Goal: Information Seeking & Learning: Learn about a topic

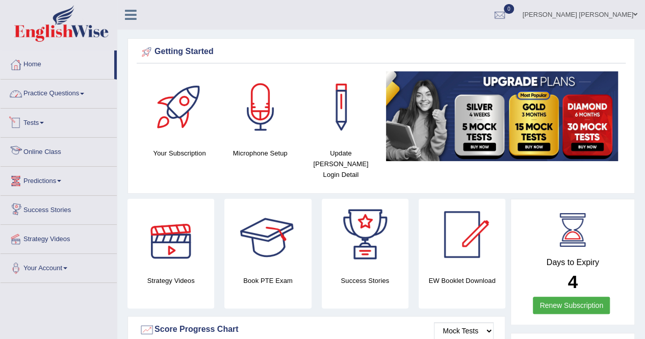
click at [56, 89] on link "Practice Questions" at bounding box center [59, 93] width 116 height 26
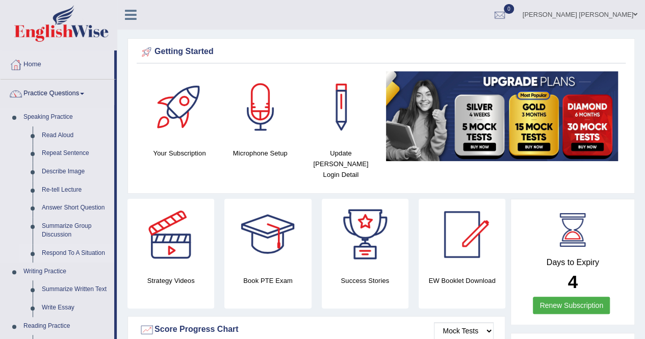
click at [64, 249] on link "Respond To A Situation" at bounding box center [75, 253] width 77 height 18
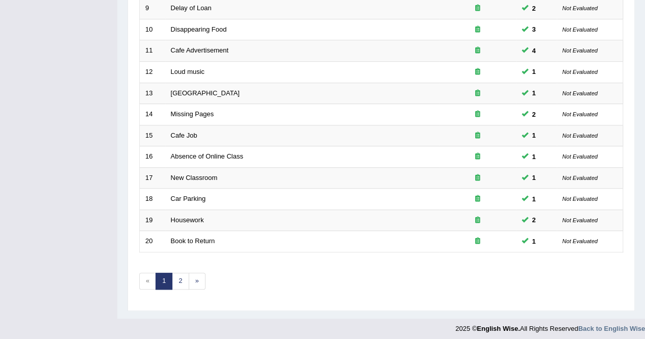
scroll to position [331, 0]
click at [179, 275] on link "2" at bounding box center [180, 281] width 17 height 17
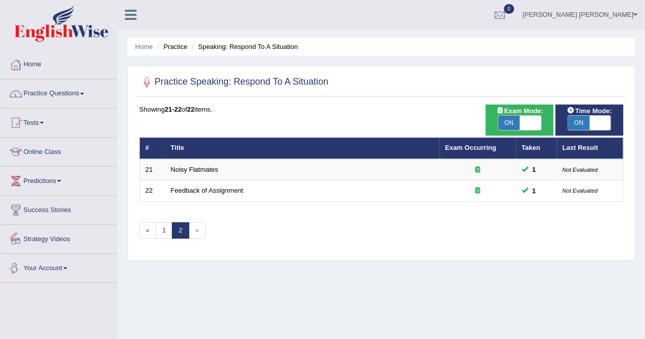
click at [42, 264] on link "Your Account" at bounding box center [59, 267] width 116 height 26
click at [38, 144] on link "Online Class" at bounding box center [59, 151] width 116 height 26
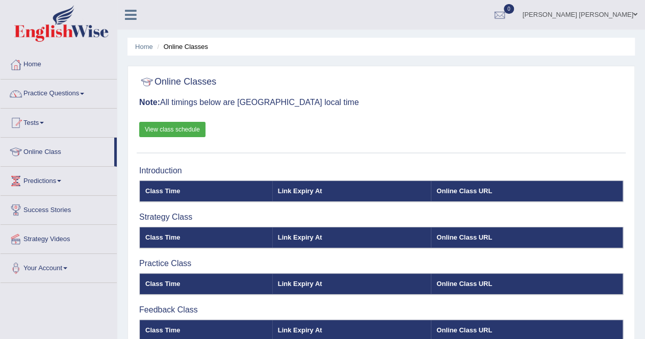
click at [36, 153] on link "Online Class" at bounding box center [58, 151] width 114 height 26
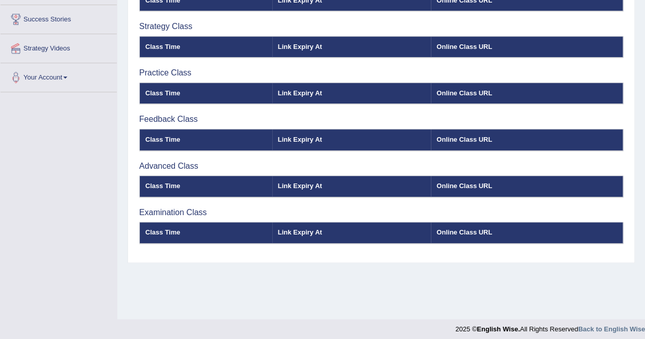
scroll to position [196, 0]
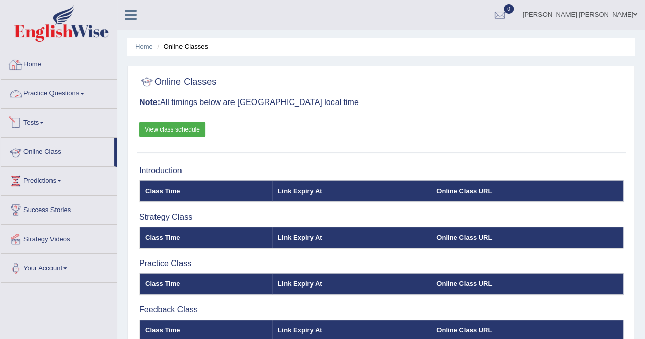
click at [40, 66] on link "Home" at bounding box center [59, 63] width 116 height 26
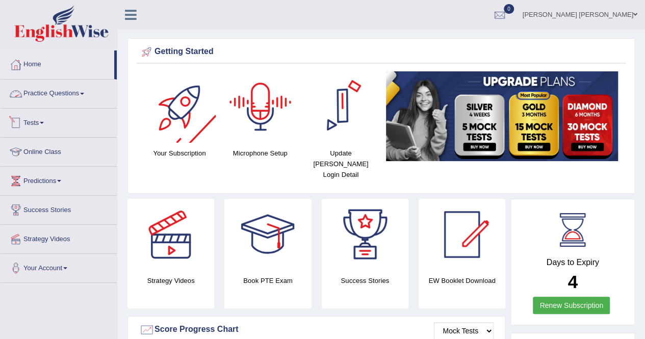
click at [91, 97] on link "Practice Questions" at bounding box center [59, 93] width 116 height 26
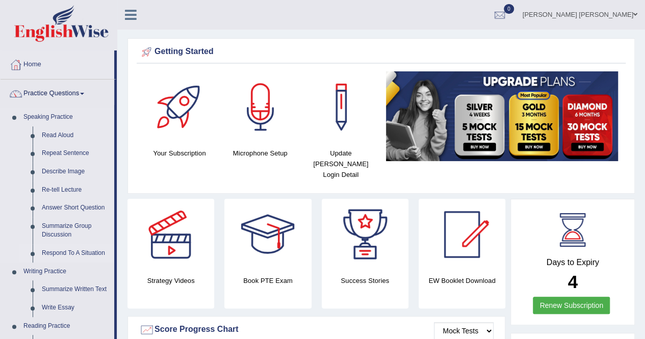
click at [59, 251] on link "Respond To A Situation" at bounding box center [75, 253] width 77 height 18
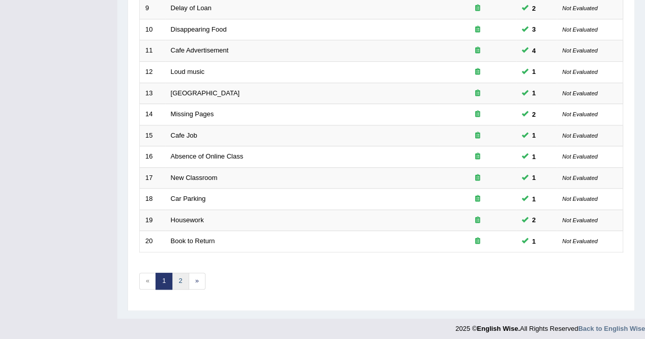
click at [178, 274] on link "2" at bounding box center [180, 281] width 17 height 17
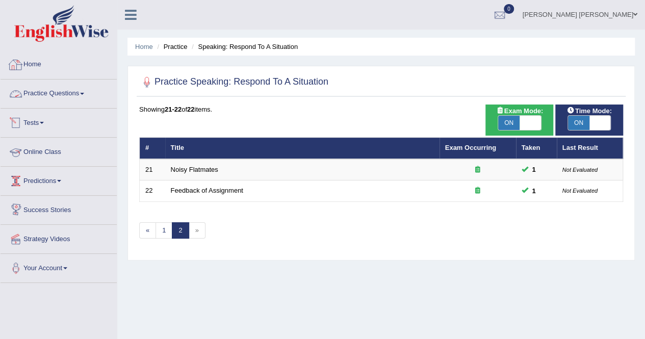
click at [53, 86] on link "Practice Questions" at bounding box center [59, 93] width 116 height 26
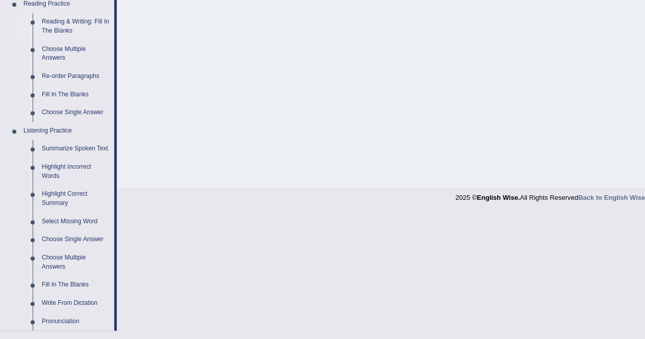
scroll to position [357, 0]
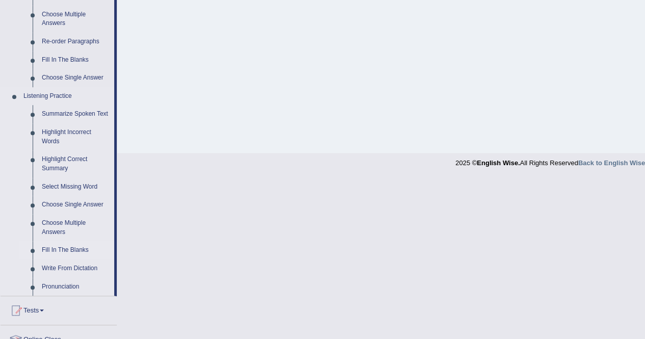
click at [61, 249] on link "Fill In The Blanks" at bounding box center [75, 250] width 77 height 18
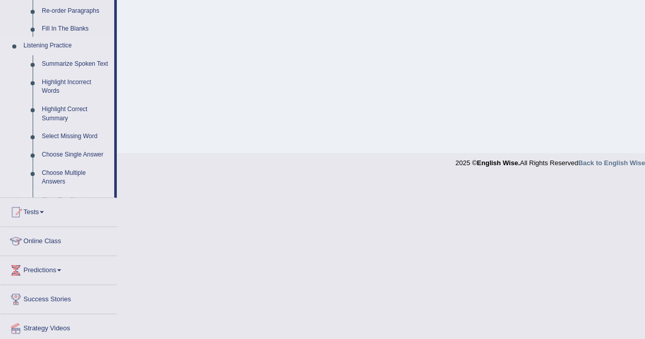
scroll to position [196, 0]
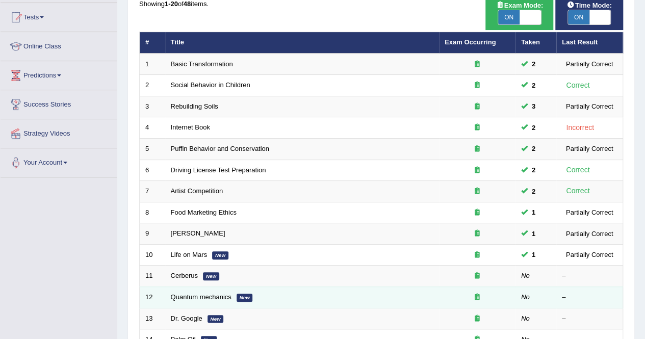
scroll to position [204, 0]
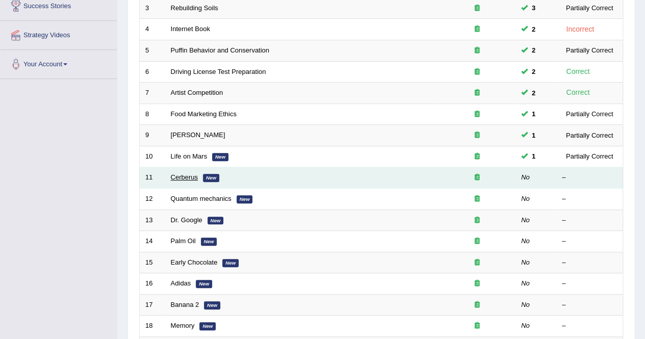
click at [188, 177] on link "Cerberus" at bounding box center [184, 177] width 27 height 8
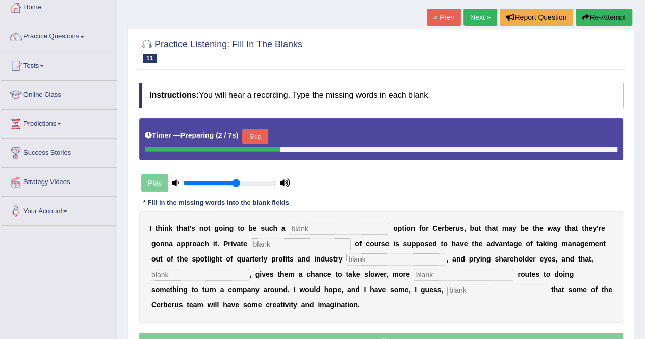
scroll to position [51, 0]
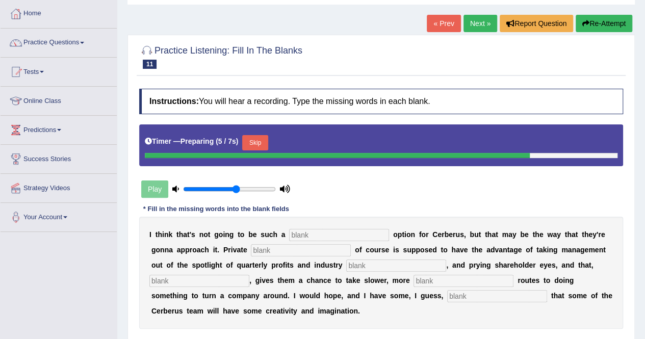
click at [252, 140] on button "Skip" at bounding box center [255, 142] width 26 height 15
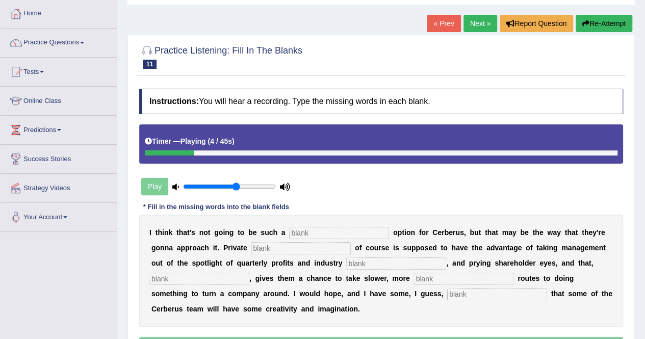
click at [312, 236] on input "text" at bounding box center [339, 233] width 100 height 12
type input "viable"
click at [288, 250] on input "text" at bounding box center [301, 248] width 100 height 12
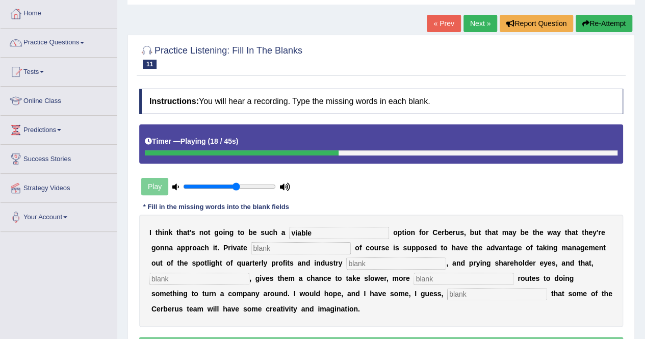
click at [346, 263] on input "text" at bounding box center [396, 264] width 100 height 12
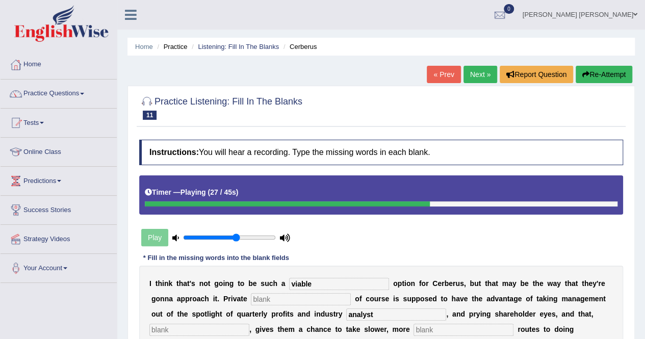
scroll to position [102, 0]
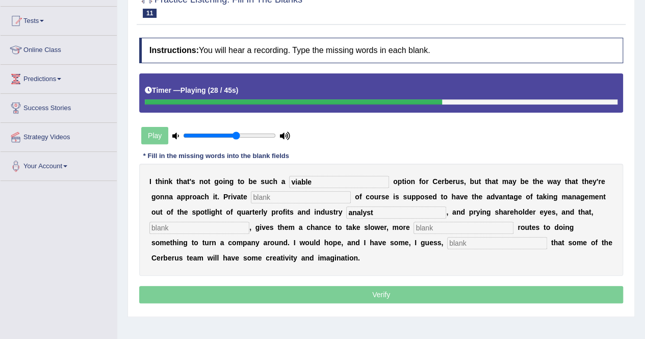
type input "analyst"
click at [414, 228] on input "text" at bounding box center [464, 228] width 100 height 12
type input "patient"
click at [447, 242] on input "text" at bounding box center [497, 243] width 100 height 12
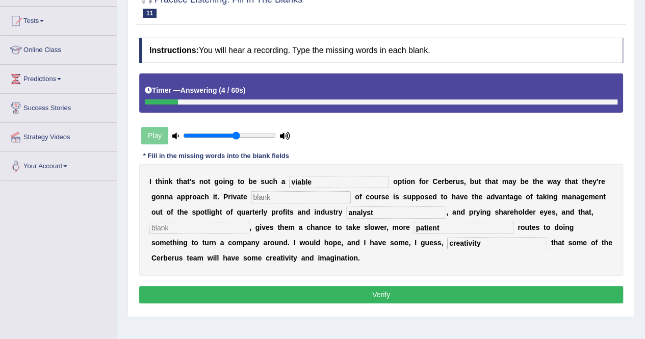
type input "creativity"
click at [278, 194] on input "text" at bounding box center [301, 197] width 100 height 12
type input "equity"
click at [249, 222] on input "text" at bounding box center [199, 228] width 100 height 12
type input "hoope"
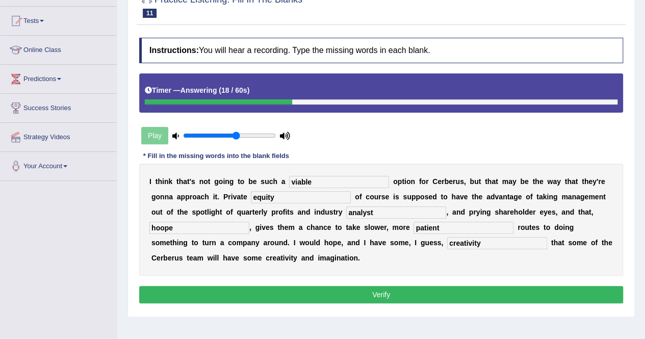
click at [339, 291] on button "Verify" at bounding box center [381, 294] width 484 height 17
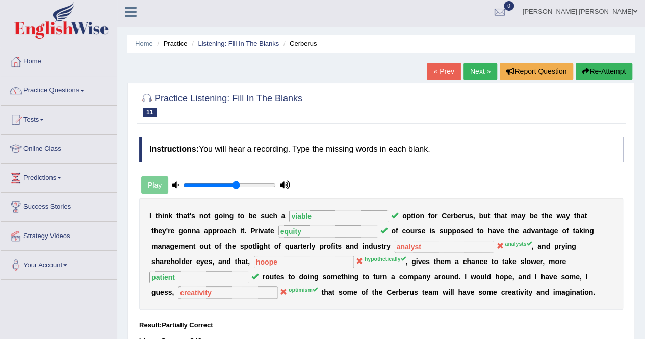
scroll to position [0, 0]
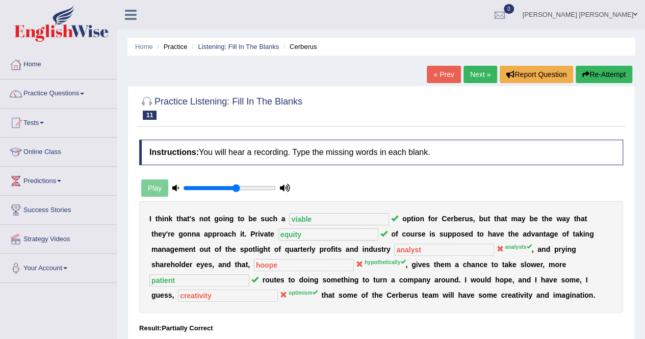
drag, startPoint x: 475, startPoint y: 78, endPoint x: 468, endPoint y: 81, distance: 7.6
click at [475, 78] on link "Next »" at bounding box center [481, 74] width 34 height 17
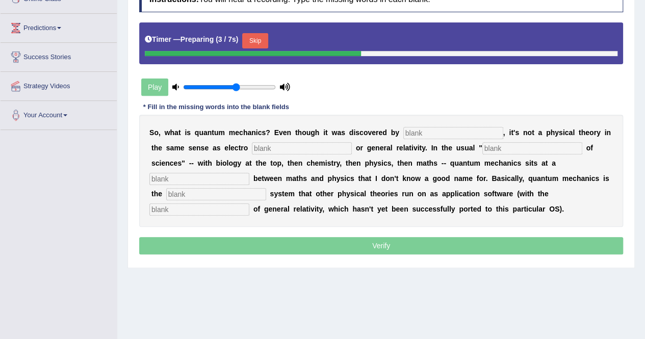
click at [442, 135] on input "text" at bounding box center [453, 133] width 100 height 12
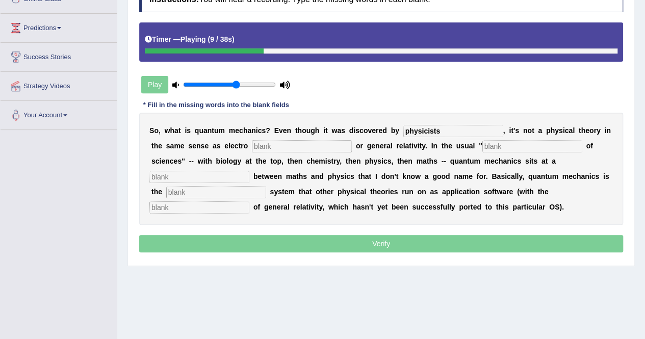
type input "physicists"
click at [252, 142] on input "text" at bounding box center [302, 146] width 100 height 12
type input "mechanais"
click at [449, 153] on div "S o , w h a t i s q u a n t u m m e c h a n i c s ? E v e n t h o u g h i t w a…" at bounding box center [381, 169] width 484 height 112
click at [483, 147] on input "text" at bounding box center [533, 146] width 100 height 12
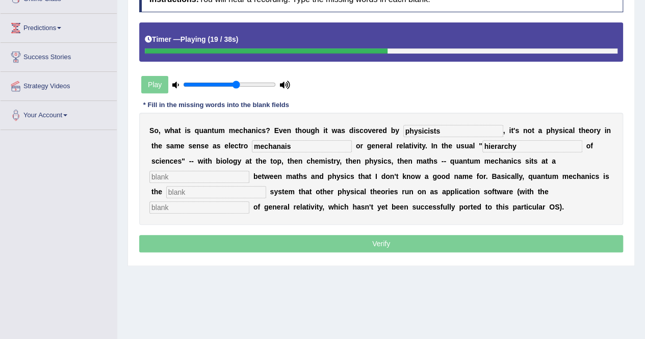
type input "hierarchy"
click at [249, 171] on input "text" at bounding box center [199, 177] width 100 height 12
type input "level"
click at [266, 186] on input "text" at bounding box center [216, 192] width 100 height 12
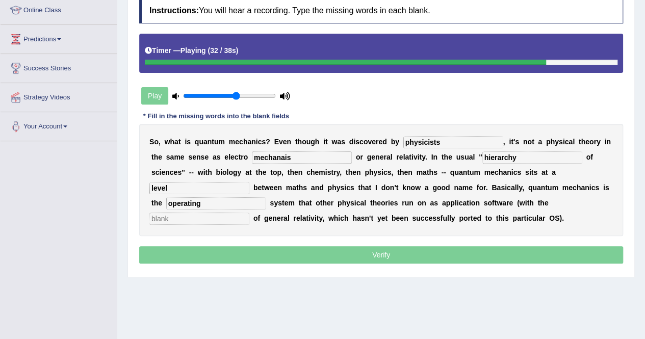
scroll to position [196, 0]
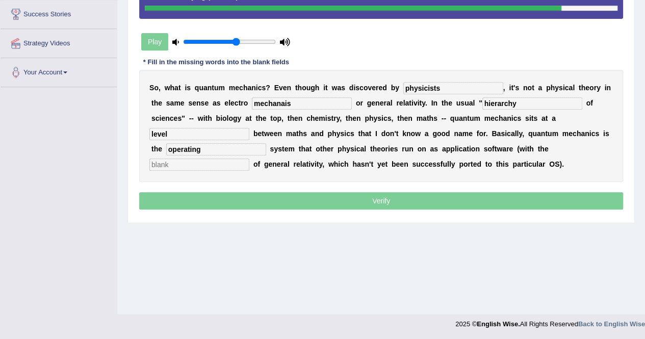
type input "operating"
click at [249, 159] on input "text" at bounding box center [199, 165] width 100 height 12
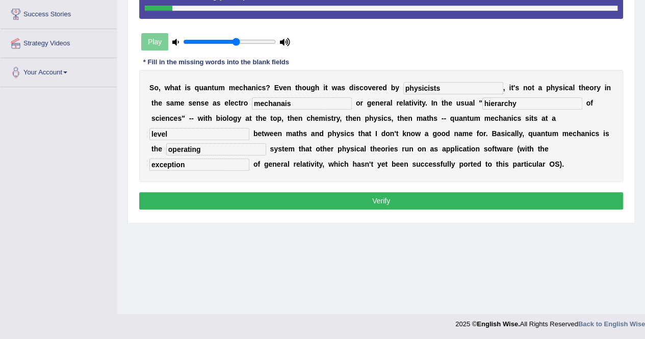
type input "exception"
click at [263, 97] on input "mechanais" at bounding box center [302, 103] width 100 height 12
type input "mechanics"
click at [429, 87] on input "physicists" at bounding box center [453, 88] width 100 height 12
click at [421, 198] on button "Verify" at bounding box center [381, 200] width 484 height 17
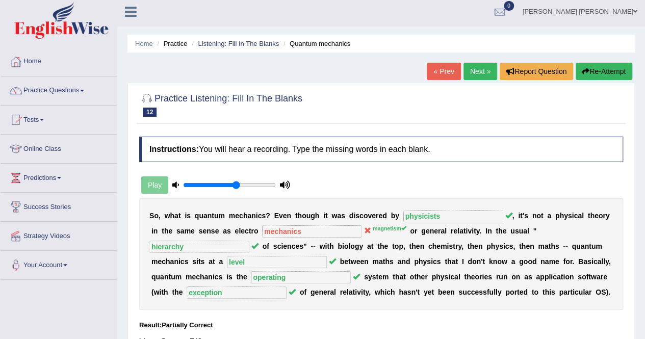
scroll to position [0, 0]
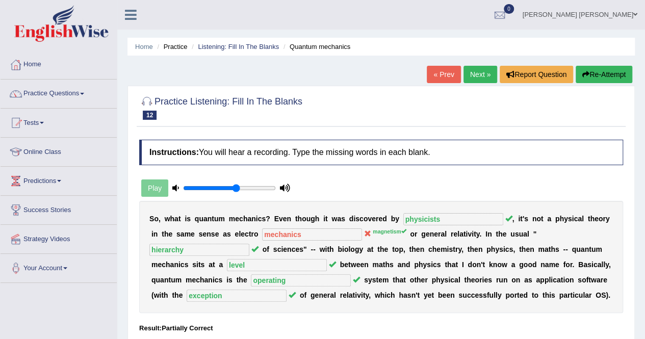
click at [474, 72] on link "Next »" at bounding box center [481, 74] width 34 height 17
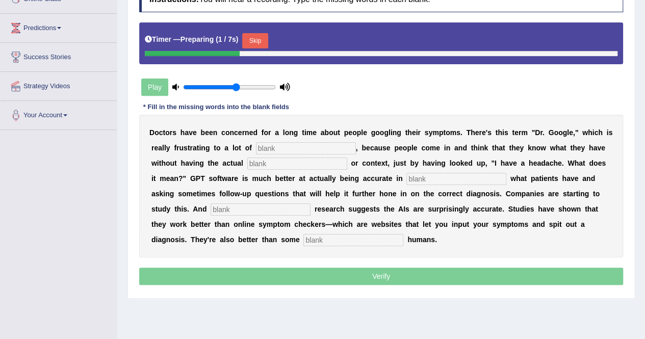
click at [256, 146] on input "text" at bounding box center [306, 148] width 100 height 12
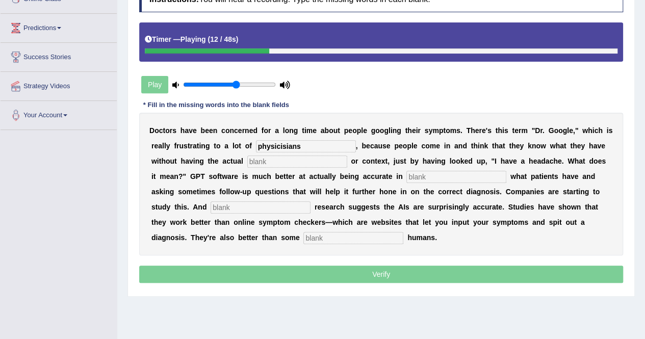
scroll to position [102, 0]
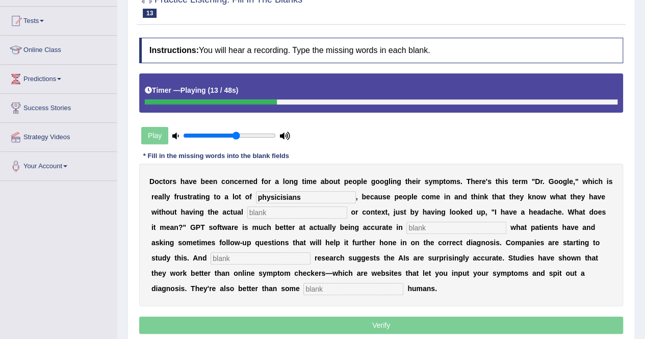
type input "physicisians"
click at [247, 210] on input "text" at bounding box center [297, 213] width 100 height 12
type input "expertiese"
click at [407, 228] on input "text" at bounding box center [457, 228] width 100 height 12
type input "a"
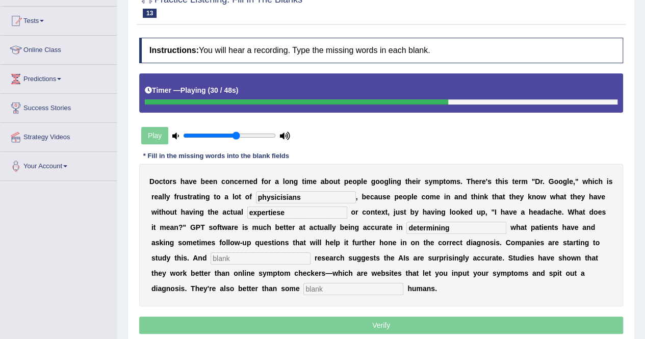
type input "determining"
click at [311, 252] on input "text" at bounding box center [261, 258] width 100 height 12
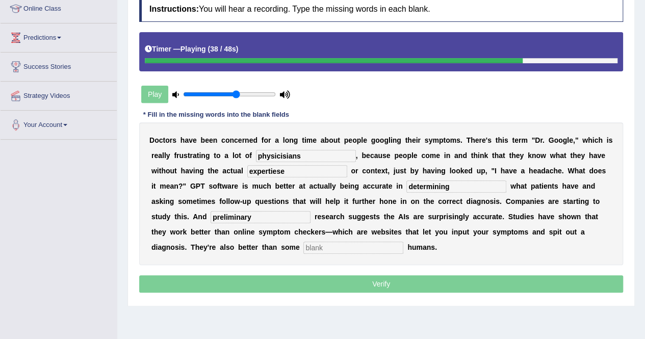
scroll to position [153, 0]
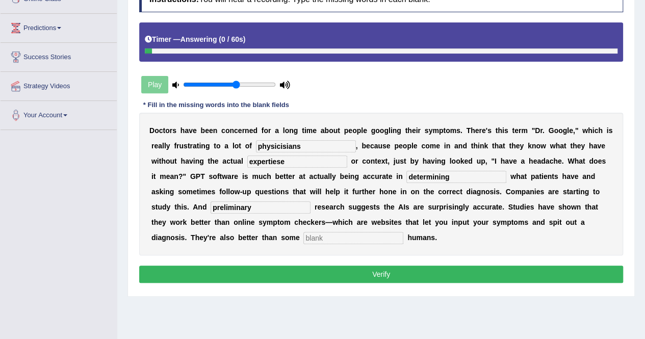
type input "preliminary"
click at [403, 232] on input "text" at bounding box center [354, 238] width 100 height 12
type input "untrained"
drag, startPoint x: 276, startPoint y: 146, endPoint x: 0, endPoint y: 122, distance: 277.6
click at [0, 127] on div "Toggle navigation Home Practice Questions Speaking Practice Read Aloud Repeat S…" at bounding box center [322, 112] width 645 height 531
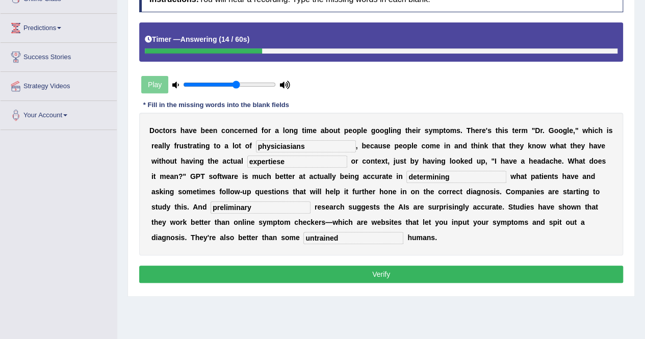
drag, startPoint x: 283, startPoint y: 150, endPoint x: 262, endPoint y: 148, distance: 21.0
click at [262, 149] on input "physiciasians" at bounding box center [306, 146] width 100 height 12
type input "p"
type input "physicians"
click at [456, 270] on button "Verify" at bounding box center [381, 274] width 484 height 17
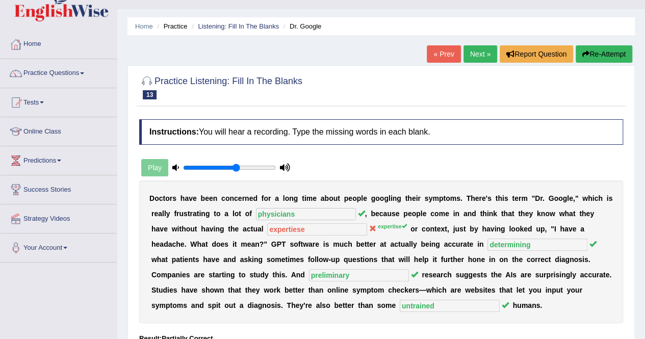
scroll to position [0, 0]
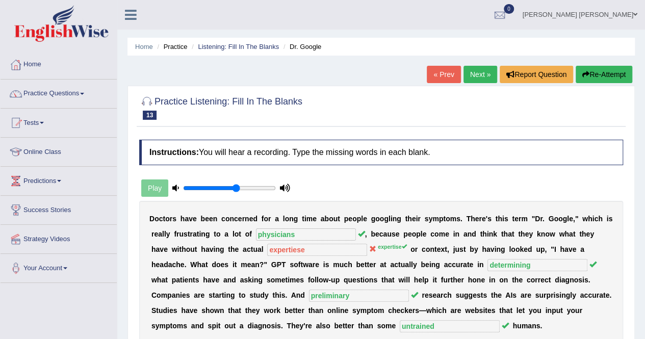
click at [475, 76] on link "Next »" at bounding box center [481, 74] width 34 height 17
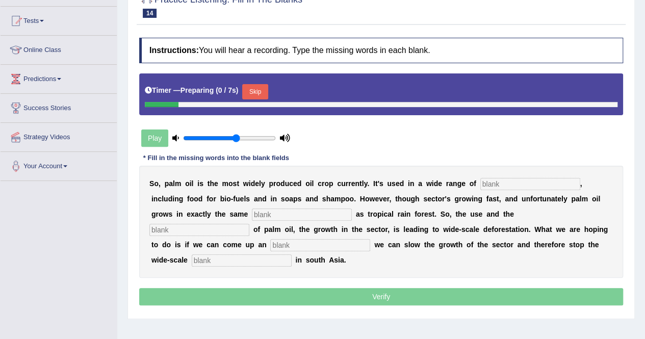
scroll to position [102, 0]
click at [503, 183] on input "text" at bounding box center [531, 184] width 100 height 12
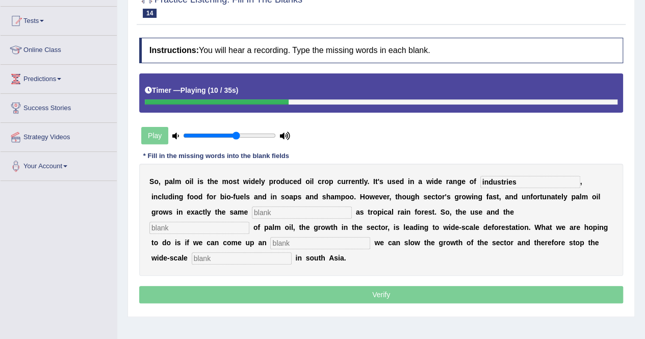
type input "industries"
click at [252, 210] on input "text" at bounding box center [302, 213] width 100 height 12
type input "exac"
click at [249, 222] on input "text" at bounding box center [199, 228] width 100 height 12
type input "t"
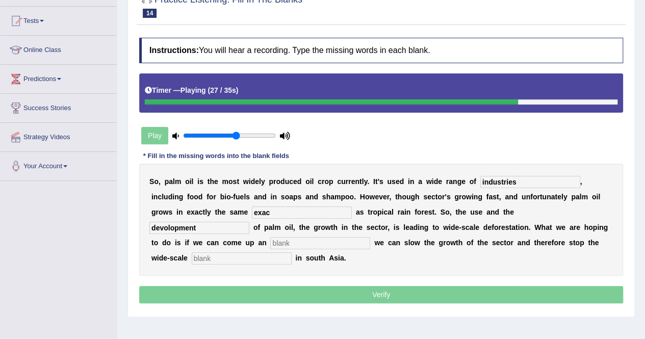
type input "devolopment"
click at [370, 237] on input "text" at bounding box center [320, 243] width 100 height 12
type input "alternative"
click at [292, 252] on input "text" at bounding box center [242, 258] width 100 height 12
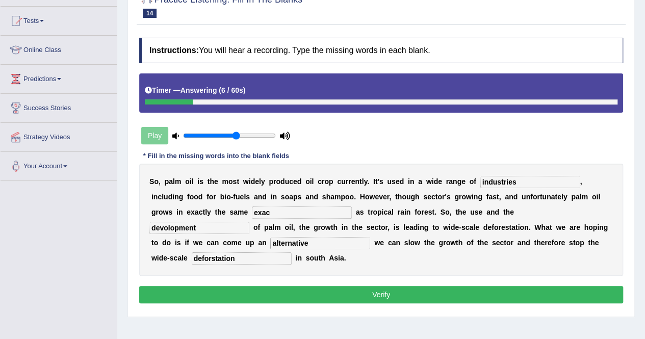
type input "deforstation"
click at [252, 214] on input "exac" at bounding box center [302, 213] width 100 height 12
type input "exactly"
click at [438, 286] on button "Verify" at bounding box center [381, 294] width 484 height 17
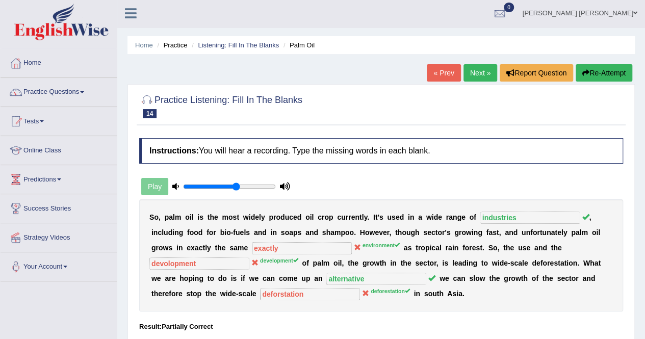
scroll to position [0, 0]
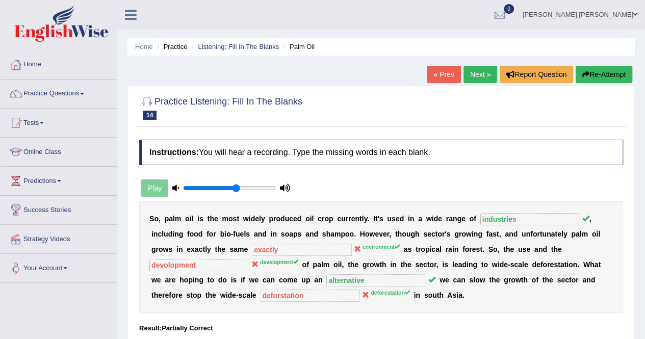
click at [477, 69] on link "Next »" at bounding box center [481, 74] width 34 height 17
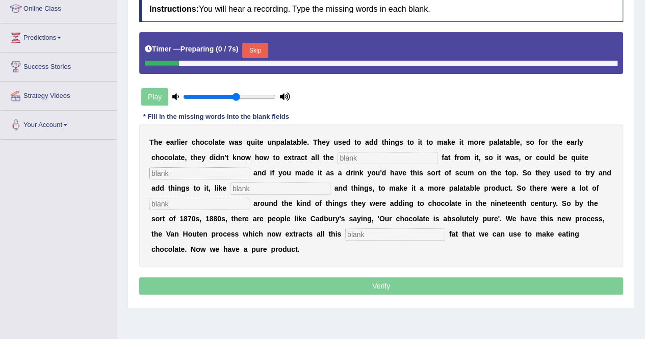
scroll to position [153, 0]
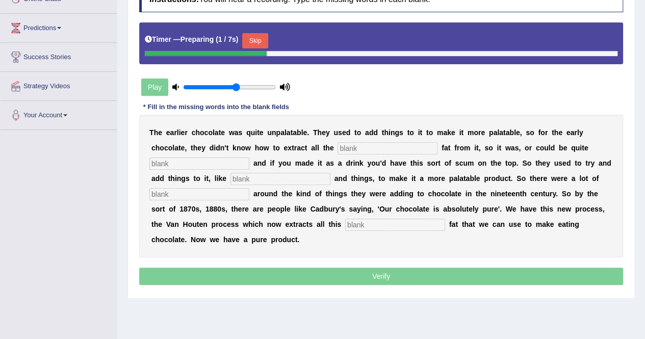
click at [338, 147] on input "text" at bounding box center [388, 148] width 100 height 12
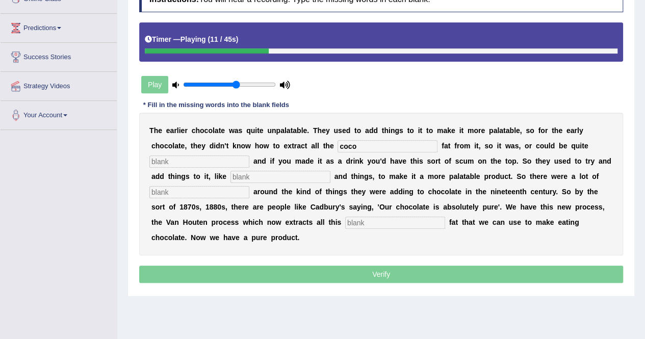
type input "coco"
click at [249, 156] on input "text" at bounding box center [199, 162] width 100 height 12
type input "greexy"
click at [231, 176] on input "text" at bounding box center [281, 177] width 100 height 12
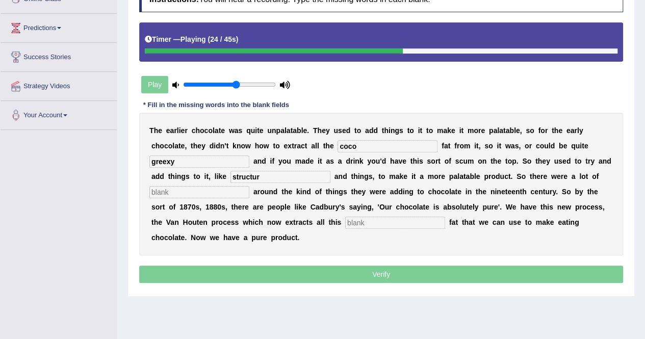
type input "structure"
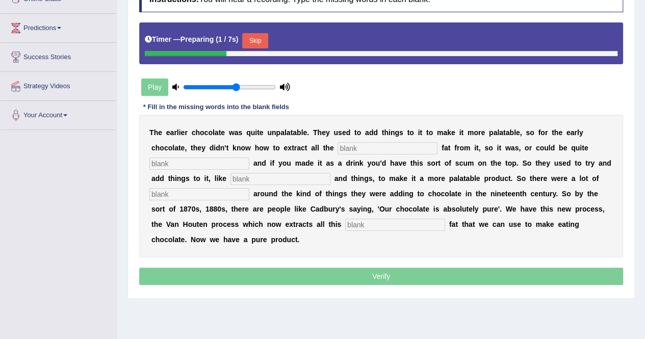
click at [338, 148] on input "text" at bounding box center [388, 148] width 100 height 12
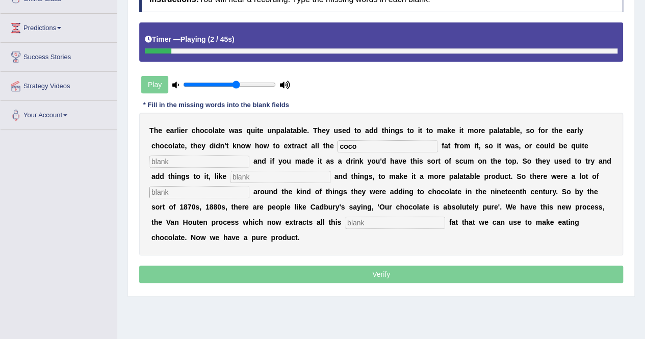
type input "coco"
click at [249, 156] on input "text" at bounding box center [199, 162] width 100 height 12
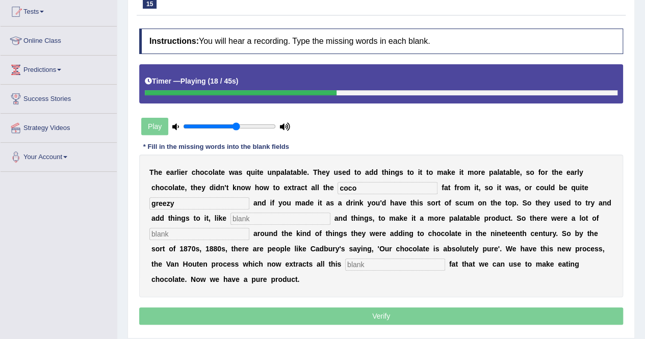
scroll to position [102, 0]
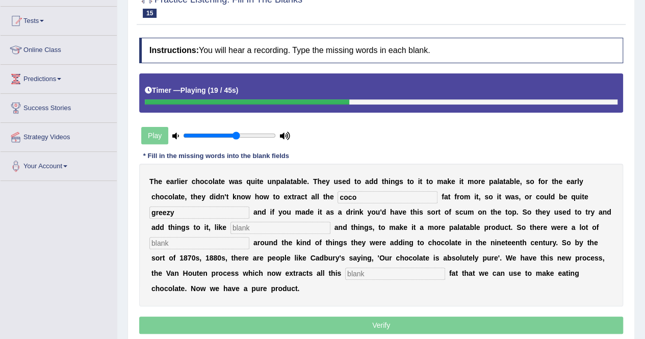
type input "greezy"
click at [231, 229] on input "text" at bounding box center [281, 228] width 100 height 12
type input "sturtucture"
click at [249, 237] on input "text" at bounding box center [199, 243] width 100 height 12
click at [249, 237] on input "scanadals" at bounding box center [199, 243] width 100 height 12
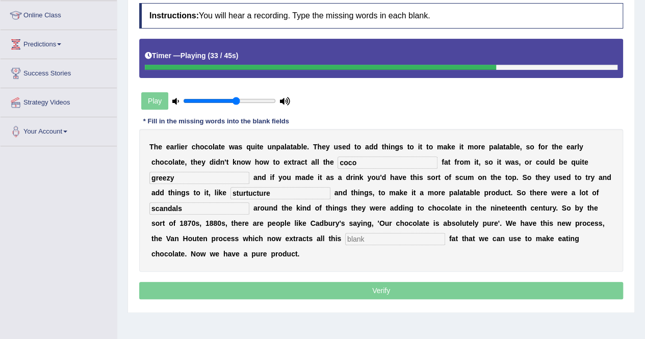
scroll to position [153, 0]
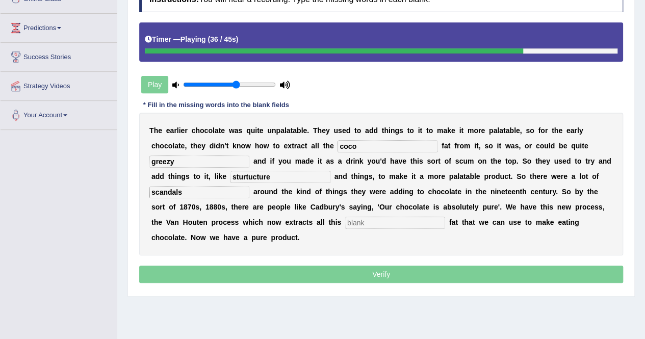
type input "scandals"
click at [345, 222] on input "text" at bounding box center [395, 223] width 100 height 12
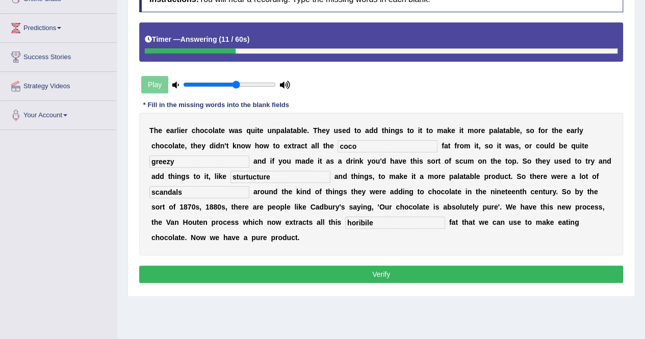
type input "horibile"
click at [231, 175] on input "sturtucture" at bounding box center [281, 177] width 100 height 12
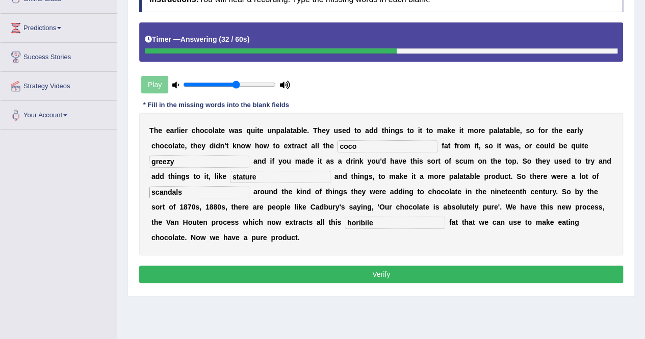
type input "stature"
click at [418, 266] on button "Verify" at bounding box center [381, 274] width 484 height 17
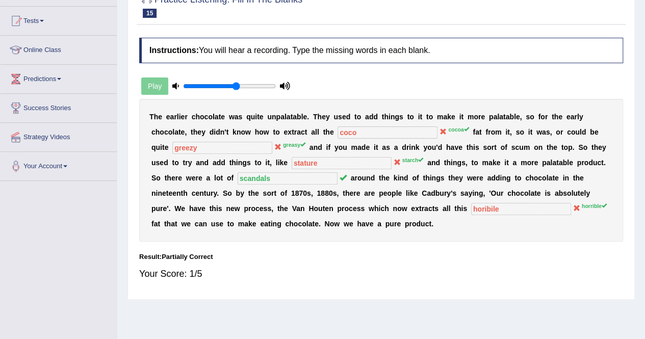
scroll to position [51, 0]
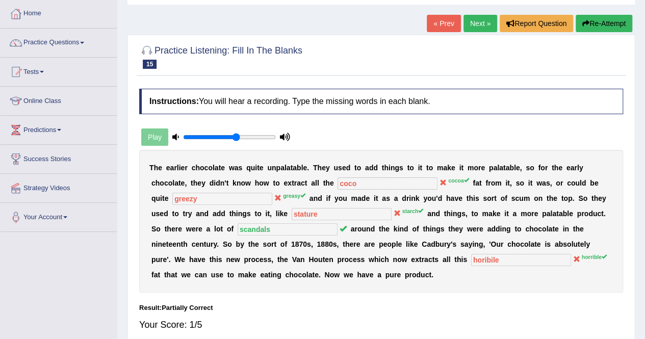
click at [592, 29] on button "Re-Attempt" at bounding box center [604, 23] width 57 height 17
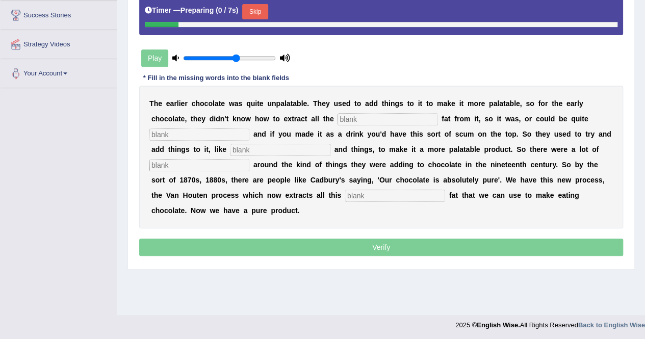
scroll to position [196, 0]
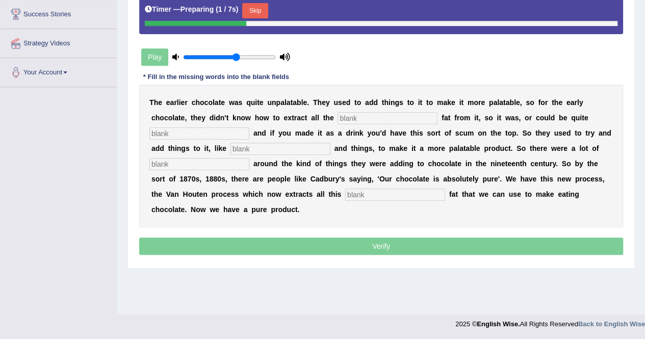
click at [338, 119] on input "text" at bounding box center [388, 118] width 100 height 12
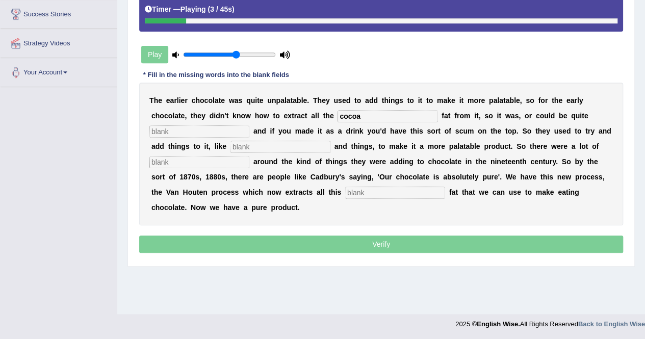
type input "cocoa"
click at [231, 144] on input "text" at bounding box center [281, 147] width 100 height 12
type input "startch"
click at [249, 125] on input "text" at bounding box center [199, 131] width 100 height 12
type input "greasy"
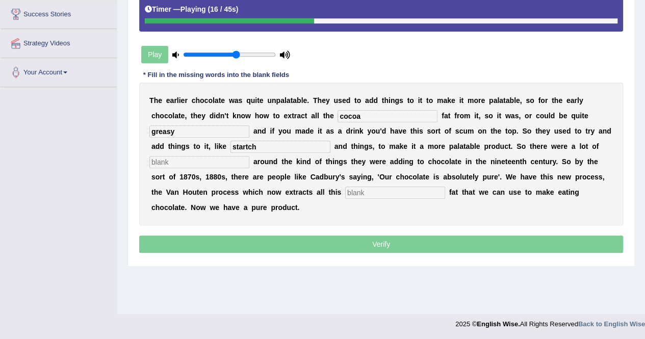
click at [249, 156] on input "text" at bounding box center [199, 162] width 100 height 12
type input "scandals"
click at [345, 191] on input "text" at bounding box center [395, 193] width 100 height 12
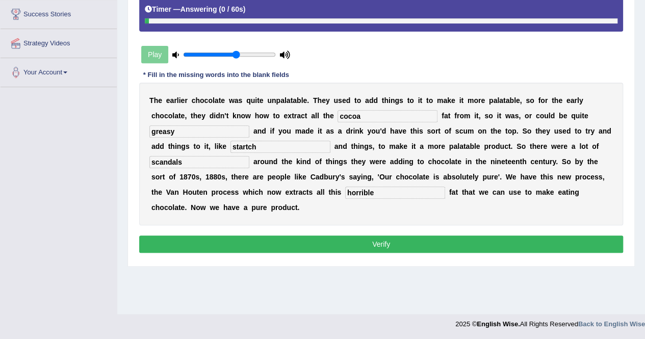
type input "horrible"
click at [340, 236] on button "Verify" at bounding box center [381, 244] width 484 height 17
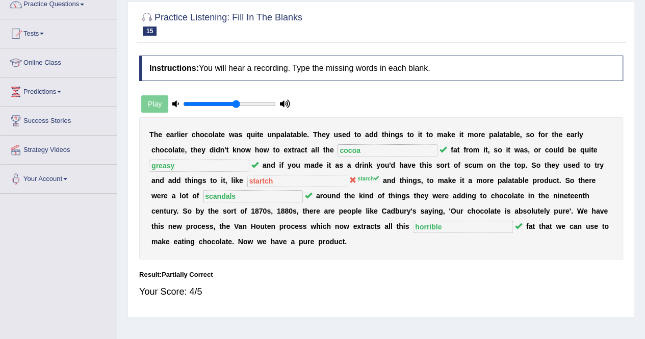
scroll to position [0, 0]
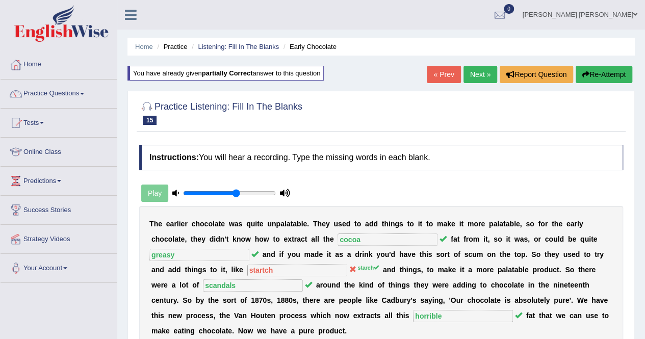
drag, startPoint x: 478, startPoint y: 72, endPoint x: 468, endPoint y: 76, distance: 10.5
click at [478, 72] on link "Next »" at bounding box center [481, 74] width 34 height 17
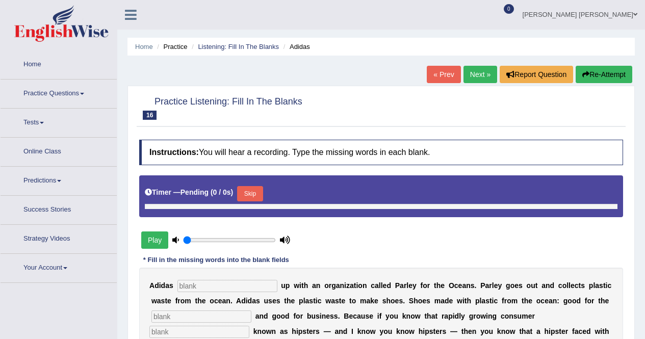
type input "0.6"
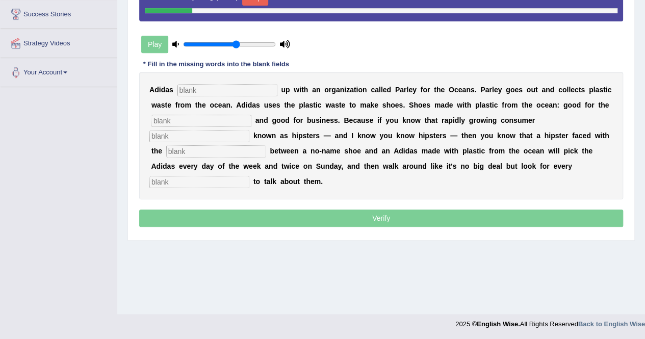
click at [213, 93] on input "text" at bounding box center [228, 90] width 100 height 12
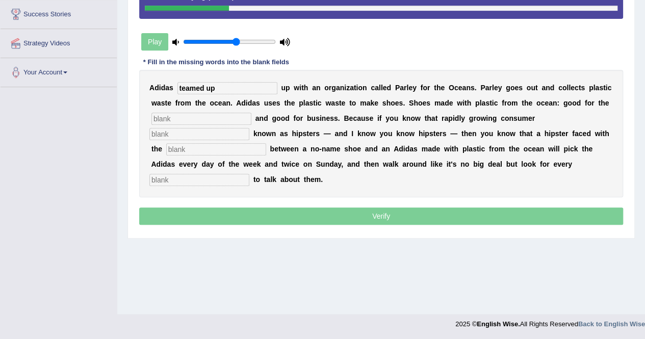
type input "teamed up"
click at [249, 128] on input "text" at bounding box center [199, 134] width 100 height 12
click at [216, 116] on input "text" at bounding box center [201, 119] width 100 height 12
type input "enviornment"
click at [249, 128] on input "text" at bounding box center [199, 134] width 100 height 12
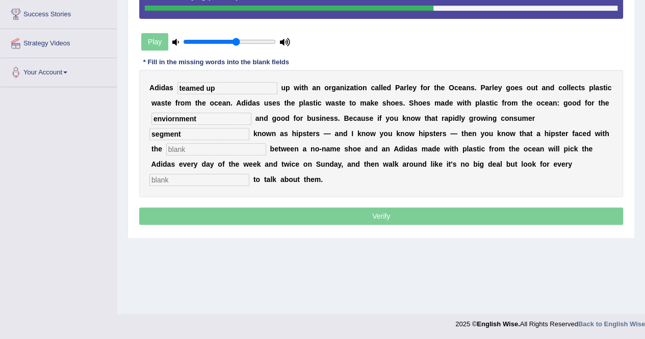
type input "segment"
click at [266, 143] on input "text" at bounding box center [216, 149] width 100 height 12
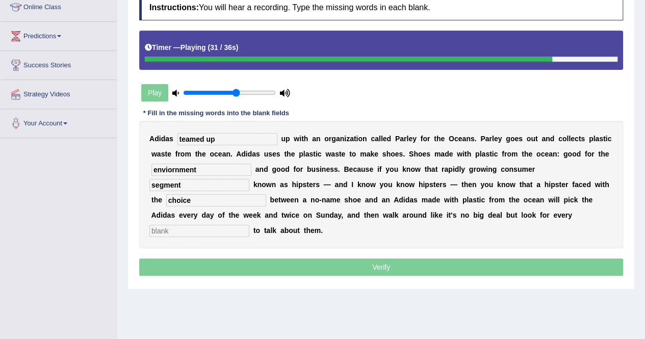
scroll to position [196, 0]
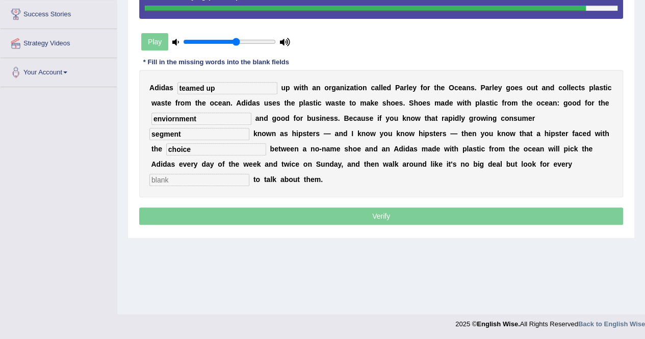
type input "choice"
click at [249, 174] on input "text" at bounding box center [199, 180] width 100 height 12
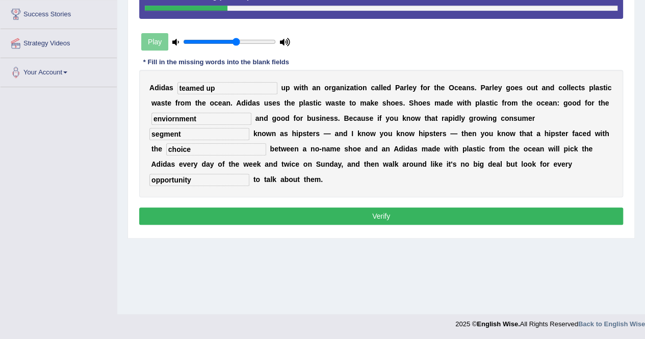
type input "opportunity"
click at [323, 208] on button "Verify" at bounding box center [381, 216] width 484 height 17
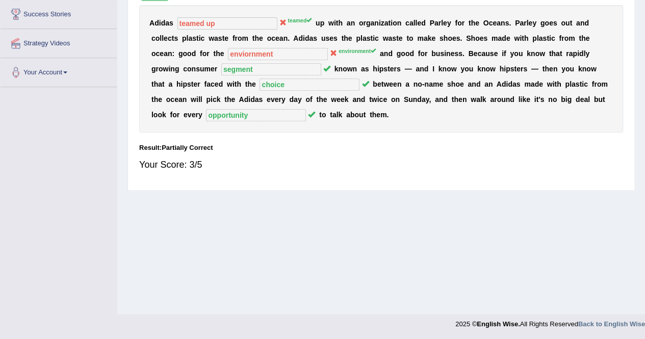
scroll to position [43, 0]
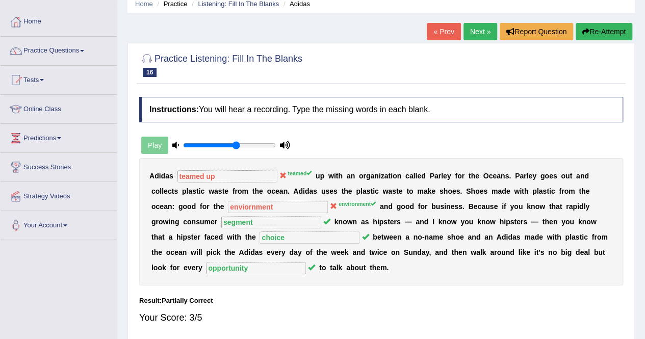
click at [471, 36] on link "Next »" at bounding box center [481, 31] width 34 height 17
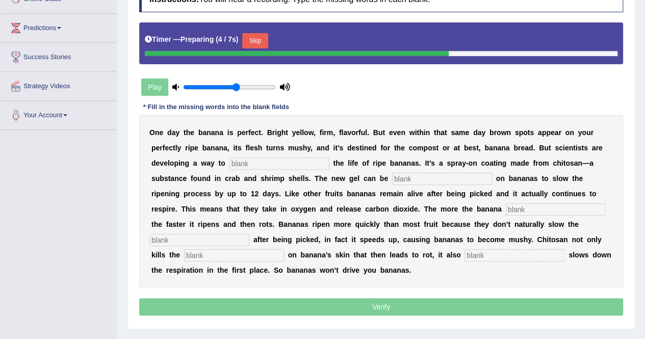
click at [248, 34] on button "Skip" at bounding box center [255, 40] width 26 height 15
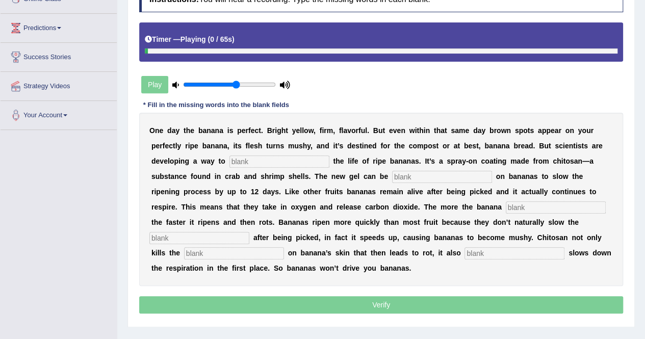
click at [230, 161] on input "text" at bounding box center [280, 162] width 100 height 12
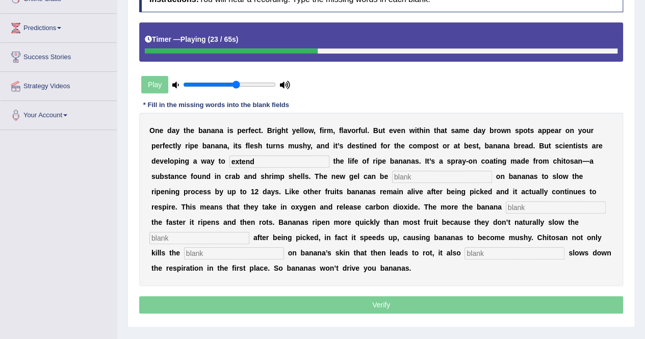
type input "extend"
click at [392, 177] on input "text" at bounding box center [442, 177] width 100 height 12
type input "sprayed"
click at [506, 207] on input "text" at bounding box center [556, 207] width 100 height 12
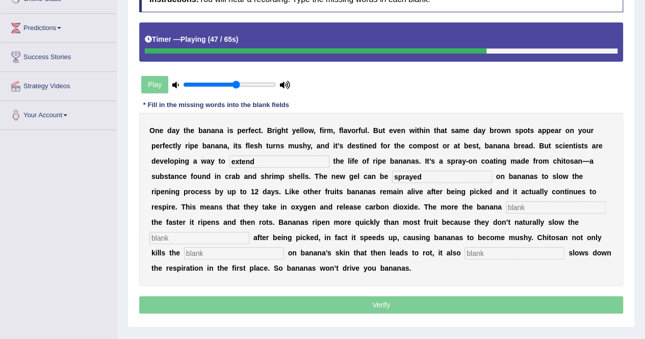
click at [249, 232] on input "text" at bounding box center [199, 238] width 100 height 12
type input "respiration"
click at [284, 247] on input "text" at bounding box center [234, 253] width 100 height 12
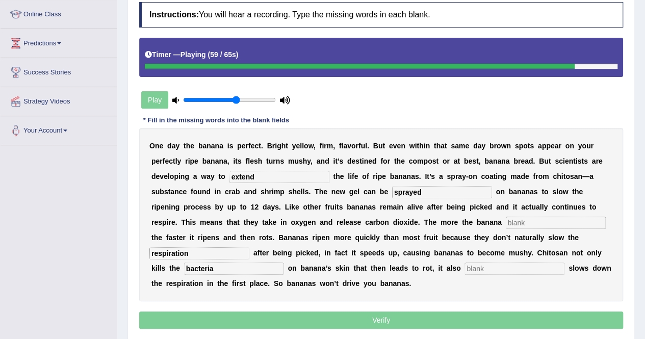
scroll to position [196, 0]
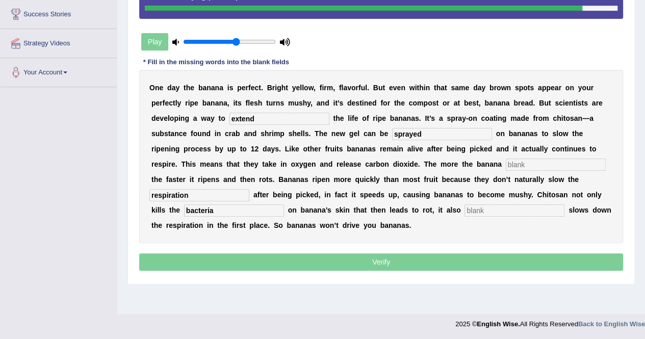
type input "bacteria"
click at [465, 213] on input "text" at bounding box center [515, 211] width 100 height 12
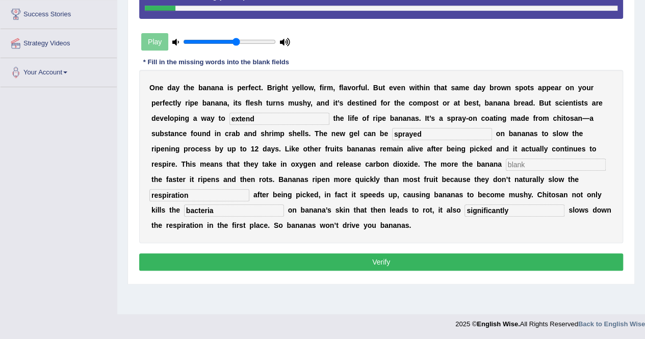
type input "significantly"
click at [506, 164] on input "text" at bounding box center [556, 165] width 100 height 12
type input "release"
click at [271, 254] on button "Verify" at bounding box center [381, 262] width 484 height 17
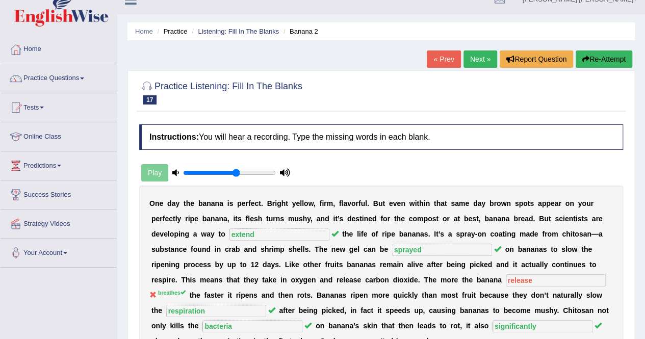
scroll to position [0, 0]
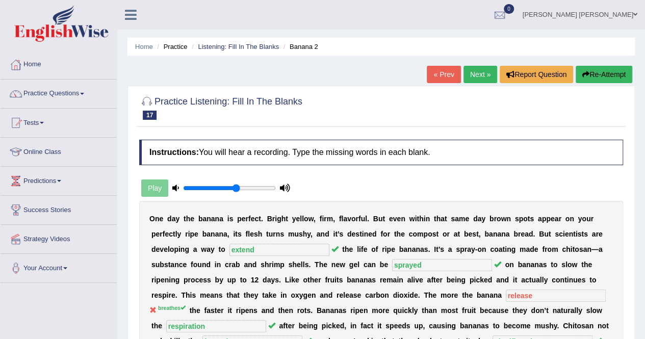
click at [475, 71] on link "Next »" at bounding box center [481, 74] width 34 height 17
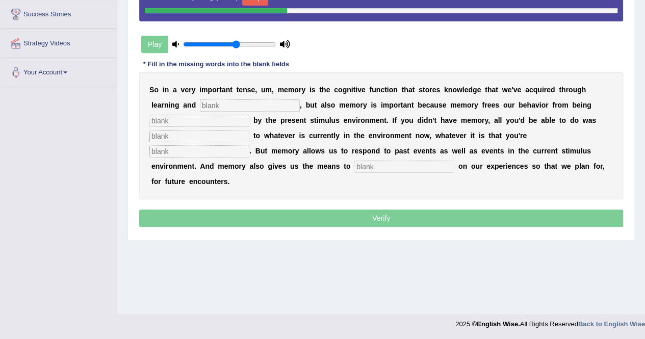
click at [200, 105] on input "text" at bounding box center [250, 105] width 100 height 12
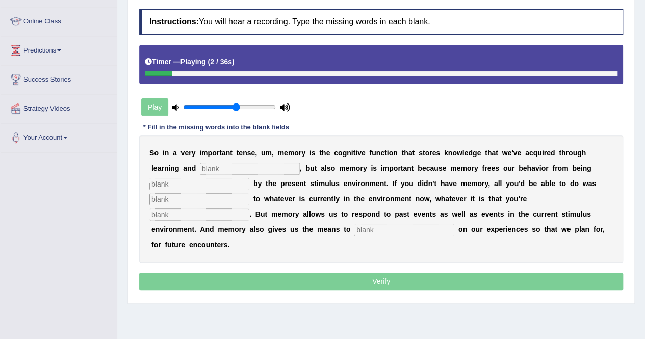
scroll to position [145, 0]
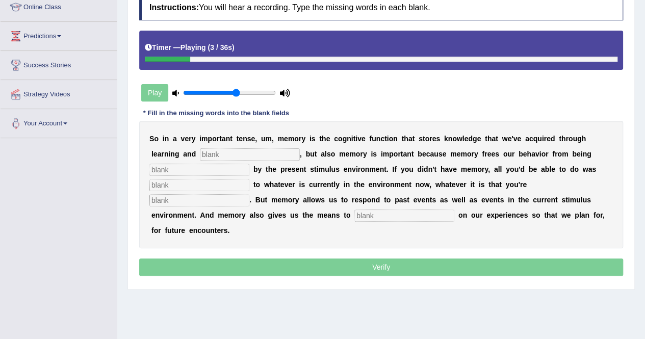
click at [200, 156] on input "text" at bounding box center [250, 154] width 100 height 12
type input "perception"
click at [249, 164] on input "text" at bounding box center [199, 170] width 100 height 12
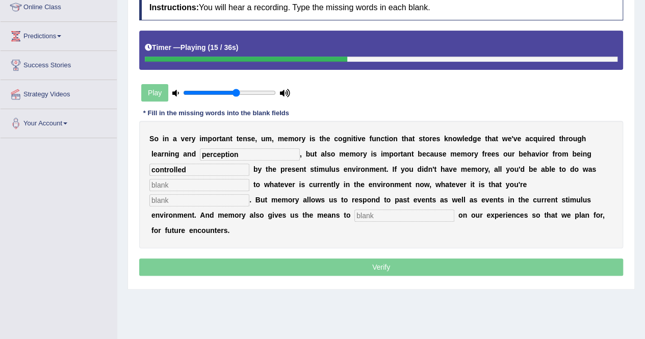
type input "controlled"
click at [249, 179] on input "text" at bounding box center [199, 185] width 100 height 12
type input "react"
click at [249, 194] on input "text" at bounding box center [199, 200] width 100 height 12
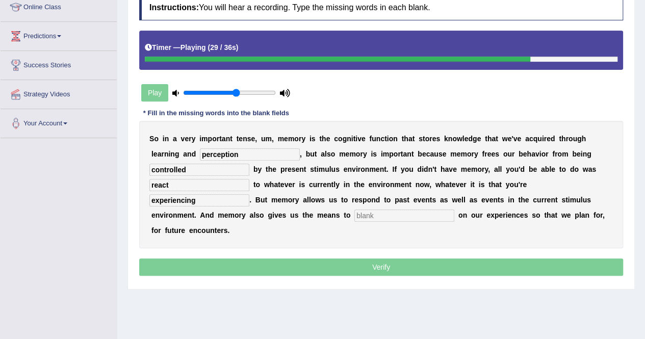
type input "experiencing"
click at [454, 210] on input "text" at bounding box center [405, 216] width 100 height 12
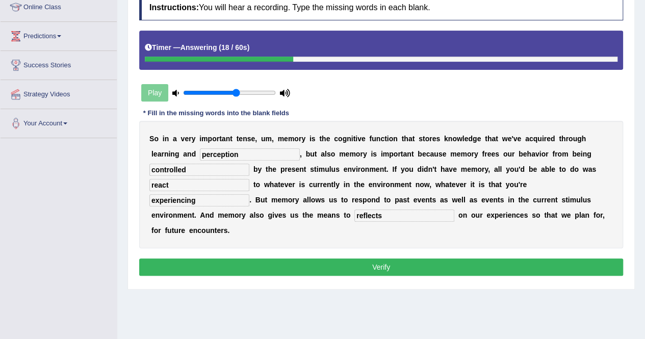
type input "reflects"
click at [513, 259] on div "Instructions: You will hear a recording. Type the missing words in each blank. …" at bounding box center [381, 137] width 489 height 294
click at [509, 259] on button "Verify" at bounding box center [381, 267] width 484 height 17
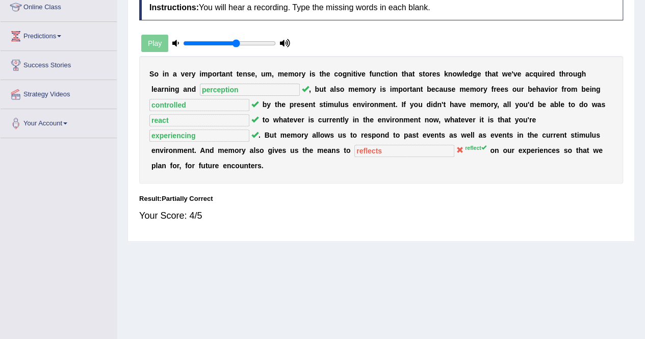
scroll to position [0, 0]
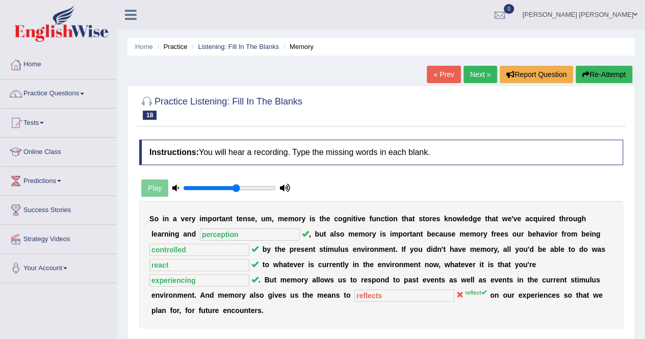
click at [477, 75] on link "Next »" at bounding box center [481, 74] width 34 height 17
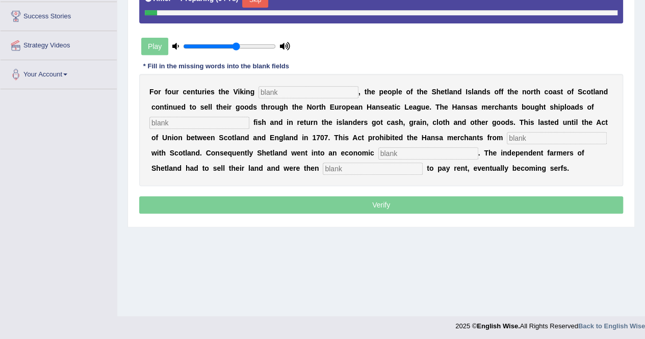
scroll to position [196, 0]
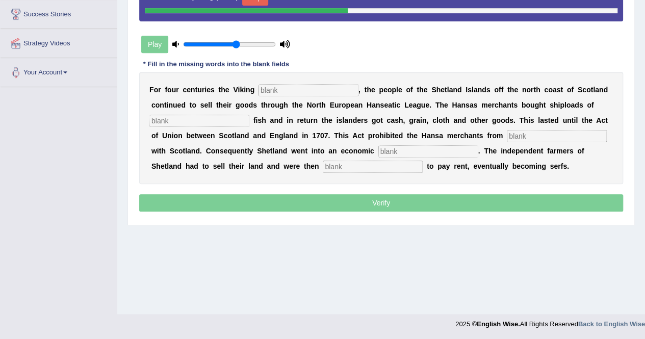
click at [282, 90] on input "text" at bounding box center [309, 90] width 100 height 12
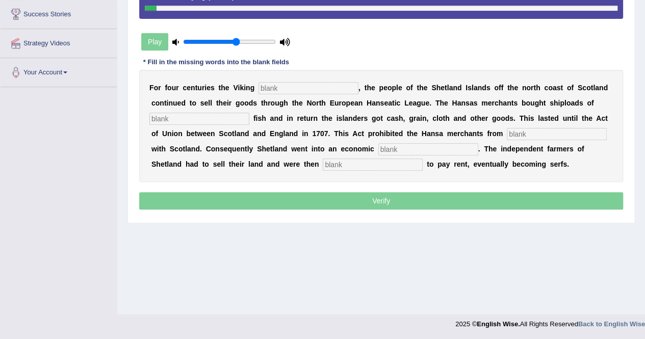
click at [282, 90] on input "text" at bounding box center [309, 88] width 100 height 12
type input "declined"
click at [214, 117] on input "text" at bounding box center [199, 119] width 100 height 12
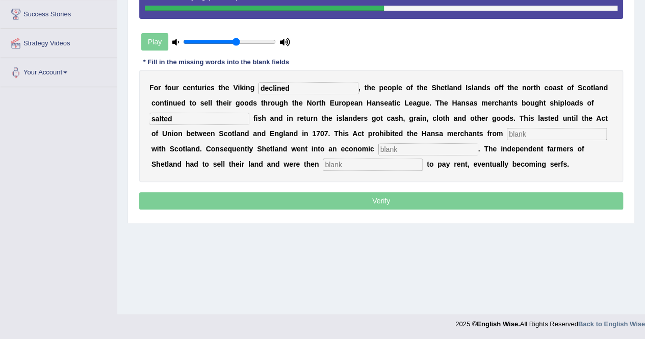
type input "salted"
click at [507, 134] on input "text" at bounding box center [557, 134] width 100 height 12
type input "trading"
click at [386, 153] on input "text" at bounding box center [428, 149] width 100 height 12
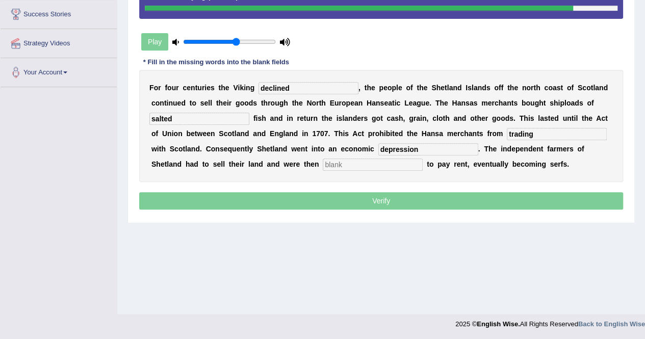
type input "depression"
click at [323, 161] on input "text" at bounding box center [373, 165] width 100 height 12
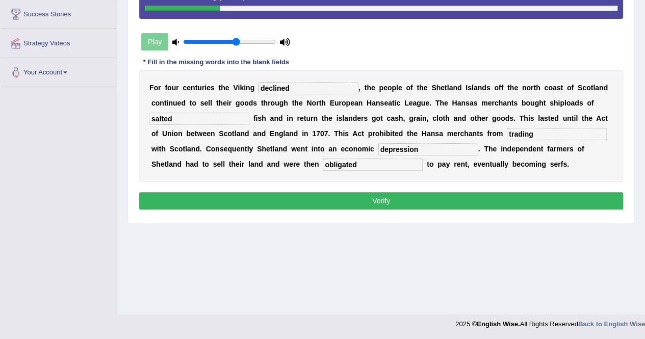
type input "obligated"
click at [381, 197] on button "Verify" at bounding box center [381, 200] width 484 height 17
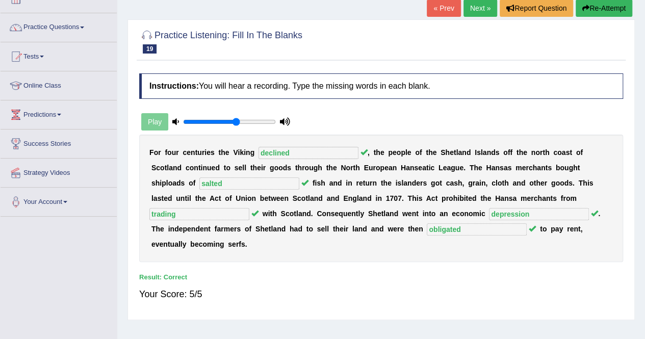
scroll to position [43, 0]
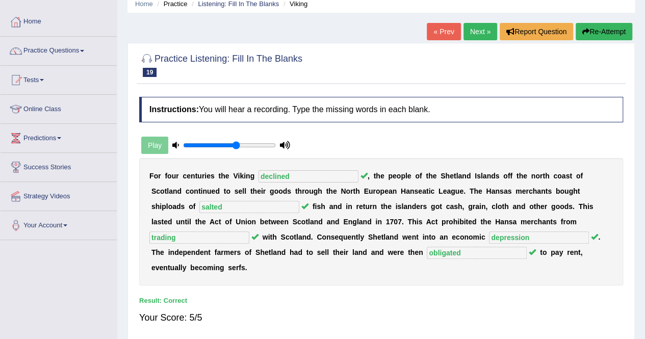
click at [485, 34] on link "Next »" at bounding box center [481, 31] width 34 height 17
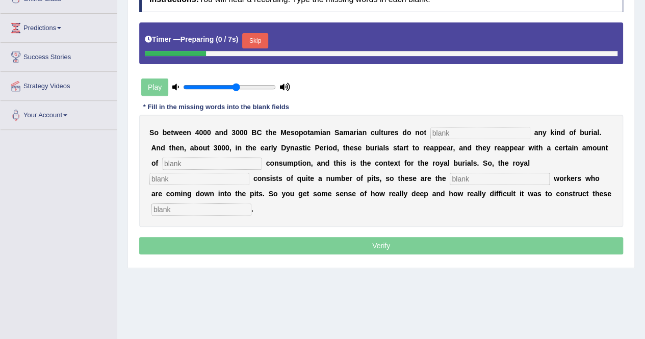
scroll to position [153, 0]
click at [464, 130] on input "text" at bounding box center [481, 133] width 100 height 12
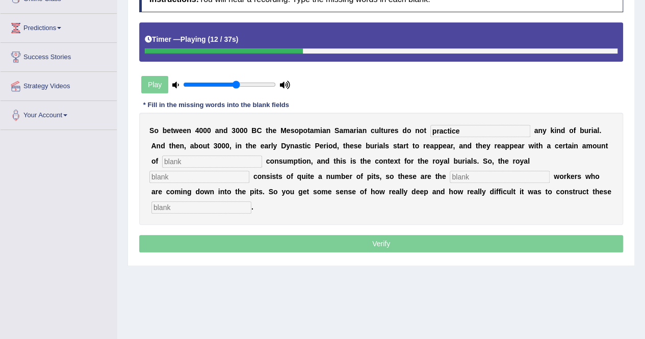
type input "practice"
click at [213, 165] on input "text" at bounding box center [212, 162] width 100 height 12
click at [213, 164] on input "text" at bounding box center [212, 162] width 100 height 12
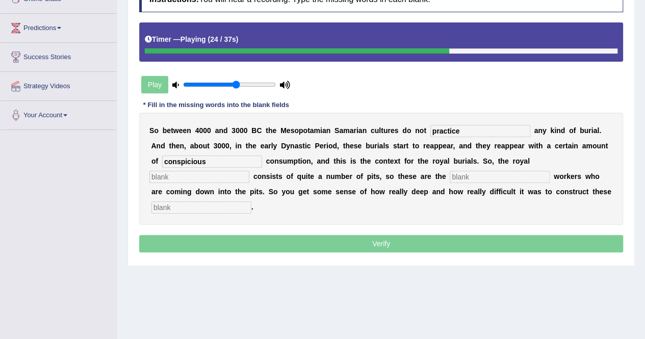
type input "conspicious"
click at [249, 171] on input "text" at bounding box center [199, 177] width 100 height 12
type input "cemetry"
click at [450, 180] on input "text" at bounding box center [500, 177] width 100 height 12
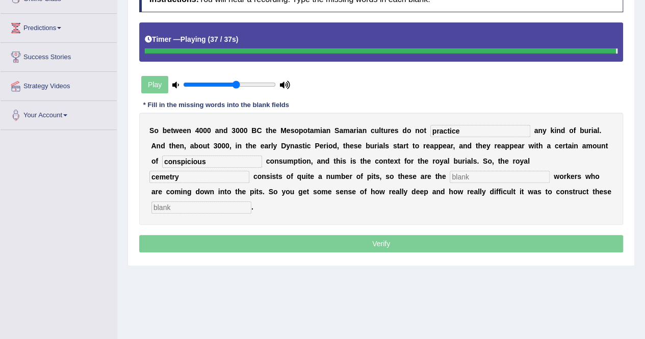
click at [251, 201] on input "text" at bounding box center [201, 207] width 100 height 12
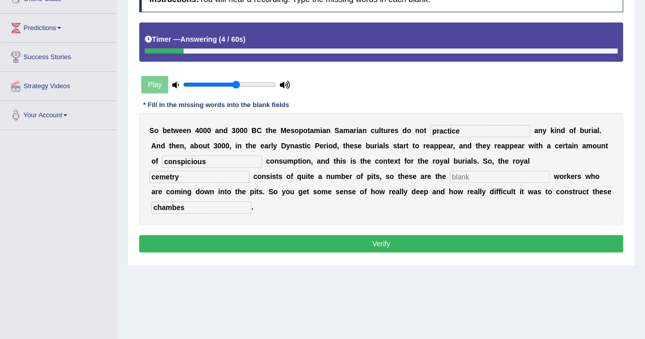
click at [450, 175] on input "text" at bounding box center [500, 177] width 100 height 12
click at [251, 201] on input "chambes" at bounding box center [201, 207] width 100 height 12
type input "chambers"
click at [450, 174] on input "text" at bounding box center [500, 177] width 100 height 12
type input "c"
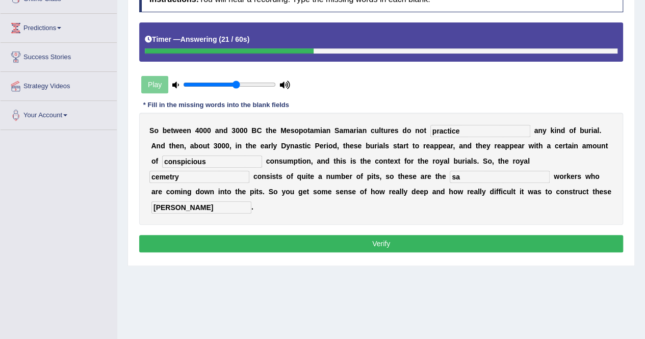
type input "s"
type input "cemetry"
click at [342, 235] on button "Verify" at bounding box center [381, 243] width 484 height 17
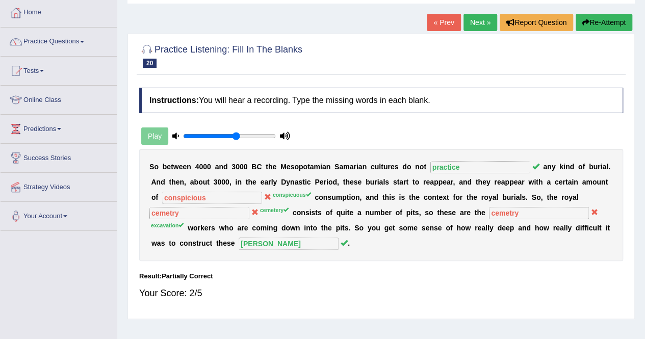
scroll to position [51, 0]
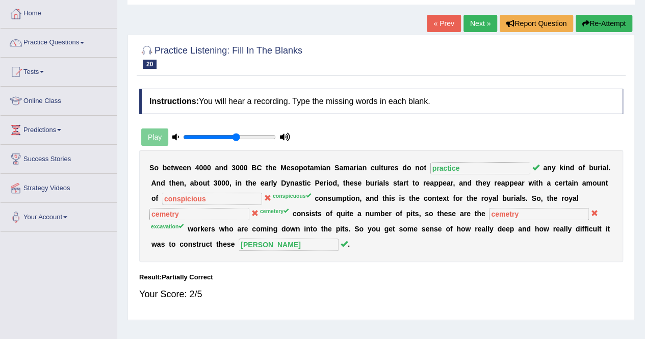
click at [593, 21] on button "Re-Attempt" at bounding box center [604, 23] width 57 height 17
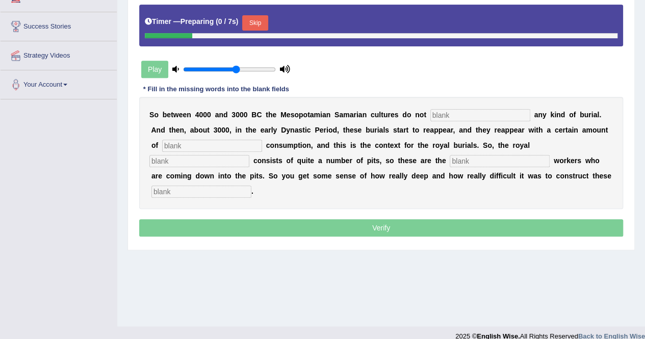
scroll to position [196, 0]
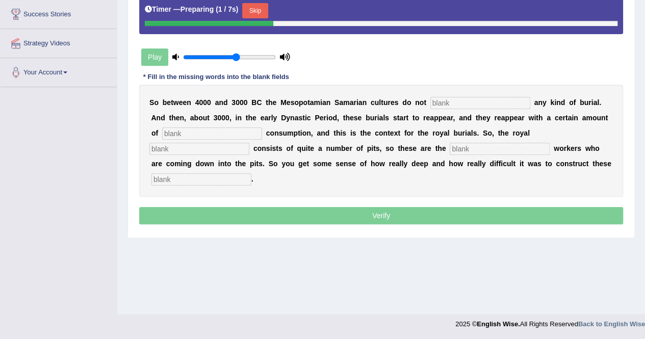
click at [251, 173] on input "text" at bounding box center [201, 179] width 100 height 12
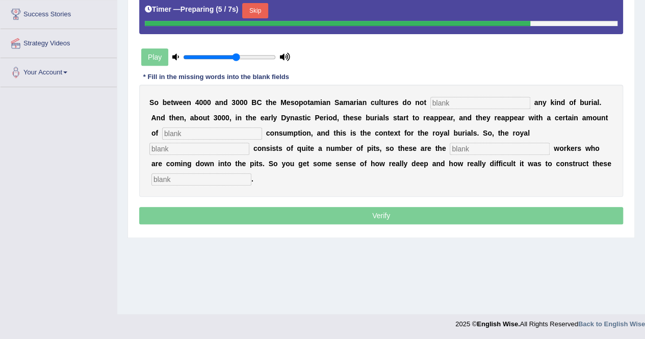
click at [431, 100] on input "text" at bounding box center [481, 103] width 100 height 12
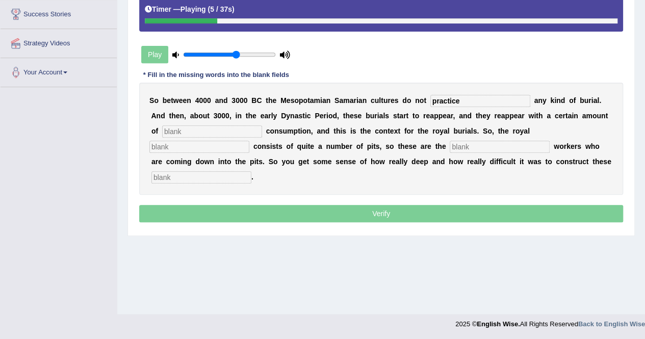
type input "practice"
click at [192, 129] on input "text" at bounding box center [212, 131] width 100 height 12
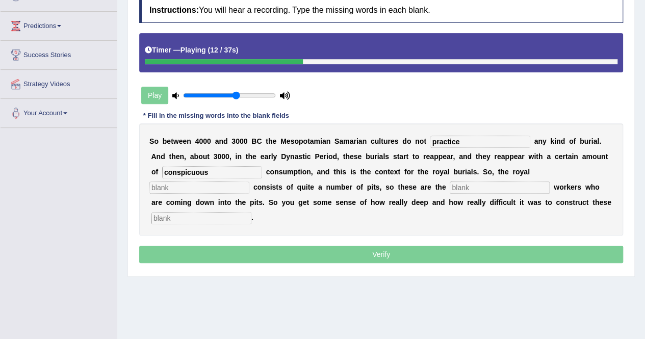
scroll to position [145, 0]
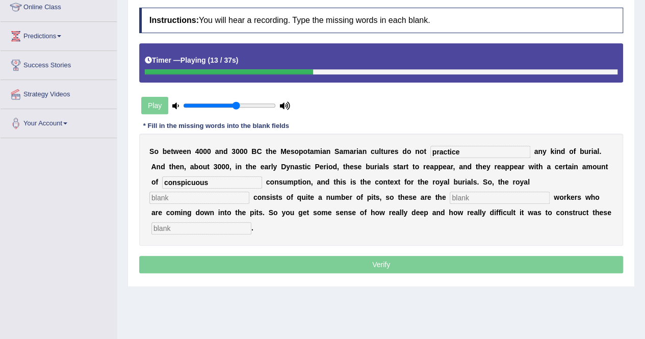
type input "conspicuous"
click at [249, 192] on input "text" at bounding box center [199, 198] width 100 height 12
type input "cemetery"
click at [450, 194] on input "text" at bounding box center [500, 198] width 100 height 12
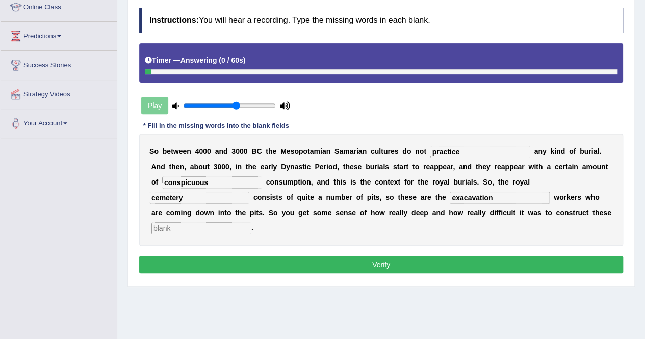
type input "exacavation"
click at [251, 222] on input "text" at bounding box center [201, 228] width 100 height 12
type input "chambers"
click at [443, 256] on button "Verify" at bounding box center [381, 264] width 484 height 17
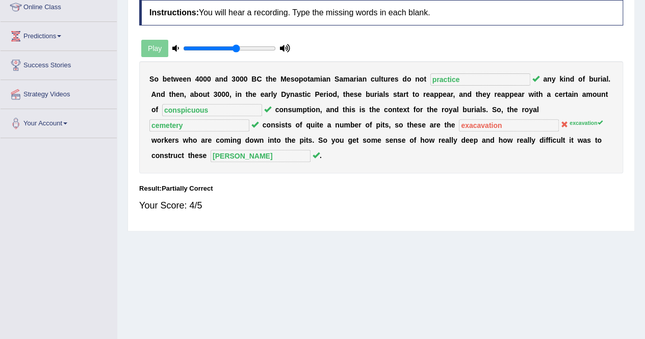
scroll to position [0, 0]
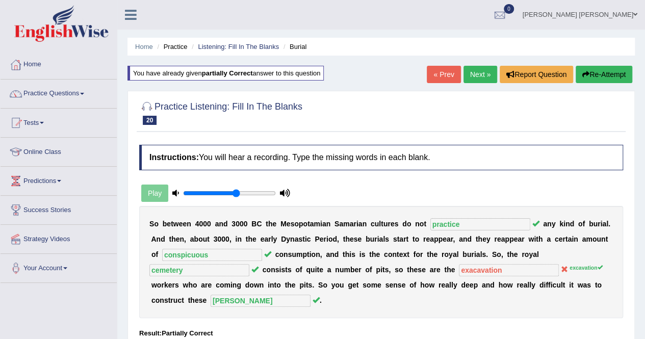
click at [471, 76] on link "Next »" at bounding box center [481, 74] width 34 height 17
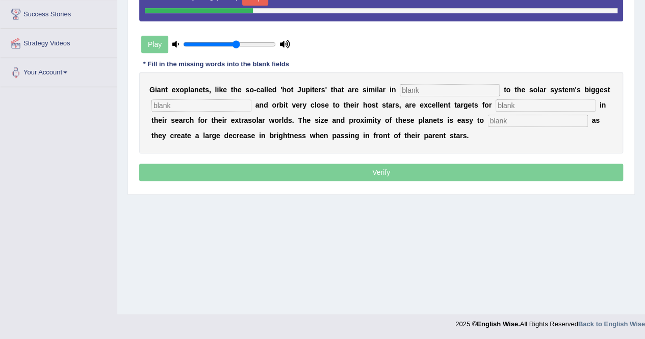
click at [413, 84] on input "text" at bounding box center [450, 90] width 100 height 12
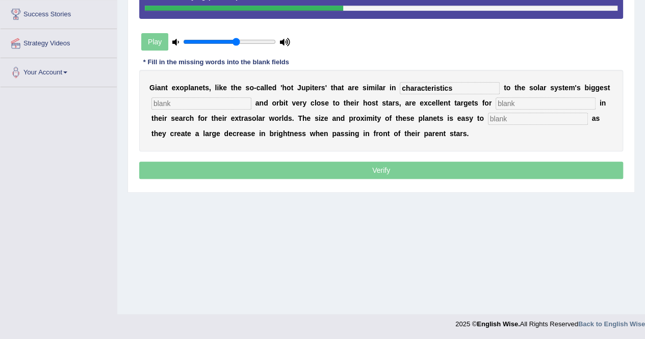
type input "characteristics"
click at [231, 104] on input "text" at bounding box center [201, 103] width 100 height 12
type input "planete"
click at [498, 100] on input "text" at bounding box center [546, 103] width 100 height 12
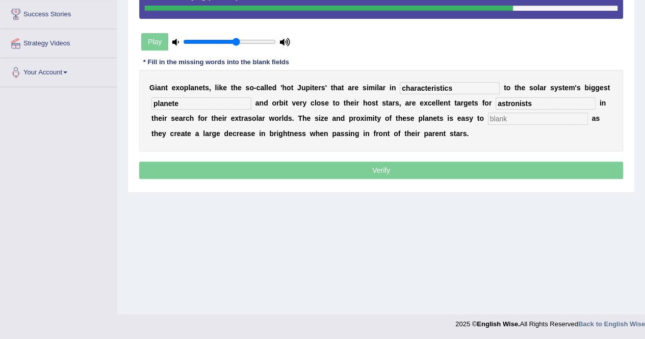
type input "astronists"
click at [488, 119] on input "text" at bounding box center [538, 119] width 100 height 12
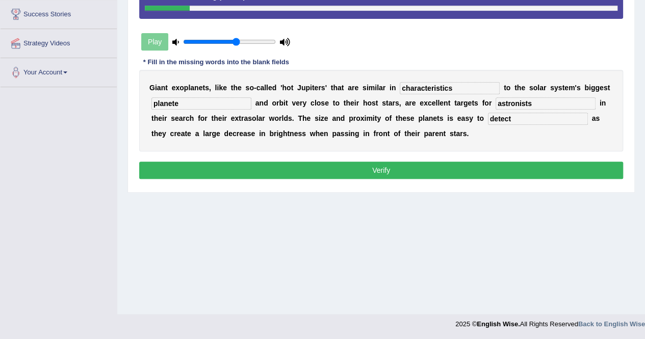
type input "detect"
click at [196, 105] on input "planete" at bounding box center [201, 103] width 100 height 12
type input "planet"
click at [507, 106] on input "astronists" at bounding box center [546, 103] width 100 height 12
type input "astronists"
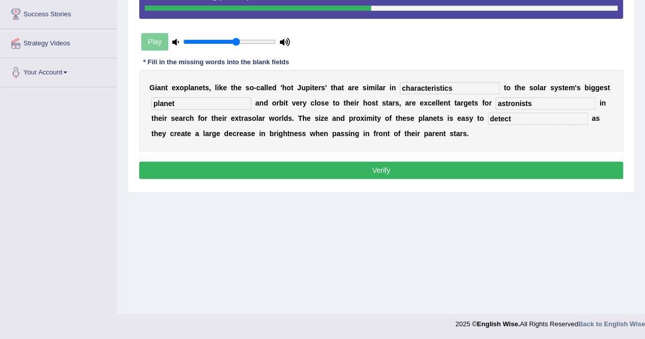
click at [302, 170] on button "Verify" at bounding box center [381, 170] width 484 height 17
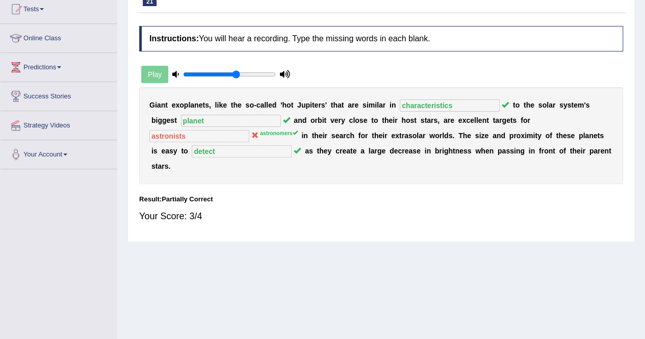
scroll to position [43, 0]
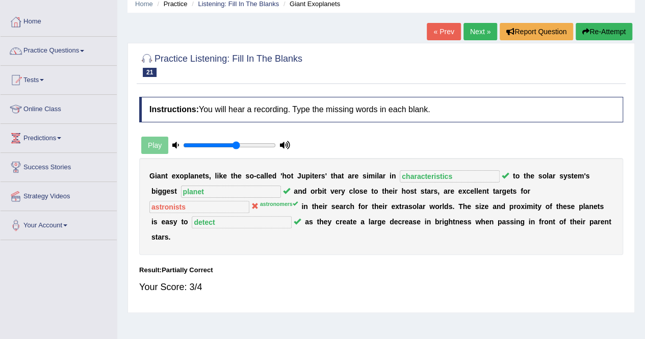
click at [472, 30] on link "Next »" at bounding box center [481, 31] width 34 height 17
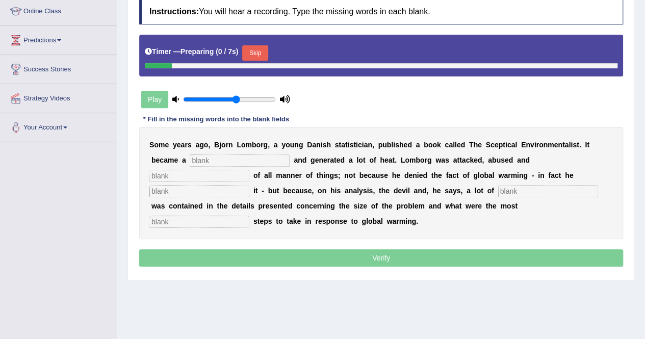
scroll to position [153, 0]
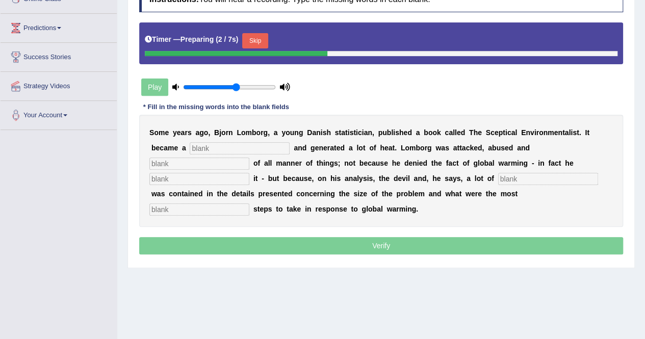
click at [194, 142] on input "text" at bounding box center [240, 148] width 100 height 12
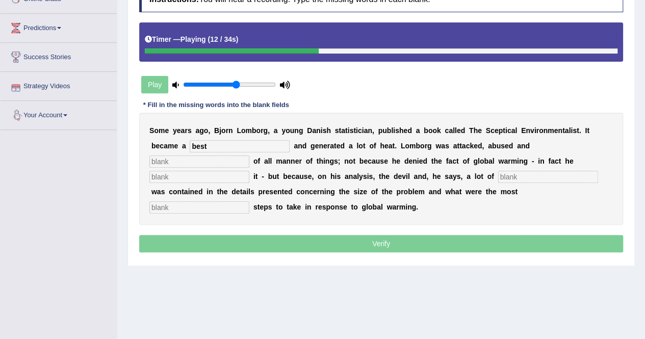
type input "best"
click at [249, 156] on input "text" at bounding box center [199, 162] width 100 height 12
type input "accused"
click at [465, 154] on div "S o m e y e a r s a g o , B j o r n L o m b o r g , a y o u n g D [PERSON_NAME]…" at bounding box center [381, 169] width 484 height 112
click at [249, 171] on input "text" at bounding box center [199, 177] width 100 height 12
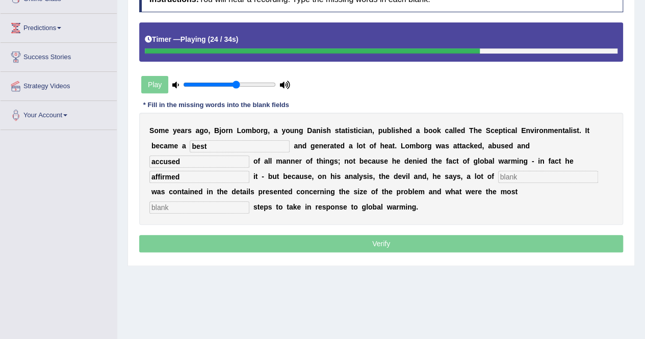
type input "affirmed"
click at [498, 177] on input "text" at bounding box center [548, 177] width 100 height 12
type input "devieness"
click at [249, 201] on input "text" at bounding box center [199, 207] width 100 height 12
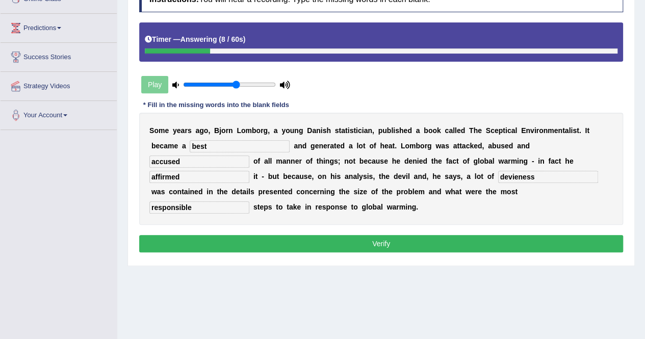
type input "responsible"
click at [316, 235] on button "Verify" at bounding box center [381, 243] width 484 height 17
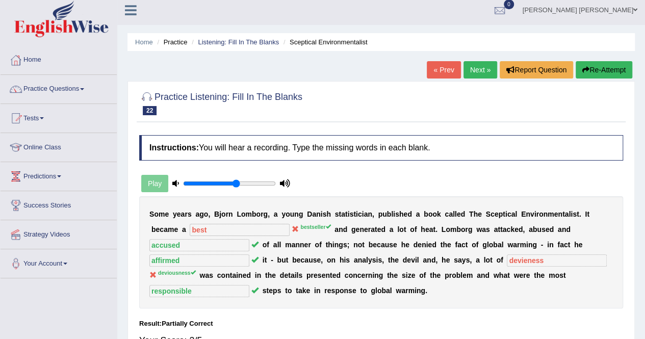
scroll to position [0, 0]
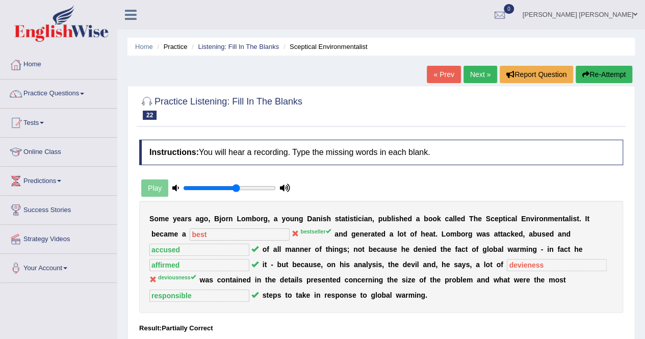
click at [466, 77] on link "Next »" at bounding box center [481, 74] width 34 height 17
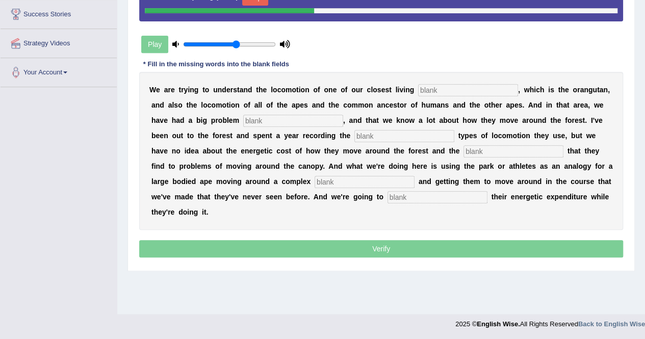
click at [441, 91] on input "text" at bounding box center [468, 90] width 100 height 12
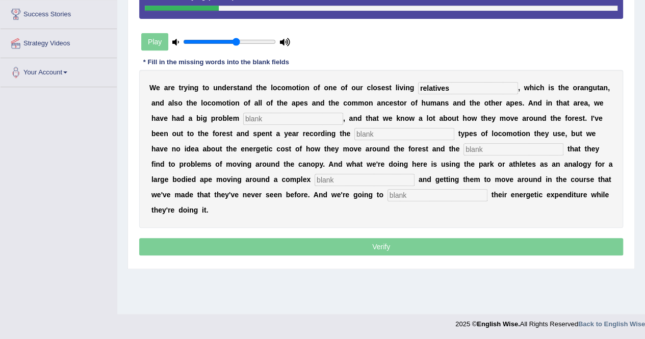
type input "relatives"
click at [244, 123] on input "text" at bounding box center [293, 119] width 100 height 12
click at [243, 119] on input "text" at bounding box center [293, 119] width 100 height 12
type input "traditionally"
click at [355, 134] on input "text" at bounding box center [405, 134] width 100 height 12
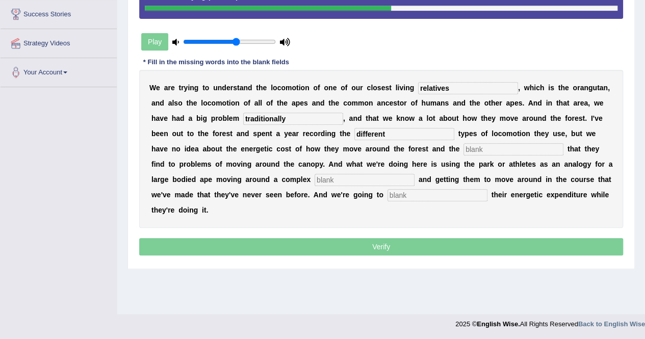
type input "different"
click at [464, 151] on input "text" at bounding box center [514, 149] width 100 height 12
type input "solutions"
click at [315, 177] on input "text" at bounding box center [365, 180] width 100 height 12
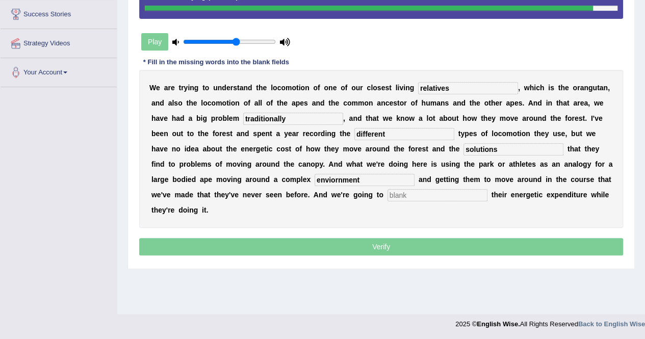
type input "enviornment"
click at [388, 195] on input "text" at bounding box center [438, 195] width 100 height 12
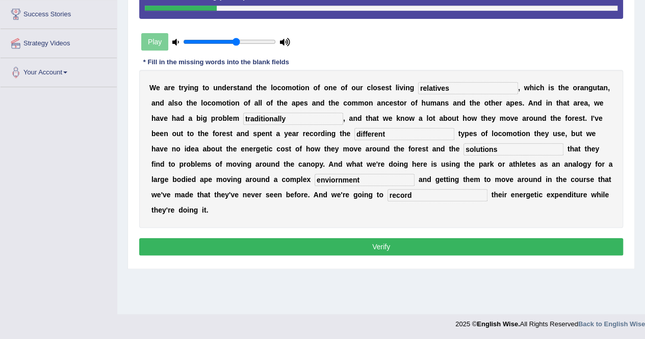
type input "record"
click at [370, 238] on button "Verify" at bounding box center [381, 246] width 484 height 17
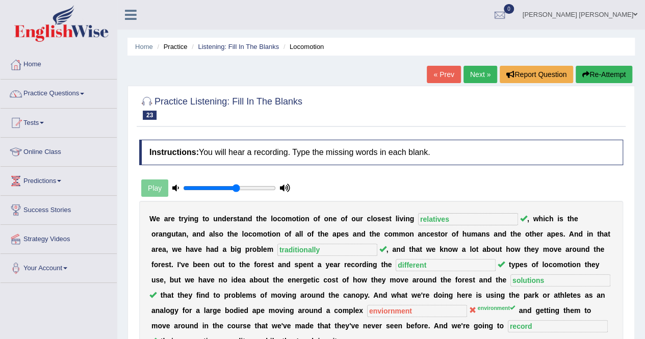
click at [468, 74] on link "Next »" at bounding box center [481, 74] width 34 height 17
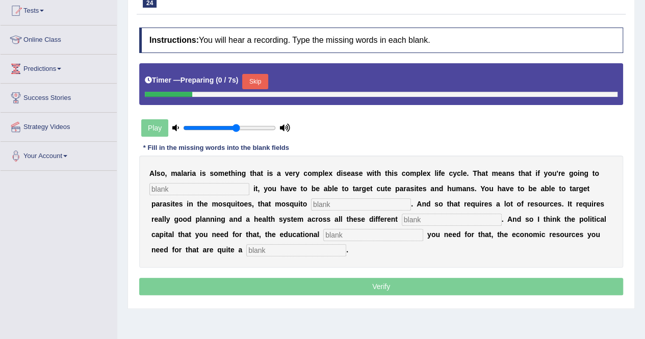
scroll to position [153, 0]
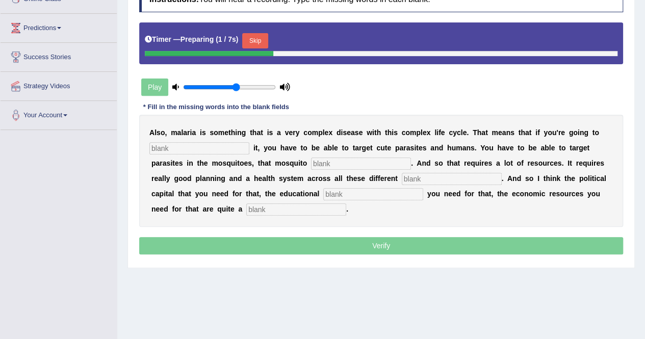
click at [195, 147] on input "text" at bounding box center [199, 148] width 100 height 12
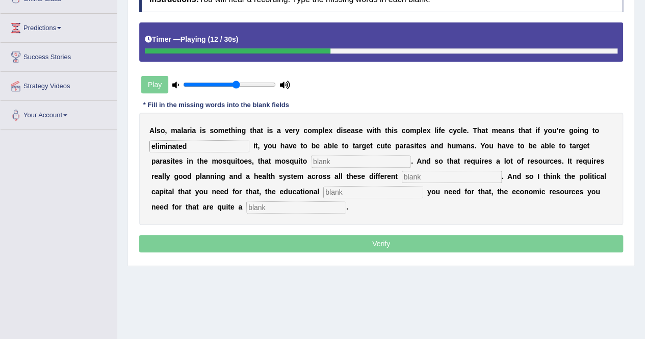
type input "eliminated"
click at [311, 165] on input "text" at bounding box center [361, 162] width 100 height 12
type input "populations"
click at [402, 175] on input "text" at bounding box center [452, 177] width 100 height 12
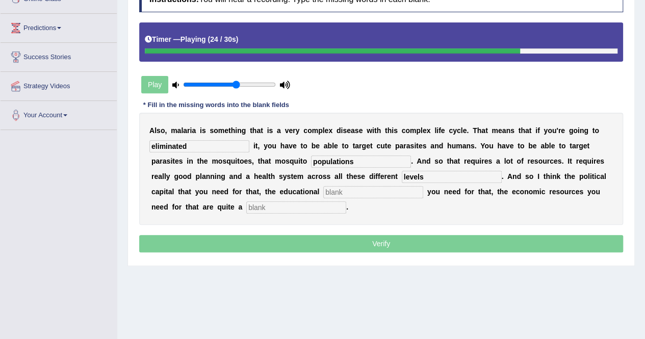
type input "levels"
click at [323, 190] on input "text" at bounding box center [373, 192] width 100 height 12
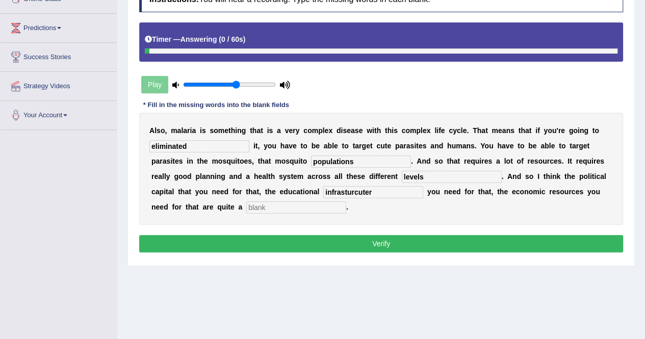
type input "infrasturcuter"
click at [246, 206] on input "text" at bounding box center [296, 207] width 100 height 12
type input "challange"
click at [323, 192] on input "infrasturcuter" at bounding box center [373, 192] width 100 height 12
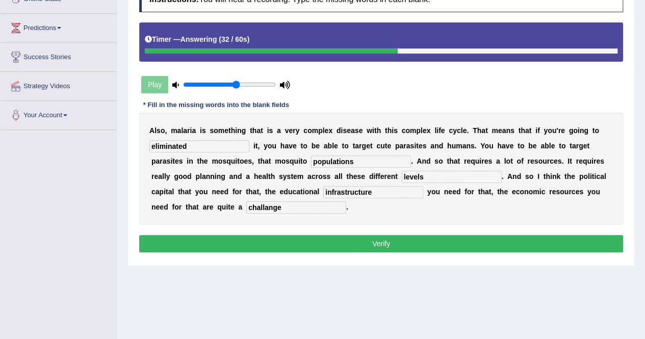
type input "infrastructure"
click at [311, 165] on input "populations" at bounding box center [361, 162] width 100 height 12
type input "populations"
click at [340, 243] on button "Verify" at bounding box center [381, 243] width 484 height 17
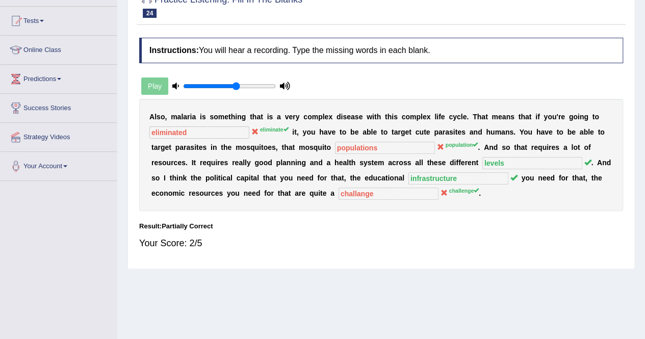
scroll to position [0, 0]
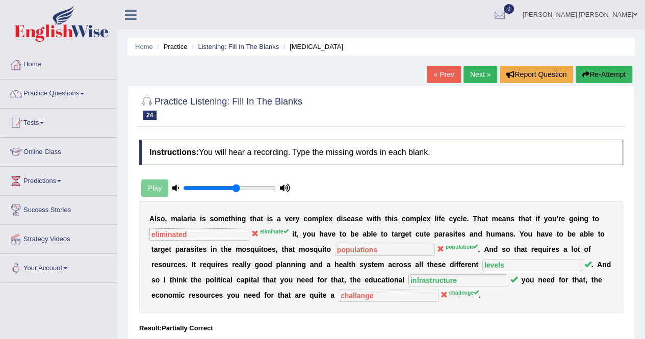
click at [603, 75] on button "Re-Attempt" at bounding box center [604, 74] width 57 height 17
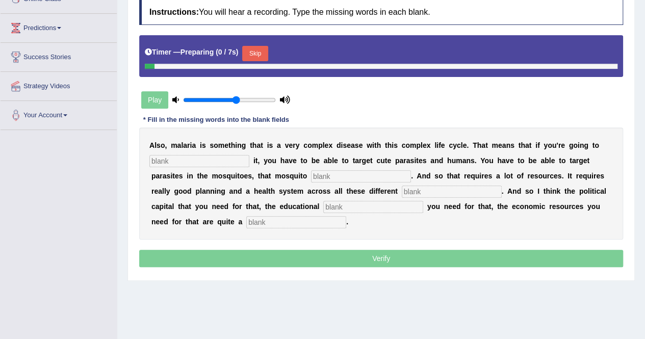
scroll to position [153, 0]
click at [217, 165] on input "text" at bounding box center [199, 161] width 100 height 12
click at [311, 175] on input "text" at bounding box center [361, 176] width 100 height 12
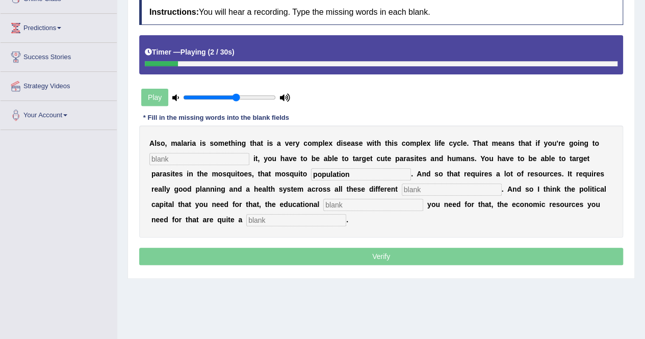
type input "population"
click at [204, 159] on input "text" at bounding box center [199, 159] width 100 height 12
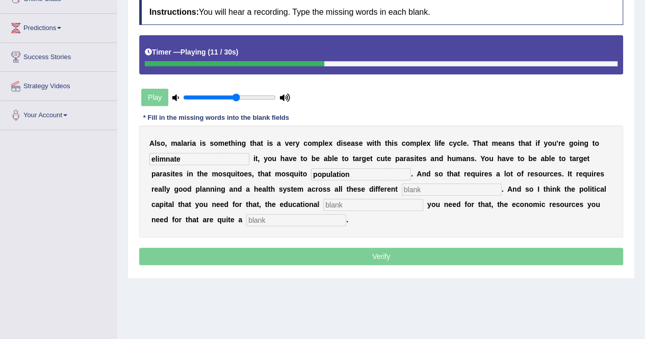
drag, startPoint x: 165, startPoint y: 159, endPoint x: 270, endPoint y: 186, distance: 108.6
click at [168, 159] on input "elimnate" at bounding box center [199, 159] width 100 height 12
type input "eliminate"
click at [402, 186] on input "text" at bounding box center [452, 190] width 100 height 12
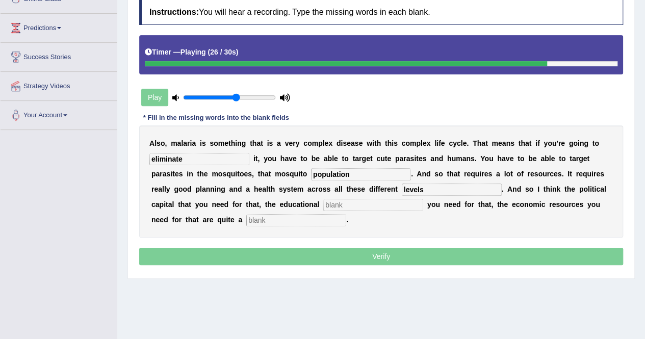
type input "levels"
click at [323, 203] on input "text" at bounding box center [373, 205] width 100 height 12
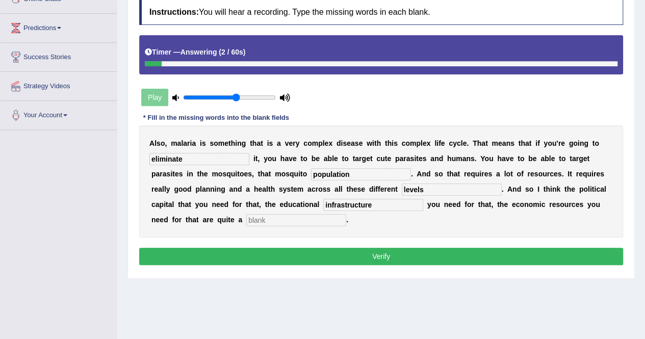
type input "infrastructure"
click at [246, 220] on input "text" at bounding box center [296, 220] width 100 height 12
type input "challenge"
click at [280, 250] on button "Verify" at bounding box center [381, 256] width 484 height 17
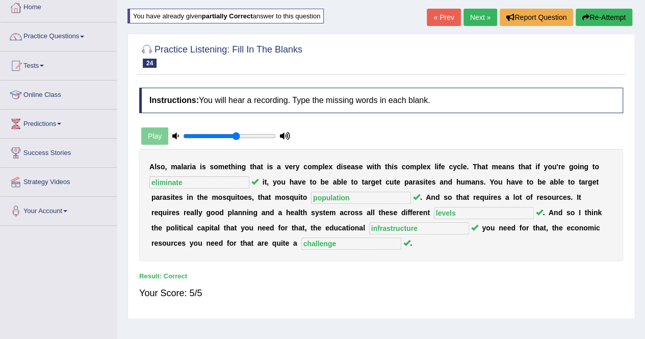
scroll to position [51, 0]
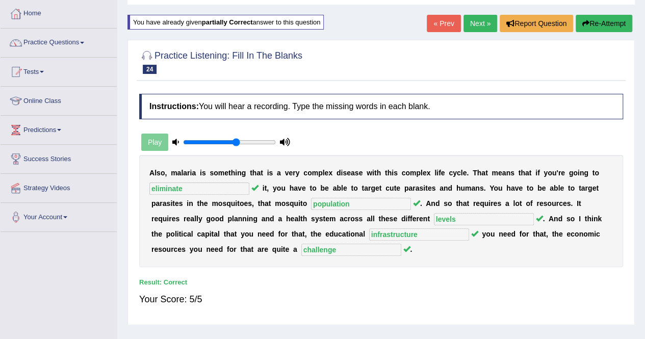
click at [474, 26] on link "Next »" at bounding box center [481, 23] width 34 height 17
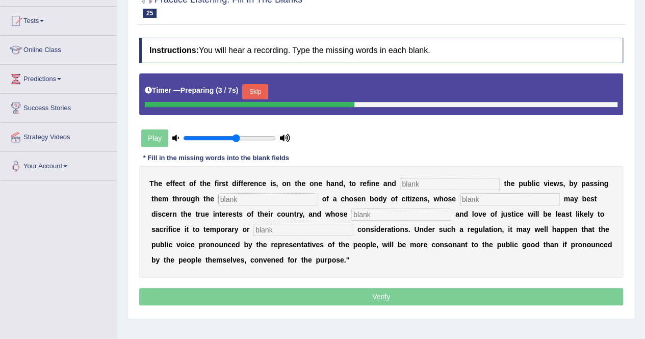
click at [255, 90] on button "Skip" at bounding box center [255, 91] width 26 height 15
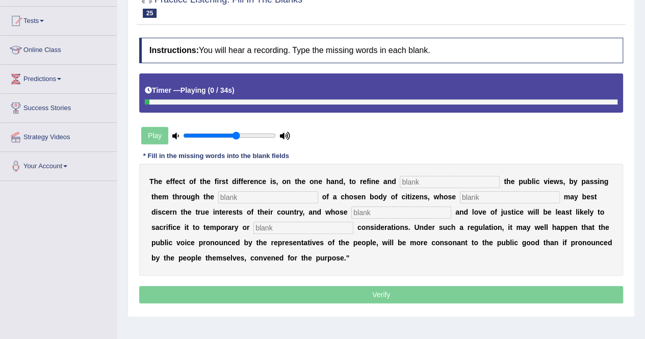
click at [419, 176] on input "text" at bounding box center [450, 182] width 100 height 12
type input "enlarge"
click at [253, 197] on input "text" at bounding box center [268, 197] width 100 height 12
type input "chosen"
click at [460, 192] on input "text" at bounding box center [510, 197] width 100 height 12
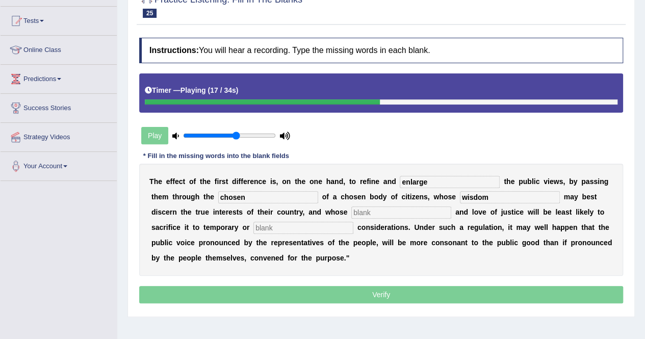
type input "wisdom"
click at [351, 214] on input "text" at bounding box center [401, 213] width 100 height 12
type input "patriosib"
click at [254, 229] on input "text" at bounding box center [304, 228] width 100 height 12
type input "partial"
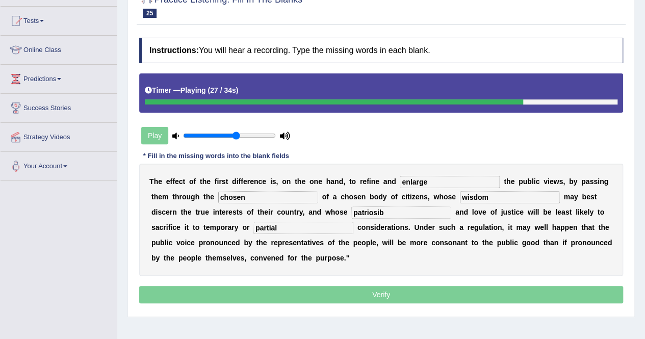
click at [351, 210] on input "patriosib" at bounding box center [401, 213] width 100 height 12
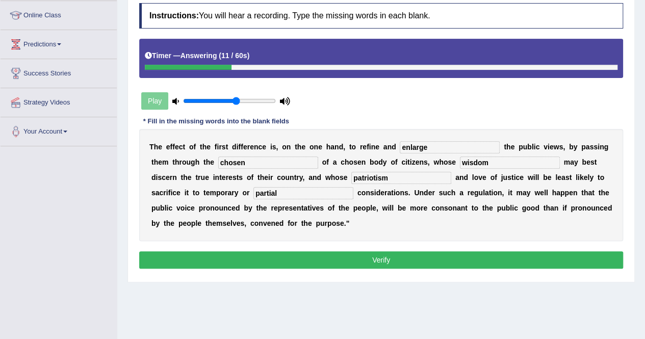
scroll to position [153, 0]
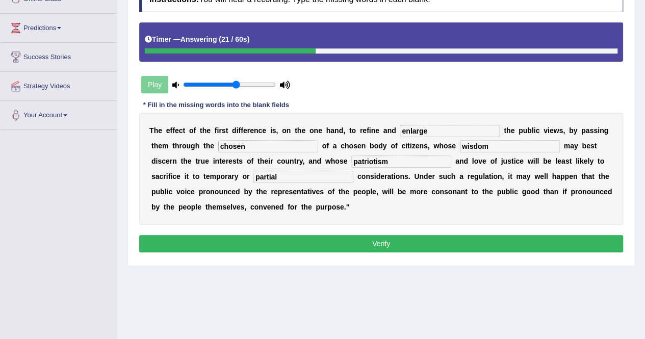
type input "patriotism"
click at [406, 248] on button "Verify" at bounding box center [381, 243] width 484 height 17
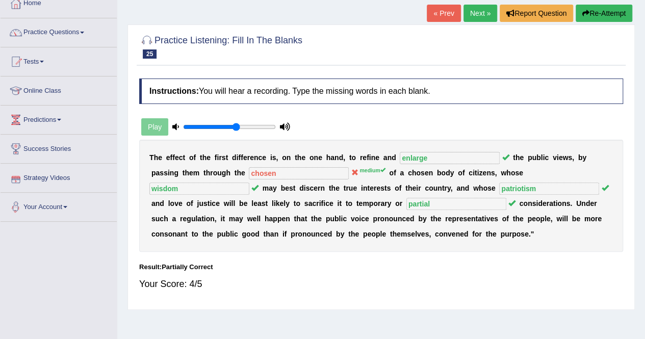
scroll to position [0, 0]
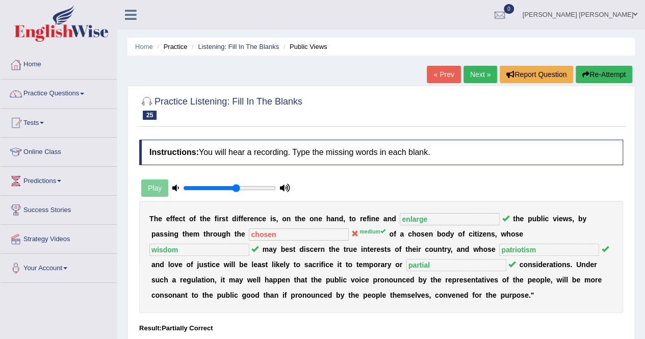
click at [489, 74] on link "Next »" at bounding box center [481, 74] width 34 height 17
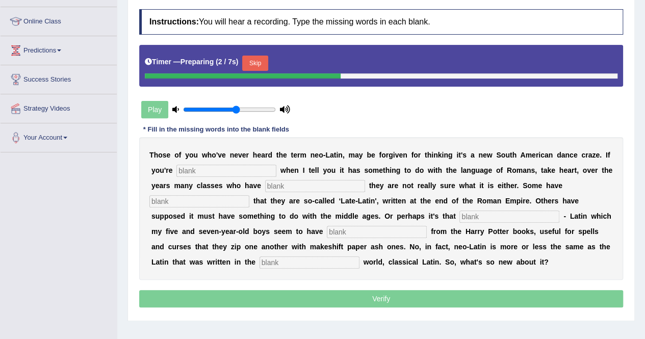
scroll to position [196, 0]
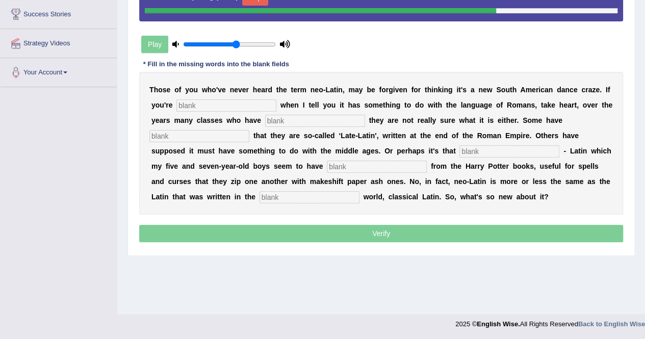
click at [176, 106] on input "text" at bounding box center [226, 105] width 100 height 12
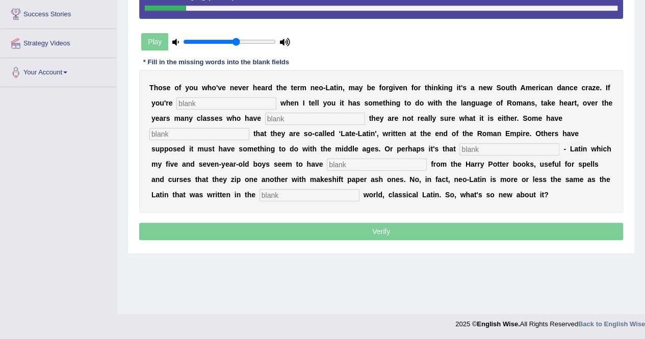
click at [224, 105] on input "text" at bounding box center [226, 103] width 100 height 12
type input "puzzled"
click at [265, 118] on input "text" at bounding box center [315, 119] width 100 height 12
type input "confesseed"
click at [249, 128] on input "text" at bounding box center [199, 134] width 100 height 12
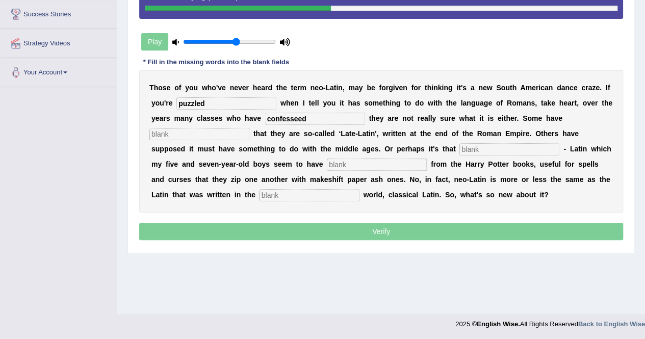
type input "s"
type input "assumed"
click at [460, 151] on input "text" at bounding box center [510, 149] width 100 height 12
type input "su"
click at [327, 166] on input "text" at bounding box center [377, 165] width 100 height 12
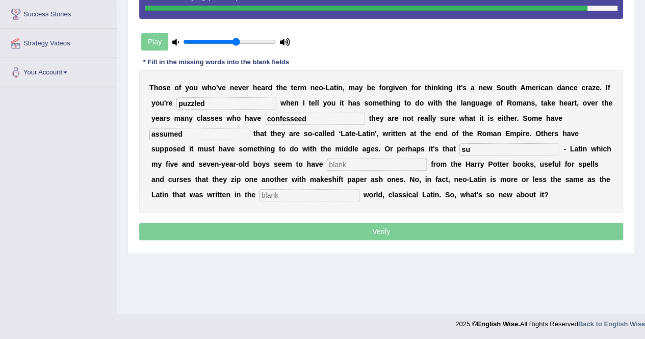
click at [360, 189] on input "text" at bounding box center [310, 195] width 100 height 12
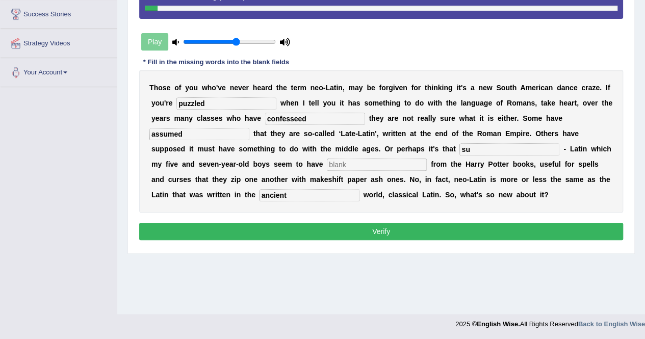
type input "ancient"
click at [460, 149] on input "su" at bounding box center [510, 149] width 100 height 12
type input "sudo"
click at [327, 168] on input "text" at bounding box center [377, 165] width 100 height 12
type input "written"
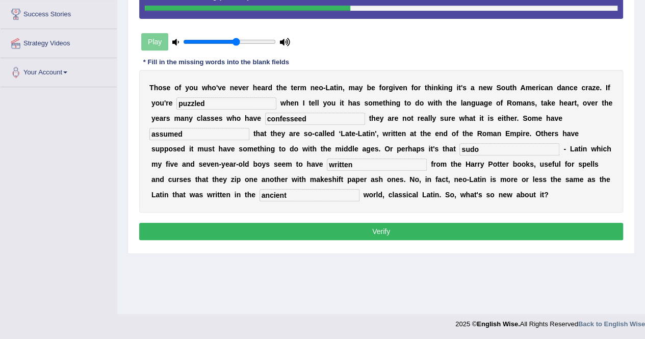
click at [193, 232] on button "Verify" at bounding box center [381, 231] width 484 height 17
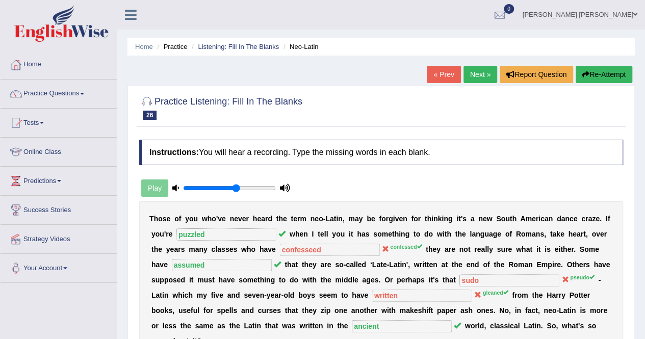
scroll to position [0, 0]
click at [469, 75] on link "Next »" at bounding box center [481, 74] width 34 height 17
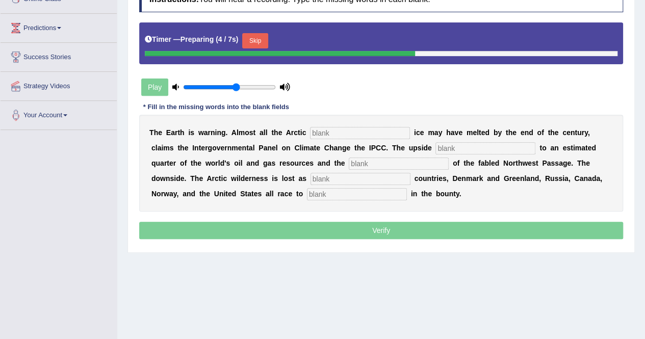
click at [345, 132] on input "text" at bounding box center [360, 133] width 100 height 12
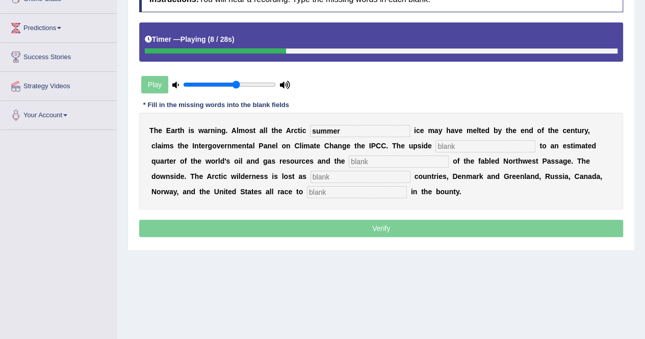
type input "summer"
click at [436, 146] on input "text" at bounding box center [486, 146] width 100 height 12
type input "access"
click at [349, 161] on input "text" at bounding box center [399, 162] width 100 height 12
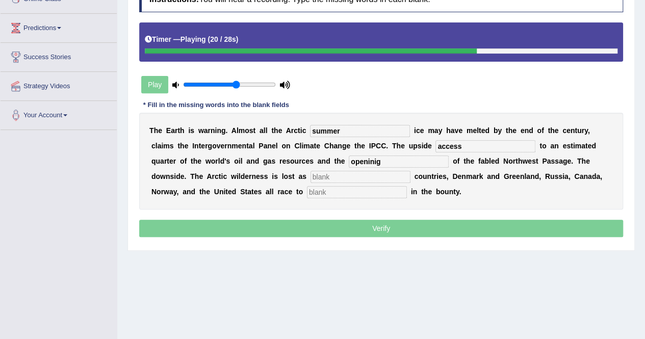
type input "openinig"
click at [311, 178] on input "text" at bounding box center [361, 177] width 100 height 12
type input "lost"
click at [307, 195] on input "text" at bounding box center [357, 192] width 100 height 12
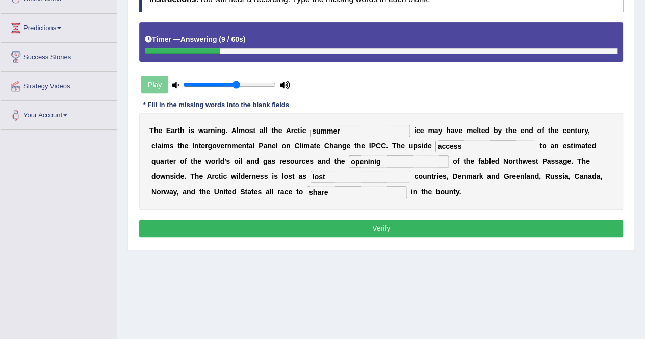
type input "share"
drag, startPoint x: 341, startPoint y: 132, endPoint x: 291, endPoint y: 137, distance: 50.2
click at [291, 137] on div "T h e E a r t h i s w a r n i n g . A l m o s t a l l t h e A r c t i c summer …" at bounding box center [381, 161] width 484 height 97
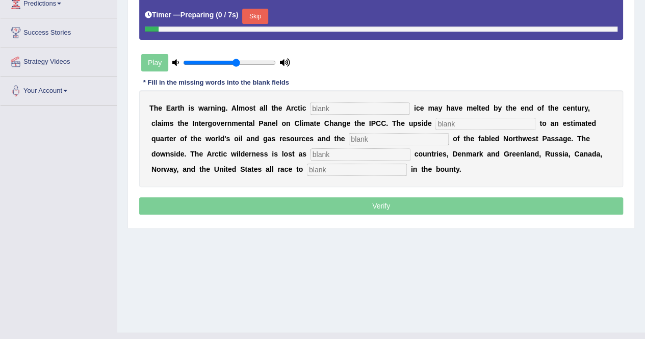
scroll to position [153, 0]
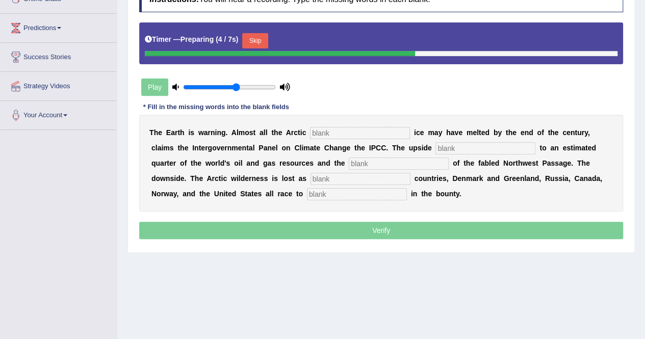
click at [307, 188] on input "text" at bounding box center [357, 194] width 100 height 12
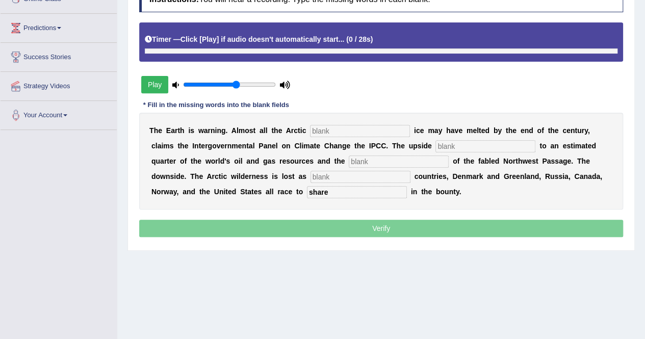
type input "share"
click at [343, 133] on input "text" at bounding box center [360, 131] width 100 height 12
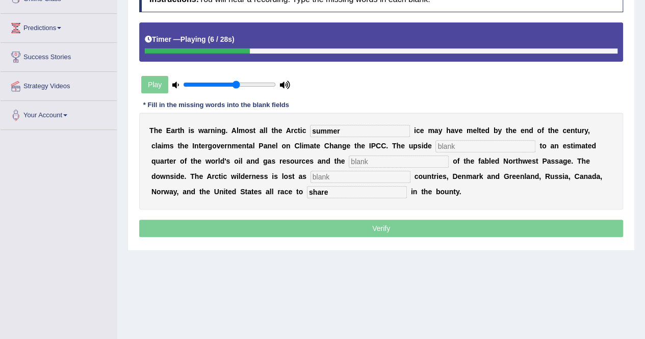
type input "summer"
click at [436, 145] on input "text" at bounding box center [486, 146] width 100 height 12
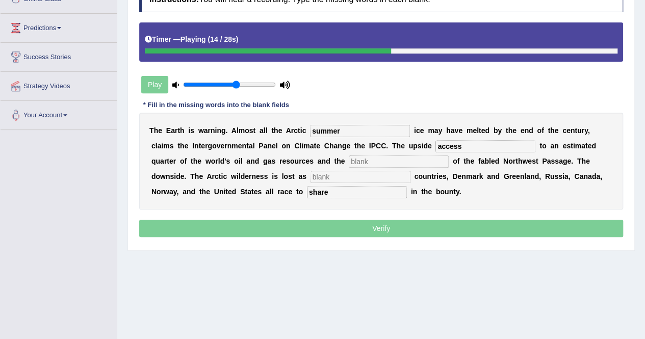
type input "access"
click at [349, 157] on input "text" at bounding box center [399, 162] width 100 height 12
type input "opening"
click at [311, 181] on input "text" at bounding box center [361, 177] width 100 height 12
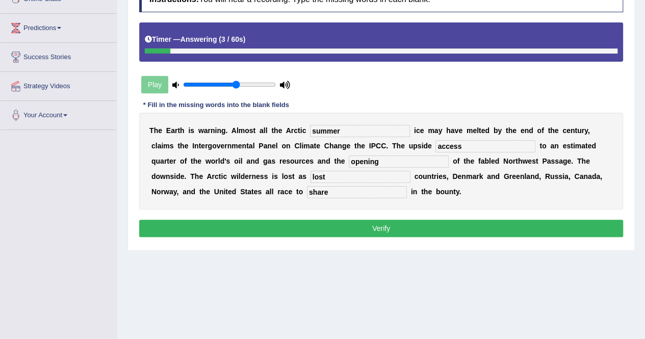
type input "lost"
click at [297, 214] on div "Instructions: You will hear a recording. Type the missing words in each blank. …" at bounding box center [381, 113] width 489 height 263
click at [298, 221] on button "Verify" at bounding box center [381, 228] width 484 height 17
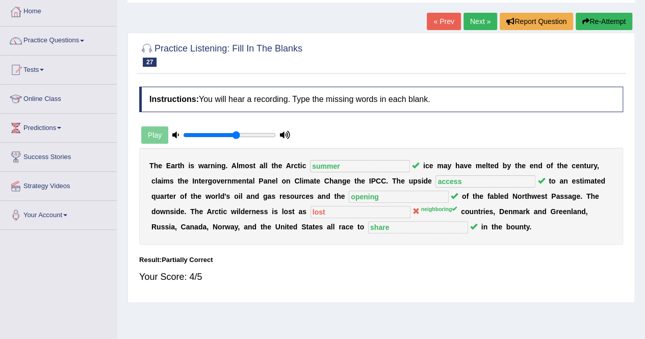
scroll to position [0, 0]
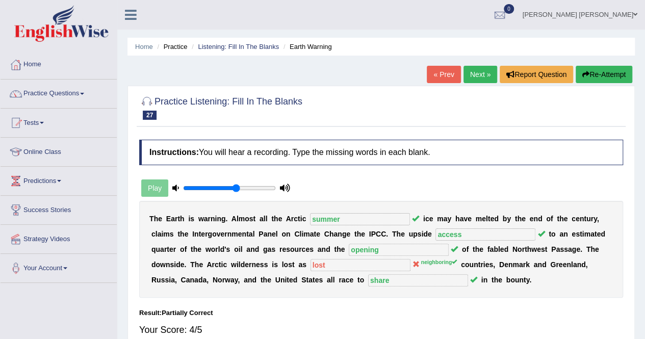
click at [474, 69] on link "Next »" at bounding box center [481, 74] width 34 height 17
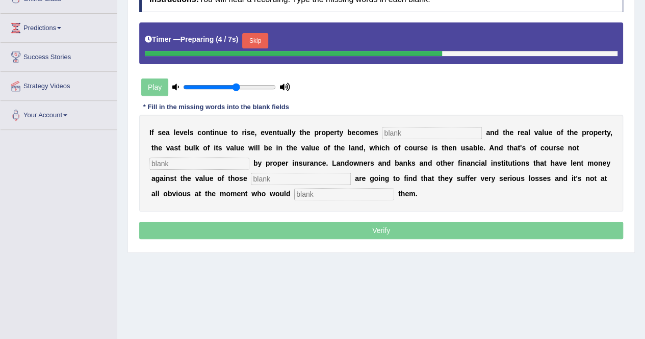
click at [392, 128] on input "text" at bounding box center [432, 133] width 100 height 12
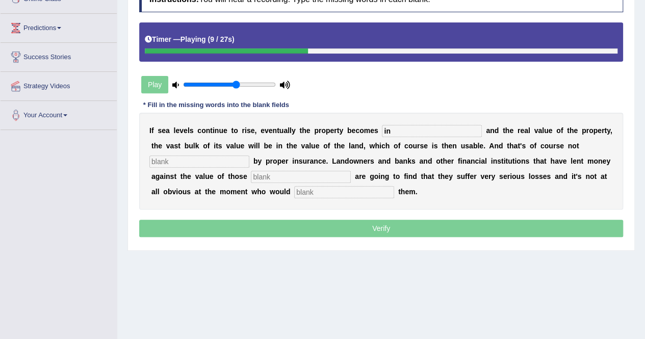
type input "in"
click at [249, 156] on input "text" at bounding box center [199, 162] width 100 height 12
type input "useable"
click at [251, 177] on input "text" at bounding box center [301, 177] width 100 height 12
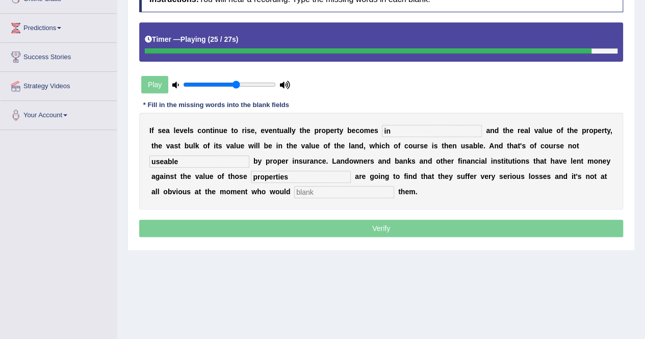
type input "properties"
click at [294, 189] on input "text" at bounding box center [344, 192] width 100 height 12
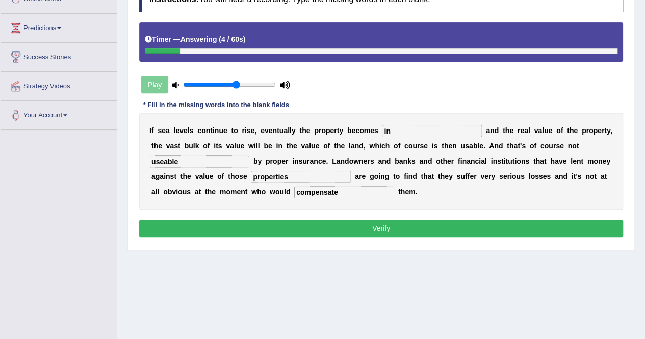
type input "compensate"
click at [406, 131] on input "in" at bounding box center [432, 131] width 100 height 12
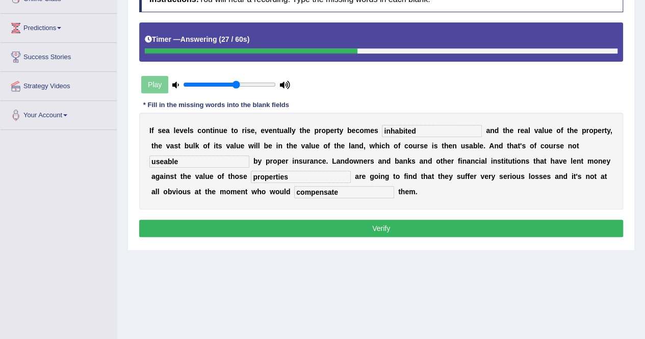
type input "inhabited"
click at [306, 220] on button "Verify" at bounding box center [381, 228] width 484 height 17
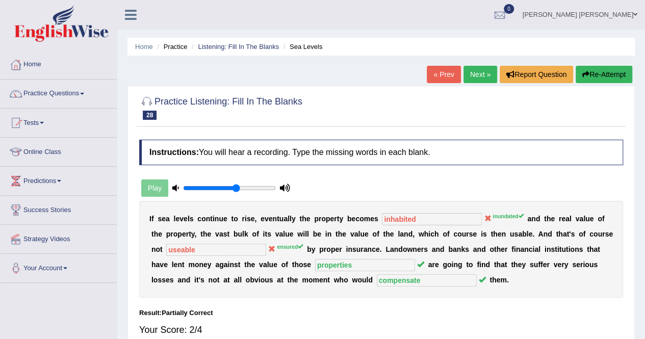
click at [601, 74] on button "Re-Attempt" at bounding box center [604, 74] width 57 height 17
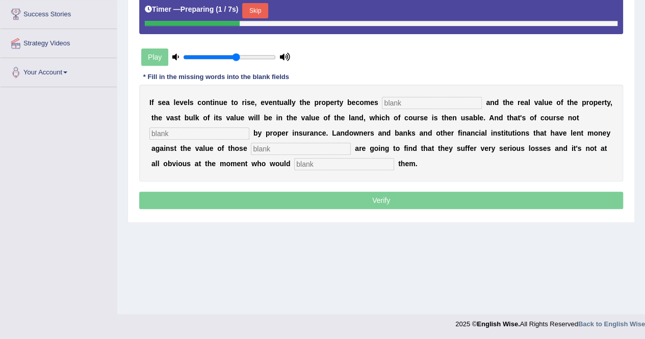
click at [405, 102] on input "text" at bounding box center [432, 103] width 100 height 12
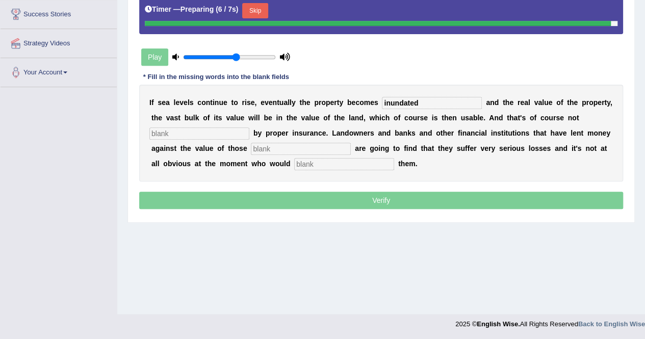
type input "inundated"
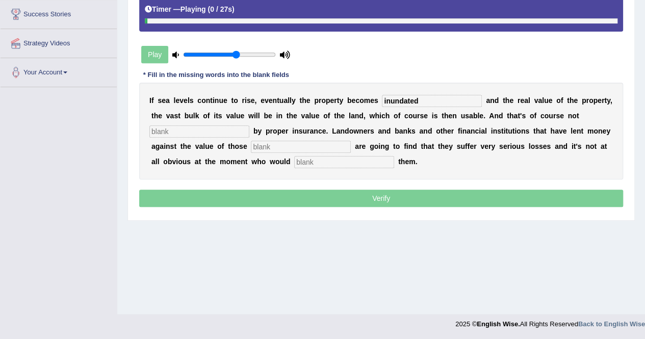
click at [577, 122] on div "I f s e a l e v e l s c o n t i n u e t o r i s e , e v e n t u a l l y t h e p…" at bounding box center [381, 131] width 484 height 97
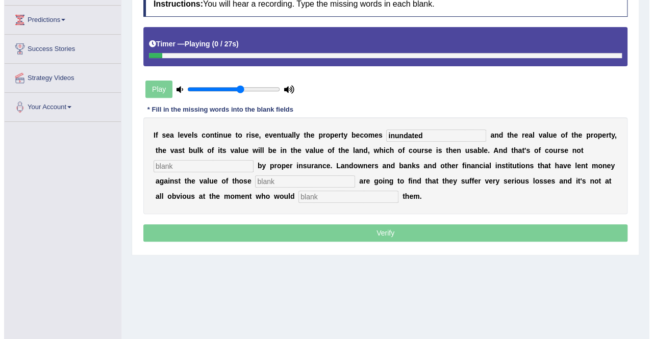
scroll to position [145, 0]
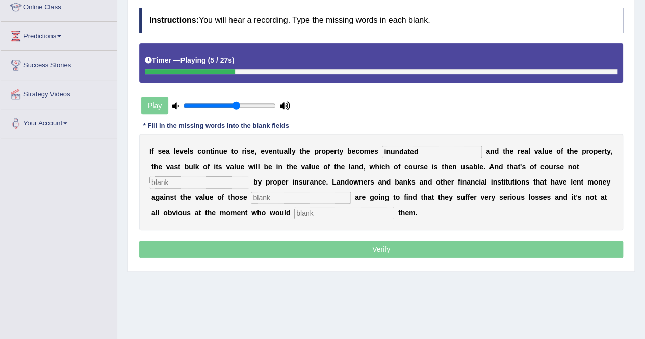
click at [249, 176] on input "text" at bounding box center [199, 182] width 100 height 12
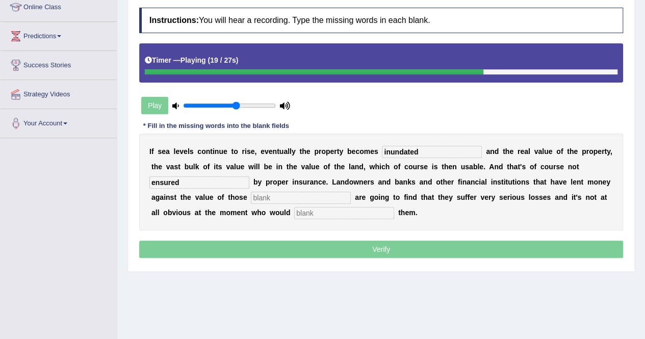
type input "ensured"
click at [251, 197] on input "text" at bounding box center [301, 198] width 100 height 12
type input "properties"
click at [294, 211] on input "text" at bounding box center [344, 213] width 100 height 12
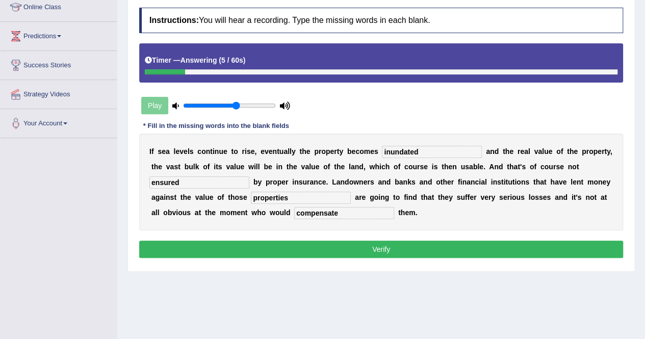
type input "compensate"
click at [249, 252] on button "Verify" at bounding box center [381, 249] width 484 height 17
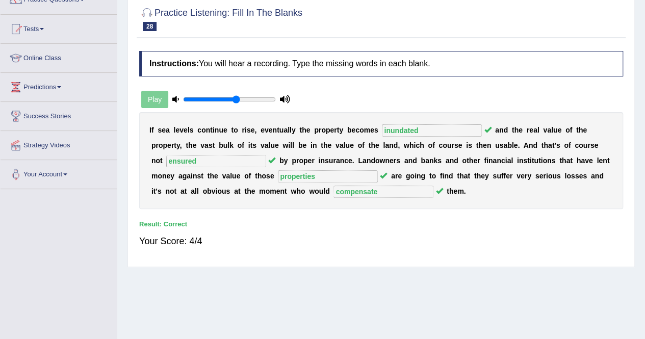
scroll to position [43, 0]
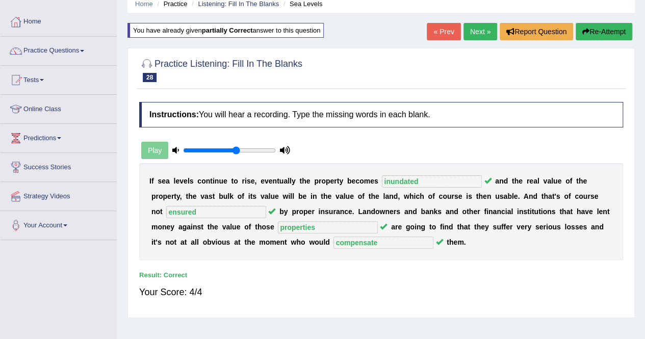
click at [471, 29] on link "Next »" at bounding box center [481, 31] width 34 height 17
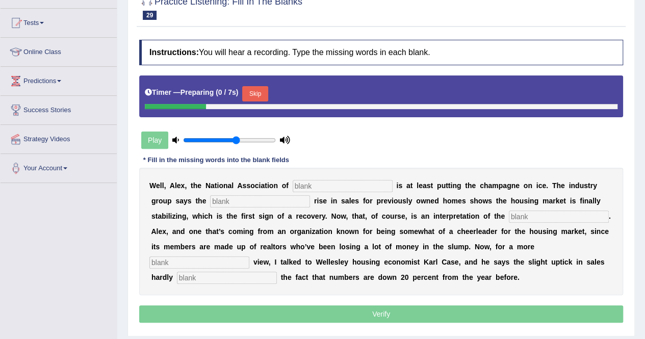
scroll to position [102, 0]
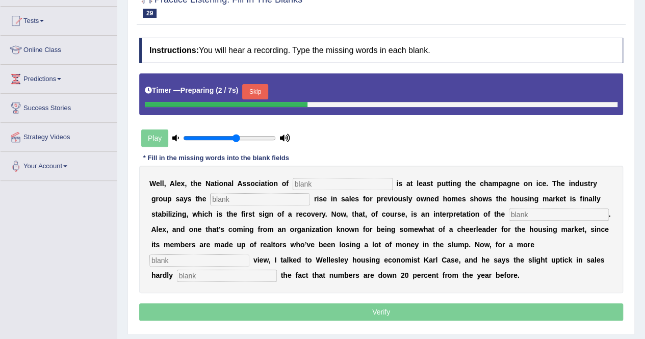
click at [346, 181] on input "text" at bounding box center [343, 184] width 100 height 12
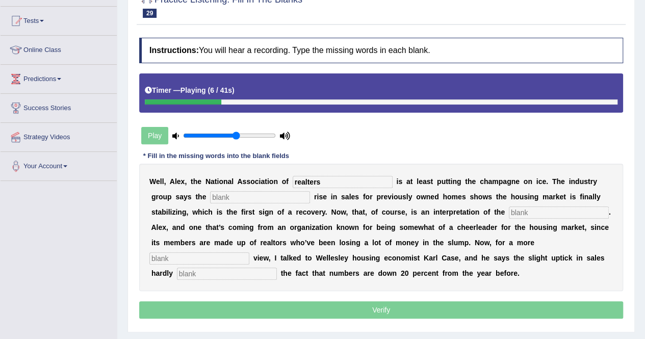
type input "realters"
click at [210, 196] on input "text" at bounding box center [260, 197] width 100 height 12
type input "slight"
click at [509, 209] on input "text" at bounding box center [559, 213] width 100 height 12
type input "numbers"
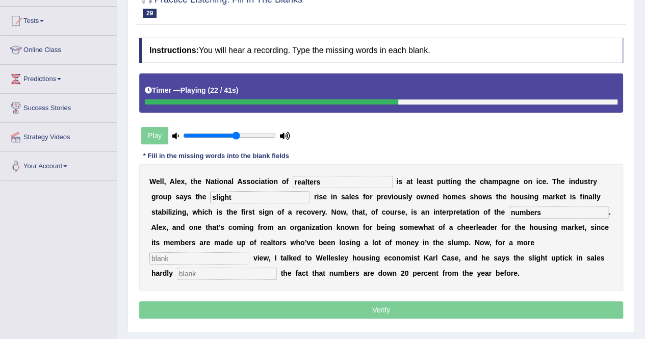
click at [249, 252] on input "text" at bounding box center [199, 258] width 100 height 12
type input "s"
type input "overiew"
click at [277, 268] on input "text" at bounding box center [227, 274] width 100 height 12
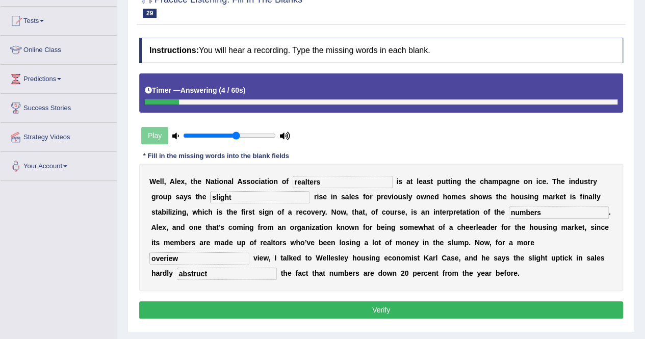
type input "abstruct"
drag, startPoint x: 319, startPoint y: 180, endPoint x: 276, endPoint y: 184, distance: 42.5
click at [276, 184] on div "W e l l , A l e x , t h e N a t i o n a l A s s o c i a t i o n o f realters i …" at bounding box center [381, 228] width 484 height 128
type input "realtors"
click at [249, 252] on input "overiew" at bounding box center [199, 258] width 100 height 12
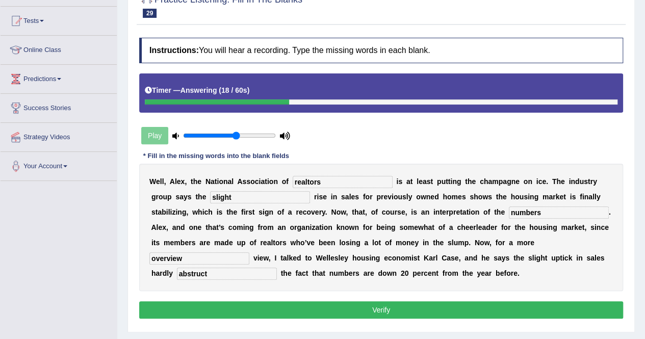
type input "overview"
click at [443, 305] on button "Verify" at bounding box center [381, 309] width 484 height 17
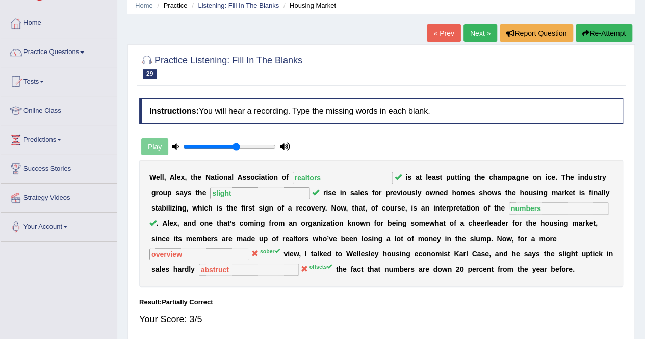
scroll to position [0, 0]
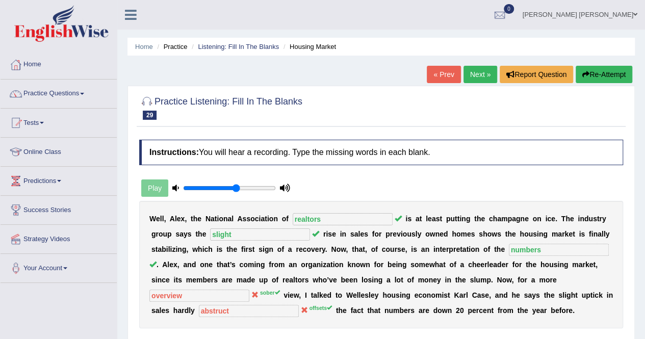
click at [479, 67] on link "Next »" at bounding box center [481, 74] width 34 height 17
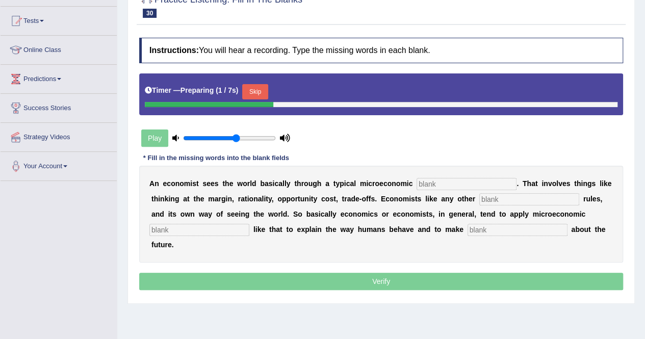
click at [431, 183] on input "text" at bounding box center [467, 184] width 100 height 12
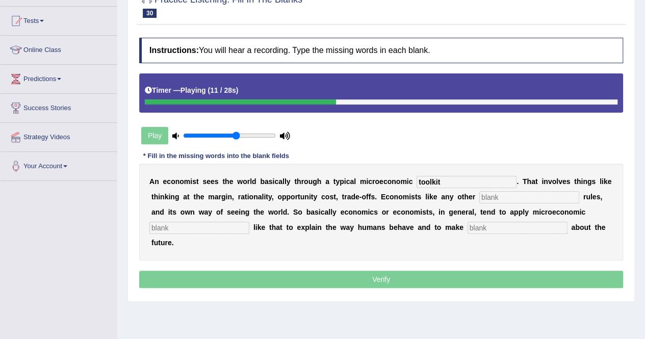
type input "toolkit"
click at [479, 198] on input "text" at bounding box center [529, 197] width 100 height 12
type input "discipline"
click at [249, 222] on input "text" at bounding box center [199, 228] width 100 height 12
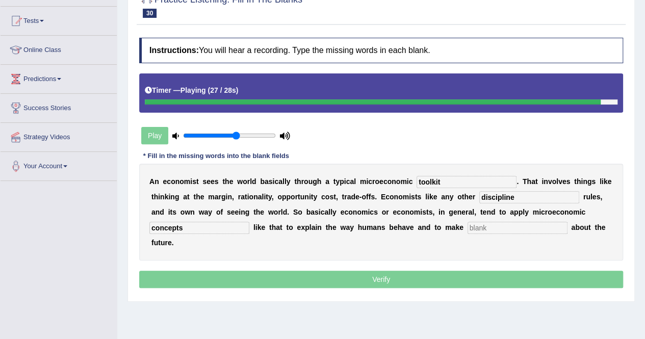
type input "concepts"
click at [468, 224] on input "text" at bounding box center [518, 228] width 100 height 12
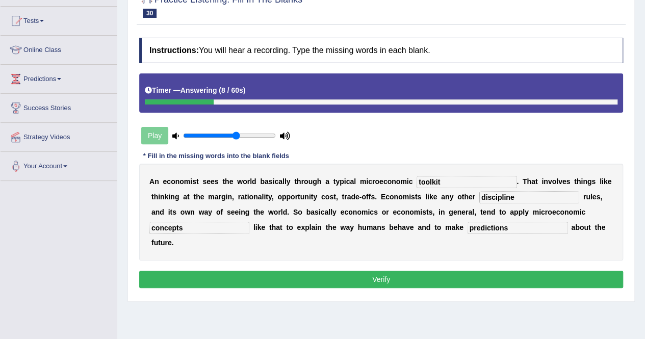
type input "predictions"
click at [500, 271] on button "Verify" at bounding box center [381, 279] width 484 height 17
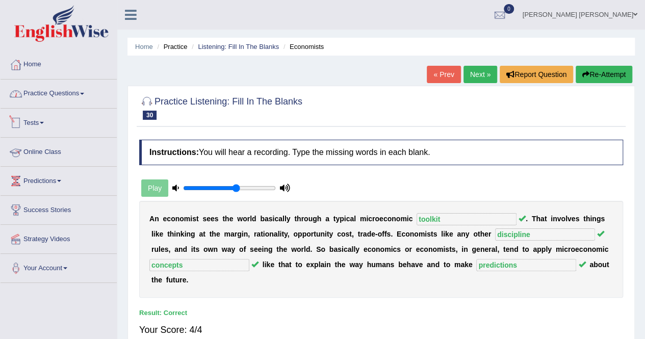
click at [72, 91] on link "Practice Questions" at bounding box center [59, 93] width 116 height 26
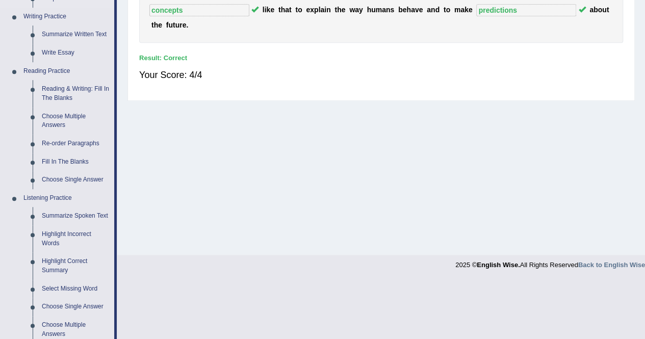
scroll to position [306, 0]
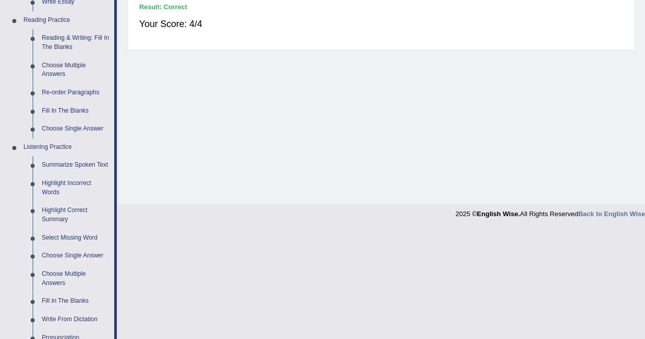
click at [63, 145] on link "Listening Practice" at bounding box center [66, 147] width 95 height 18
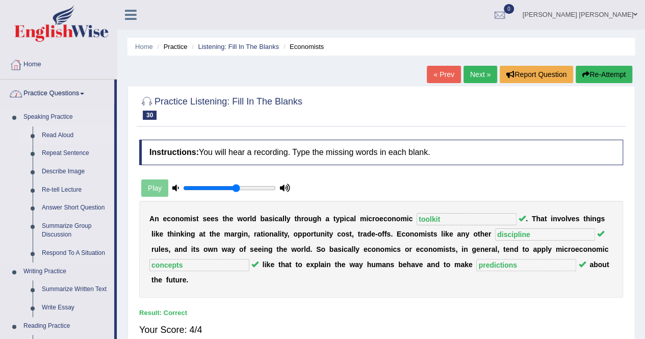
click at [55, 134] on link "Read Aloud" at bounding box center [75, 136] width 77 height 18
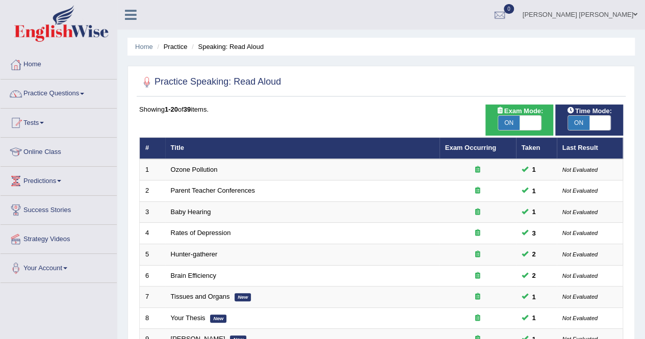
click at [578, 120] on span "ON" at bounding box center [578, 123] width 21 height 14
checkbox input "false"
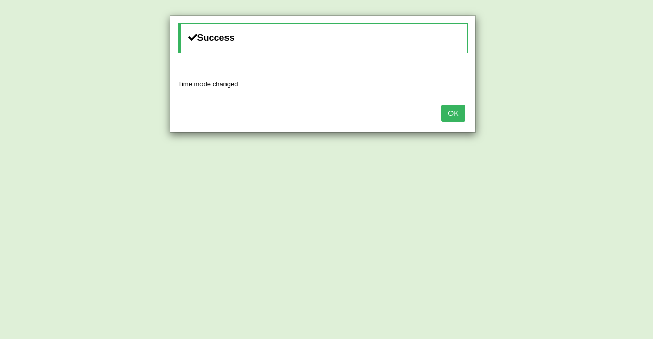
click at [448, 109] on button "OK" at bounding box center [452, 113] width 23 height 17
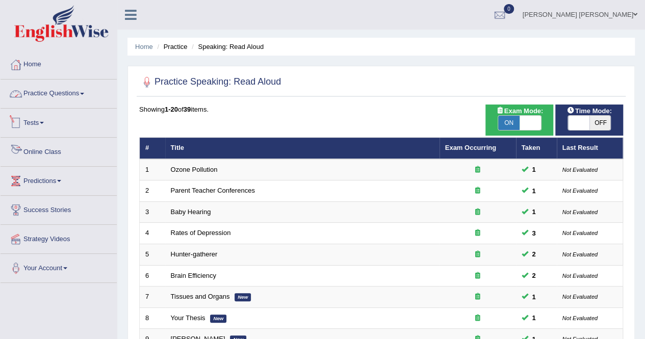
click at [74, 83] on link "Practice Questions" at bounding box center [59, 93] width 116 height 26
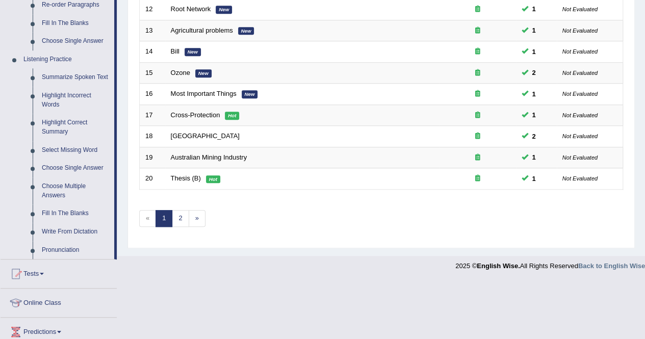
scroll to position [487, 0]
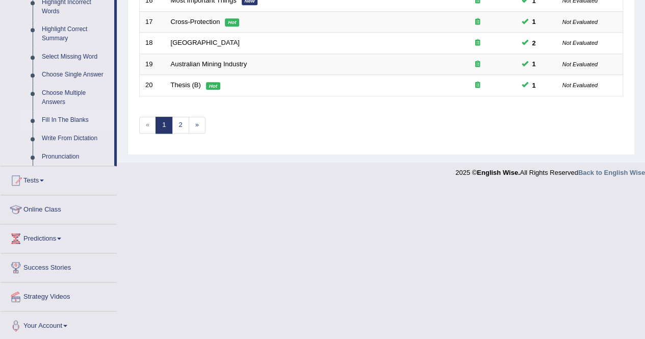
click at [85, 122] on link "Fill In The Blanks" at bounding box center [75, 120] width 77 height 18
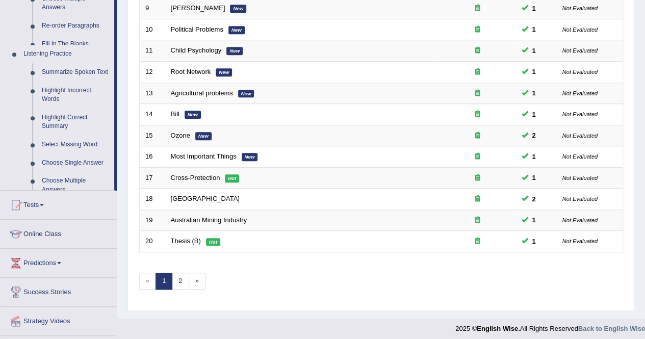
scroll to position [139, 0]
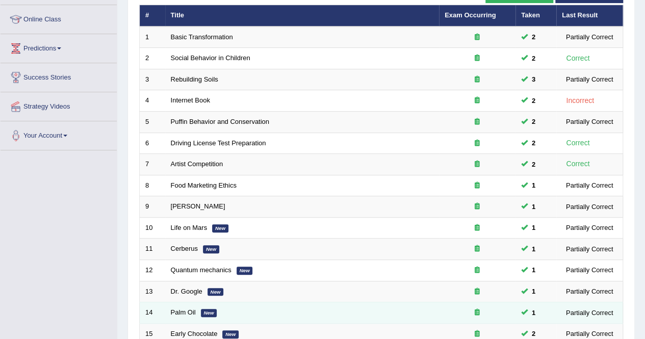
scroll to position [306, 0]
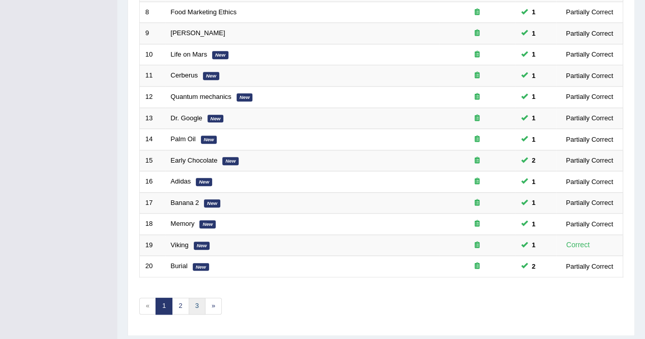
click at [190, 302] on link "3" at bounding box center [197, 306] width 17 height 17
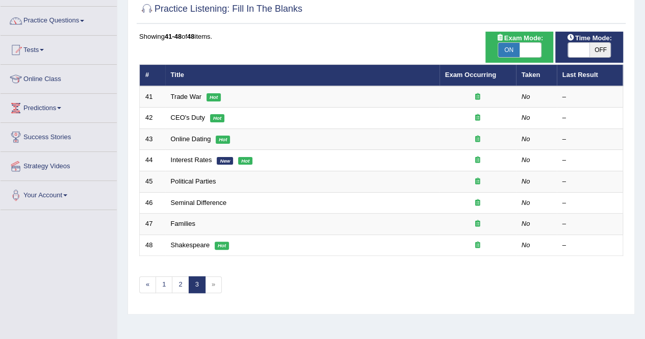
scroll to position [196, 0]
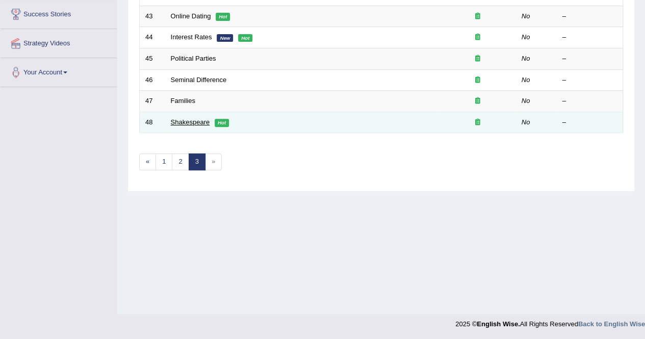
click at [180, 118] on link "Shakespeare" at bounding box center [190, 122] width 39 height 8
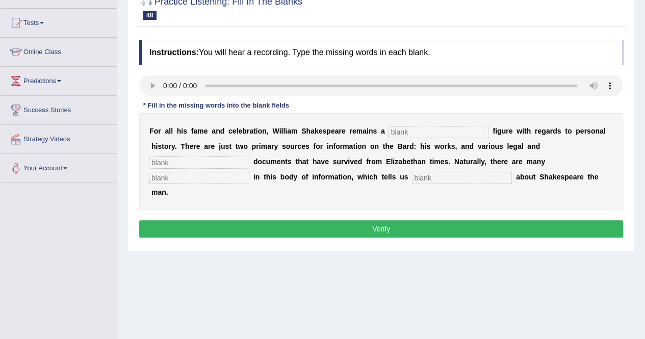
scroll to position [102, 0]
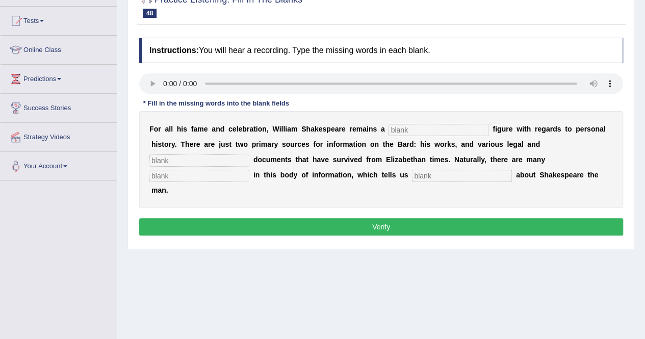
click at [410, 129] on input "text" at bounding box center [439, 130] width 100 height 12
type input "remains"
click at [512, 153] on div "F o r a l l h i s f a m e a n d c e l e b r a t i o n , W i l l i a m S h a k e…" at bounding box center [381, 159] width 484 height 97
click at [249, 155] on input "text" at bounding box center [199, 161] width 100 height 12
type input "church"
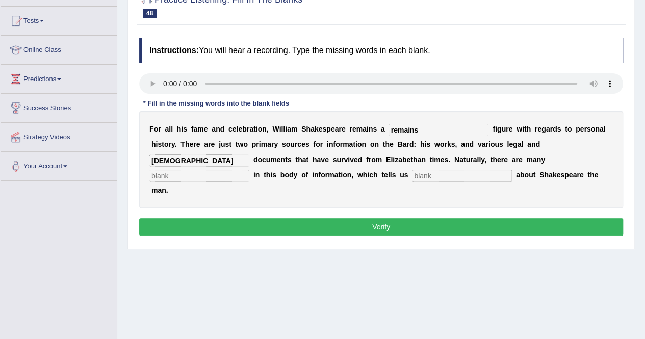
click at [249, 170] on input "text" at bounding box center [199, 176] width 100 height 12
type input "gaps"
click at [412, 176] on input "text" at bounding box center [462, 176] width 100 height 12
type input "little"
drag, startPoint x: 418, startPoint y: 131, endPoint x: 361, endPoint y: 132, distance: 57.6
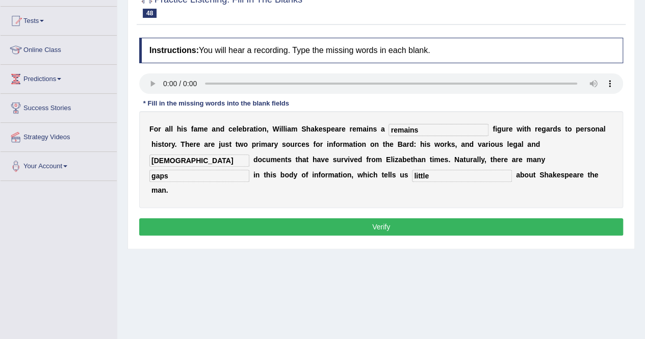
click at [361, 132] on div "F o r a l l h i s f a m e a n d c e l e b r a t i o n , W i l l i a m S h a k e…" at bounding box center [381, 159] width 484 height 97
type input "mysterious"
drag, startPoint x: 520, startPoint y: 146, endPoint x: 483, endPoint y: 146, distance: 37.2
click at [483, 146] on div "F o r a l l h i s f a m e a n d c e l e b r a t i o n , W i l l i a m S h a k e…" at bounding box center [381, 159] width 484 height 97
type input "checked"
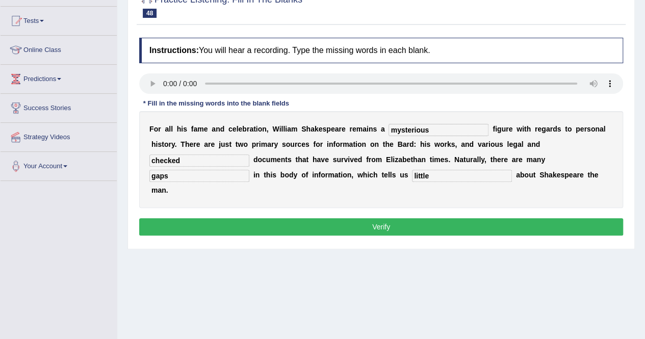
click at [410, 218] on button "Verify" at bounding box center [381, 226] width 484 height 17
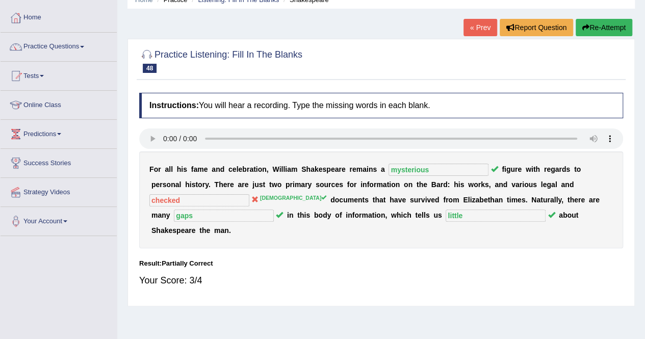
scroll to position [0, 0]
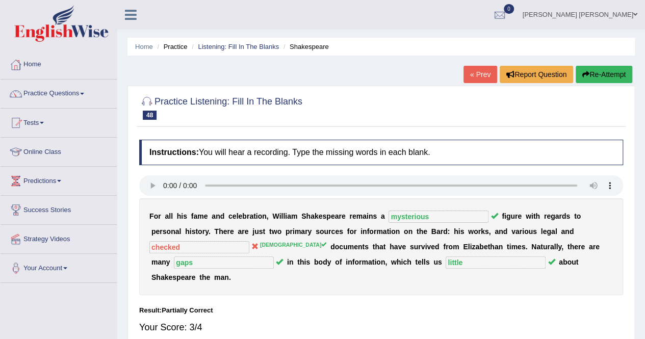
click at [468, 70] on link "« Prev" at bounding box center [481, 74] width 34 height 17
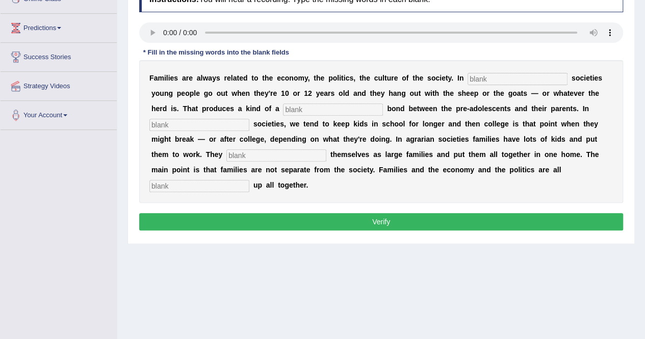
click at [500, 77] on input "text" at bounding box center [518, 79] width 100 height 12
type input "herding"
click at [283, 114] on input "text" at bounding box center [333, 110] width 100 height 12
type input "loose"
click at [249, 119] on input "text" at bounding box center [199, 125] width 100 height 12
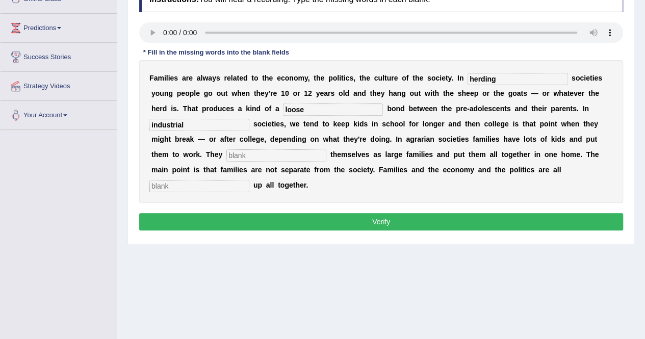
type input "industrial"
click at [226, 157] on input "text" at bounding box center [276, 155] width 100 height 12
click at [226, 154] on input "text" at bounding box center [276, 155] width 100 height 12
type input "structure"
click at [249, 180] on input "text" at bounding box center [199, 186] width 100 height 12
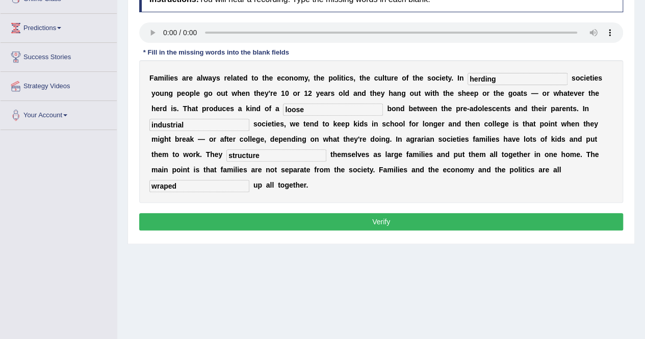
type input "wraped"
drag, startPoint x: 482, startPoint y: 78, endPoint x: 451, endPoint y: 79, distance: 30.1
click at [468, 79] on input "herding" at bounding box center [518, 79] width 100 height 12
click at [226, 157] on input "structure" at bounding box center [276, 155] width 100 height 12
type input "structured"
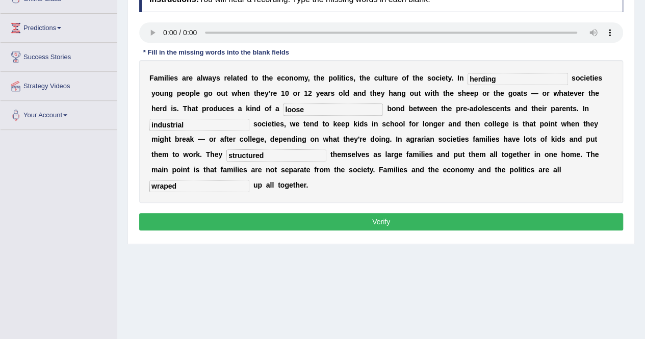
click at [495, 213] on button "Verify" at bounding box center [381, 221] width 484 height 17
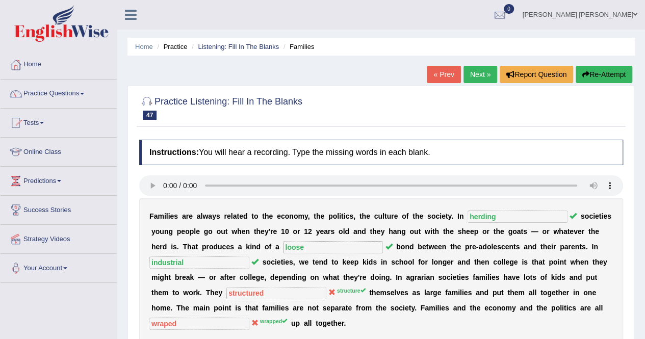
click at [427, 73] on link "« Prev" at bounding box center [444, 74] width 34 height 17
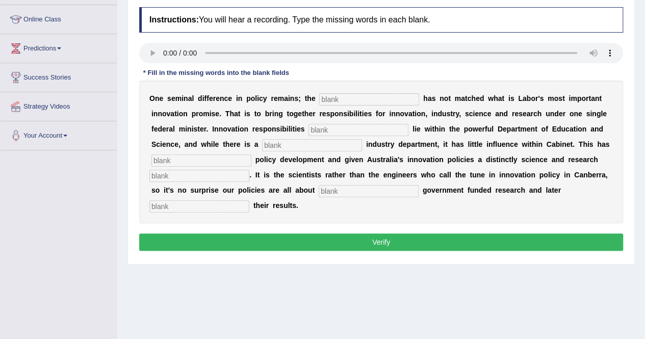
scroll to position [153, 0]
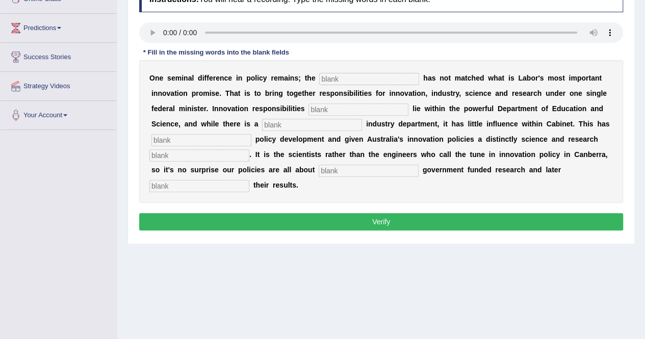
click at [348, 81] on input "text" at bounding box center [369, 79] width 100 height 12
type input "coallation"
click at [309, 106] on input "text" at bounding box center [359, 110] width 100 height 12
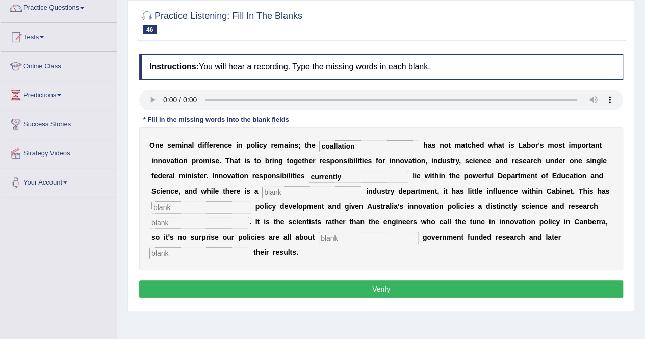
scroll to position [102, 0]
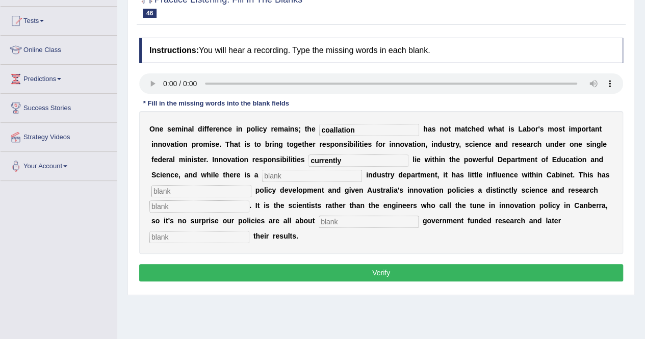
type input "currently"
click at [262, 173] on input "text" at bounding box center [312, 176] width 100 height 12
type input "seperate"
click at [251, 185] on input "text" at bounding box center [201, 191] width 100 height 12
type input "hammpered"
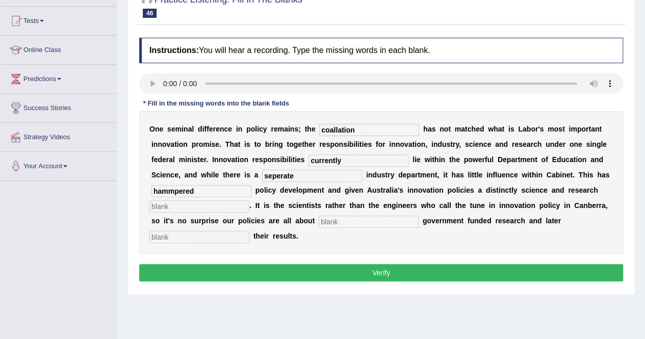
click at [249, 200] on input "text" at bounding box center [199, 206] width 100 height 12
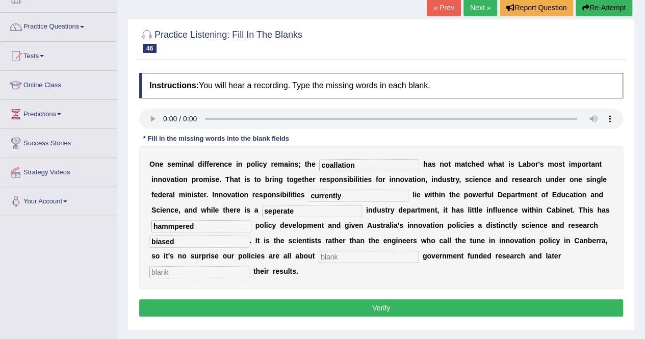
scroll to position [51, 0]
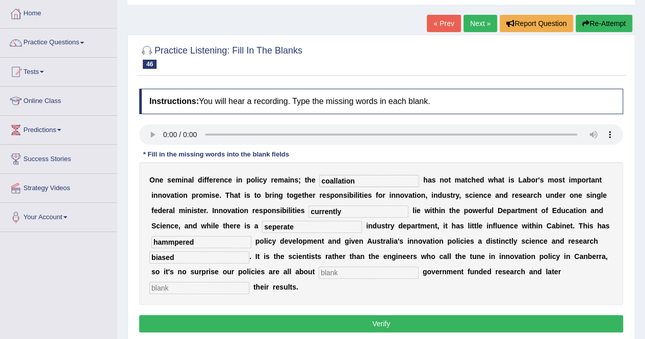
type input "biased"
click at [225, 265] on div "O n e s e m i n a l d i f f e r e n c e i n p o l i c y r e m a i n s ; t h e c…" at bounding box center [381, 233] width 484 height 143
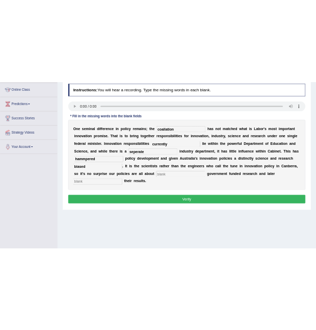
scroll to position [153, 0]
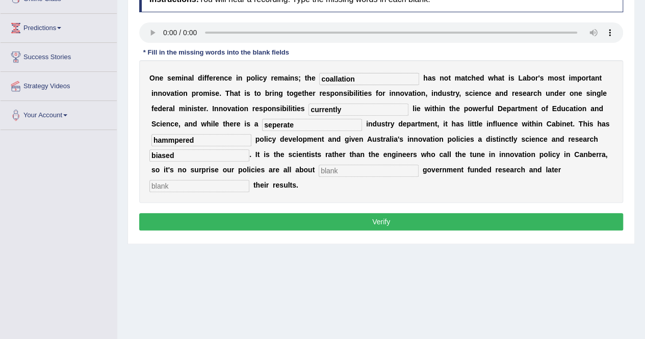
click at [319, 170] on input "text" at bounding box center [369, 171] width 100 height 12
type input "boosting"
click at [249, 180] on input "text" at bounding box center [199, 186] width 100 height 12
type input "commeralizing"
drag, startPoint x: 357, startPoint y: 80, endPoint x: 322, endPoint y: 77, distance: 35.4
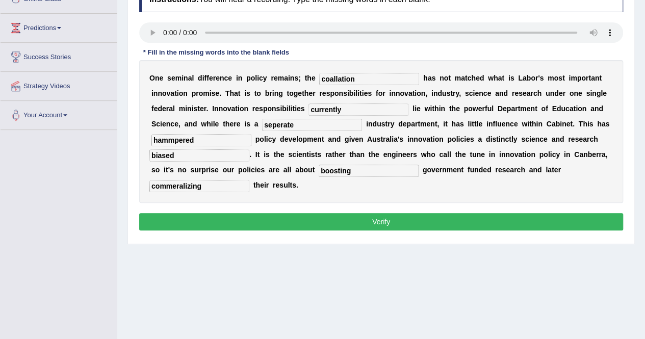
click at [322, 77] on input "coallation" at bounding box center [369, 79] width 100 height 12
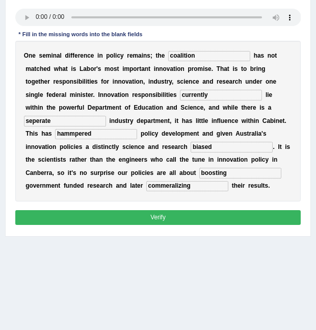
type input "coalition"
drag, startPoint x: 72, startPoint y: 190, endPoint x: 47, endPoint y: 189, distance: 25.5
click at [146, 189] on input "commeralizing" at bounding box center [187, 186] width 82 height 10
type input "commercializing"
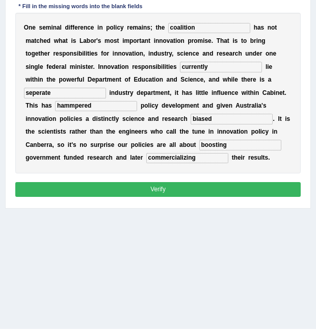
scroll to position [205, 0]
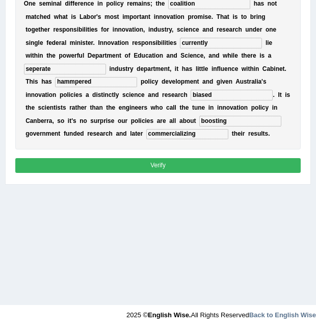
click at [191, 95] on input "biased" at bounding box center [232, 95] width 82 height 10
type input "bias"
click at [122, 172] on div "Instructions: You will hear a recording. Type the missing words in each blank. …" at bounding box center [158, 51] width 290 height 258
click at [122, 169] on button "Verify" at bounding box center [158, 165] width 286 height 15
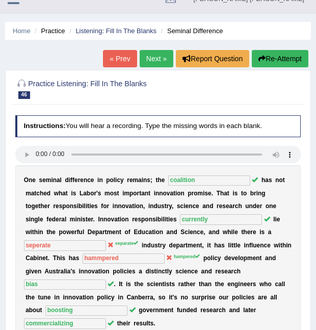
scroll to position [0, 0]
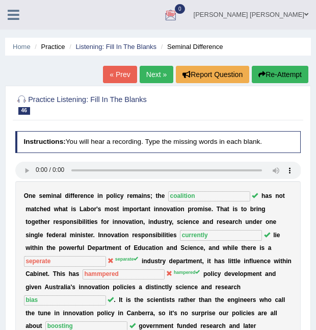
click at [110, 77] on link "« Prev" at bounding box center [120, 74] width 34 height 17
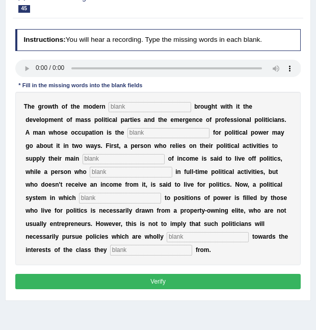
click at [121, 109] on input "text" at bounding box center [150, 107] width 82 height 10
type input "state"
click at [128, 135] on input "text" at bounding box center [169, 133] width 82 height 10
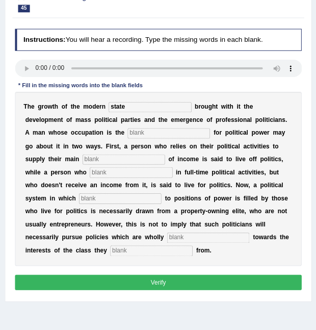
scroll to position [102, 0]
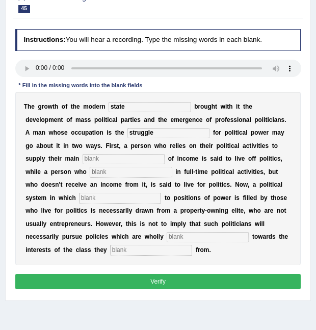
type input "struggle"
click at [90, 168] on input "text" at bounding box center [131, 172] width 82 height 10
click at [83, 158] on input "text" at bounding box center [124, 159] width 82 height 10
type input "source"
click at [90, 176] on input "text" at bounding box center [131, 172] width 82 height 10
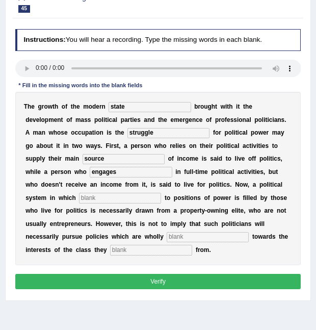
type input "engages"
click at [79, 199] on input "text" at bounding box center [120, 198] width 82 height 10
type input "recruitment"
click at [167, 238] on input "text" at bounding box center [208, 237] width 82 height 10
type input "biased"
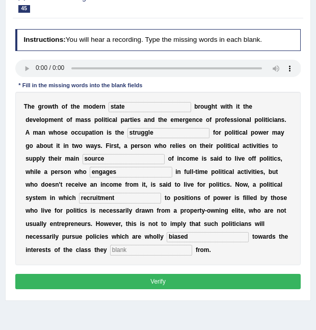
click at [110, 253] on input "text" at bounding box center [151, 250] width 82 height 10
type input "orginate"
click at [133, 279] on button "Verify" at bounding box center [158, 281] width 286 height 15
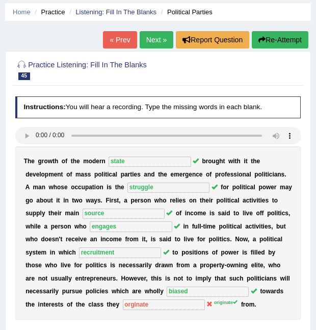
scroll to position [0, 0]
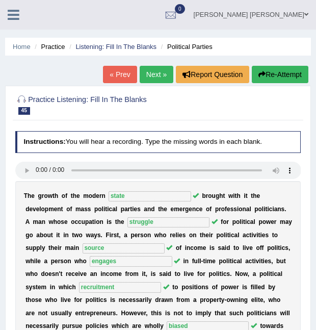
click at [129, 71] on link "« Prev" at bounding box center [120, 74] width 34 height 17
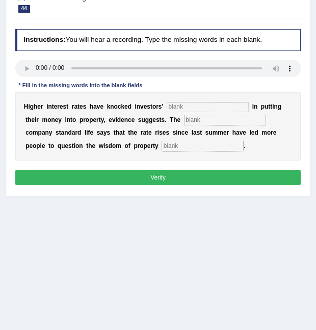
click at [200, 111] on input "text" at bounding box center [208, 107] width 82 height 10
type input "confidence"
click at [201, 122] on input "text" at bounding box center [225, 120] width 82 height 10
type input "insurancre"
click at [162, 141] on input "text" at bounding box center [203, 146] width 82 height 10
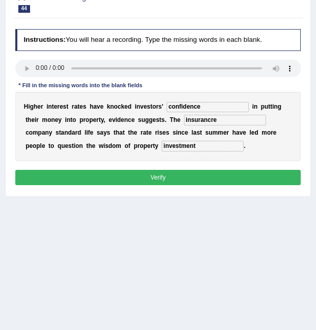
type input "investment"
click at [190, 122] on input "insurancre" at bounding box center [225, 120] width 82 height 10
type input "i"
type input "insurance"
click at [197, 180] on button "Verify" at bounding box center [158, 177] width 286 height 15
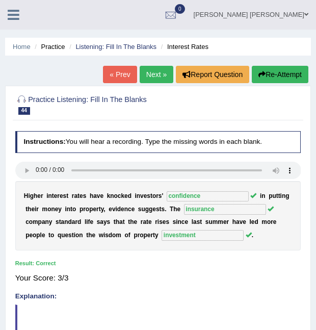
click at [134, 68] on link "« Prev" at bounding box center [120, 74] width 34 height 17
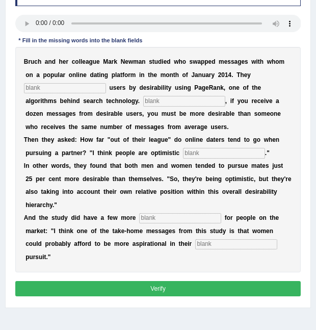
scroll to position [153, 0]
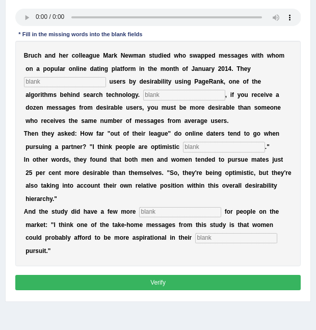
click at [86, 84] on input "text" at bounding box center [65, 82] width 82 height 10
type input "categorize"
click at [143, 93] on input "text" at bounding box center [184, 95] width 82 height 10
type input "essentialy"
click at [183, 146] on input "text" at bounding box center [224, 147] width 82 height 10
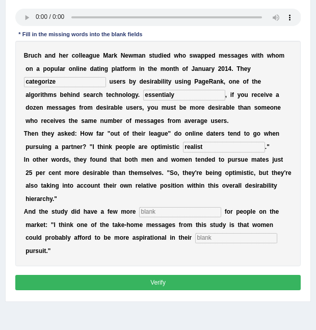
type input "realist"
click at [164, 207] on input "text" at bounding box center [180, 212] width 82 height 10
type input "lessons"
click at [195, 233] on input "text" at bounding box center [236, 238] width 82 height 10
type input "make"
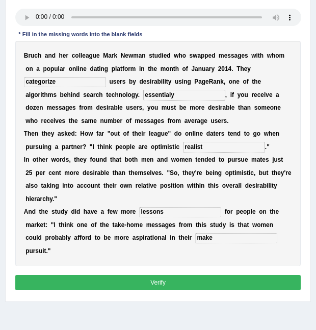
click at [181, 275] on button "Verify" at bounding box center [158, 282] width 286 height 15
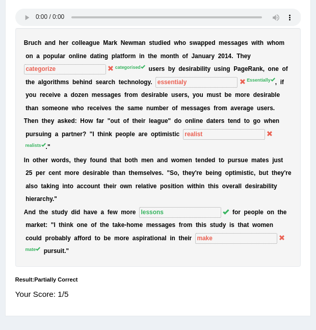
scroll to position [0, 0]
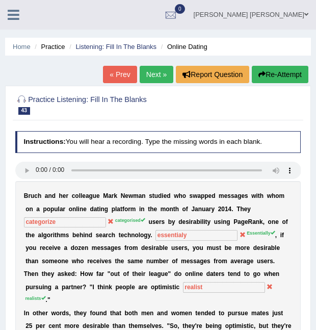
click at [290, 73] on button "Re-Attempt" at bounding box center [280, 74] width 57 height 17
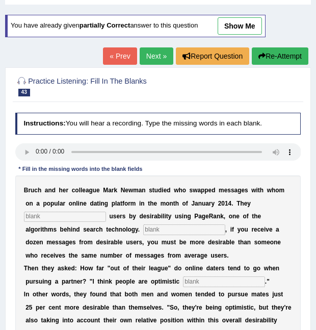
scroll to position [51, 0]
click at [48, 214] on input "text" at bounding box center [65, 217] width 82 height 10
type input "categorized"
click at [143, 234] on input "text" at bounding box center [184, 229] width 82 height 10
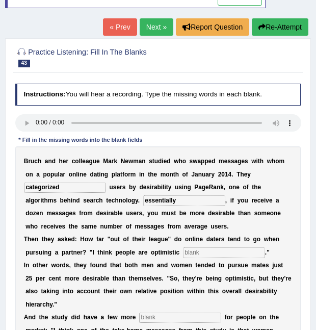
scroll to position [102, 0]
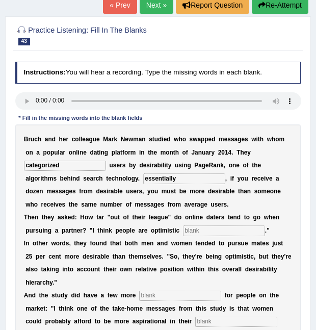
type input "essentially"
click at [183, 230] on input "text" at bounding box center [224, 230] width 82 height 10
type input "realists"
click at [198, 305] on b "h" at bounding box center [200, 308] width 4 height 7
click at [160, 291] on input "text" at bounding box center [180, 296] width 82 height 10
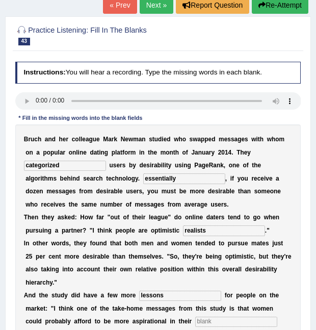
type input "lessons"
click at [195, 317] on input "text" at bounding box center [236, 322] width 82 height 10
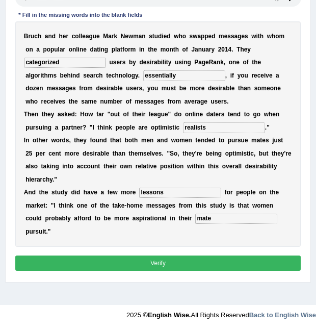
type input "mate"
click at [217, 256] on button "Verify" at bounding box center [158, 263] width 286 height 15
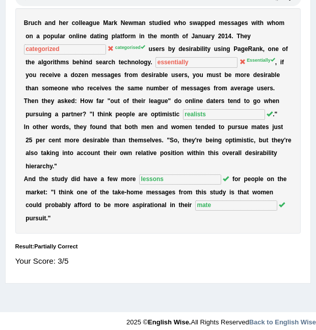
scroll to position [0, 0]
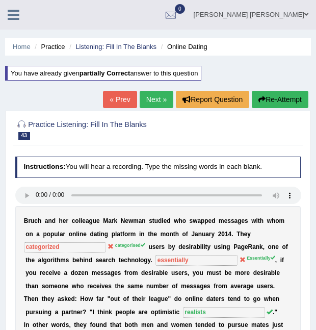
click at [119, 98] on link "« Prev" at bounding box center [120, 99] width 34 height 17
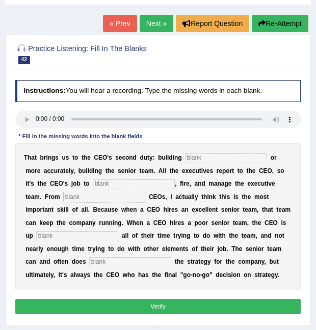
scroll to position [102, 0]
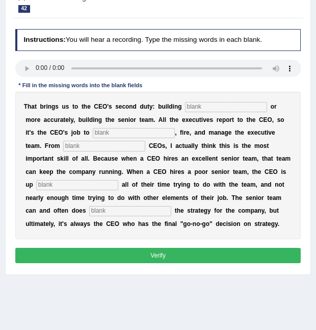
click at [191, 109] on input "text" at bounding box center [226, 107] width 82 height 10
type input "everyone"
click at [93, 134] on input "text" at bounding box center [134, 133] width 82 height 10
type input "hire"
click at [76, 148] on input "text" at bounding box center [104, 146] width 82 height 10
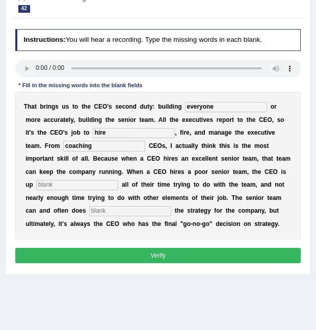
type input "coaching"
click at [118, 180] on input "text" at bounding box center [77, 185] width 82 height 10
type input "spending"
click at [171, 206] on input "text" at bounding box center [130, 211] width 82 height 10
type input "develop"
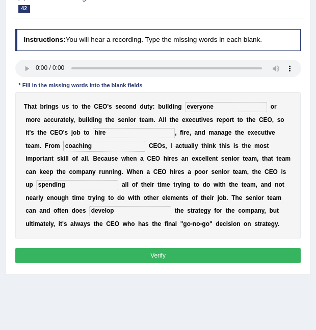
click at [175, 261] on button "Verify" at bounding box center [158, 255] width 286 height 15
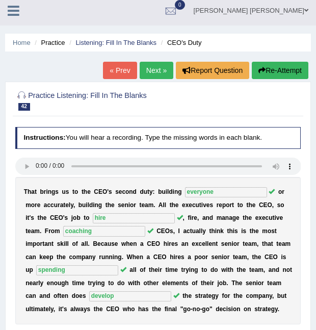
scroll to position [0, 0]
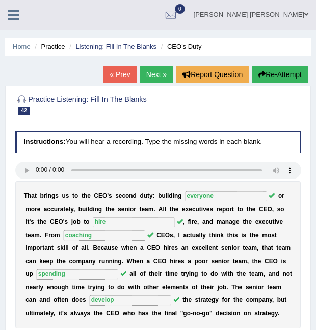
click at [111, 73] on link "« Prev" at bounding box center [120, 74] width 34 height 17
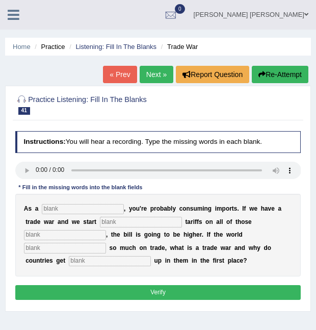
click at [42, 209] on input "text" at bounding box center [83, 209] width 82 height 10
type input "consumer"
click at [113, 217] on input "text" at bounding box center [141, 222] width 82 height 10
type input "slapping"
click at [106, 230] on input "text" at bounding box center [65, 235] width 82 height 10
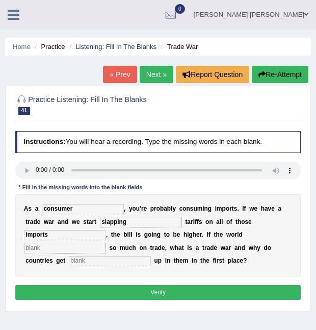
type input "imports"
click at [106, 243] on input "text" at bounding box center [65, 248] width 82 height 10
type input "realize"
click at [151, 256] on input "text" at bounding box center [110, 261] width 82 height 10
type input "caught"
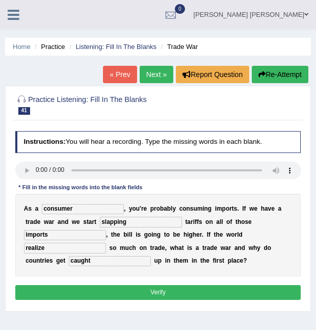
click at [213, 293] on button "Verify" at bounding box center [158, 292] width 286 height 15
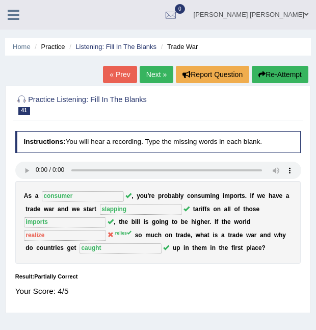
click at [121, 71] on link "« Prev" at bounding box center [120, 74] width 34 height 17
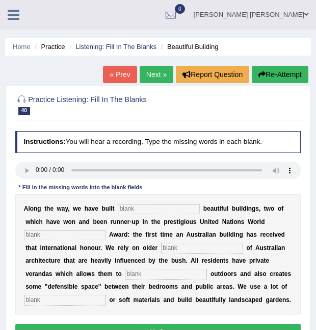
click at [140, 208] on input "text" at bounding box center [159, 209] width 82 height 10
type input "unas"
drag, startPoint x: 141, startPoint y: 213, endPoint x: 99, endPoint y: 212, distance: 41.8
click at [99, 212] on div "A l o n g t h e w a y , w e h a v e b u i l t unas b e a u t i f u l b u i l d …" at bounding box center [158, 254] width 286 height 121
type input "unashamedkly"
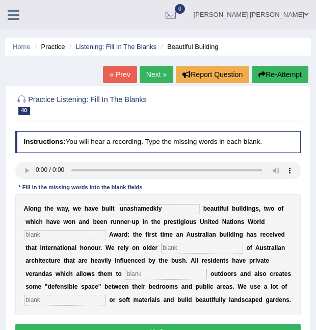
click at [90, 236] on input "text" at bounding box center [65, 235] width 82 height 10
type input "habitat"
click at [175, 249] on input "text" at bounding box center [202, 248] width 82 height 10
type input "concepts"
click at [125, 275] on input "text" at bounding box center [166, 274] width 82 height 10
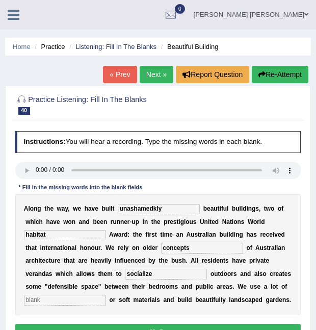
type input "socialize"
click at [106, 295] on input "text" at bounding box center [65, 300] width 82 height 10
type input "natural"
click at [158, 209] on input "unashamedkly" at bounding box center [159, 209] width 82 height 10
type input "unashamedly"
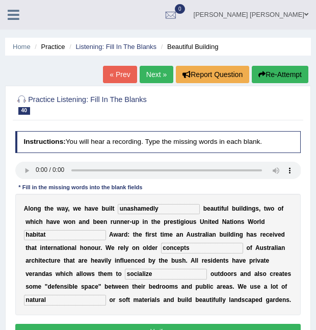
scroll to position [51, 0]
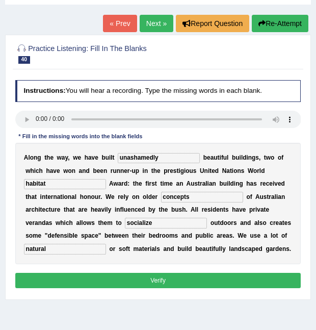
click at [73, 184] on input "habitat" at bounding box center [65, 184] width 82 height 10
click at [125, 275] on button "Verify" at bounding box center [158, 280] width 286 height 15
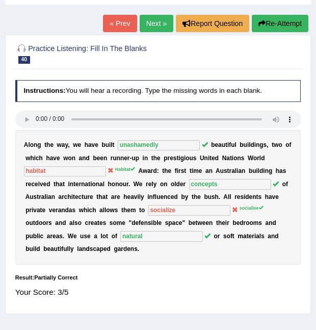
click at [117, 25] on link "« Prev" at bounding box center [120, 23] width 34 height 17
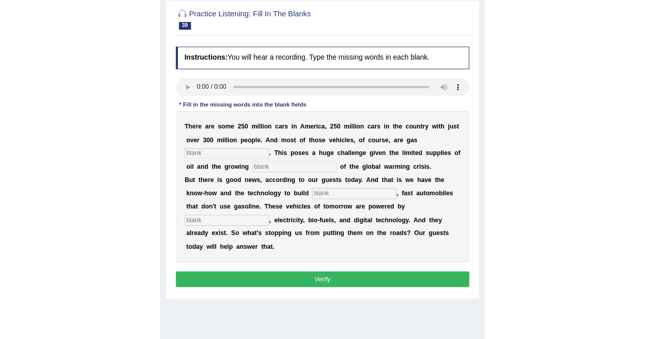
scroll to position [102, 0]
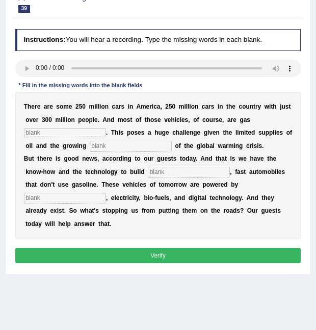
click at [74, 133] on input "text" at bounding box center [65, 133] width 82 height 10
type input "powered"
click at [113, 144] on input "text" at bounding box center [131, 146] width 82 height 10
type input "urgency"
click at [148, 168] on input "text" at bounding box center [189, 172] width 82 height 10
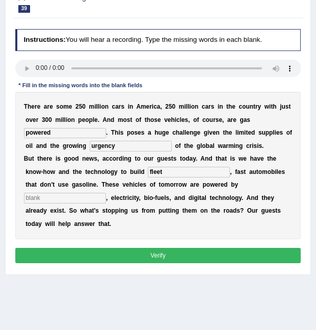
type input "fleet"
click at [106, 193] on input "text" at bounding box center [65, 198] width 82 height 10
type input "hydrogon"
drag, startPoint x: 130, startPoint y: 172, endPoint x: 32, endPoint y: 151, distance: 100.0
click at [40, 170] on div "T h e r e a r e s o m e 2 5 0 m i l l i o n c a r s i n A m e r i c a , 2 5 0 m…" at bounding box center [158, 165] width 286 height 147
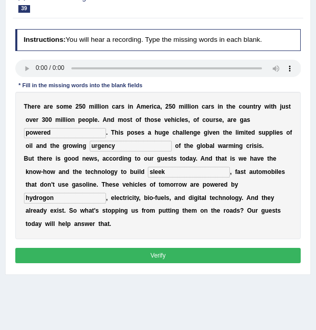
type input "sleek"
click at [106, 193] on input "hydrogon" at bounding box center [65, 198] width 82 height 10
type input "hydrogen"
click at [155, 248] on button "Verify" at bounding box center [158, 255] width 286 height 15
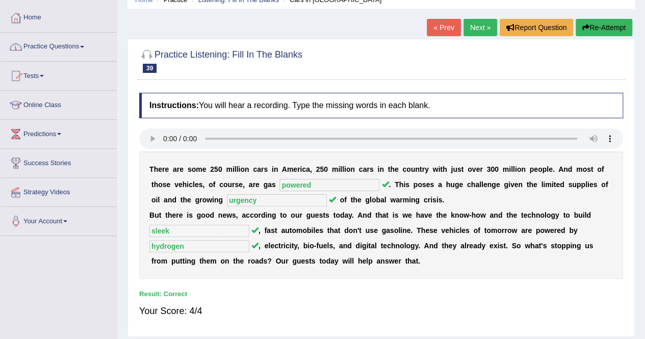
scroll to position [0, 0]
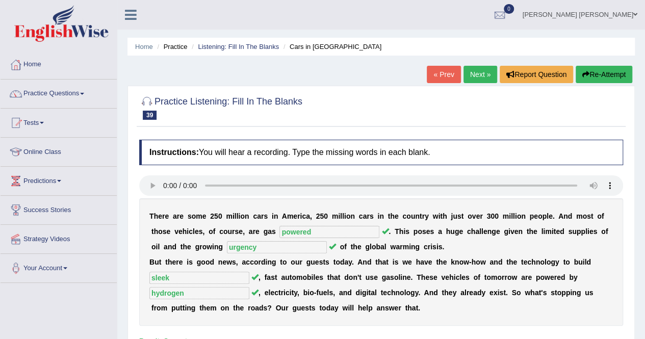
click at [75, 89] on link "Practice Questions" at bounding box center [59, 93] width 116 height 26
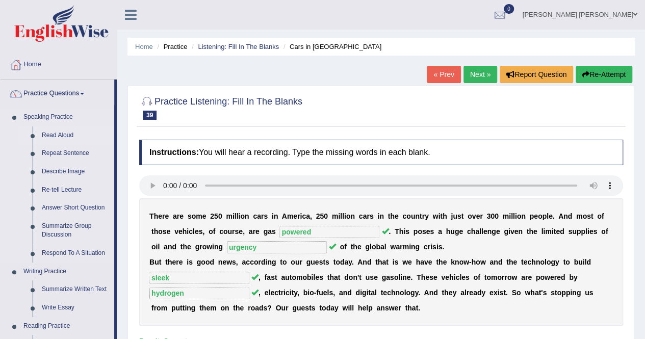
click at [74, 139] on link "Read Aloud" at bounding box center [75, 136] width 77 height 18
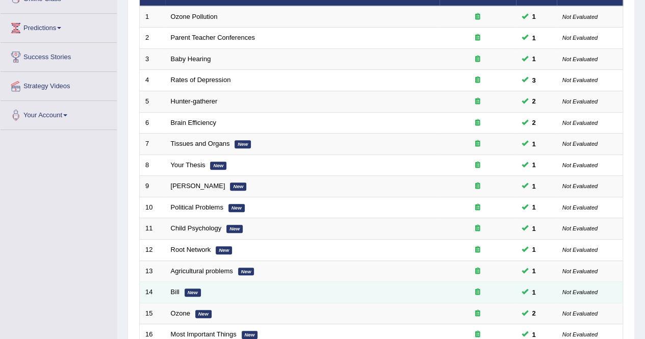
scroll to position [331, 0]
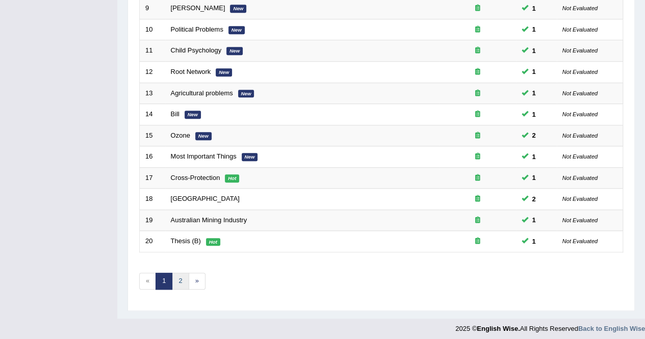
click at [175, 280] on link "2" at bounding box center [180, 281] width 17 height 17
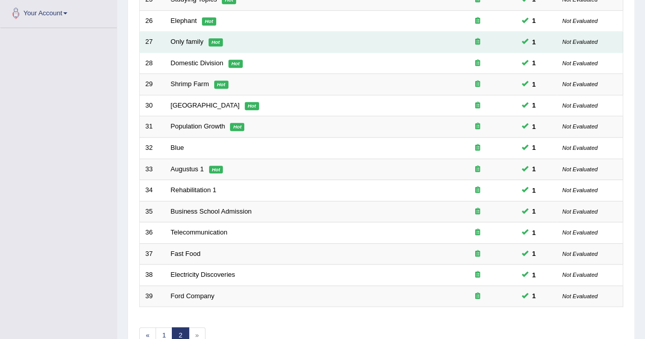
scroll to position [310, 0]
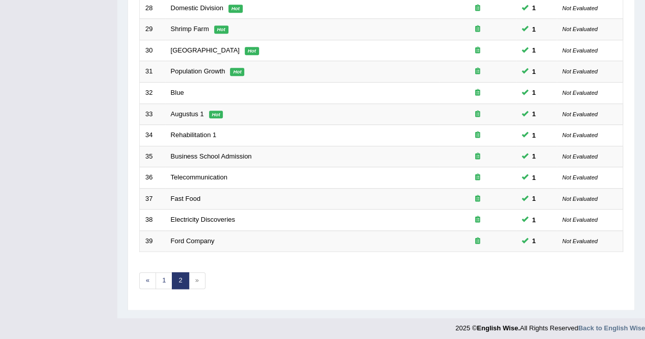
click at [193, 276] on span "»" at bounding box center [197, 280] width 17 height 17
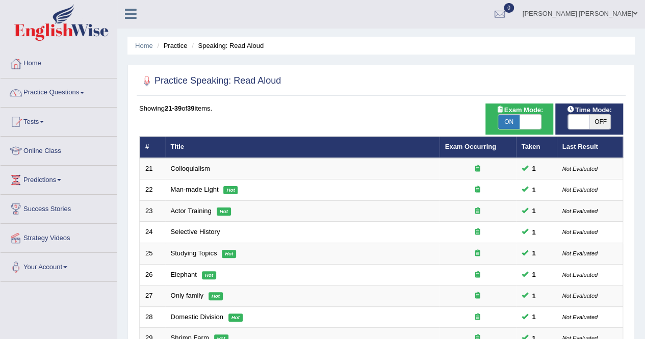
scroll to position [0, 0]
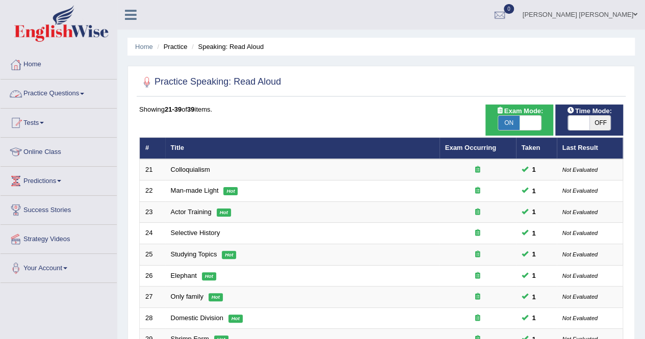
click at [39, 89] on link "Practice Questions" at bounding box center [59, 93] width 116 height 26
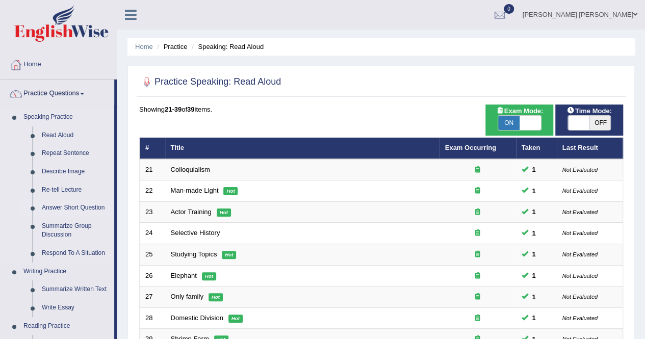
click at [52, 209] on link "Answer Short Question" at bounding box center [75, 208] width 77 height 18
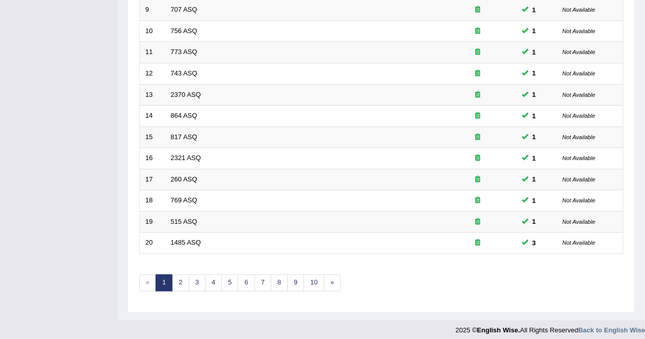
scroll to position [331, 0]
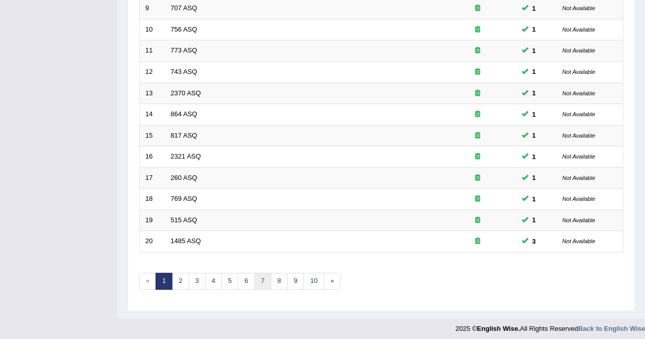
click at [265, 275] on link "7" at bounding box center [263, 281] width 17 height 17
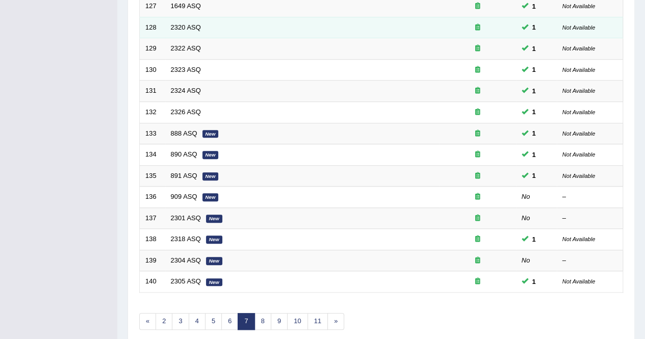
scroll to position [306, 0]
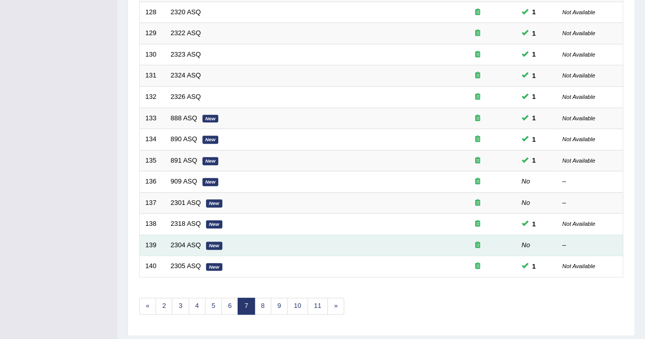
click at [349, 239] on td "2304 ASQ New" at bounding box center [302, 245] width 274 height 21
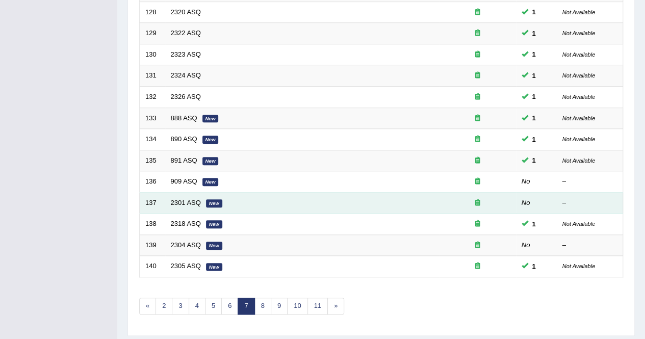
click at [320, 203] on td "2301 ASQ New" at bounding box center [302, 202] width 274 height 21
click at [322, 208] on td "2301 ASQ New" at bounding box center [302, 202] width 274 height 21
click at [323, 203] on td "2301 ASQ New" at bounding box center [302, 202] width 274 height 21
click at [327, 198] on td "2301 ASQ New" at bounding box center [302, 202] width 274 height 21
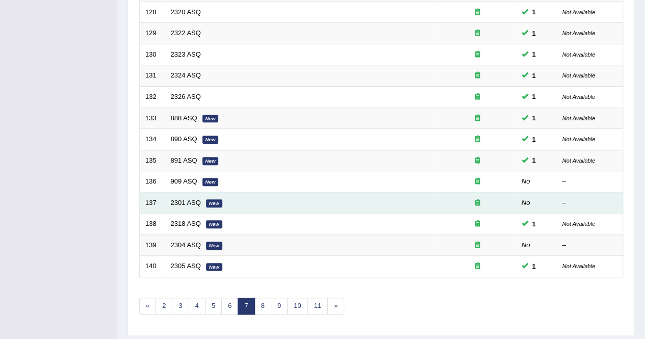
click at [496, 200] on div at bounding box center [477, 203] width 65 height 10
drag, startPoint x: 496, startPoint y: 200, endPoint x: 490, endPoint y: 198, distance: 6.6
click at [495, 200] on div at bounding box center [477, 203] width 65 height 10
click at [490, 198] on div at bounding box center [477, 203] width 65 height 10
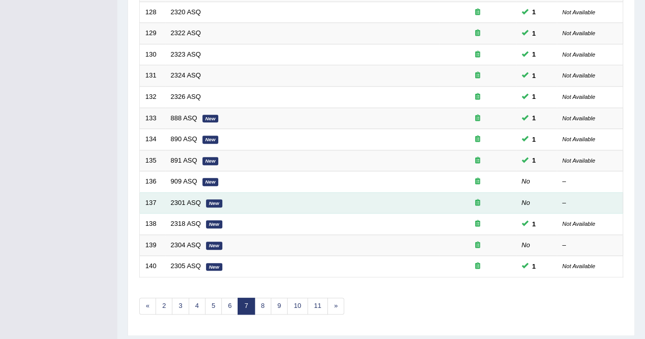
click at [491, 198] on div at bounding box center [477, 203] width 65 height 10
click at [144, 206] on td "137" at bounding box center [153, 202] width 26 height 21
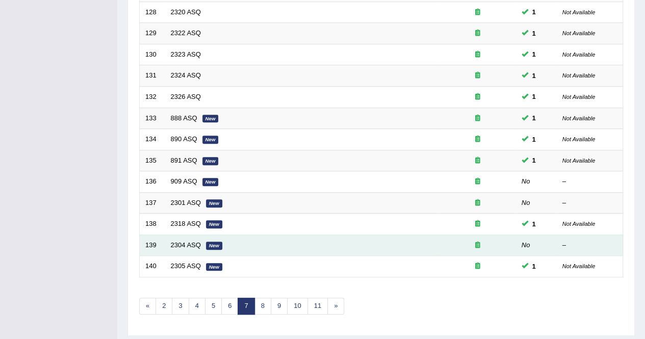
click at [221, 242] on td "2304 ASQ New" at bounding box center [302, 245] width 274 height 21
click at [240, 237] on td "2304 ASQ New" at bounding box center [302, 245] width 274 height 21
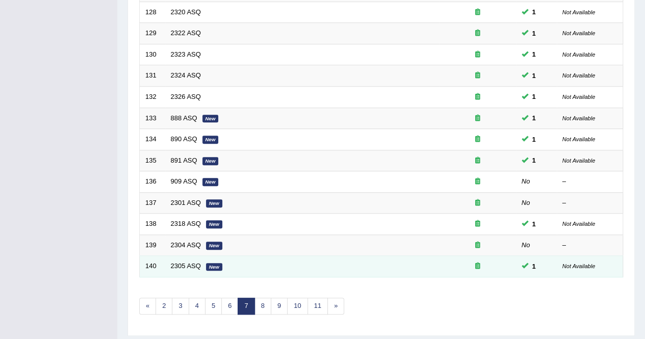
drag, startPoint x: 240, startPoint y: 237, endPoint x: 397, endPoint y: 258, distance: 158.4
click at [392, 256] on tbody "121 949 ASQ 1 Not Available 122 978 ASQ 1 Not Available 123 980 ASQ 1 Not Avail…" at bounding box center [382, 65] width 484 height 424
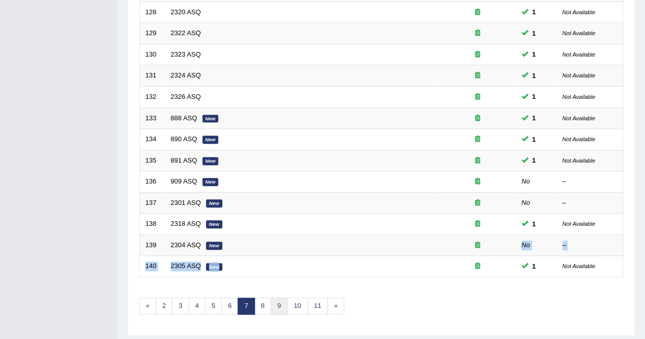
click at [271, 304] on link "9" at bounding box center [279, 306] width 17 height 17
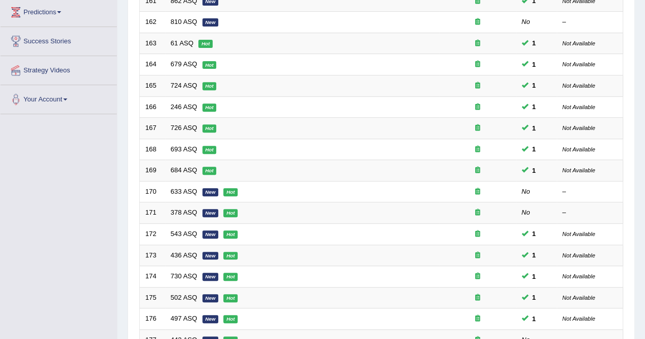
scroll to position [153, 0]
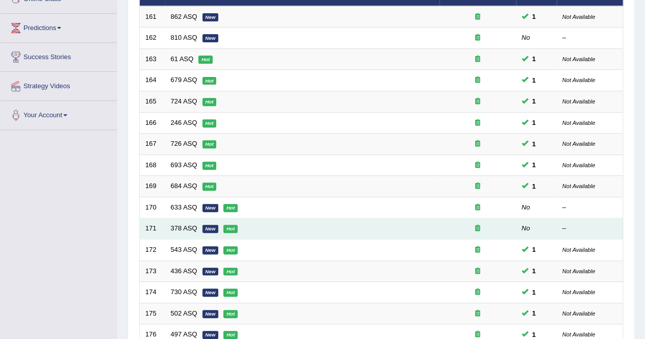
click at [416, 234] on td "378 ASQ New Hot" at bounding box center [302, 228] width 274 height 21
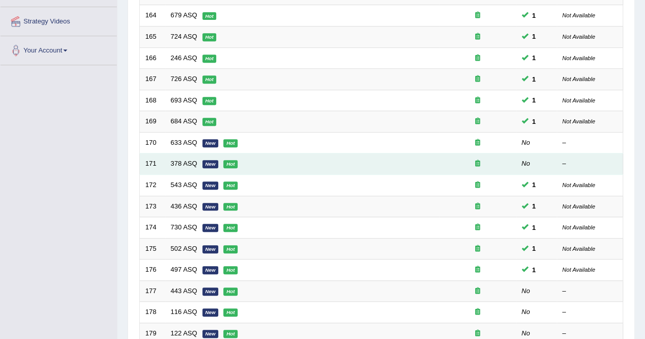
scroll to position [331, 0]
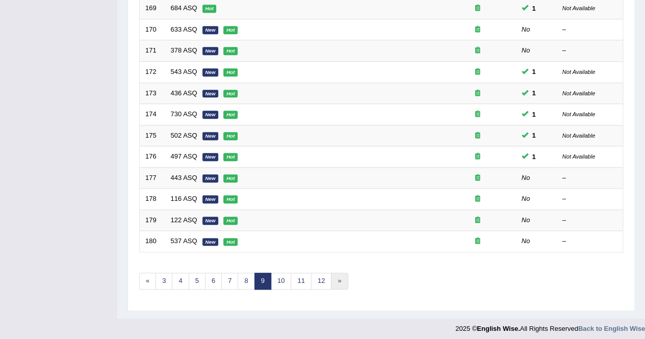
click at [331, 281] on link "»" at bounding box center [339, 281] width 17 height 17
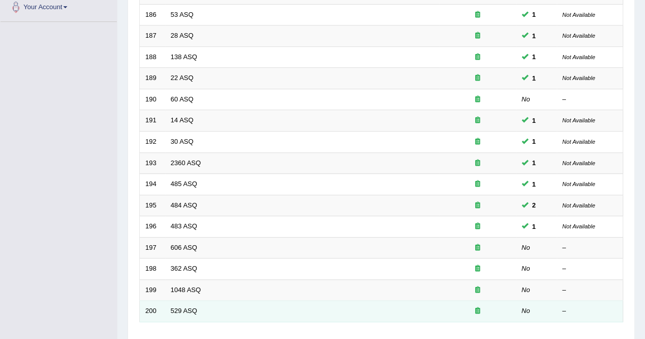
scroll to position [331, 0]
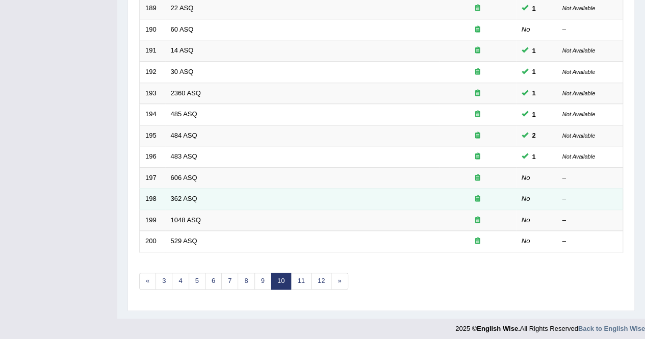
click at [519, 204] on td "No" at bounding box center [536, 199] width 41 height 21
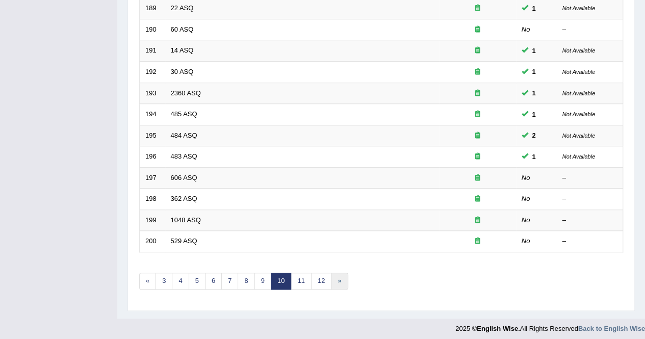
click at [337, 277] on link "»" at bounding box center [339, 281] width 17 height 17
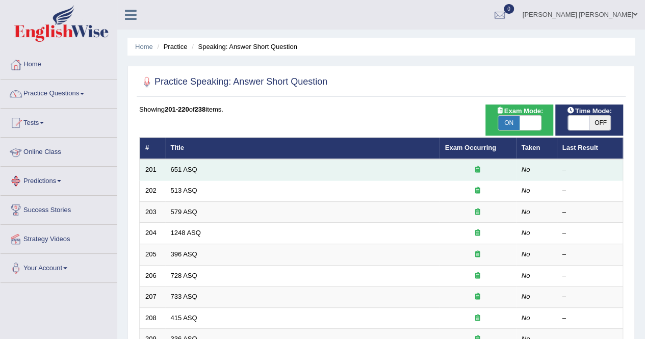
click at [184, 174] on td "651 ASQ" at bounding box center [302, 169] width 274 height 21
click at [607, 178] on td "–" at bounding box center [590, 169] width 66 height 21
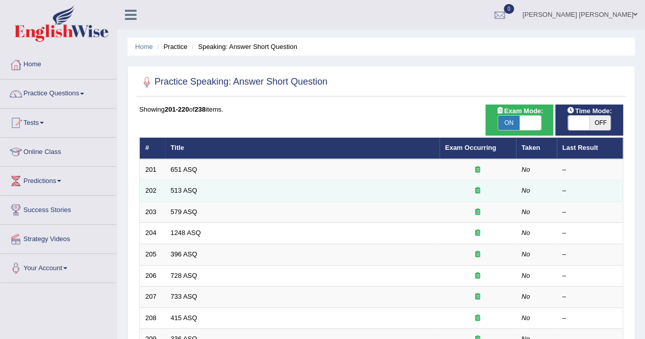
click at [597, 183] on td "–" at bounding box center [590, 191] width 66 height 21
drag, startPoint x: 597, startPoint y: 183, endPoint x: 588, endPoint y: 189, distance: 10.8
click at [591, 187] on td "–" at bounding box center [590, 191] width 66 height 21
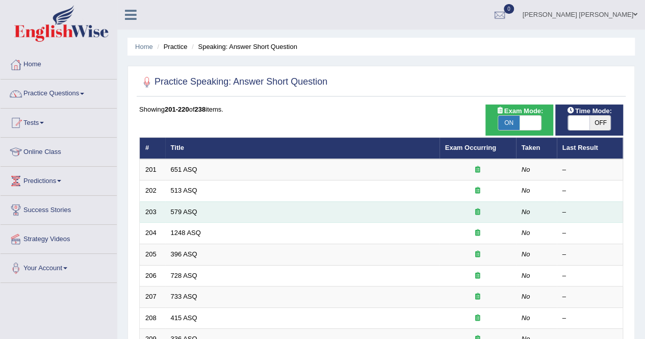
click at [569, 220] on td "–" at bounding box center [590, 211] width 66 height 21
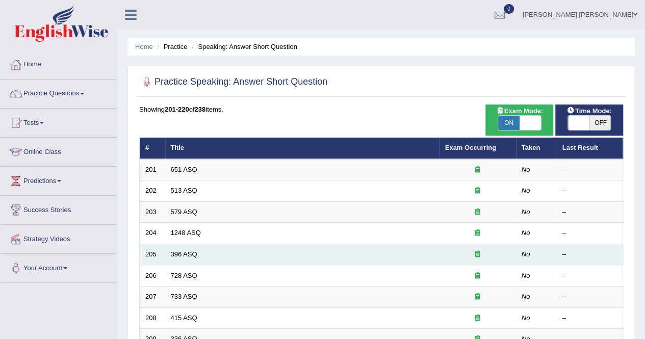
click at [346, 246] on td "396 ASQ" at bounding box center [302, 254] width 274 height 21
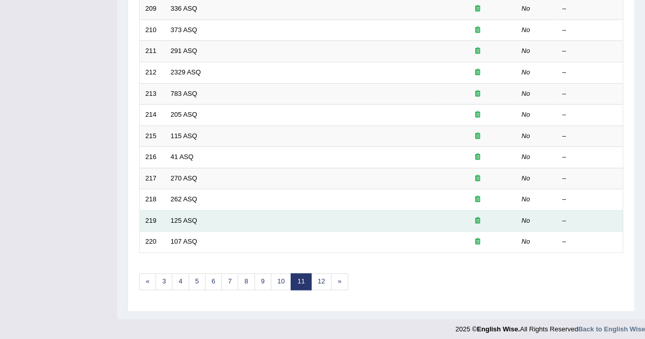
scroll to position [331, 0]
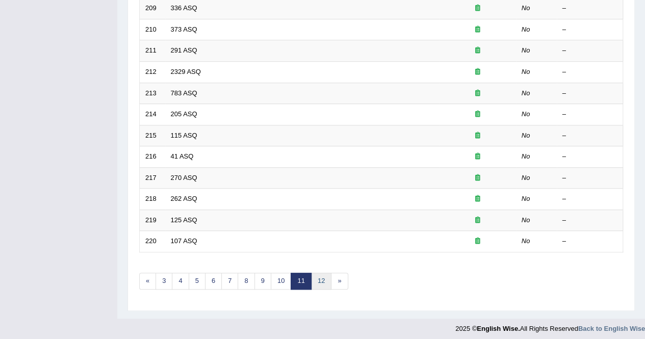
click at [323, 281] on link "12" at bounding box center [321, 281] width 20 height 17
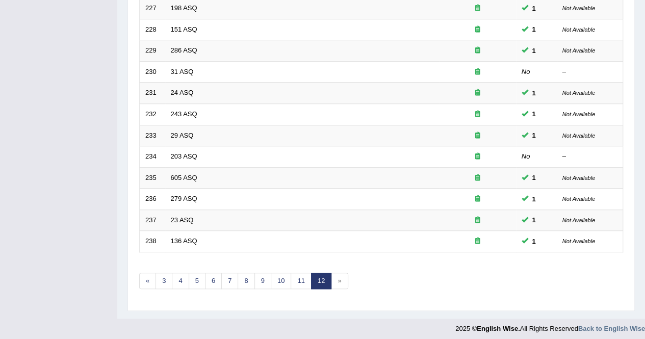
scroll to position [289, 0]
drag, startPoint x: 338, startPoint y: 275, endPoint x: 340, endPoint y: 282, distance: 6.3
click at [340, 282] on span "»" at bounding box center [339, 280] width 17 height 17
click at [341, 279] on span "»" at bounding box center [339, 280] width 17 height 17
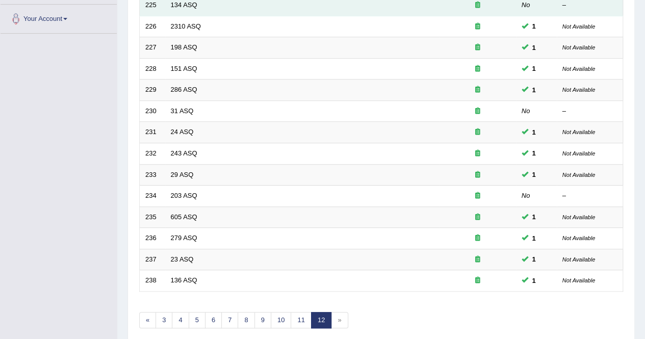
scroll to position [187, 0]
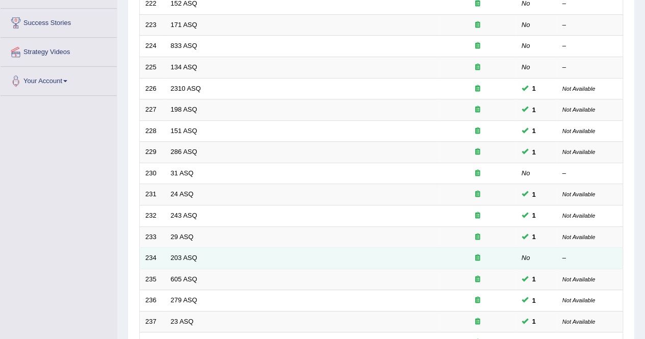
click at [378, 254] on td "203 ASQ" at bounding box center [302, 258] width 274 height 21
click at [378, 252] on td "203 ASQ" at bounding box center [302, 258] width 274 height 21
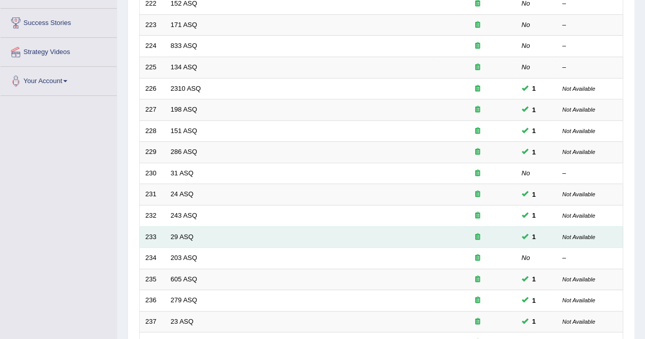
drag, startPoint x: 378, startPoint y: 252, endPoint x: 360, endPoint y: 231, distance: 28.2
click at [377, 249] on td "203 ASQ" at bounding box center [302, 258] width 274 height 21
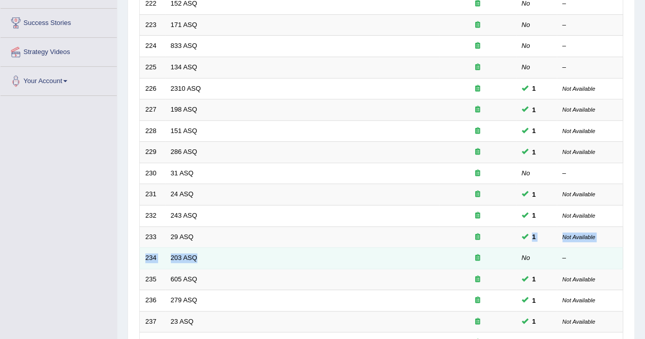
drag, startPoint x: 360, startPoint y: 231, endPoint x: 366, endPoint y: 258, distance: 27.2
click at [366, 258] on tbody "221 26 ASQ No – 222 152 ASQ No – 223 171 ASQ No – 224 833 ASQ No – 225 134 ASQ …" at bounding box center [382, 163] width 484 height 382
click at [356, 261] on td "203 ASQ" at bounding box center [302, 258] width 274 height 21
click at [363, 264] on td "203 ASQ" at bounding box center [302, 258] width 274 height 21
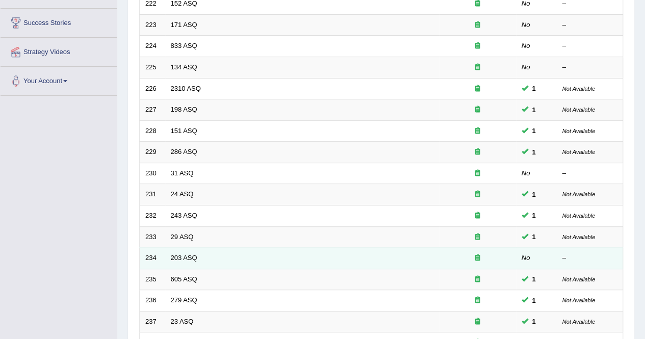
click at [363, 264] on td "203 ASQ" at bounding box center [302, 258] width 274 height 21
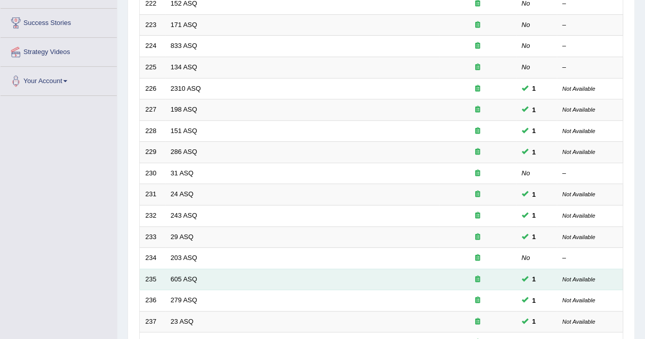
click at [296, 277] on td "605 ASQ" at bounding box center [302, 279] width 274 height 21
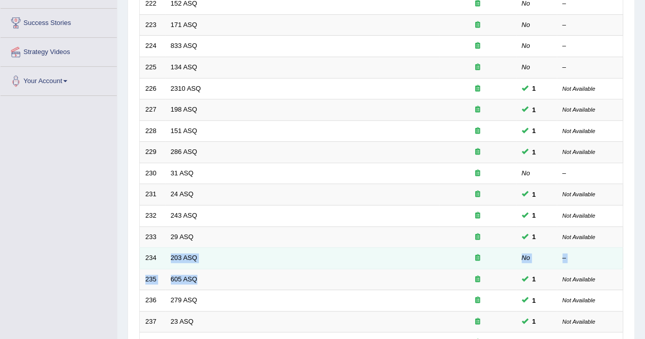
drag, startPoint x: 296, startPoint y: 277, endPoint x: 299, endPoint y: 260, distance: 17.0
click at [299, 260] on tbody "221 26 ASQ No – 222 152 ASQ No – 223 171 ASQ No – 224 833 ASQ No – 225 134 ASQ …" at bounding box center [382, 163] width 484 height 382
click at [510, 248] on td at bounding box center [478, 258] width 77 height 21
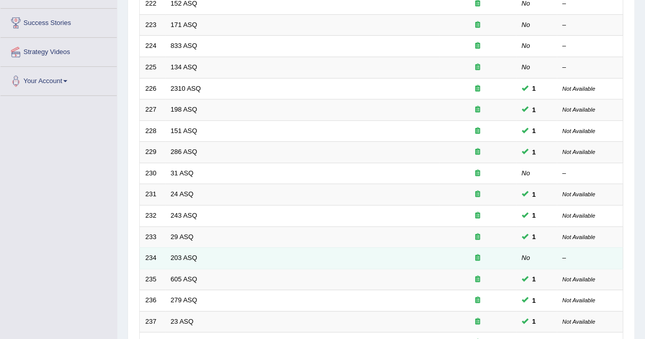
click at [510, 248] on td at bounding box center [478, 258] width 77 height 21
click at [479, 255] on icon at bounding box center [477, 258] width 5 height 7
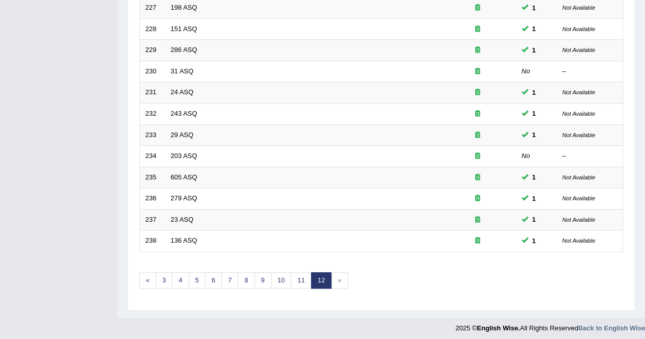
click at [340, 279] on span "»" at bounding box center [339, 280] width 17 height 17
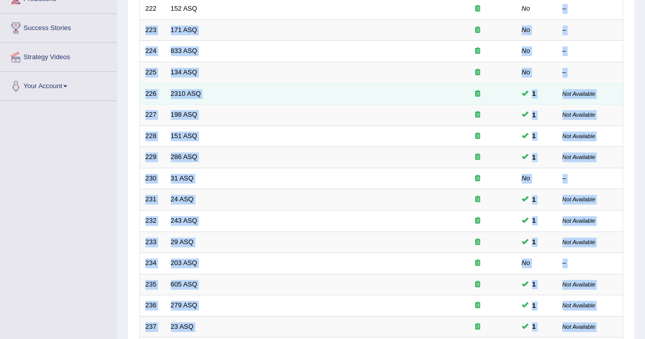
drag, startPoint x: 340, startPoint y: 279, endPoint x: 541, endPoint y: 2, distance: 342.2
click at [541, 2] on div "Showing 221-238 of 238 items. # Title Exam Occurring Taken Last Result 221 26 A…" at bounding box center [381, 165] width 484 height 486
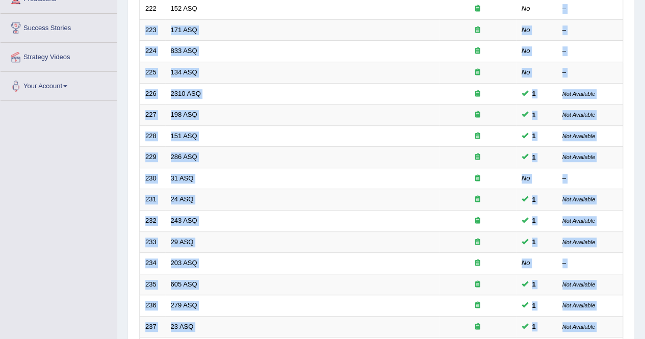
scroll to position [164, 0]
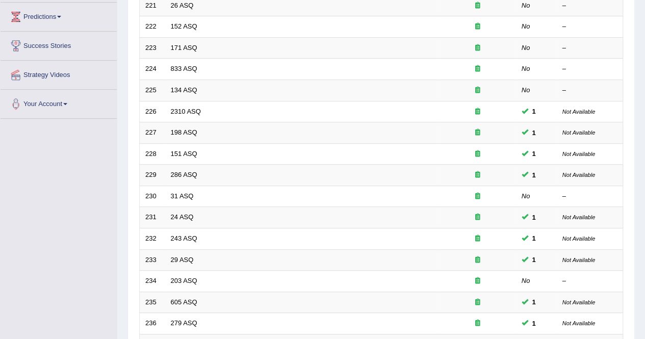
click at [19, 210] on div "Toggle navigation Home Practice Questions Speaking Practice Read Aloud Repeat S…" at bounding box center [322, 150] width 645 height 628
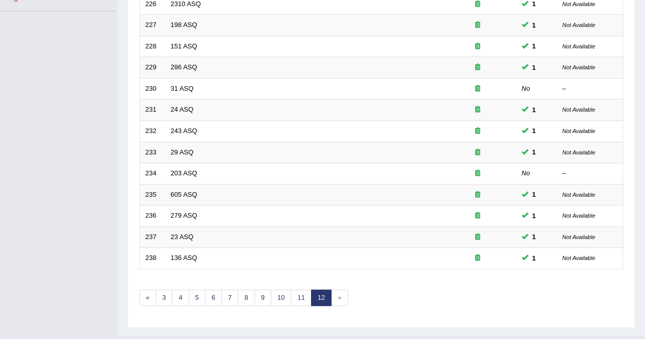
scroll to position [289, 0]
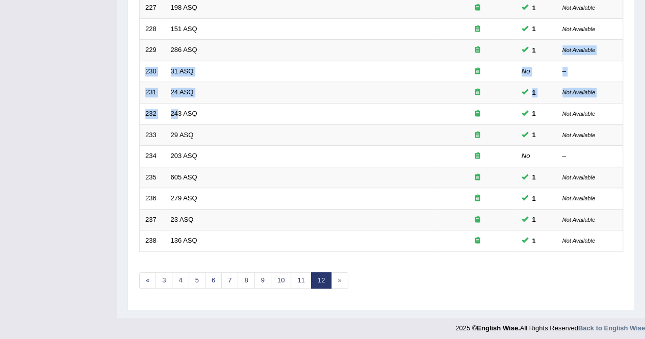
drag, startPoint x: 424, startPoint y: 363, endPoint x: 129, endPoint y: 1, distance: 467.3
click at [134, 15] on div "Practice Speaking: Answer Short Question Time Mode: ON OFF Exam Mode: ON OFF Sh…" at bounding box center [382, 44] width 508 height 534
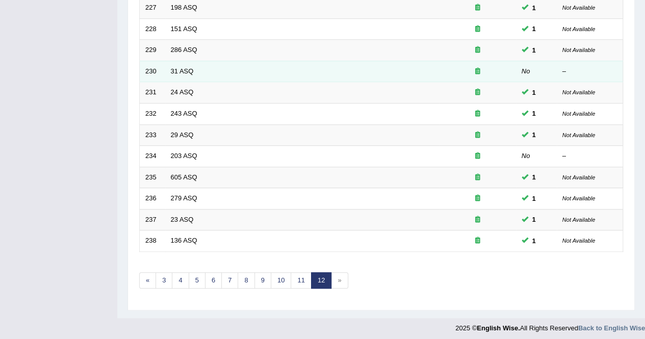
click at [339, 69] on td "31 ASQ" at bounding box center [302, 71] width 274 height 21
click at [335, 71] on td "31 ASQ" at bounding box center [302, 71] width 274 height 21
drag, startPoint x: 350, startPoint y: 72, endPoint x: 368, endPoint y: 64, distance: 19.4
click at [368, 64] on td "31 ASQ" at bounding box center [302, 71] width 274 height 21
click at [389, 70] on td "31 ASQ" at bounding box center [302, 71] width 274 height 21
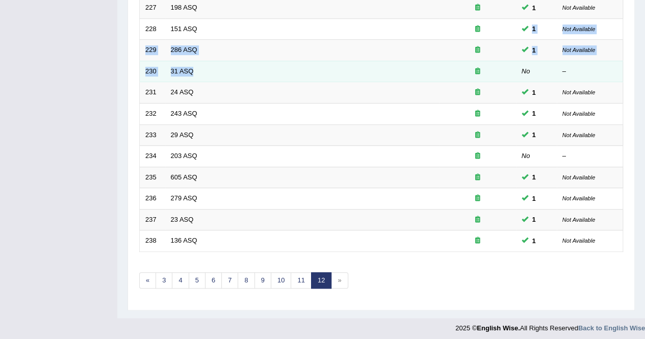
drag, startPoint x: 389, startPoint y: 70, endPoint x: 263, endPoint y: 72, distance: 125.5
click at [265, 73] on tbody "221 26 ASQ No – 222 152 ASQ No – 223 171 ASQ No – 224 833 ASQ No – 225 134 ASQ …" at bounding box center [382, 61] width 484 height 382
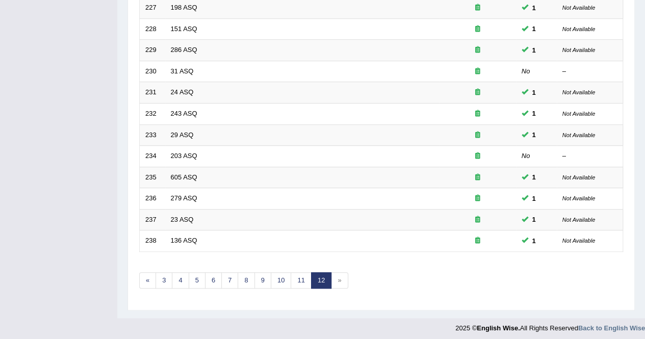
click at [41, 69] on div "Toggle navigation Home Practice Questions Speaking Practice Read Aloud Repeat S…" at bounding box center [322, 25] width 645 height 628
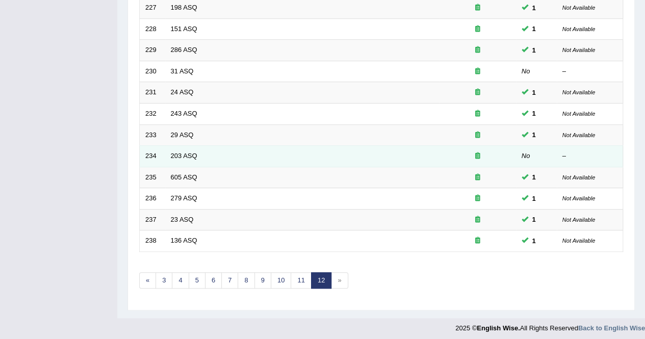
click at [445, 151] on div at bounding box center [477, 156] width 65 height 10
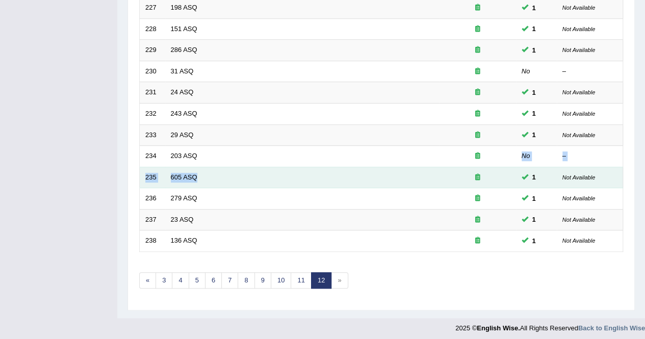
drag, startPoint x: 408, startPoint y: 145, endPoint x: 481, endPoint y: 167, distance: 75.5
click at [481, 167] on tbody "221 26 ASQ No – 222 152 ASQ No – 223 171 ASQ No – 224 833 ASQ No – 225 134 ASQ …" at bounding box center [382, 61] width 484 height 382
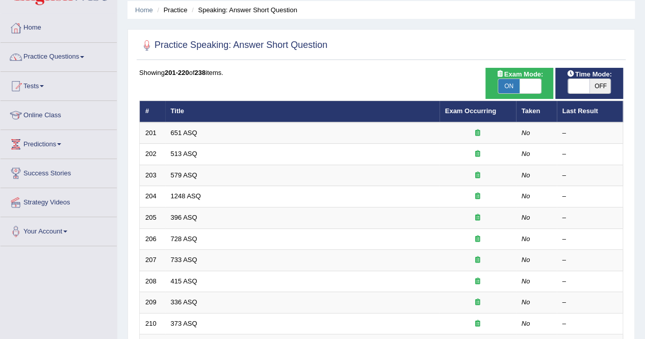
scroll to position [51, 0]
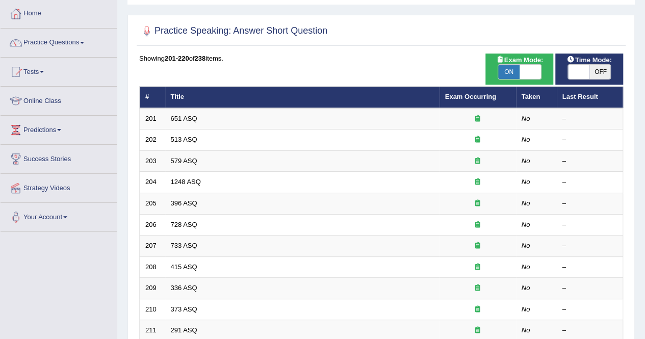
click at [74, 41] on link "Practice Questions" at bounding box center [59, 42] width 116 height 26
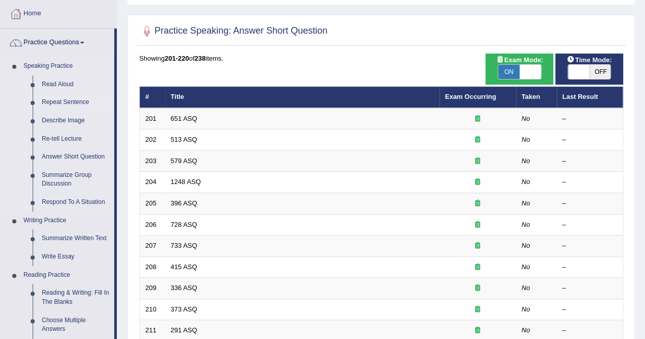
click at [58, 96] on link "Repeat Sentence" at bounding box center [75, 102] width 77 height 18
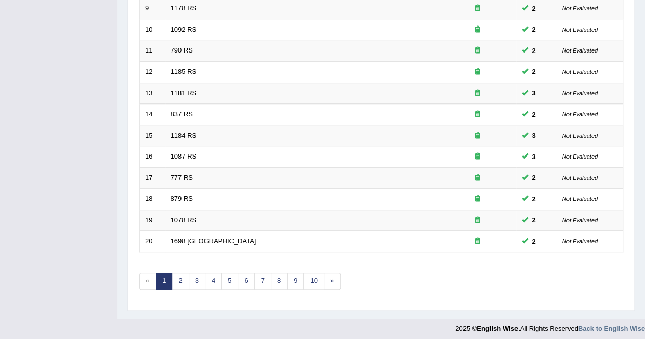
scroll to position [280, 0]
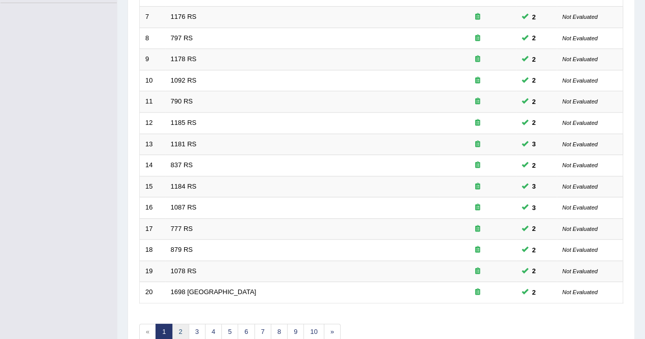
click at [180, 333] on link "2" at bounding box center [180, 332] width 17 height 17
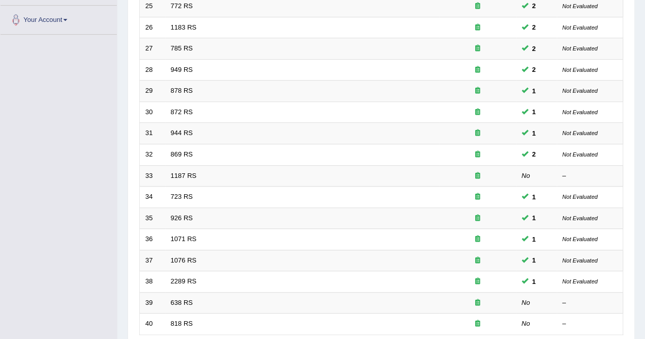
scroll to position [255, 0]
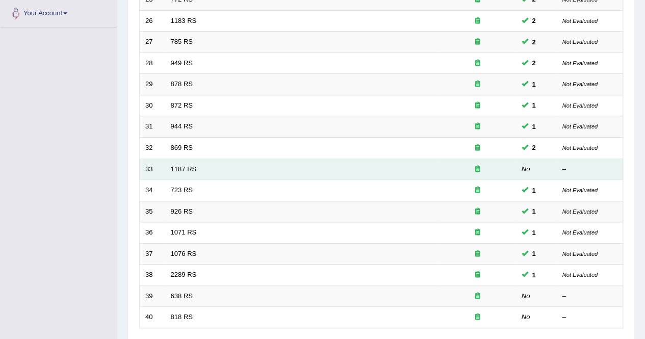
click at [445, 160] on td at bounding box center [478, 169] width 77 height 21
drag, startPoint x: 445, startPoint y: 160, endPoint x: 450, endPoint y: 171, distance: 12.1
click at [450, 171] on td at bounding box center [478, 169] width 77 height 21
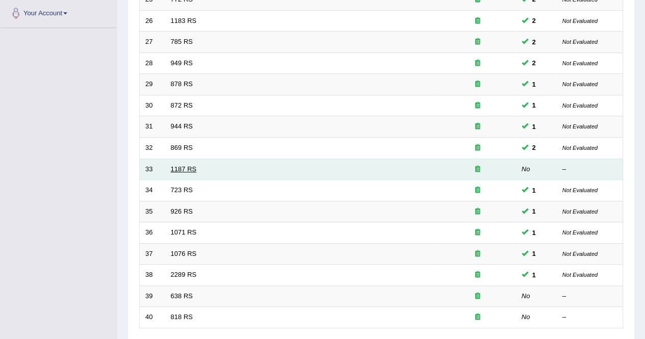
click at [186, 167] on link "1187 RS" at bounding box center [184, 169] width 26 height 8
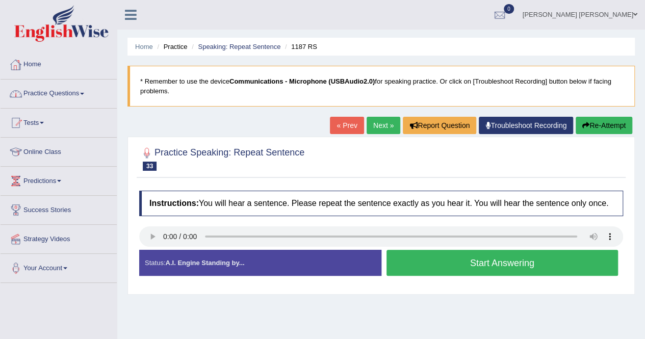
click at [64, 96] on link "Practice Questions" at bounding box center [59, 93] width 116 height 26
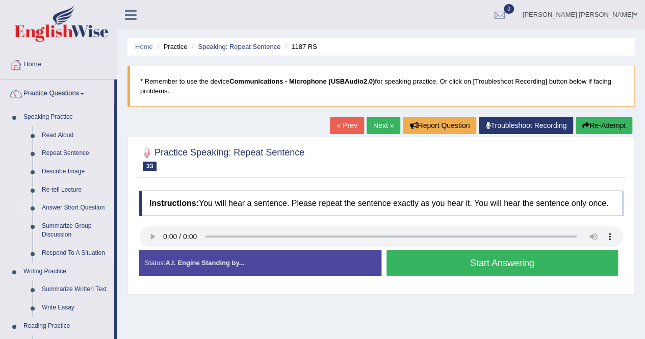
click at [88, 207] on link "Answer Short Question" at bounding box center [75, 208] width 77 height 18
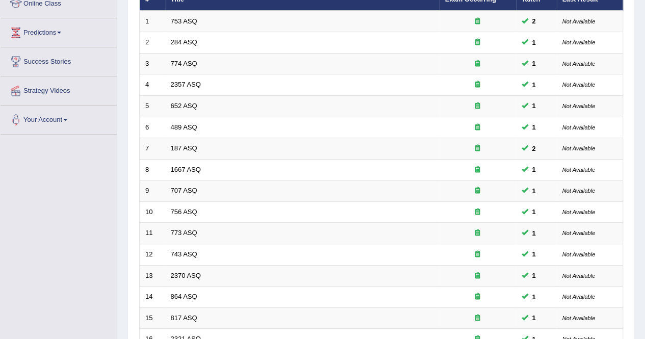
scroll to position [331, 0]
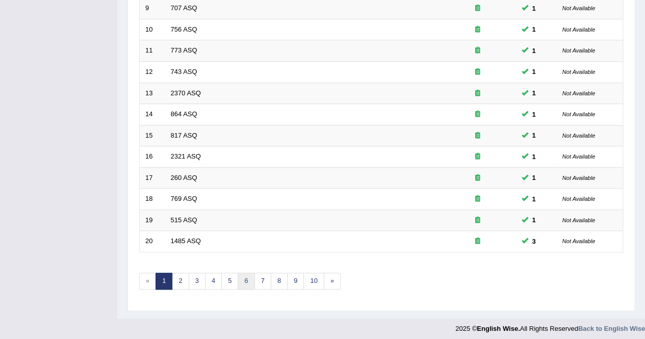
click at [238, 279] on link "6" at bounding box center [246, 281] width 17 height 17
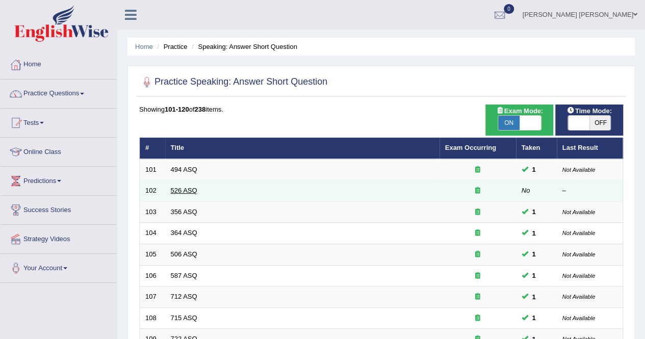
click at [186, 187] on link "526 ASQ" at bounding box center [184, 191] width 27 height 8
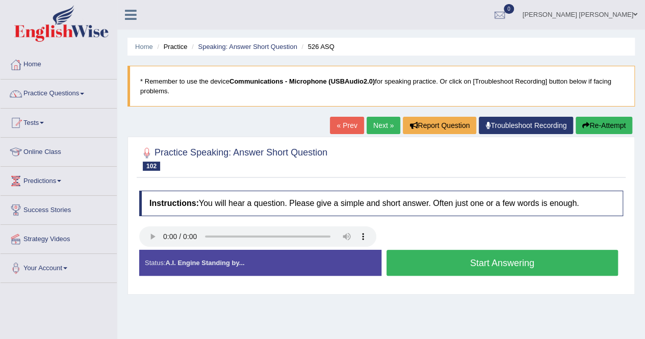
click at [436, 265] on button "Start Answering" at bounding box center [503, 263] width 232 height 26
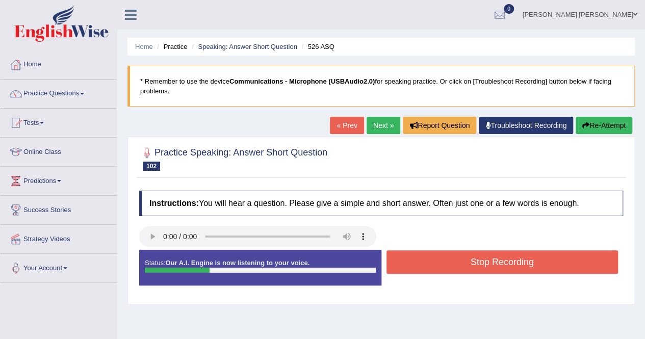
click at [436, 265] on button "Stop Recording" at bounding box center [503, 261] width 232 height 23
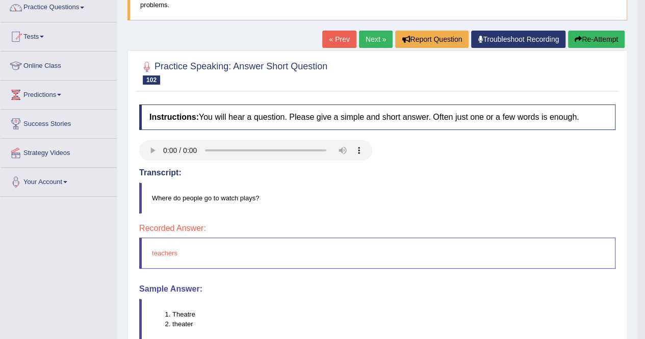
scroll to position [43, 0]
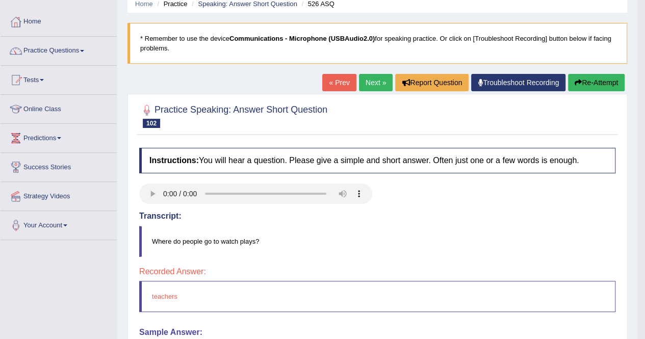
click at [362, 76] on link "Next »" at bounding box center [376, 82] width 34 height 17
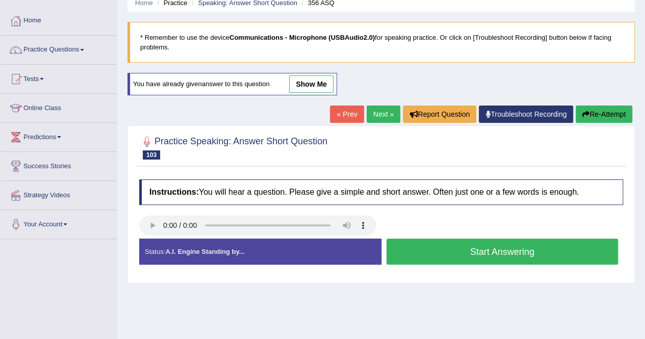
scroll to position [102, 0]
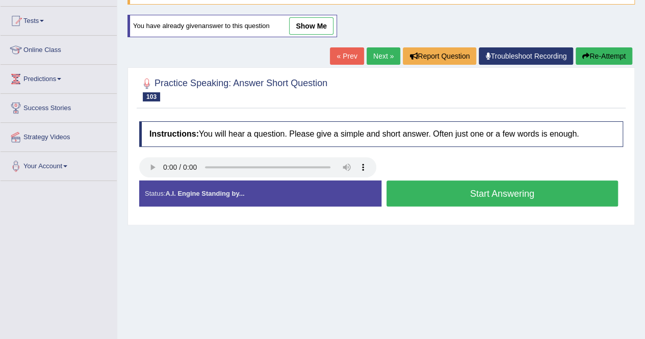
click at [554, 186] on button "Start Answering" at bounding box center [503, 194] width 232 height 26
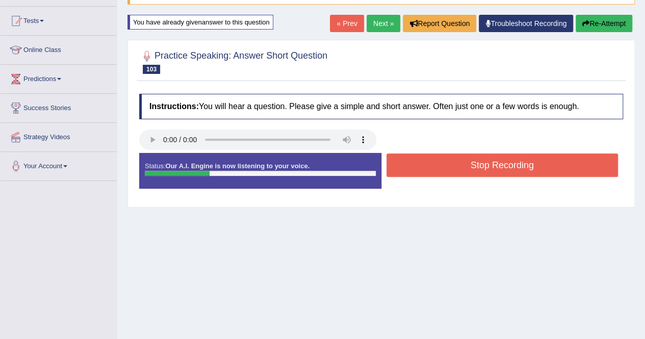
click at [531, 164] on button "Stop Recording" at bounding box center [503, 165] width 232 height 23
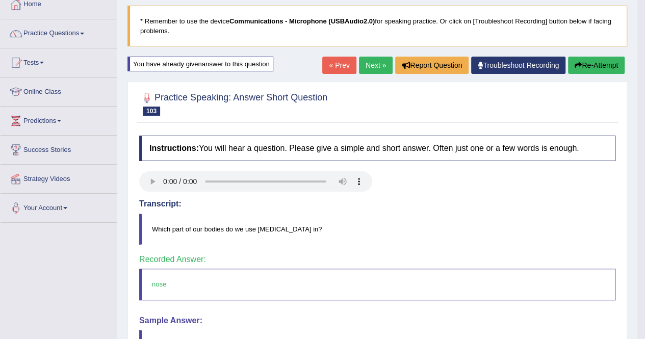
scroll to position [51, 0]
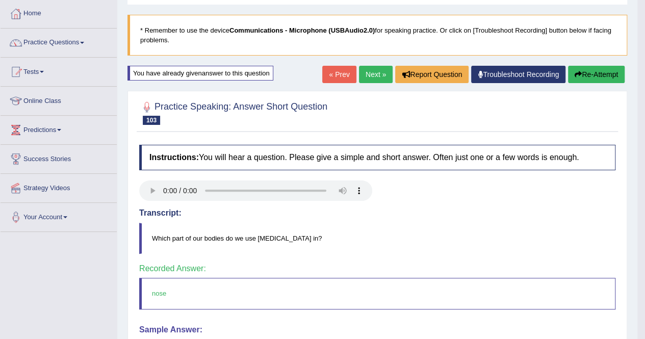
click at [359, 74] on link "Next »" at bounding box center [376, 74] width 34 height 17
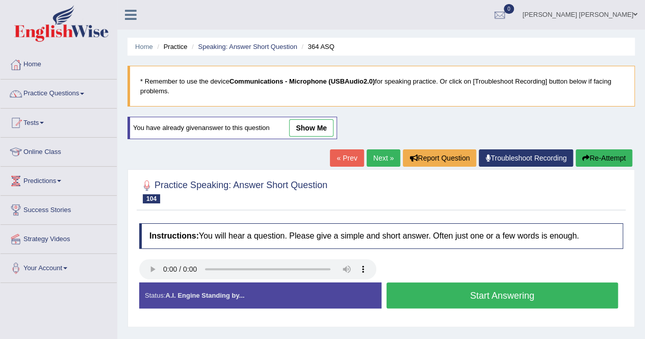
click at [539, 289] on button "Start Answering" at bounding box center [503, 296] width 232 height 26
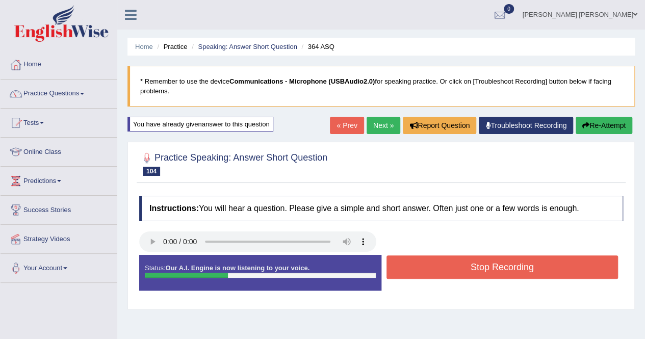
click at [539, 288] on div "Status: Our A.I. Engine is now listening to your voice. Start Answering Stop Re…" at bounding box center [381, 278] width 484 height 46
click at [538, 269] on button "Stop Recording" at bounding box center [503, 267] width 232 height 23
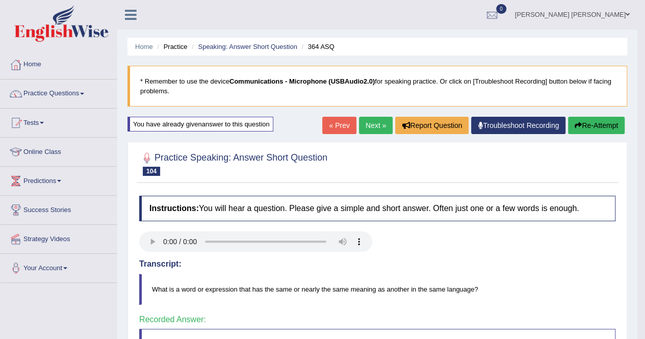
click at [380, 127] on link "Next »" at bounding box center [376, 125] width 34 height 17
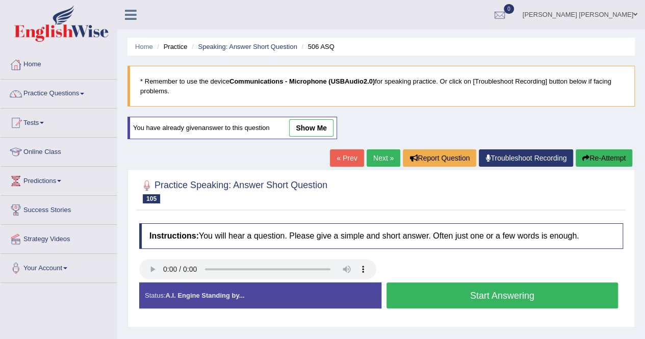
click at [435, 300] on button "Start Answering" at bounding box center [503, 296] width 232 height 26
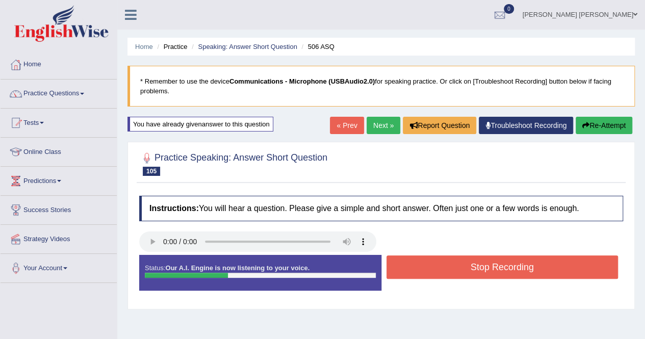
click at [459, 256] on button "Stop Recording" at bounding box center [503, 267] width 232 height 23
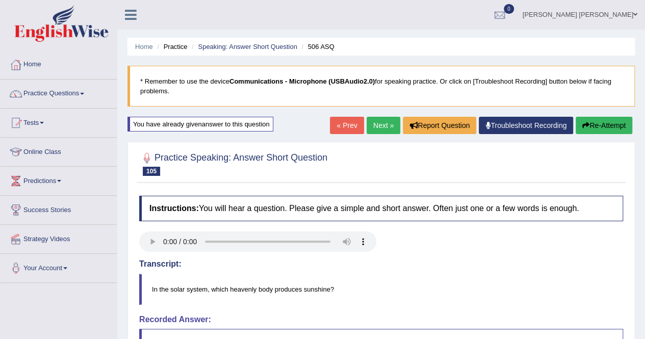
click at [612, 126] on button "Re-Attempt" at bounding box center [604, 125] width 57 height 17
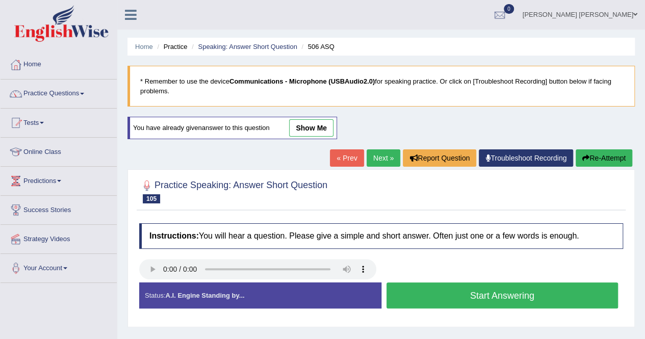
click at [534, 302] on button "Start Answering" at bounding box center [503, 296] width 232 height 26
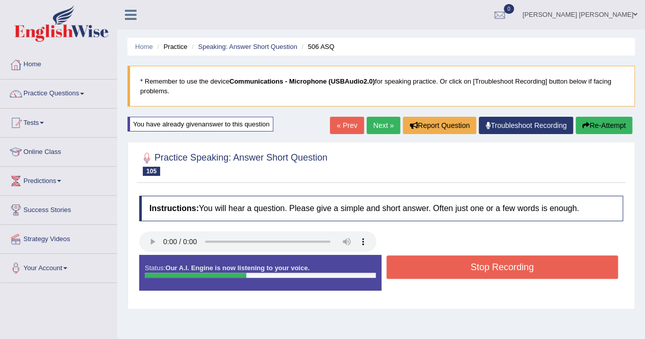
click at [532, 271] on button "Stop Recording" at bounding box center [503, 267] width 232 height 23
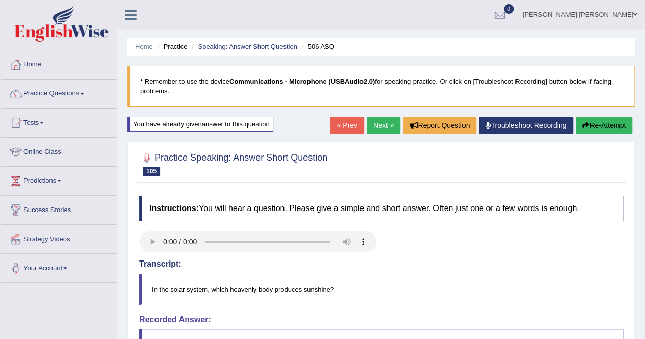
click at [384, 117] on link "Next »" at bounding box center [384, 125] width 34 height 17
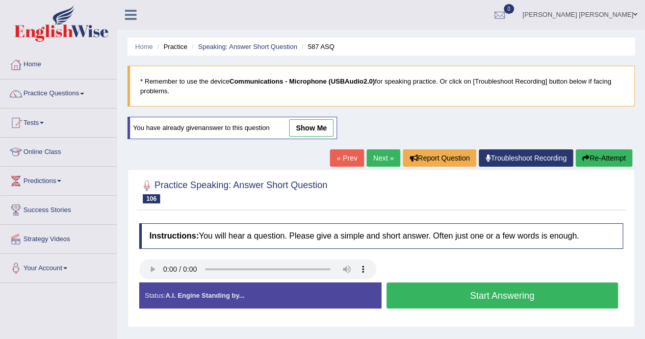
click at [404, 298] on button "Start Answering" at bounding box center [503, 296] width 232 height 26
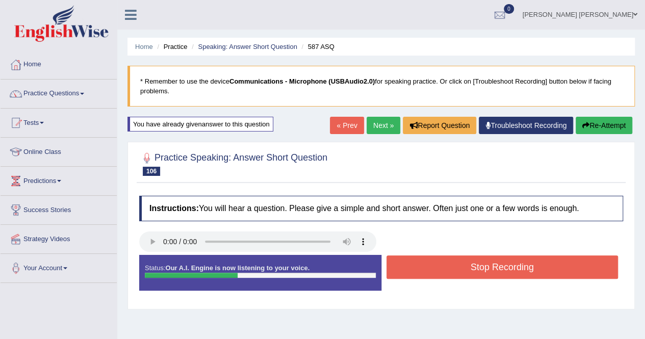
click at [419, 271] on button "Stop Recording" at bounding box center [503, 267] width 232 height 23
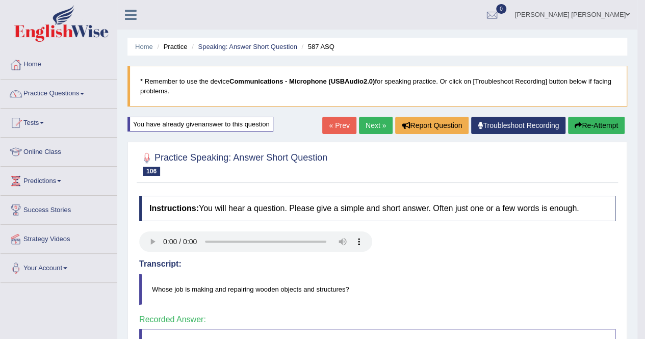
click at [370, 129] on link "Next »" at bounding box center [376, 125] width 34 height 17
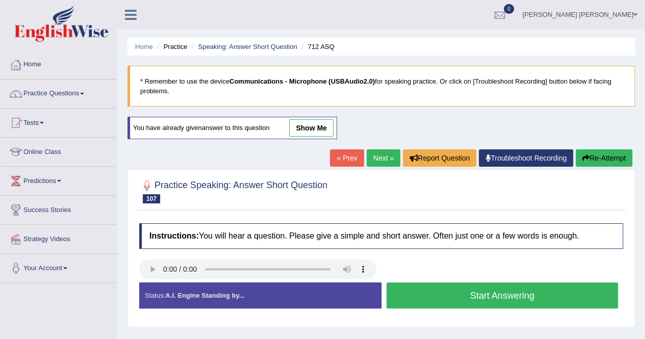
click at [413, 302] on button "Start Answering" at bounding box center [503, 296] width 232 height 26
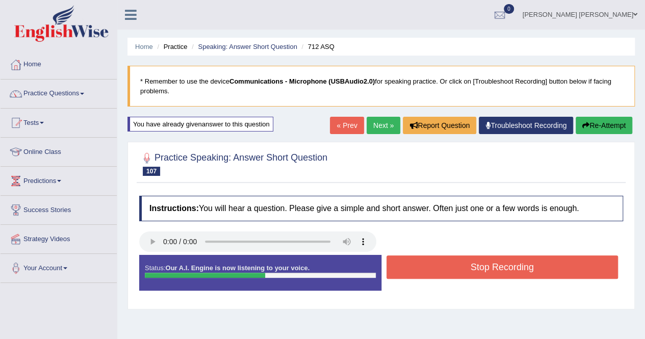
click at [483, 264] on button "Stop Recording" at bounding box center [503, 267] width 232 height 23
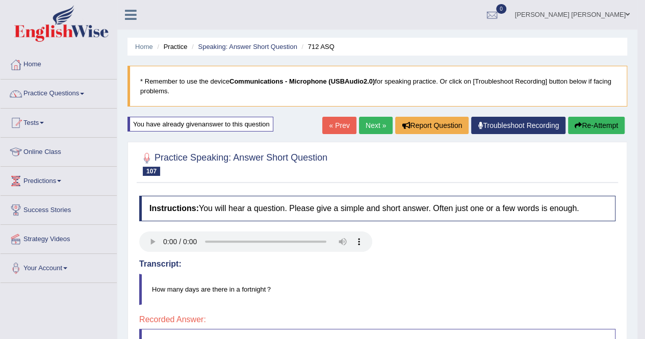
click at [370, 120] on link "Next »" at bounding box center [376, 125] width 34 height 17
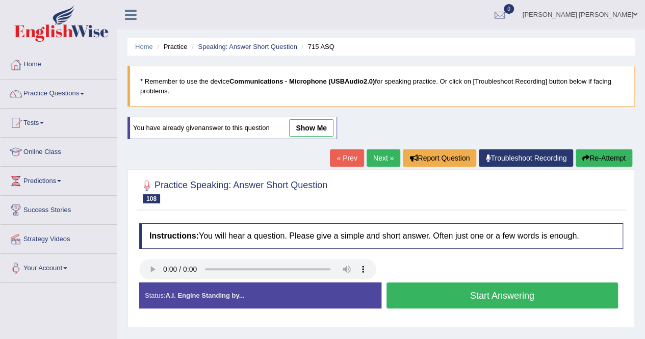
click at [471, 301] on button "Start Answering" at bounding box center [503, 296] width 232 height 26
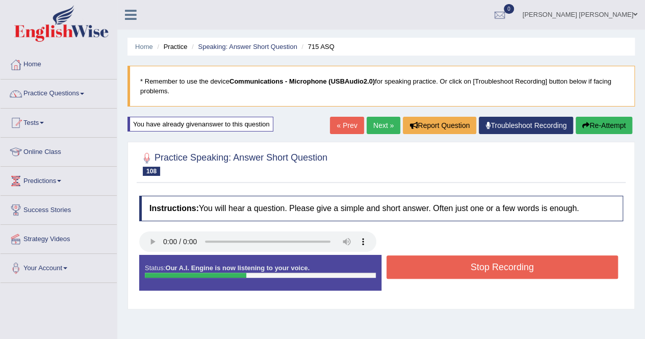
click at [469, 259] on button "Stop Recording" at bounding box center [503, 267] width 232 height 23
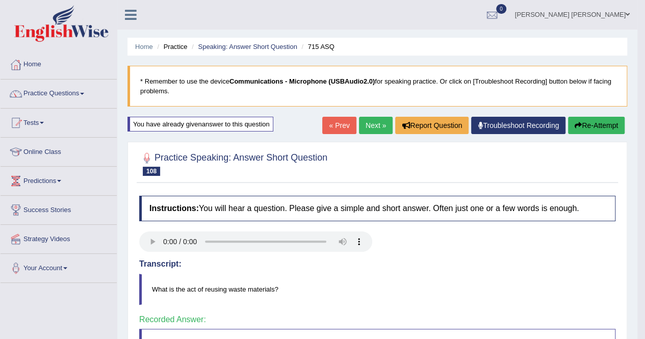
click at [364, 131] on link "Next »" at bounding box center [376, 125] width 34 height 17
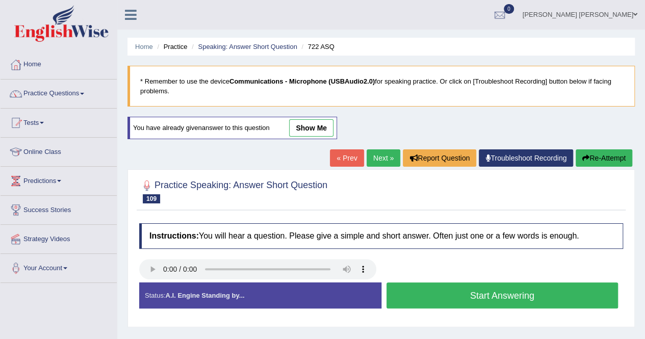
click at [425, 303] on button "Start Answering" at bounding box center [503, 296] width 232 height 26
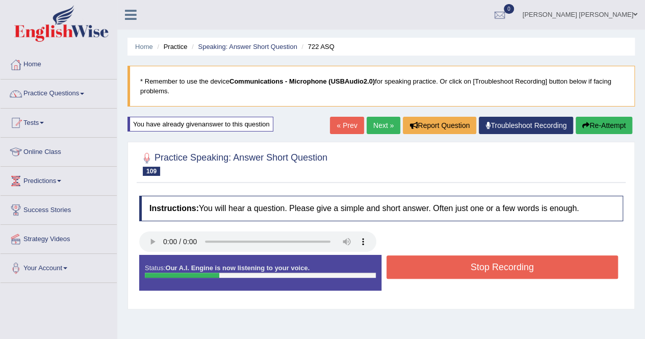
click at [426, 267] on button "Stop Recording" at bounding box center [503, 267] width 232 height 23
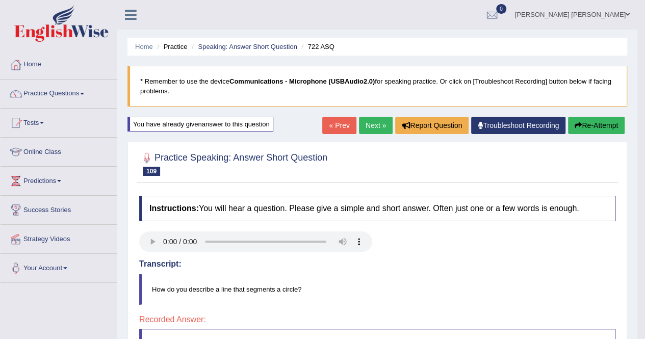
click at [373, 129] on link "Next »" at bounding box center [376, 125] width 34 height 17
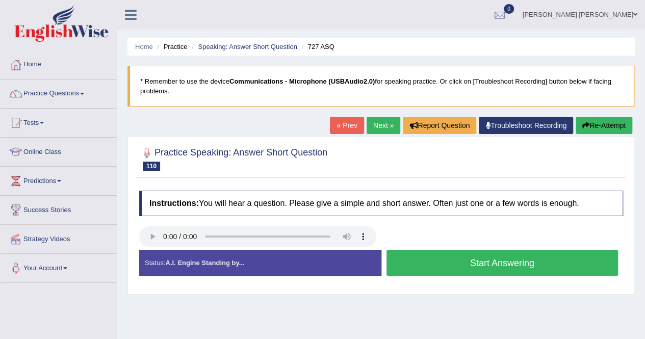
click at [446, 268] on button "Start Answering" at bounding box center [503, 263] width 232 height 26
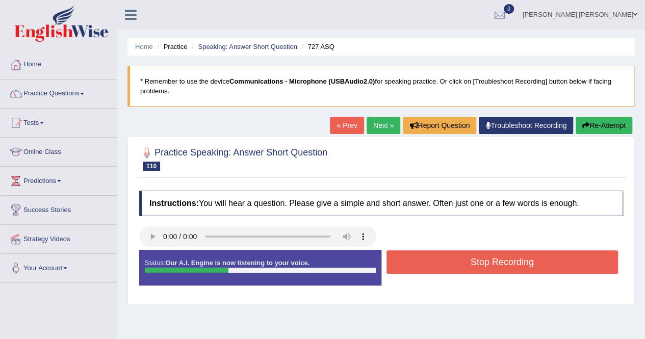
click at [445, 262] on button "Stop Recording" at bounding box center [503, 261] width 232 height 23
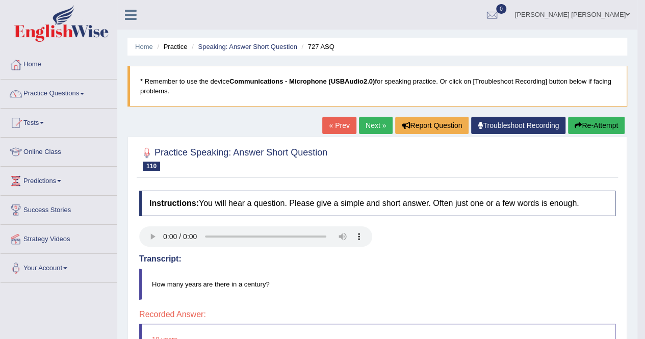
click at [585, 123] on button "Re-Attempt" at bounding box center [596, 125] width 57 height 17
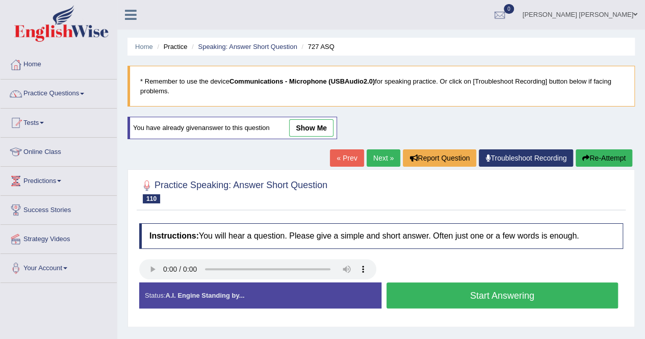
click at [461, 292] on button "Start Answering" at bounding box center [503, 296] width 232 height 26
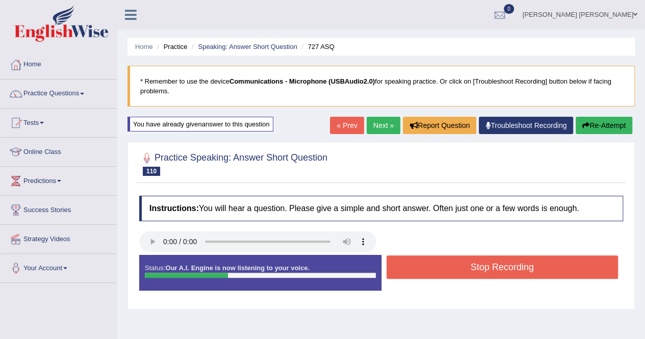
click at [458, 268] on button "Stop Recording" at bounding box center [503, 267] width 232 height 23
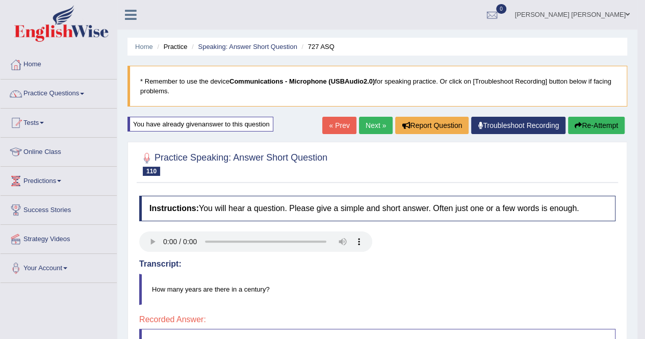
click at [373, 127] on link "Next »" at bounding box center [376, 125] width 34 height 17
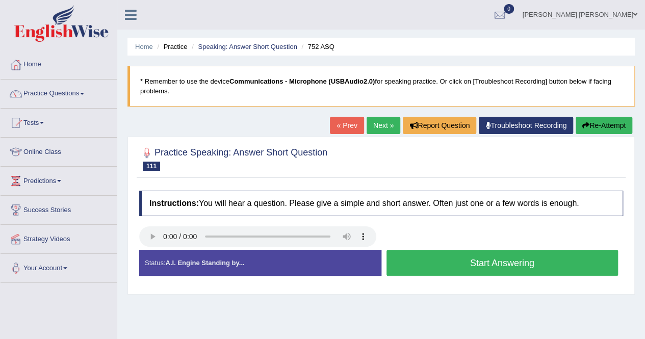
click at [449, 254] on button "Start Answering" at bounding box center [503, 263] width 232 height 26
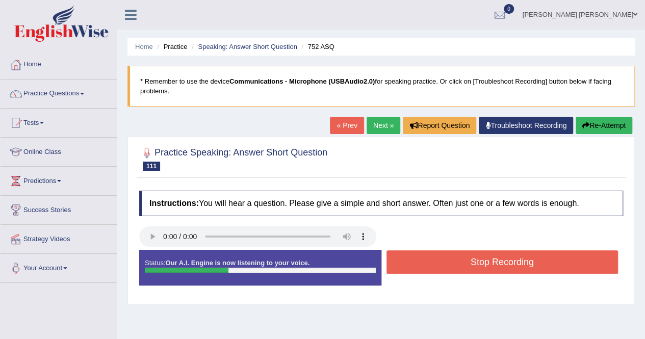
click at [449, 255] on button "Stop Recording" at bounding box center [503, 261] width 232 height 23
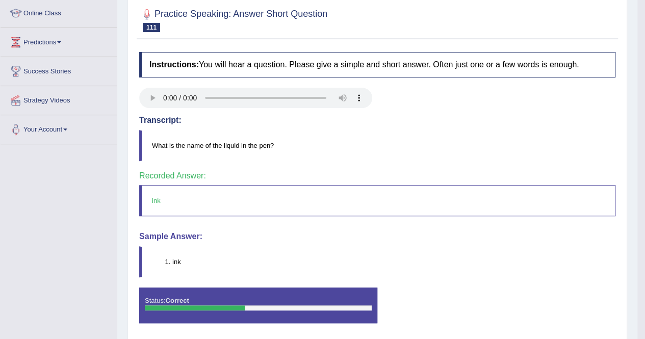
scroll to position [43, 0]
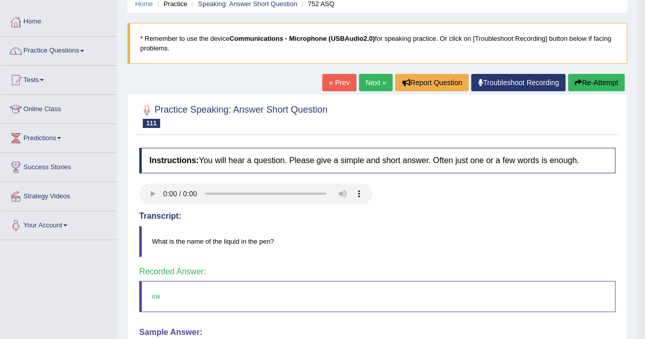
click at [369, 74] on link "Next »" at bounding box center [376, 82] width 34 height 17
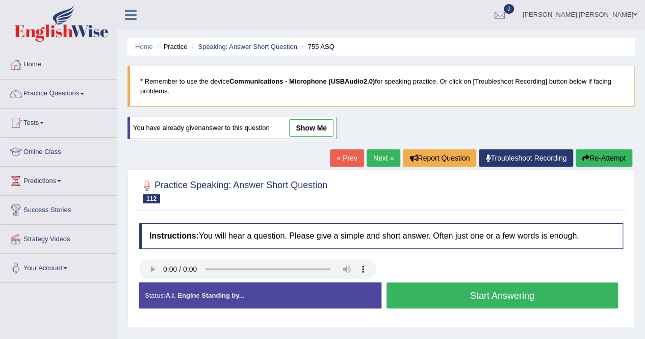
click at [475, 297] on button "Start Answering" at bounding box center [503, 296] width 232 height 26
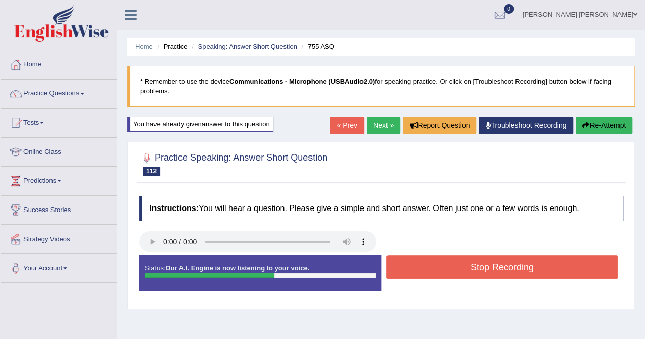
click at [457, 275] on button "Stop Recording" at bounding box center [503, 267] width 232 height 23
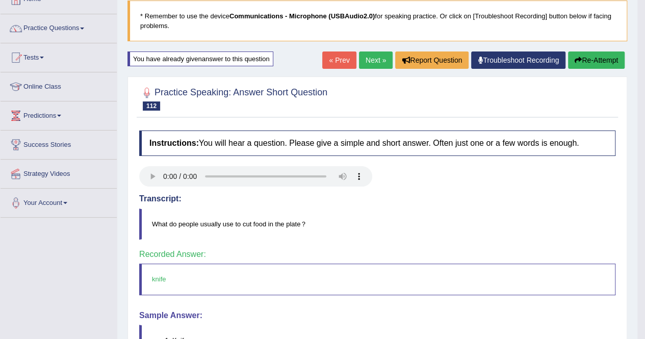
scroll to position [43, 0]
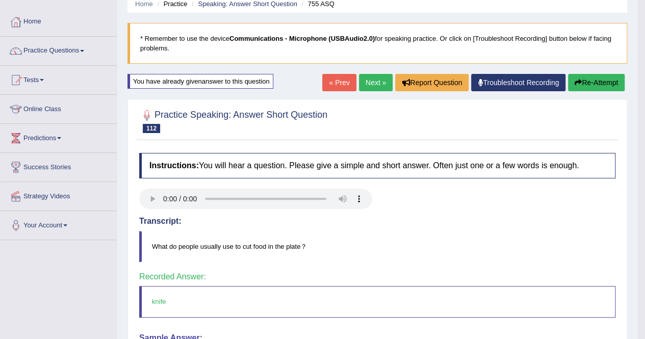
click at [370, 77] on link "Next »" at bounding box center [376, 82] width 34 height 17
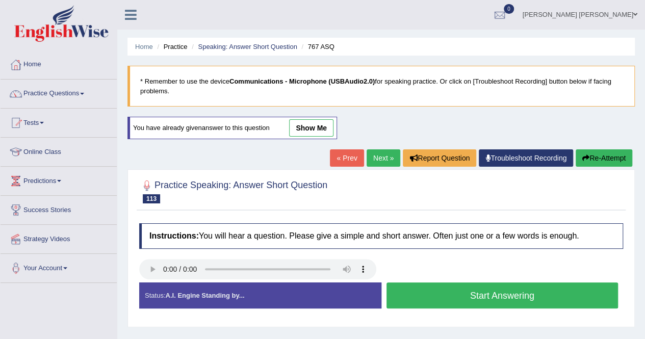
click at [440, 304] on button "Start Answering" at bounding box center [503, 296] width 232 height 26
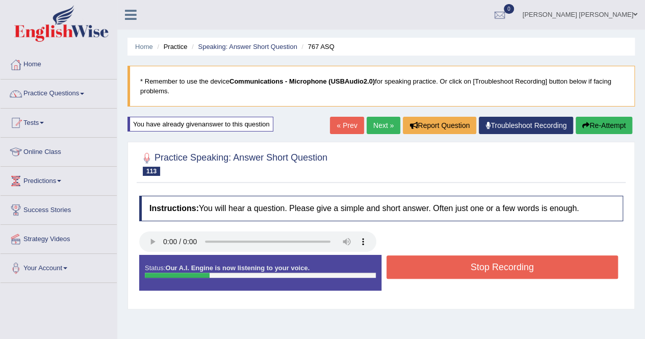
click at [426, 265] on button "Stop Recording" at bounding box center [503, 267] width 232 height 23
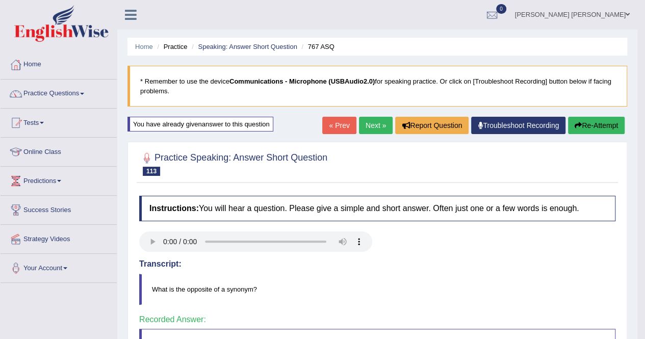
click at [373, 127] on link "Next »" at bounding box center [376, 125] width 34 height 17
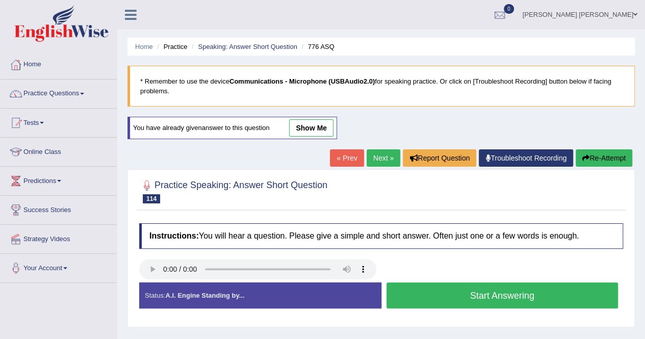
click at [408, 296] on button "Start Answering" at bounding box center [503, 296] width 232 height 26
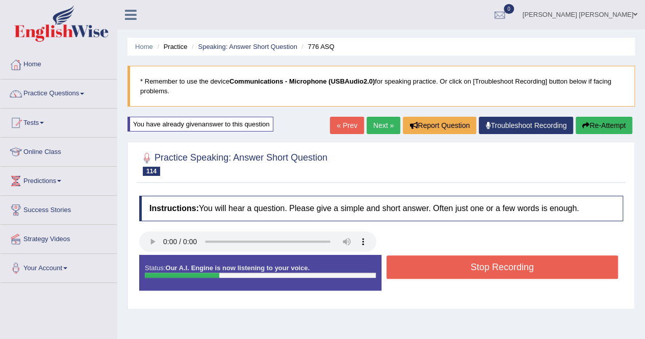
click at [449, 265] on button "Stop Recording" at bounding box center [503, 267] width 232 height 23
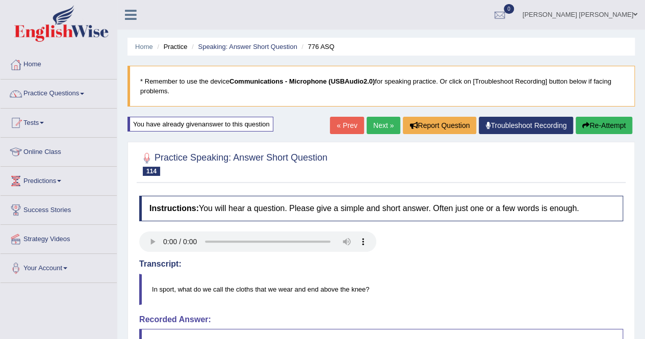
click at [601, 124] on button "Re-Attempt" at bounding box center [604, 125] width 57 height 17
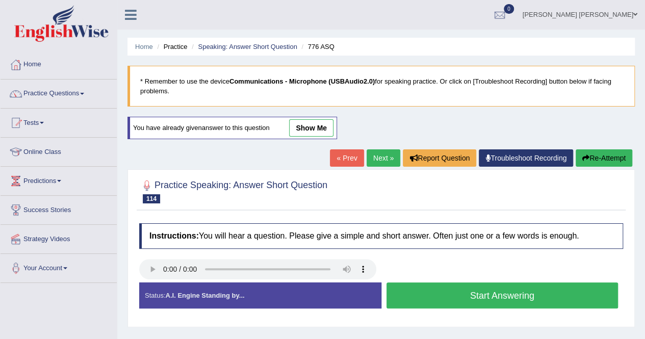
click at [434, 287] on button "Start Answering" at bounding box center [503, 296] width 232 height 26
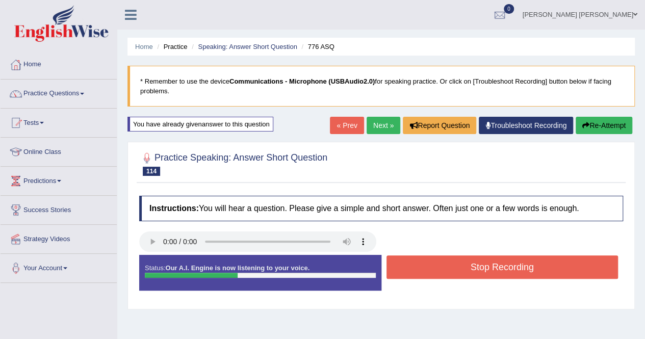
click at [432, 270] on button "Stop Recording" at bounding box center [503, 267] width 232 height 23
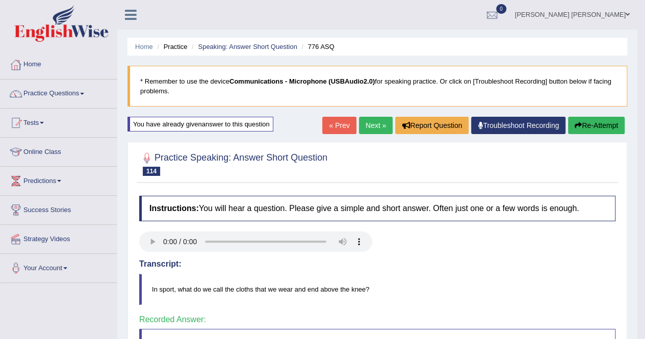
click at [367, 131] on link "Next »" at bounding box center [376, 125] width 34 height 17
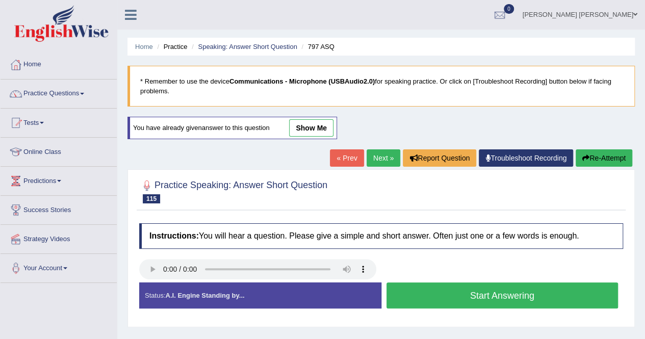
click at [417, 292] on button "Start Answering" at bounding box center [503, 296] width 232 height 26
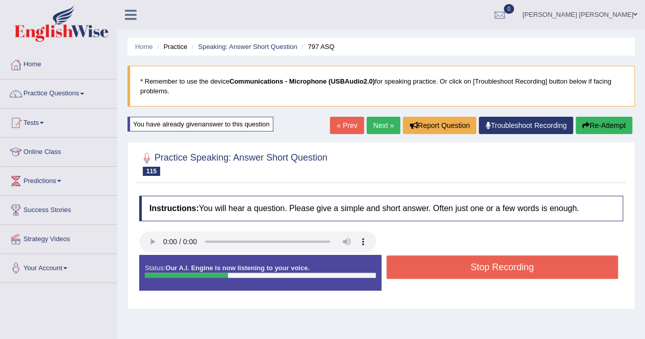
click at [415, 265] on button "Stop Recording" at bounding box center [503, 267] width 232 height 23
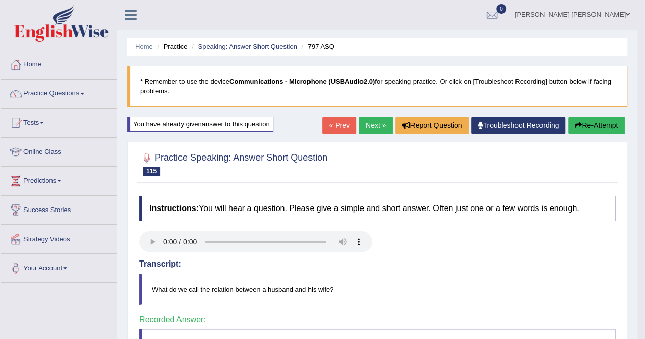
click at [371, 114] on div "Home Practice Speaking: Answer Short Question 797 ASQ * Remember to use the dev…" at bounding box center [377, 255] width 520 height 510
click at [371, 121] on div "Home Practice Speaking: Answer Short Question 797 ASQ * Remember to use the dev…" at bounding box center [377, 255] width 520 height 510
click at [371, 121] on link "Next »" at bounding box center [376, 125] width 34 height 17
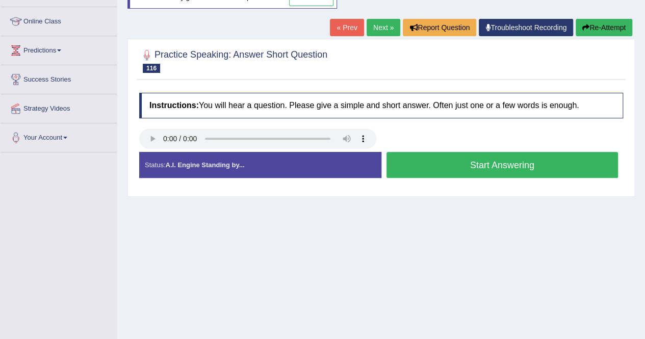
scroll to position [145, 0]
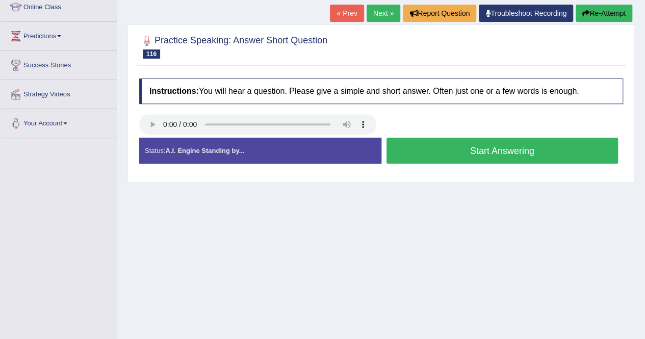
click at [472, 141] on button "Start Answering" at bounding box center [503, 151] width 232 height 26
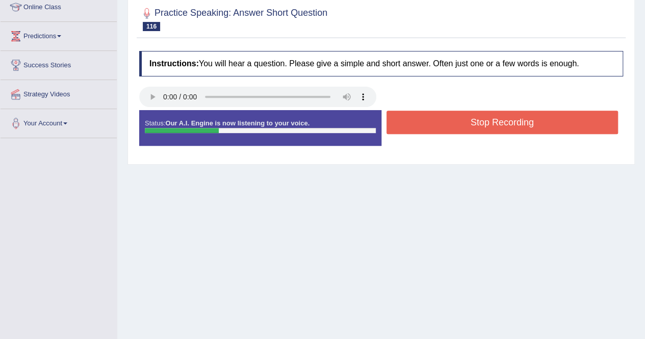
click at [474, 114] on button "Stop Recording" at bounding box center [503, 122] width 232 height 23
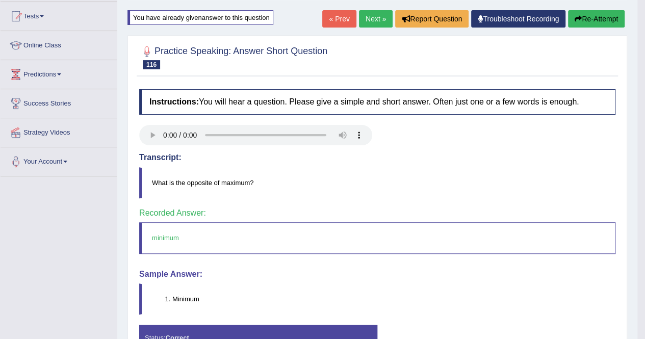
scroll to position [94, 0]
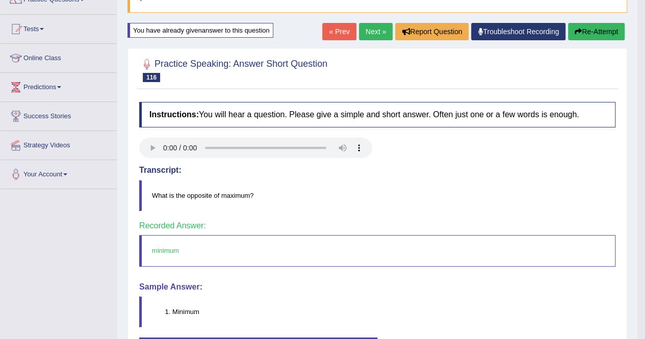
click at [378, 29] on link "Next »" at bounding box center [376, 31] width 34 height 17
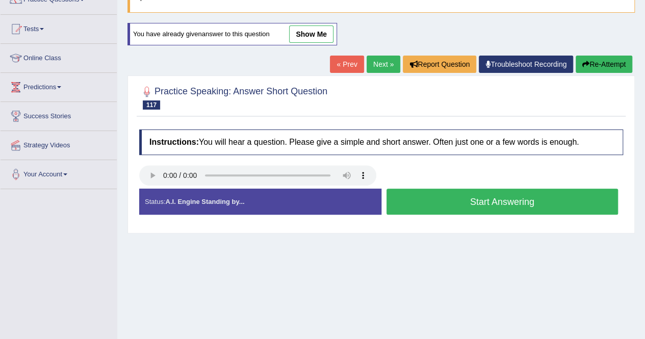
scroll to position [102, 0]
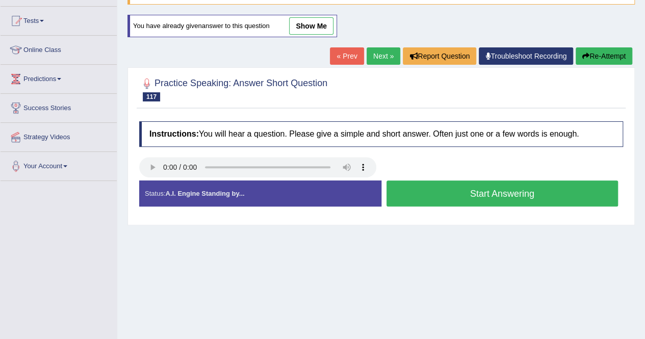
drag, startPoint x: 529, startPoint y: 194, endPoint x: 521, endPoint y: 201, distance: 10.5
click at [521, 201] on button "Start Answering" at bounding box center [503, 194] width 232 height 26
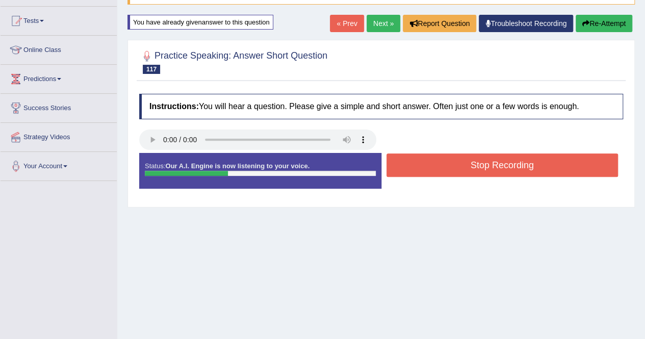
click at [508, 156] on div "Status: Our A.I. Engine is now listening to your voice. Start Answering Stop Re…" at bounding box center [381, 176] width 484 height 46
click at [508, 156] on button "Stop Recording" at bounding box center [503, 165] width 232 height 23
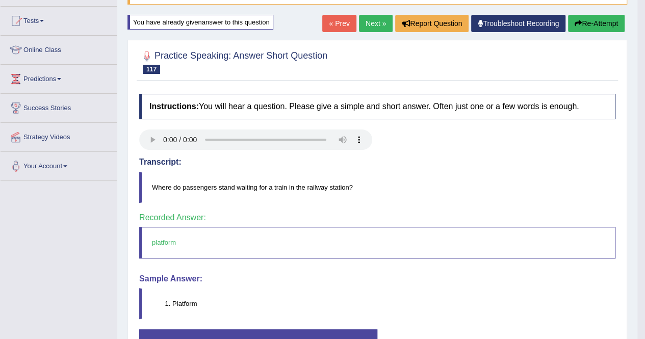
click at [362, 25] on link "Next »" at bounding box center [376, 23] width 34 height 17
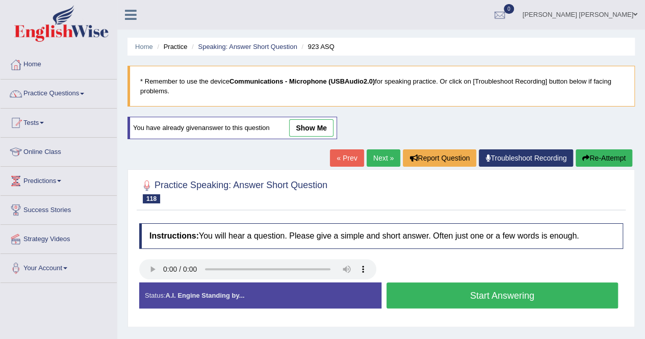
click at [434, 301] on button "Start Answering" at bounding box center [503, 296] width 232 height 26
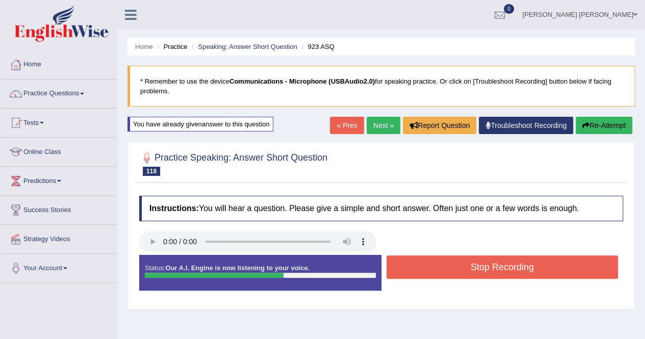
click at [432, 270] on button "Stop Recording" at bounding box center [503, 267] width 232 height 23
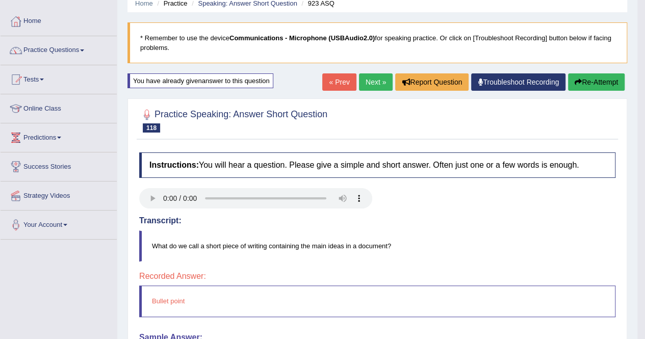
scroll to position [43, 0]
click at [595, 78] on button "Re-Attempt" at bounding box center [596, 82] width 57 height 17
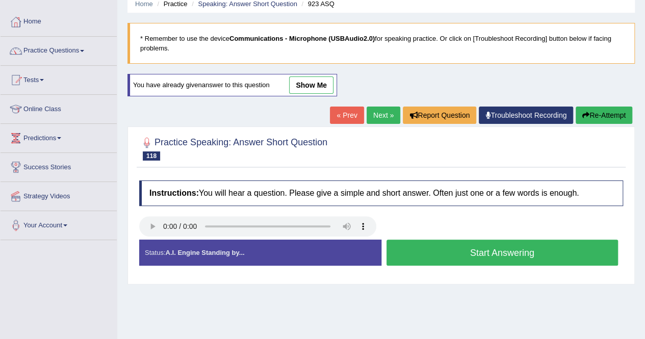
click at [426, 247] on button "Start Answering" at bounding box center [503, 253] width 232 height 26
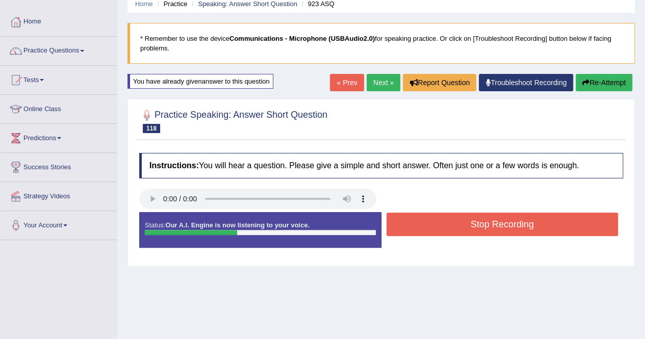
click at [436, 226] on button "Stop Recording" at bounding box center [503, 224] width 232 height 23
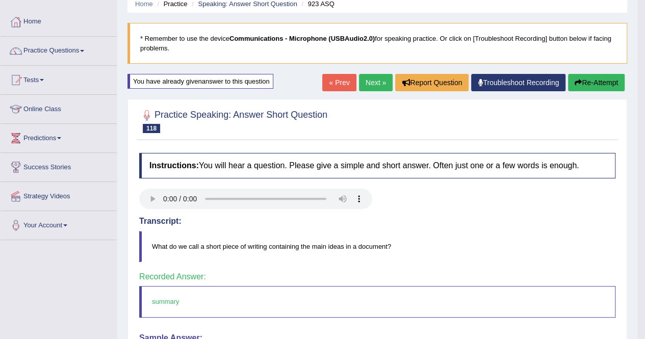
click at [370, 82] on link "Next »" at bounding box center [376, 82] width 34 height 17
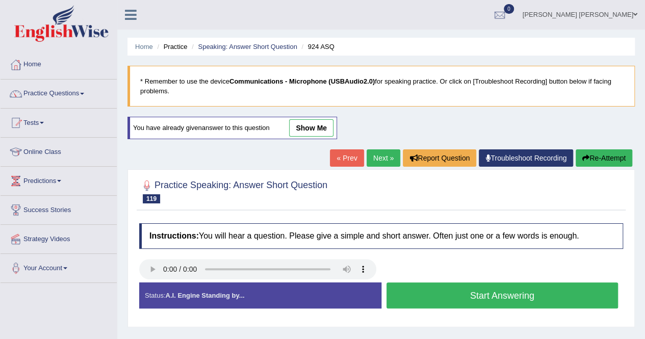
click at [401, 292] on button "Start Answering" at bounding box center [503, 296] width 232 height 26
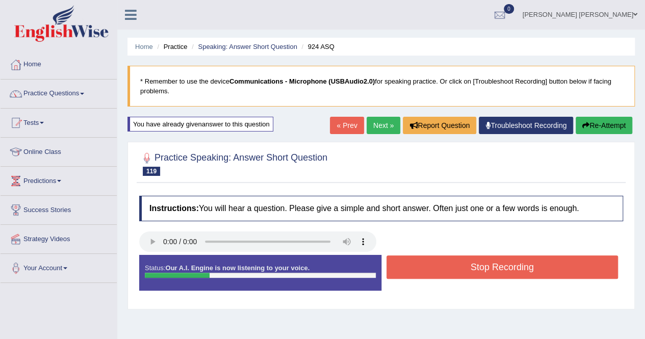
click at [400, 268] on button "Stop Recording" at bounding box center [503, 267] width 232 height 23
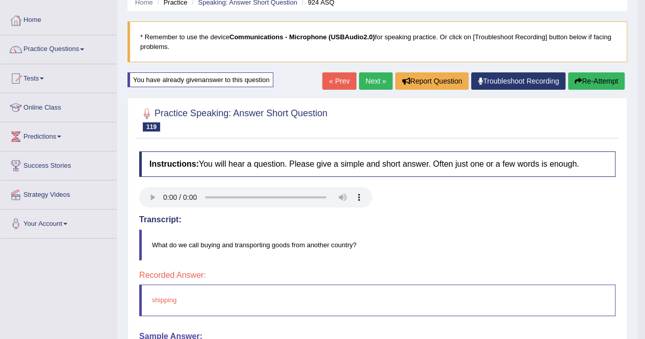
scroll to position [43, 0]
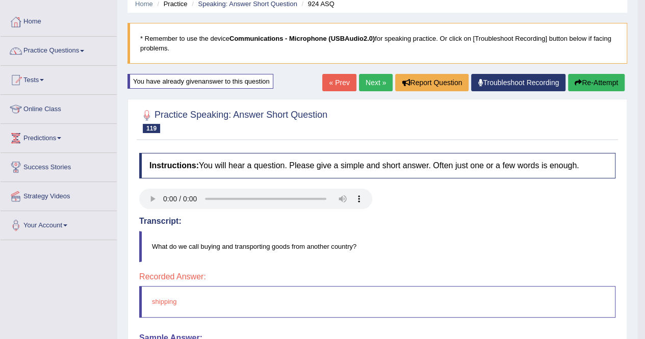
click at [613, 82] on button "Re-Attempt" at bounding box center [596, 82] width 57 height 17
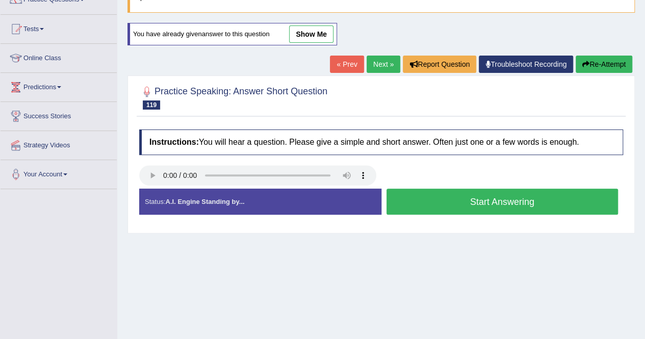
click at [526, 205] on button "Start Answering" at bounding box center [503, 202] width 232 height 26
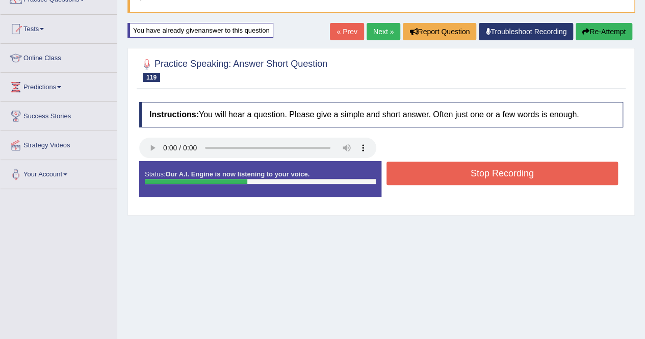
click at [510, 170] on button "Stop Recording" at bounding box center [503, 173] width 232 height 23
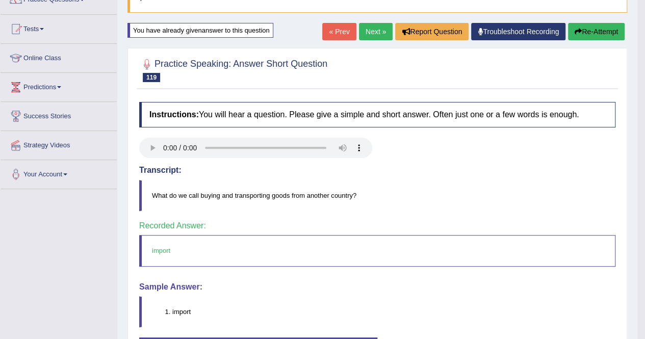
click at [372, 29] on link "Next »" at bounding box center [376, 31] width 34 height 17
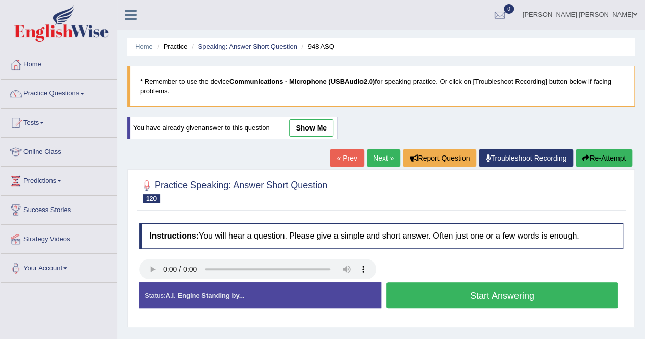
click at [368, 151] on link "Next »" at bounding box center [384, 157] width 34 height 17
click at [332, 158] on link "« Prev" at bounding box center [347, 157] width 34 height 17
click at [408, 295] on button "Start Answering" at bounding box center [503, 296] width 232 height 26
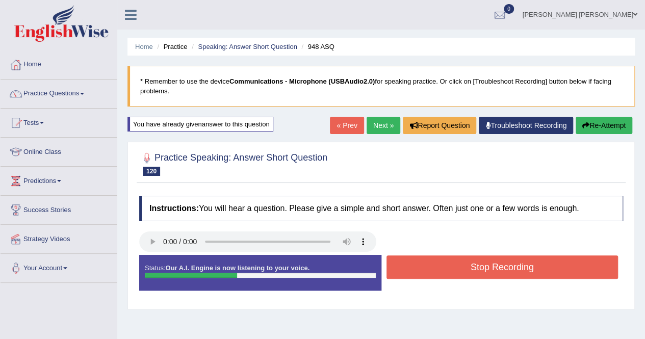
click at [444, 265] on button "Stop Recording" at bounding box center [503, 267] width 232 height 23
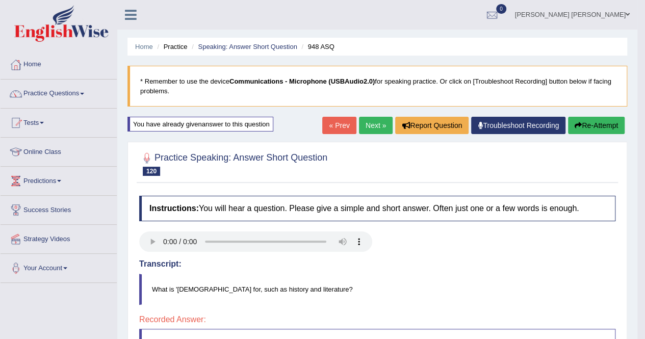
drag, startPoint x: 458, startPoint y: 242, endPoint x: 526, endPoint y: 166, distance: 102.6
click at [526, 201] on div "Instructions: You will hear a question. Please give a simple and short answer. …" at bounding box center [378, 336] width 482 height 290
click at [617, 120] on button "Re-Attempt" at bounding box center [596, 125] width 57 height 17
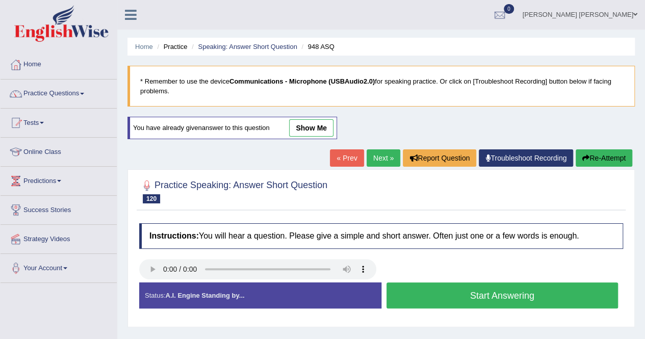
click at [436, 300] on button "Start Answering" at bounding box center [503, 296] width 232 height 26
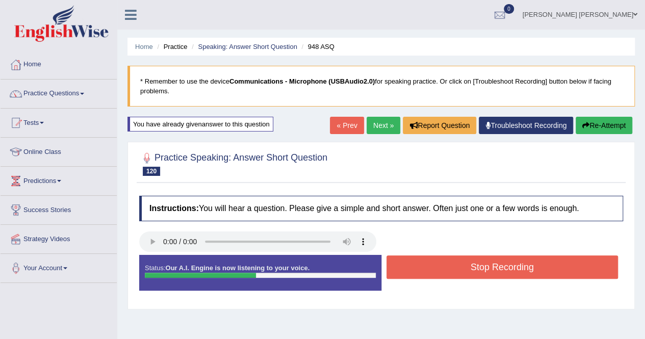
click at [420, 257] on button "Stop Recording" at bounding box center [503, 267] width 232 height 23
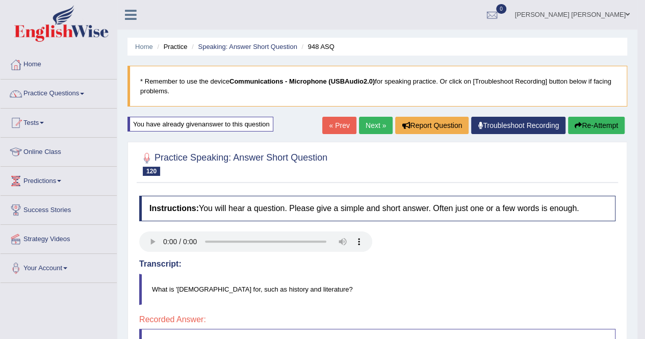
click at [368, 128] on link "Next »" at bounding box center [376, 125] width 34 height 17
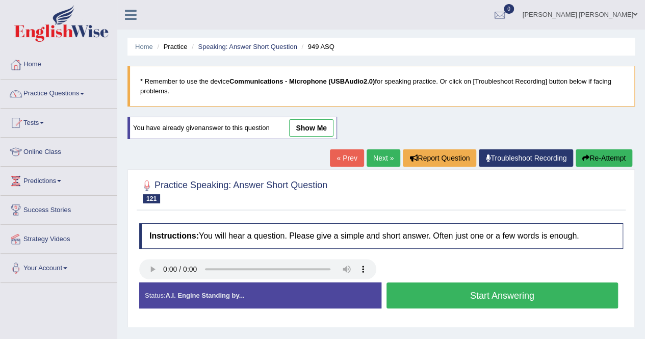
drag, startPoint x: 421, startPoint y: 296, endPoint x: 416, endPoint y: 304, distance: 9.2
click at [416, 304] on button "Start Answering" at bounding box center [503, 296] width 232 height 26
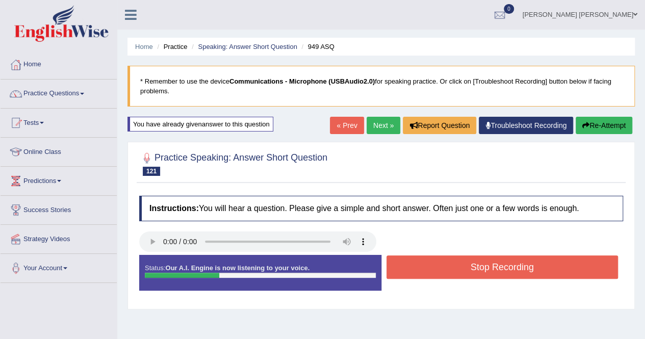
click at [519, 273] on button "Stop Recording" at bounding box center [503, 267] width 232 height 23
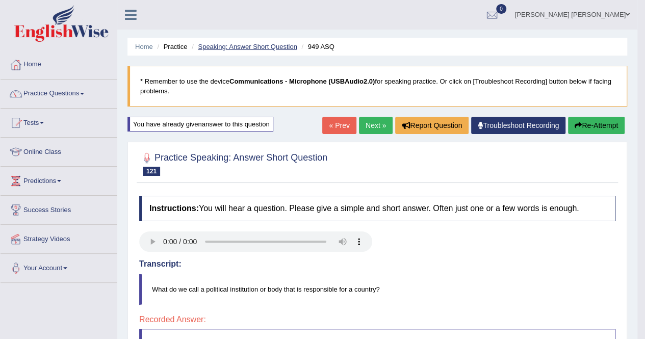
click at [285, 43] on link "Speaking: Answer Short Question" at bounding box center [247, 47] width 99 height 8
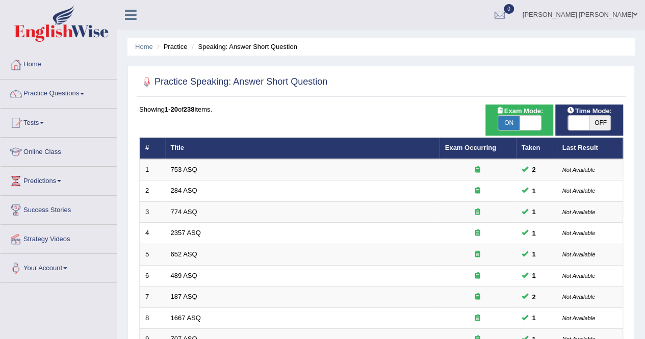
click at [531, 130] on span at bounding box center [530, 123] width 21 height 14
checkbox input "false"
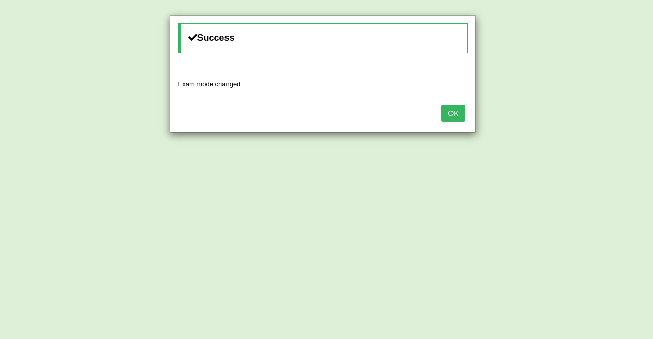
click at [462, 114] on button "OK" at bounding box center [452, 113] width 23 height 17
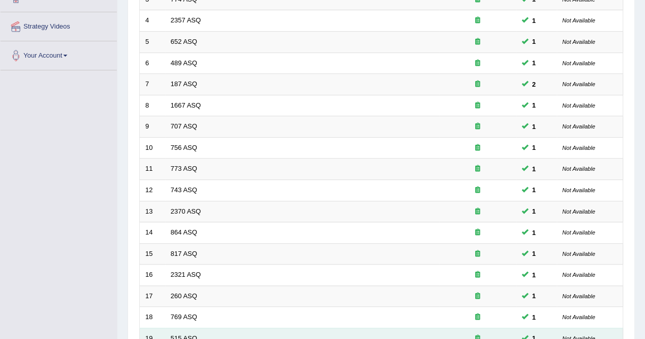
scroll to position [331, 0]
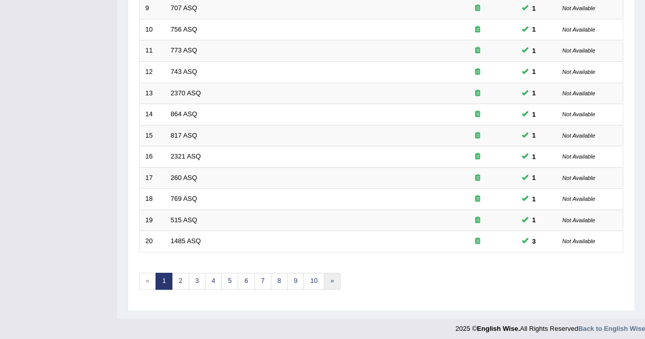
click at [325, 276] on link "»" at bounding box center [332, 281] width 17 height 17
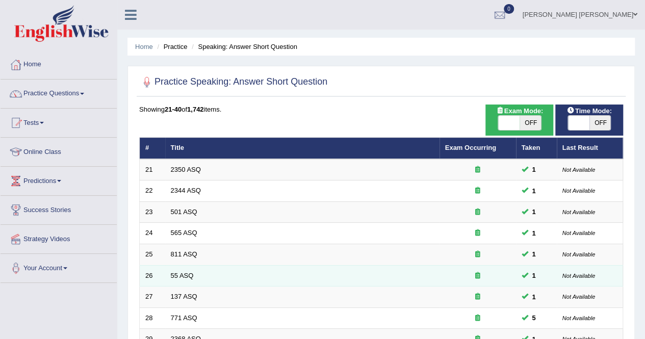
scroll to position [306, 0]
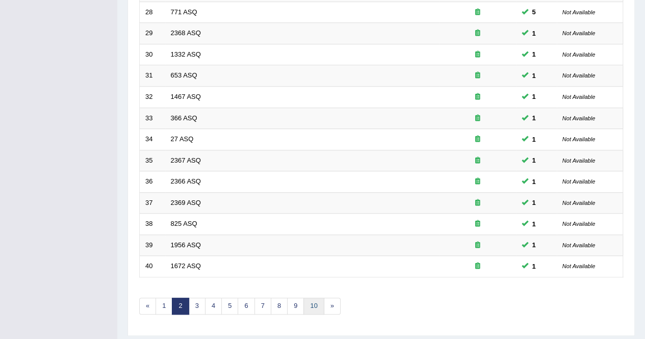
click at [311, 305] on link "10" at bounding box center [314, 306] width 20 height 17
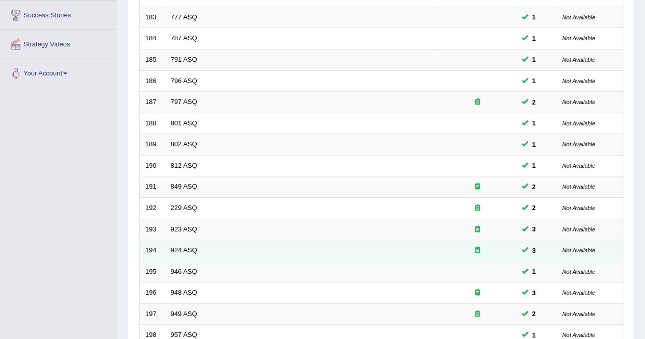
scroll to position [331, 0]
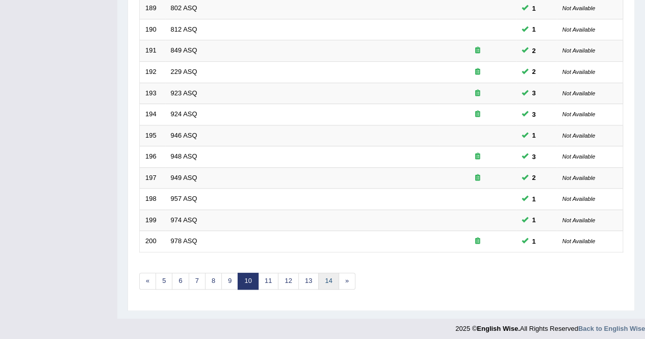
click at [331, 273] on link "14" at bounding box center [328, 281] width 20 height 17
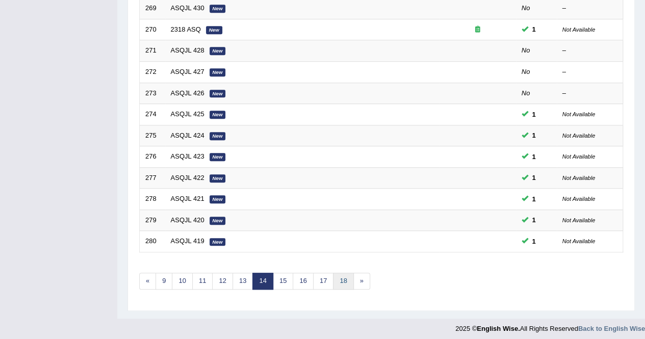
click at [343, 276] on link "18" at bounding box center [343, 281] width 20 height 17
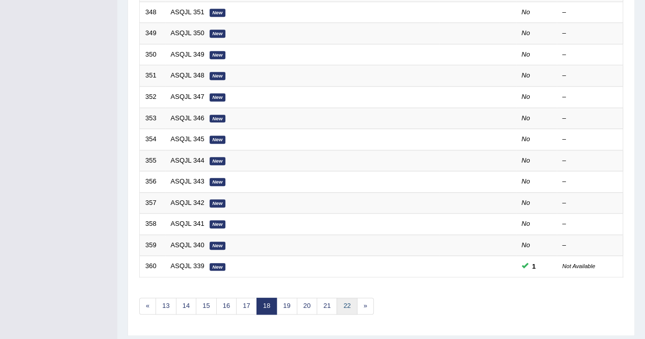
click at [343, 304] on link "22" at bounding box center [347, 306] width 20 height 17
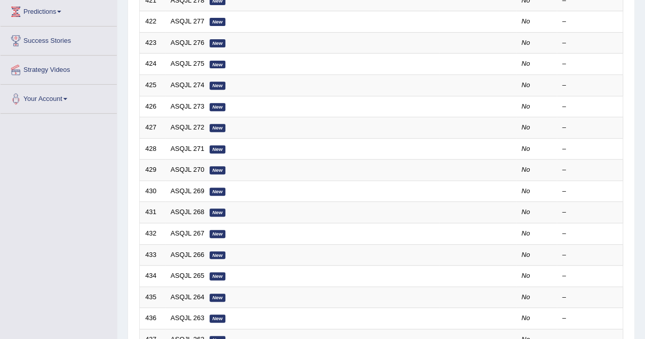
scroll to position [102, 0]
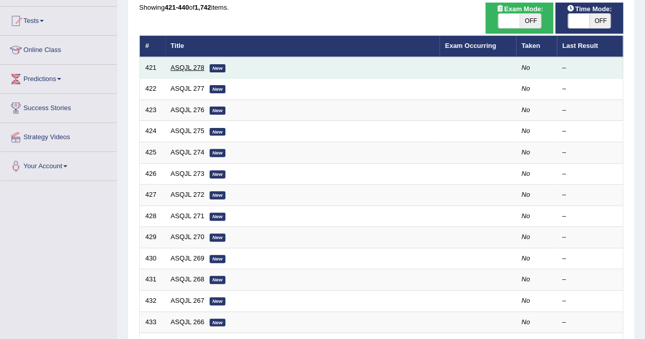
click at [182, 69] on link "ASQJL 278" at bounding box center [188, 68] width 34 height 8
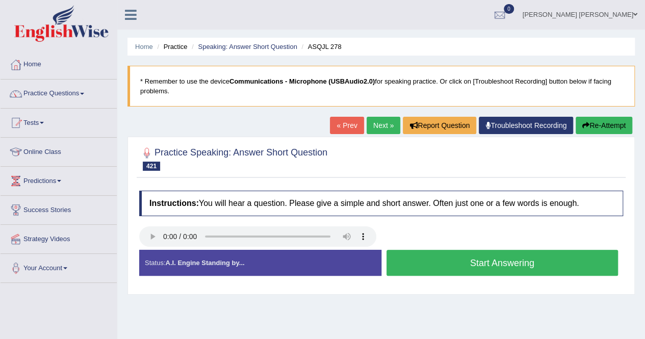
click at [444, 272] on button "Start Answering" at bounding box center [503, 263] width 232 height 26
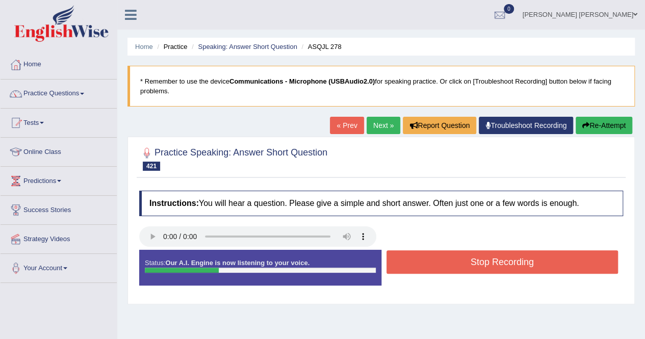
click at [454, 262] on button "Stop Recording" at bounding box center [503, 261] width 232 height 23
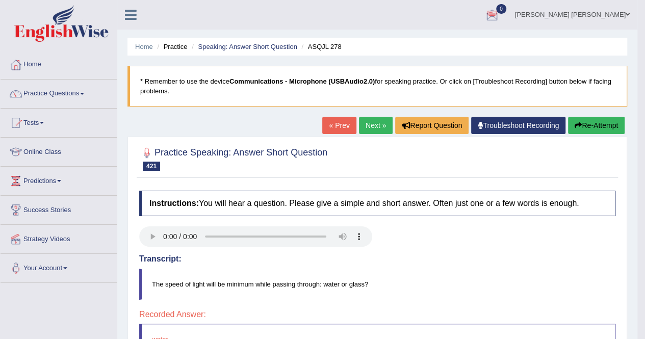
click at [370, 123] on link "Next »" at bounding box center [376, 125] width 34 height 17
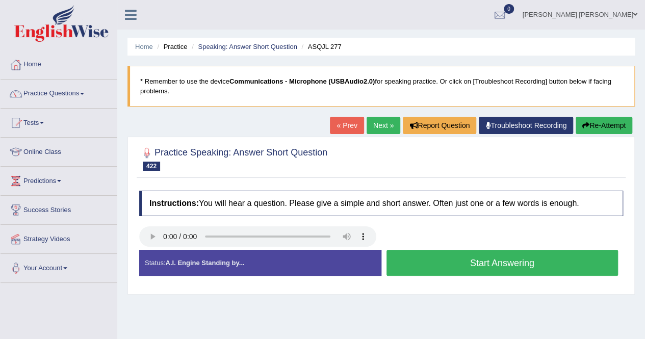
click at [453, 263] on button "Start Answering" at bounding box center [503, 263] width 232 height 26
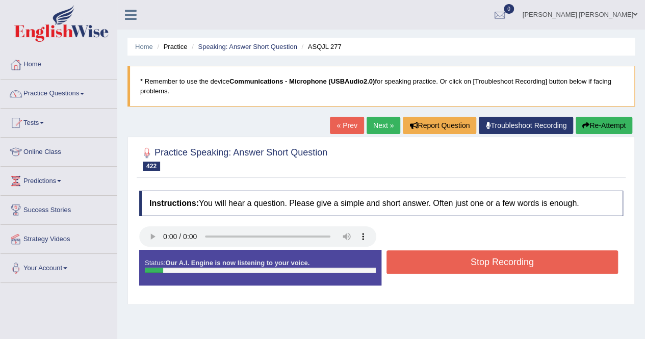
click at [453, 263] on button "Stop Recording" at bounding box center [503, 261] width 232 height 23
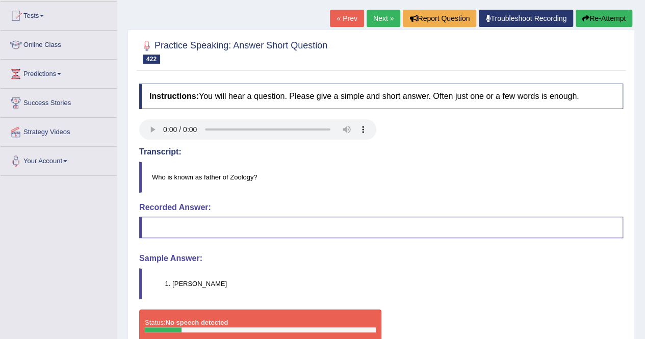
scroll to position [51, 0]
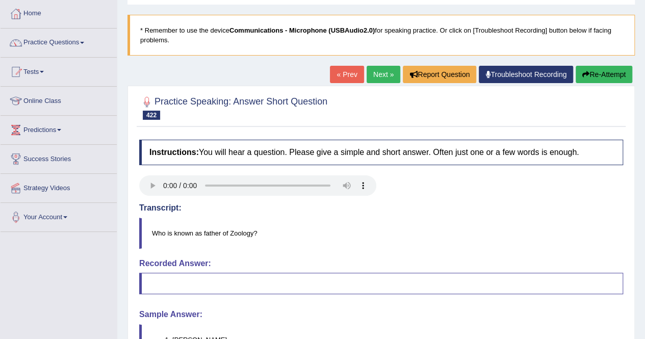
click at [375, 75] on link "Next »" at bounding box center [384, 74] width 34 height 17
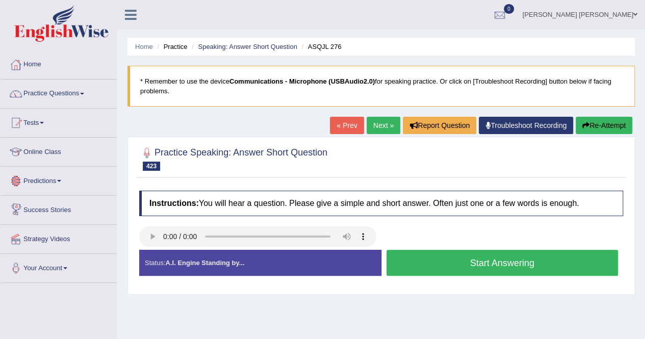
click at [272, 270] on div "Instructions: You will hear a question. Please give a simple and short answer. …" at bounding box center [381, 238] width 489 height 104
click at [450, 266] on button "Start Answering" at bounding box center [503, 263] width 232 height 26
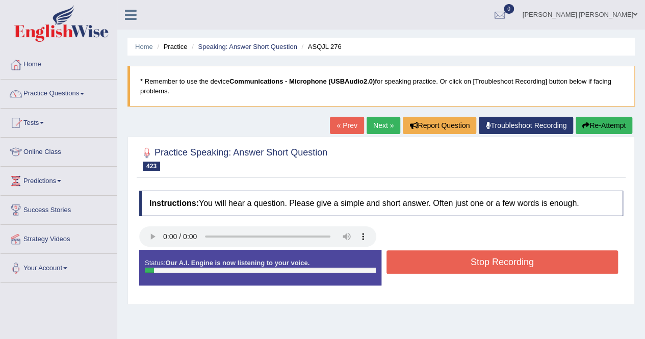
click at [450, 266] on button "Stop Recording" at bounding box center [503, 261] width 232 height 23
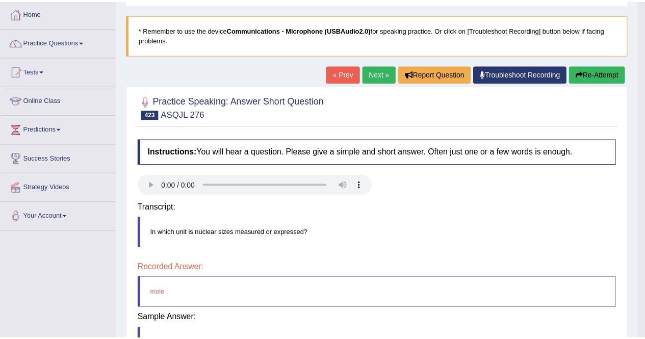
scroll to position [102, 0]
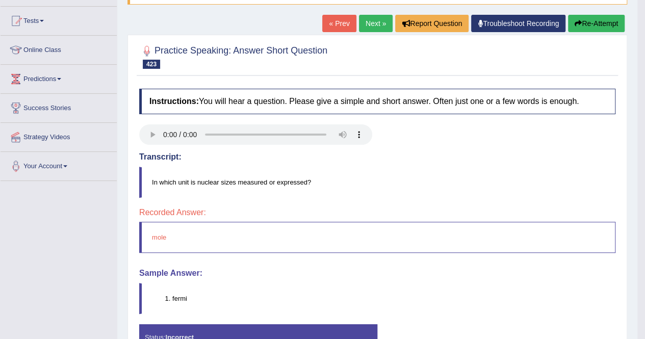
click at [377, 22] on link "Next »" at bounding box center [376, 23] width 34 height 17
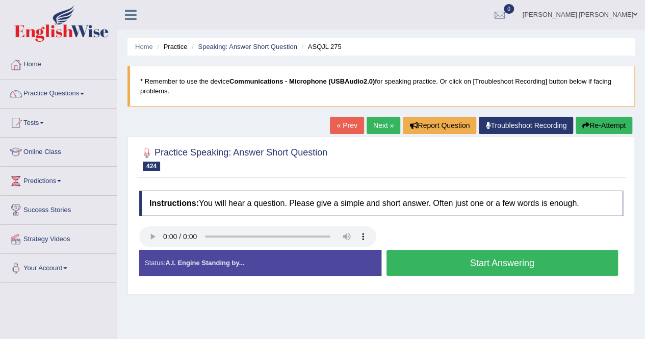
click at [438, 270] on button "Start Answering" at bounding box center [503, 263] width 232 height 26
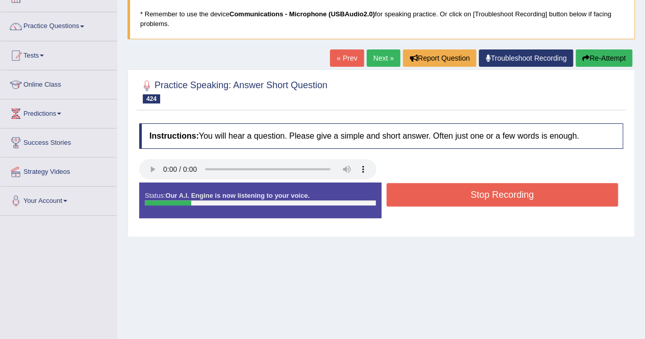
scroll to position [153, 0]
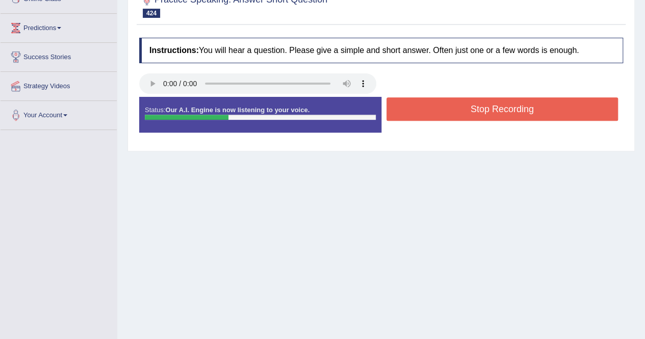
click at [520, 109] on button "Stop Recording" at bounding box center [503, 108] width 232 height 23
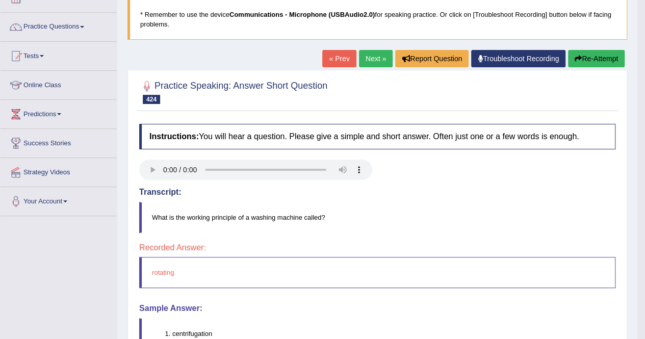
scroll to position [51, 0]
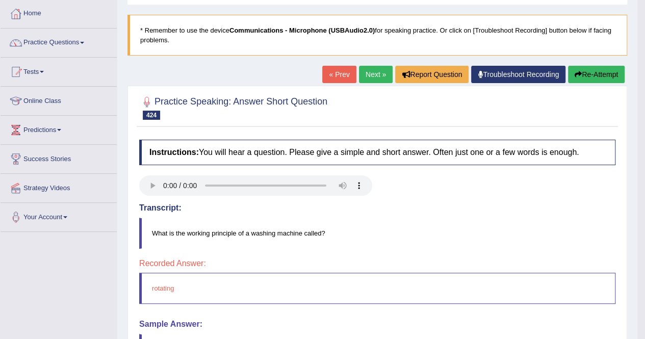
click at [367, 74] on link "Next »" at bounding box center [376, 74] width 34 height 17
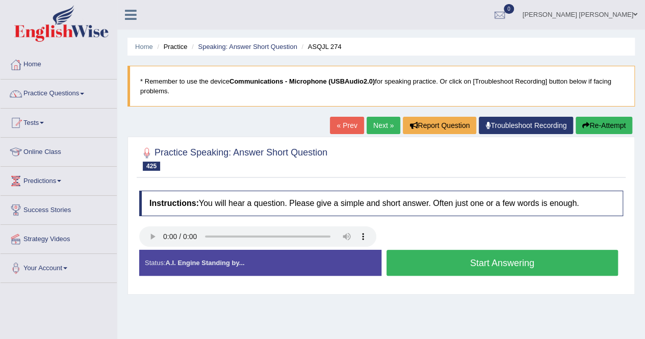
click at [425, 260] on button "Start Answering" at bounding box center [503, 263] width 232 height 26
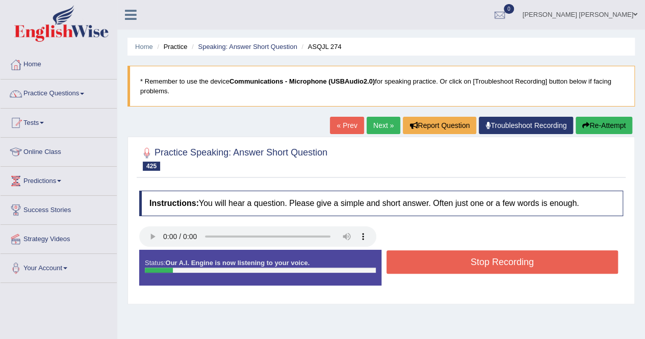
click at [425, 260] on button "Stop Recording" at bounding box center [503, 261] width 232 height 23
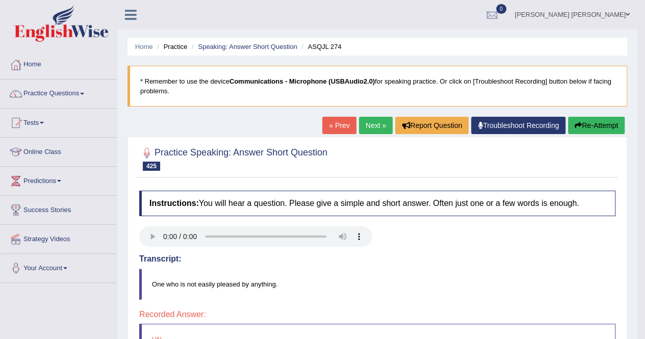
click at [362, 128] on link "Next »" at bounding box center [376, 125] width 34 height 17
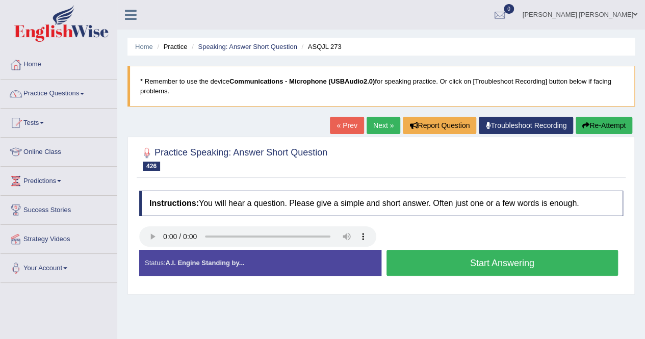
click at [466, 260] on button "Start Answering" at bounding box center [503, 263] width 232 height 26
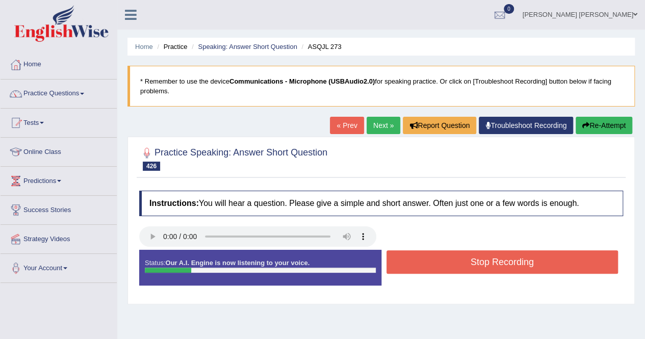
click at [466, 260] on button "Stop Recording" at bounding box center [503, 261] width 232 height 23
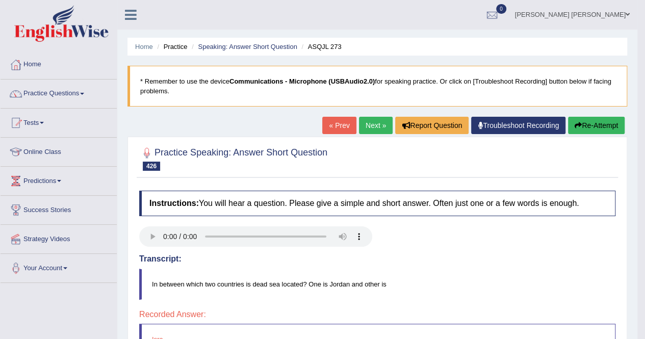
click at [369, 123] on link "Next »" at bounding box center [376, 125] width 34 height 17
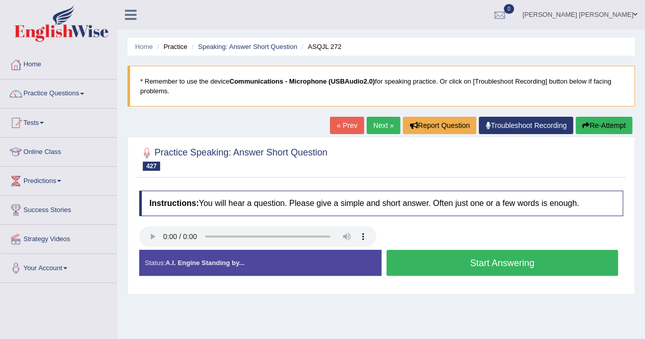
click at [350, 130] on link "« Prev" at bounding box center [347, 125] width 34 height 17
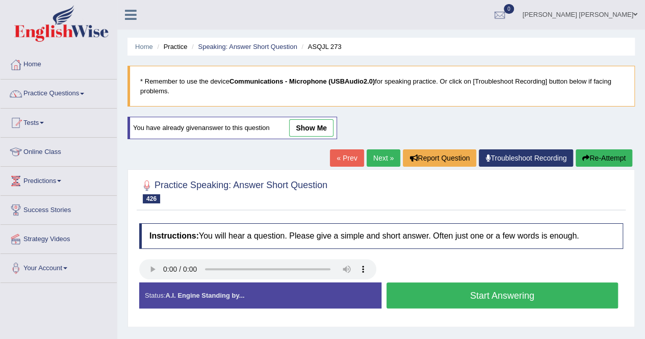
click at [417, 287] on button "Start Answering" at bounding box center [503, 296] width 232 height 26
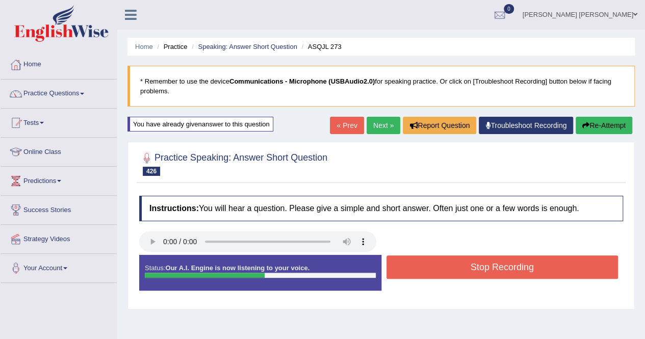
click at [436, 263] on button "Stop Recording" at bounding box center [503, 267] width 232 height 23
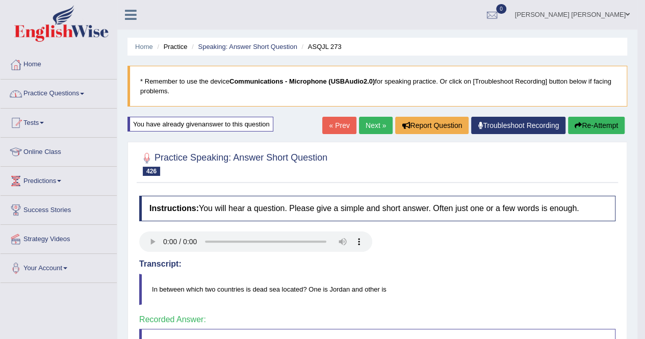
click at [380, 122] on link "Next »" at bounding box center [376, 125] width 34 height 17
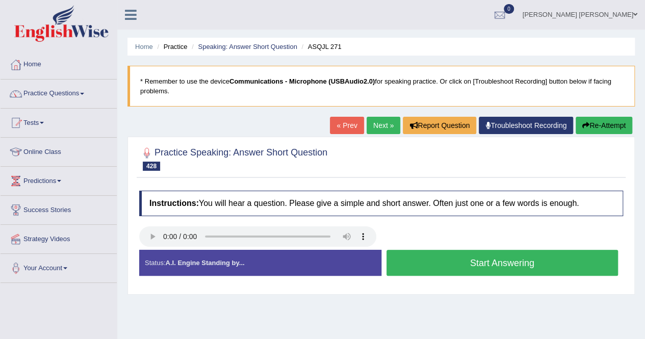
click at [343, 127] on link "« Prev" at bounding box center [347, 125] width 34 height 17
click at [492, 257] on button "Start Answering" at bounding box center [503, 263] width 232 height 26
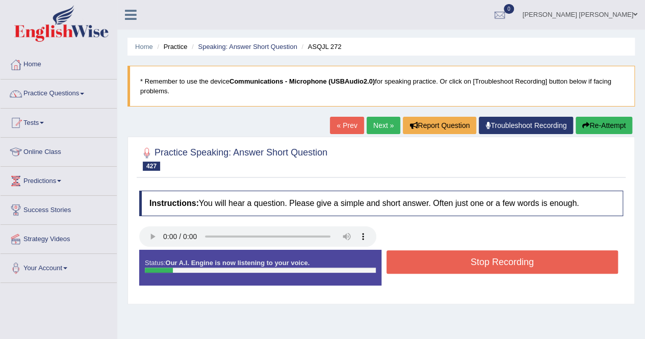
click at [492, 257] on button "Stop Recording" at bounding box center [503, 261] width 232 height 23
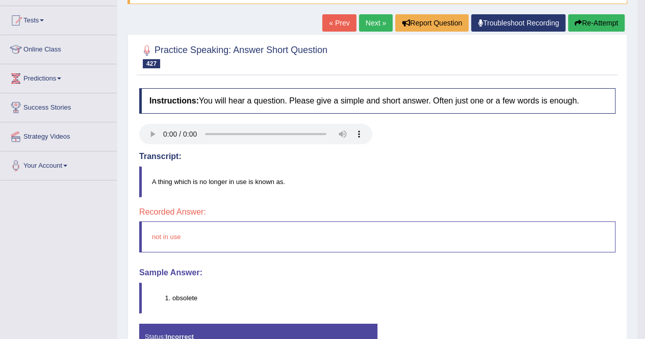
scroll to position [102, 0]
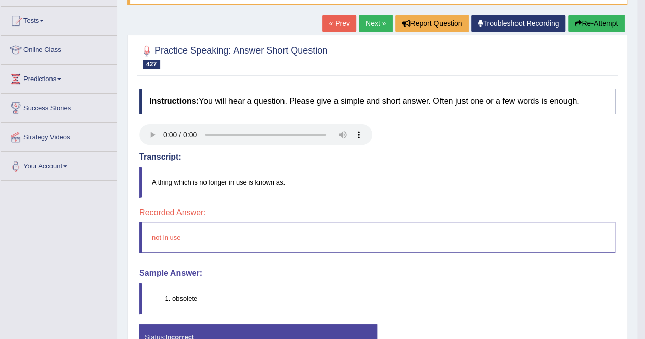
click at [371, 20] on link "Next »" at bounding box center [376, 23] width 34 height 17
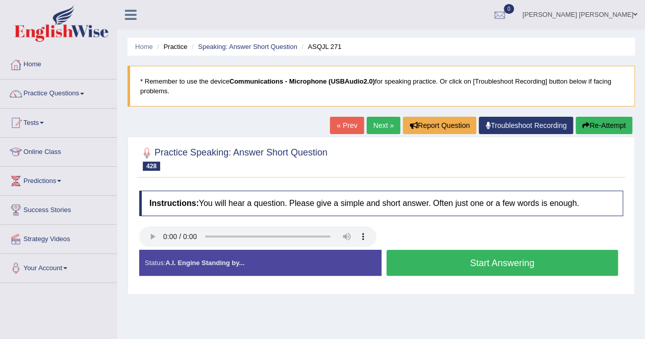
click at [439, 259] on button "Start Answering" at bounding box center [503, 263] width 232 height 26
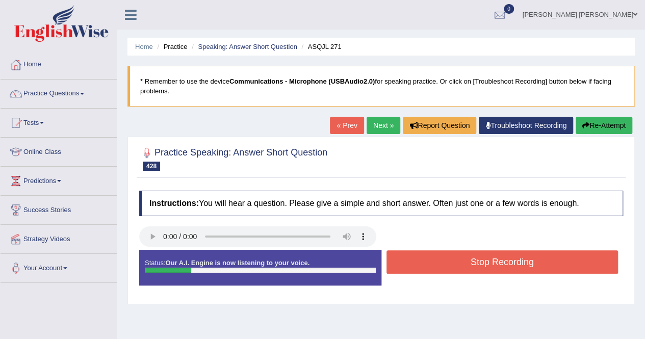
click at [439, 259] on button "Stop Recording" at bounding box center [503, 261] width 232 height 23
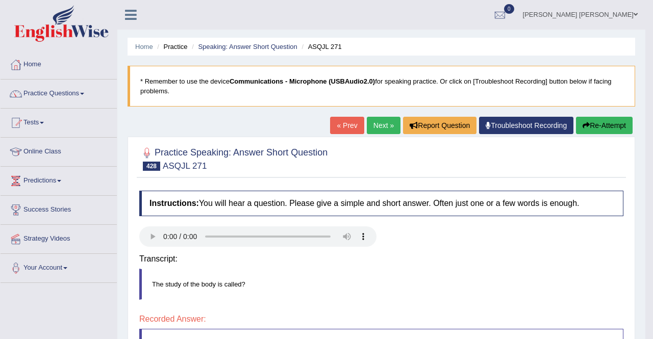
click at [439, 259] on body "Toggle navigation Home Practice Questions Speaking Practice Read Aloud Repeat S…" at bounding box center [326, 169] width 653 height 339
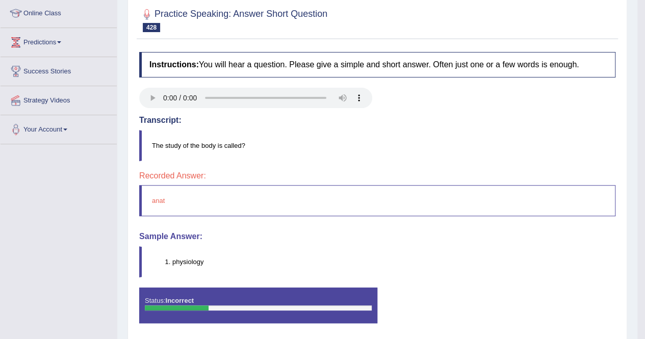
scroll to position [102, 0]
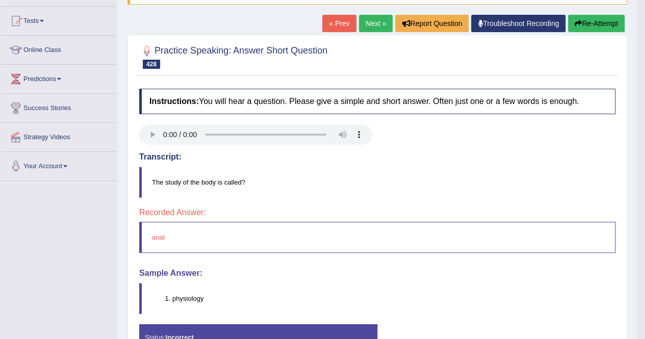
click at [369, 21] on link "Next »" at bounding box center [376, 23] width 34 height 17
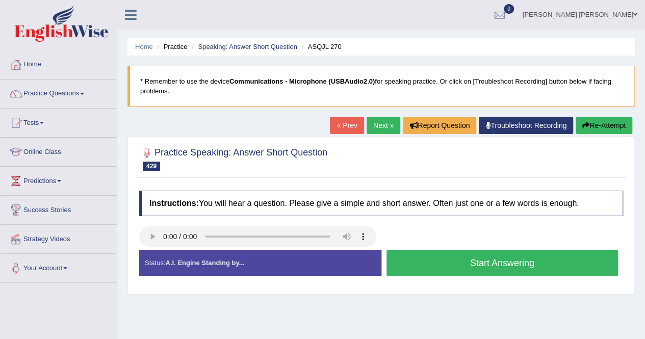
click at [605, 259] on button "Start Answering" at bounding box center [503, 263] width 232 height 26
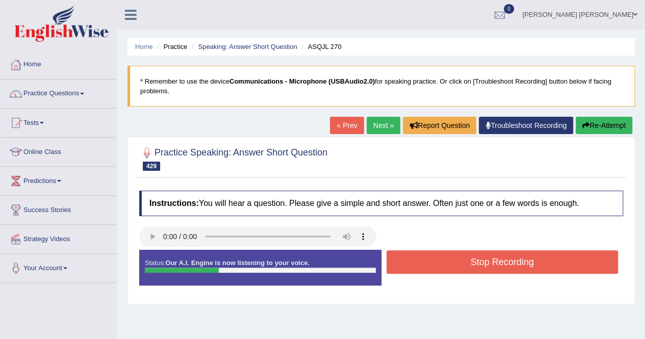
click at [605, 259] on button "Stop Recording" at bounding box center [503, 261] width 232 height 23
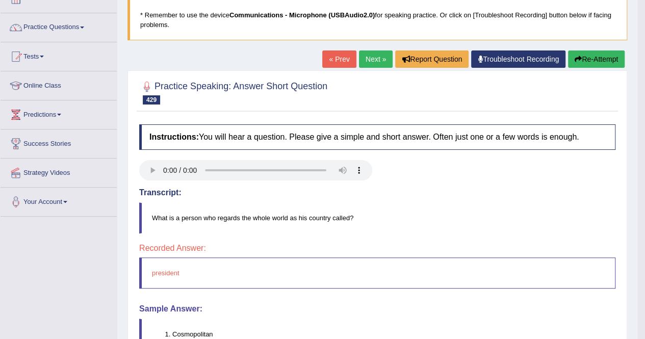
scroll to position [43, 0]
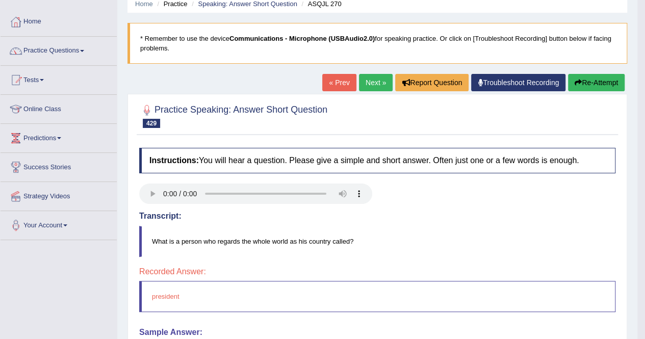
click at [379, 89] on link "Next »" at bounding box center [376, 82] width 34 height 17
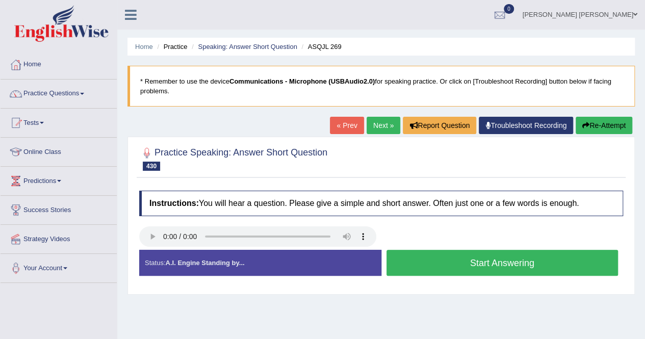
drag, startPoint x: 439, startPoint y: 258, endPoint x: 393, endPoint y: 256, distance: 45.4
click at [393, 256] on button "Start Answering" at bounding box center [503, 263] width 232 height 26
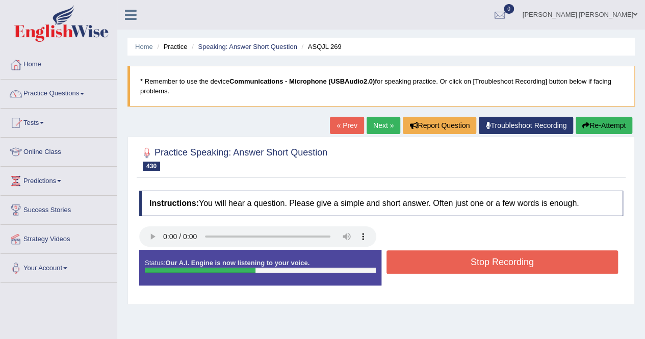
click at [451, 270] on button "Stop Recording" at bounding box center [503, 261] width 232 height 23
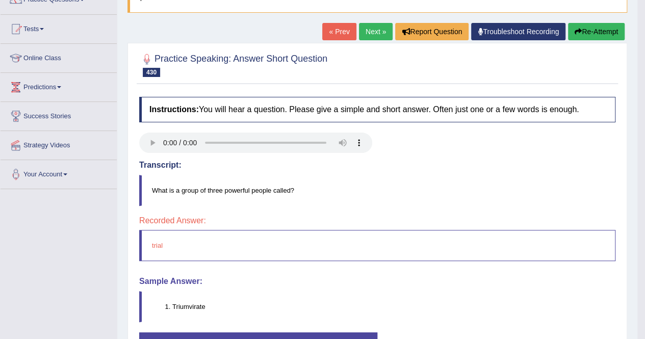
scroll to position [43, 0]
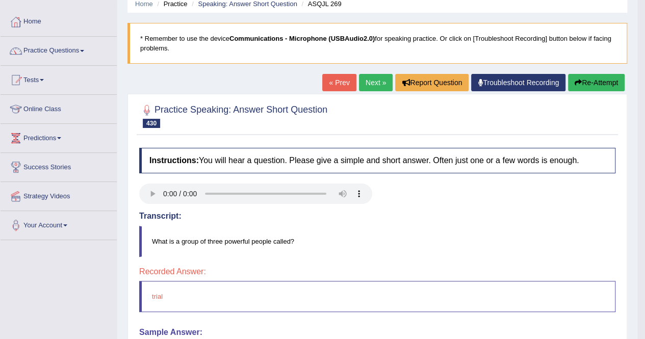
click at [365, 76] on link "Next »" at bounding box center [376, 82] width 34 height 17
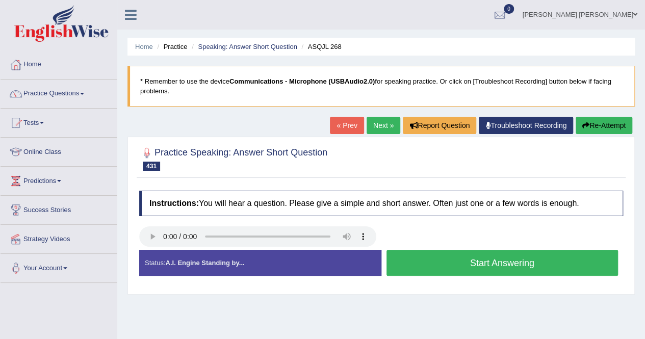
click at [546, 257] on button "Start Answering" at bounding box center [503, 263] width 232 height 26
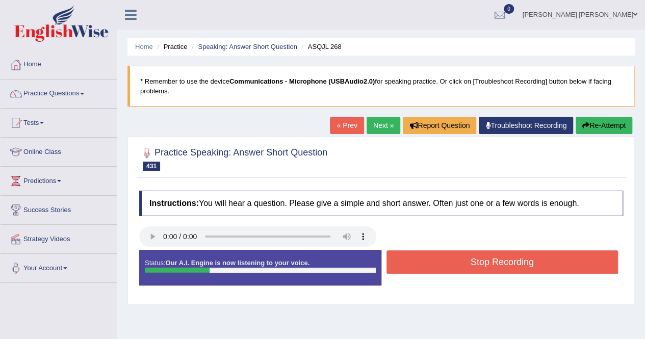
click at [546, 257] on button "Stop Recording" at bounding box center [503, 261] width 232 height 23
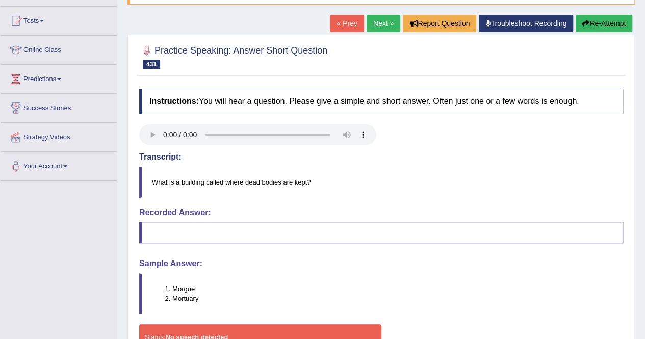
scroll to position [51, 0]
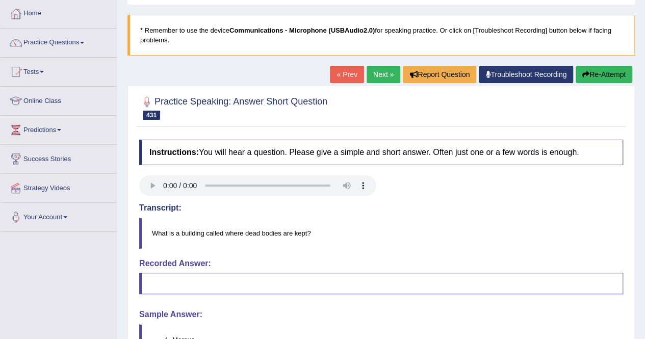
click at [375, 79] on link "Next »" at bounding box center [384, 74] width 34 height 17
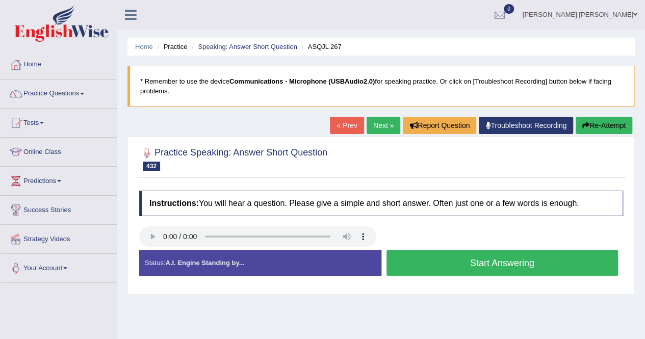
click at [456, 260] on button "Start Answering" at bounding box center [503, 263] width 232 height 26
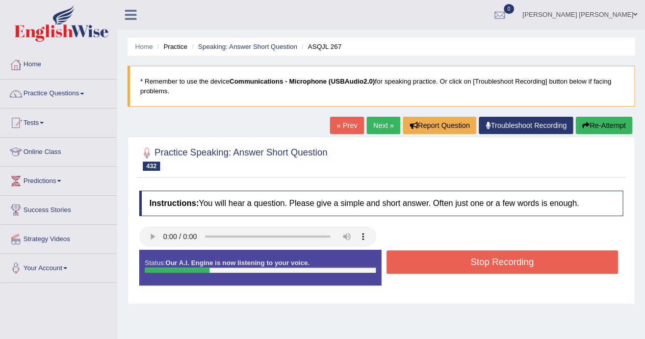
click at [455, 258] on button "Stop Recording" at bounding box center [503, 261] width 232 height 23
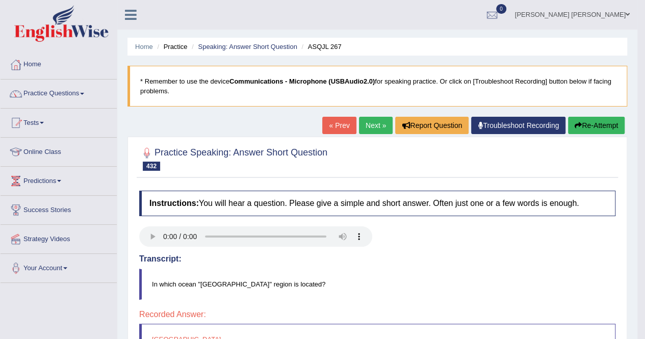
click at [362, 117] on link "Next »" at bounding box center [376, 125] width 34 height 17
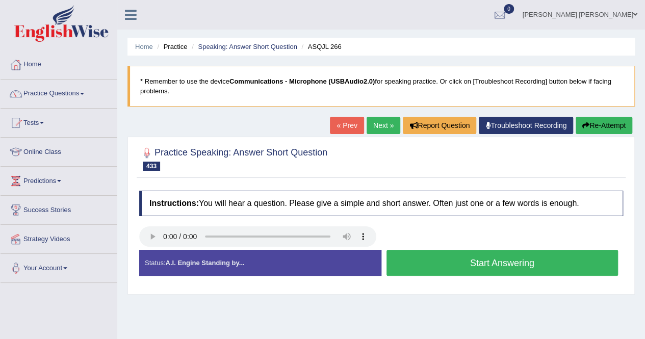
click at [606, 252] on button "Start Answering" at bounding box center [503, 263] width 232 height 26
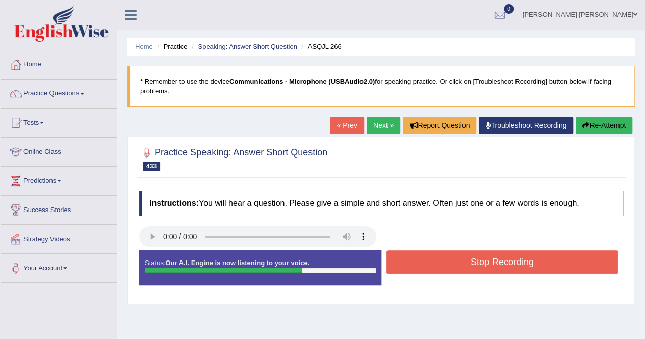
click at [512, 256] on button "Stop Recording" at bounding box center [503, 261] width 232 height 23
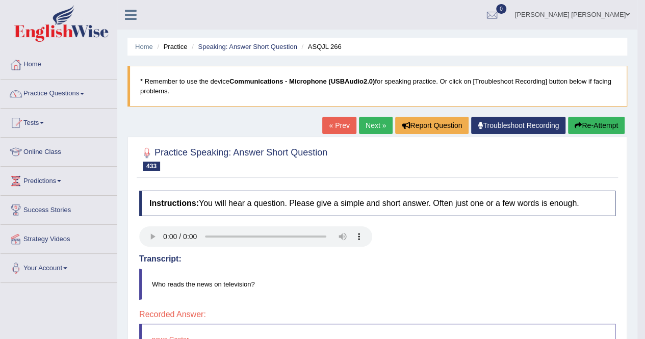
click at [372, 132] on link "Next »" at bounding box center [376, 125] width 34 height 17
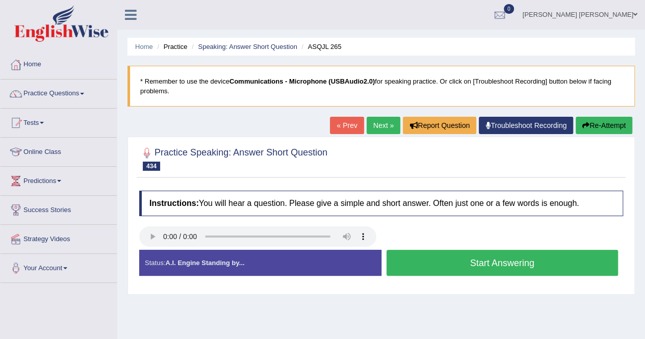
drag, startPoint x: 205, startPoint y: 215, endPoint x: 475, endPoint y: 183, distance: 272.7
click at [474, 184] on div "Practice Speaking: Answer Short Question 434 ASQJL 265 Instructions: You will h…" at bounding box center [382, 216] width 508 height 158
click at [468, 271] on button "Start Answering" at bounding box center [503, 263] width 232 height 26
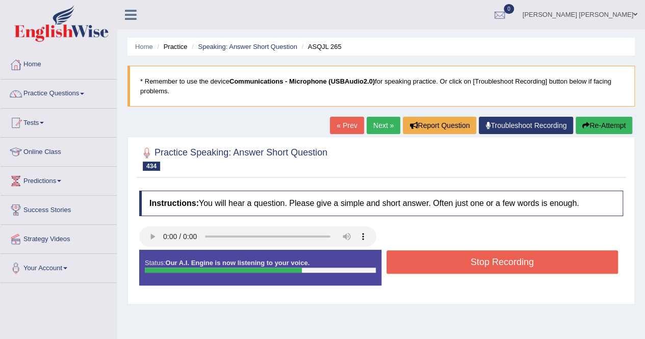
click at [435, 257] on button "Stop Recording" at bounding box center [503, 261] width 232 height 23
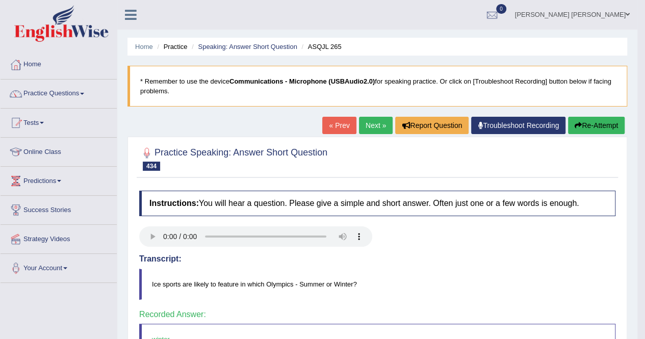
click at [375, 129] on link "Next »" at bounding box center [376, 125] width 34 height 17
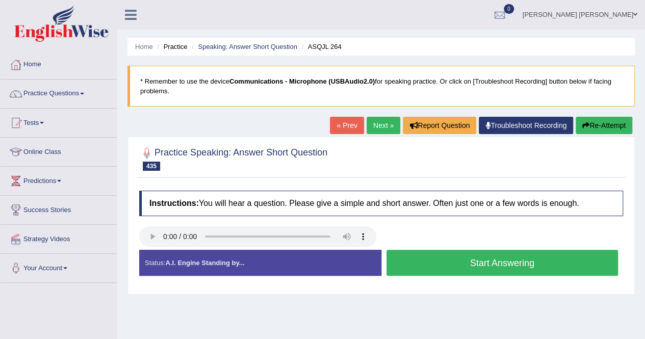
click at [463, 268] on button "Start Answering" at bounding box center [503, 263] width 232 height 26
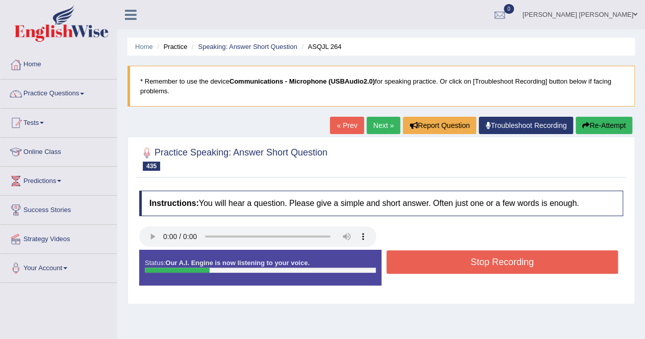
click at [463, 268] on button "Stop Recording" at bounding box center [503, 261] width 232 height 23
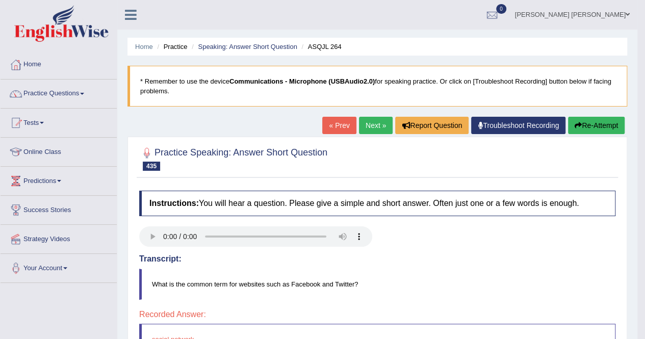
click at [612, 129] on button "Re-Attempt" at bounding box center [596, 125] width 57 height 17
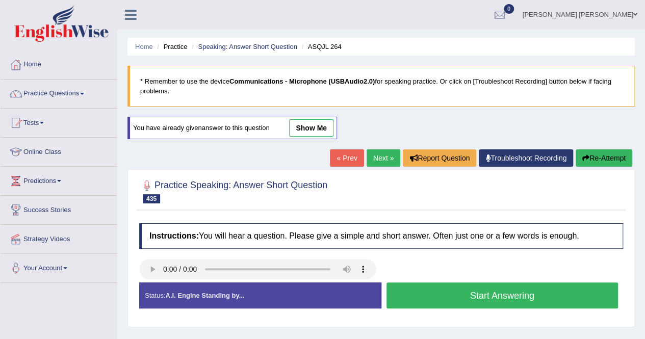
click at [438, 285] on button "Start Answering" at bounding box center [503, 296] width 232 height 26
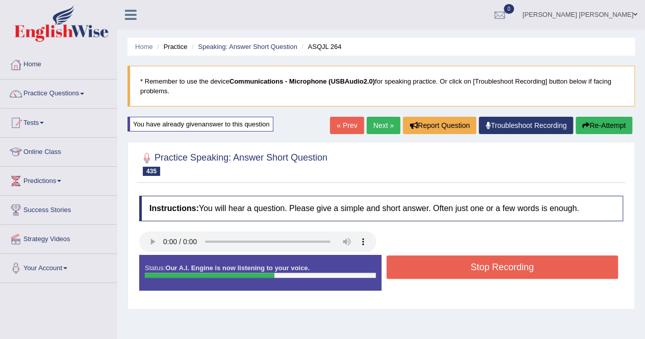
click at [448, 267] on button "Stop Recording" at bounding box center [503, 267] width 232 height 23
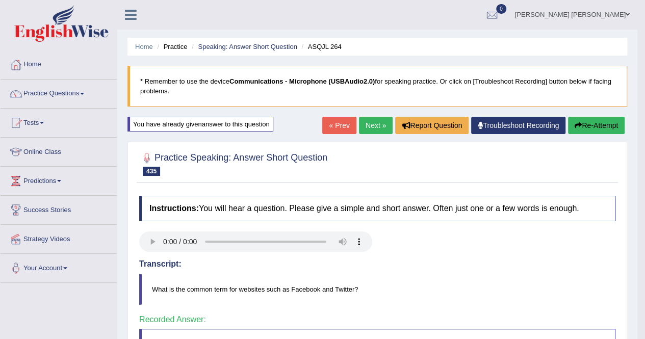
click at [363, 128] on link "Next »" at bounding box center [376, 125] width 34 height 17
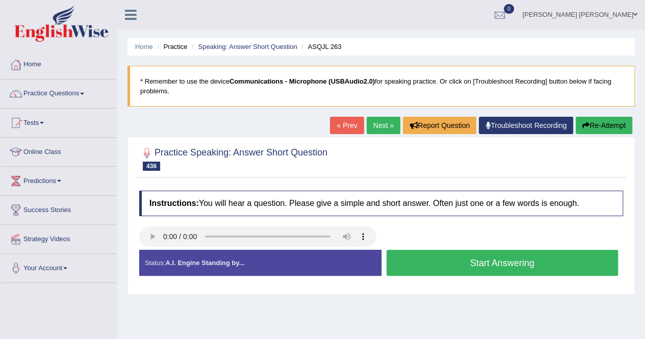
click at [523, 267] on button "Start Answering" at bounding box center [503, 263] width 232 height 26
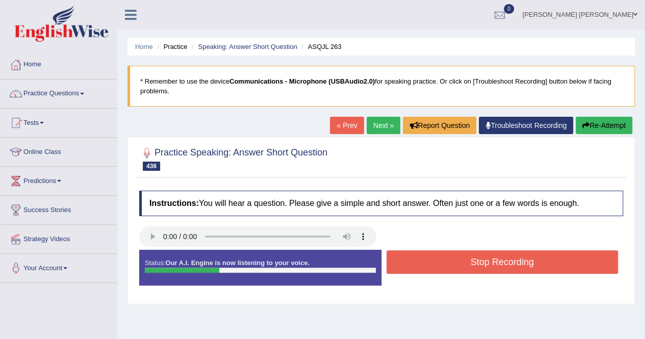
click at [523, 263] on button "Stop Recording" at bounding box center [503, 261] width 232 height 23
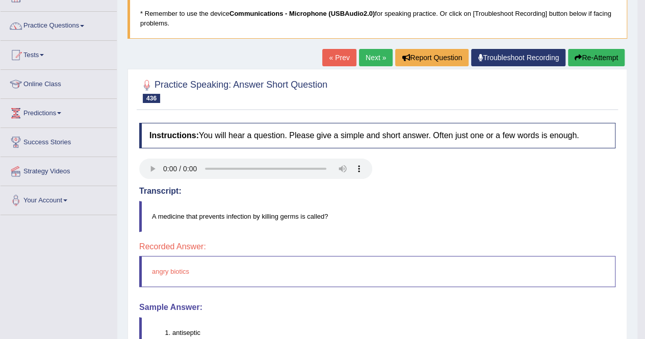
scroll to position [43, 0]
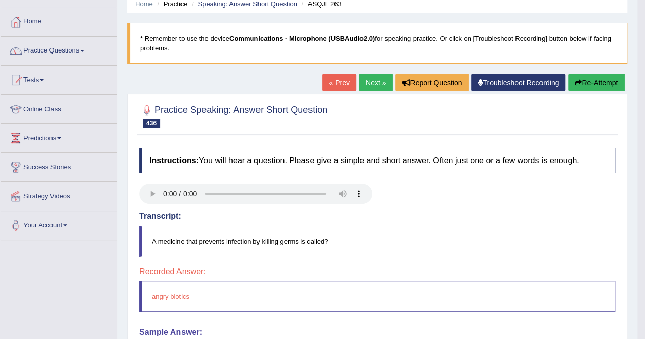
click at [372, 84] on link "Next »" at bounding box center [376, 82] width 34 height 17
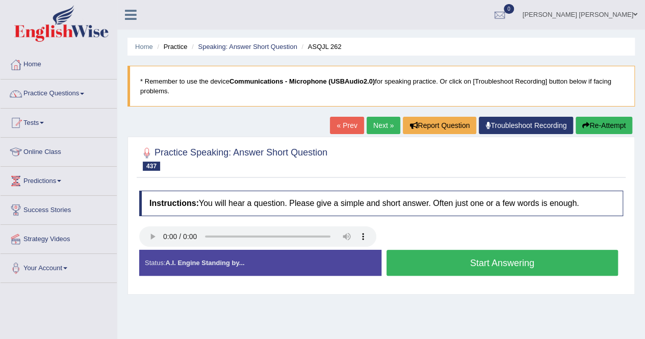
click at [529, 260] on button "Start Answering" at bounding box center [503, 263] width 232 height 26
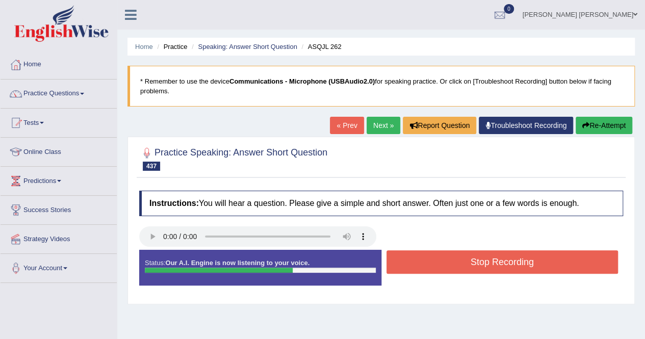
click at [528, 258] on button "Stop Recording" at bounding box center [503, 261] width 232 height 23
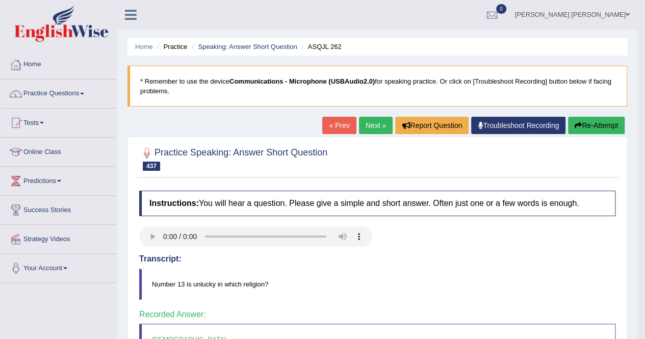
click at [381, 130] on link "Next »" at bounding box center [376, 125] width 34 height 17
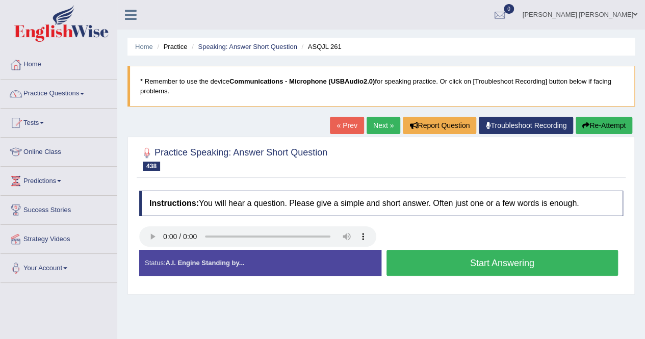
click at [426, 250] on button "Start Answering" at bounding box center [503, 263] width 232 height 26
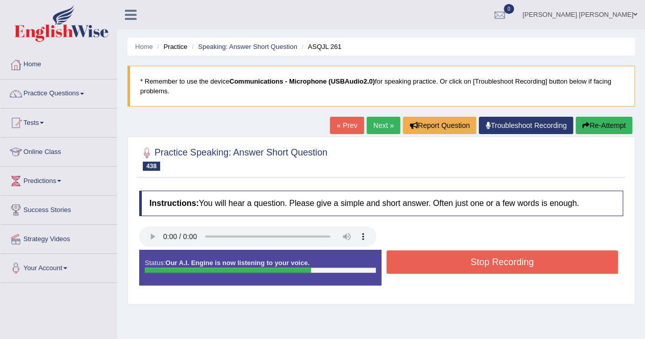
click at [549, 272] on button "Stop Recording" at bounding box center [503, 261] width 232 height 23
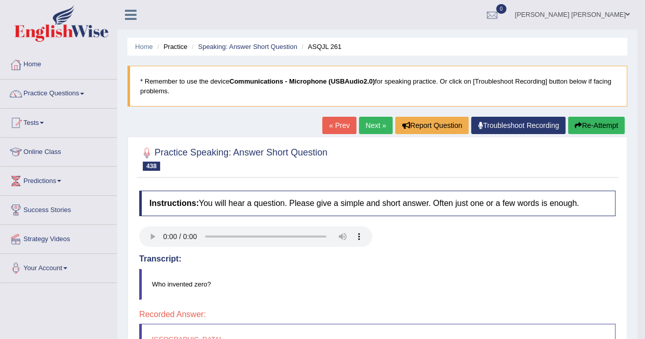
click at [385, 122] on link "Next »" at bounding box center [376, 125] width 34 height 17
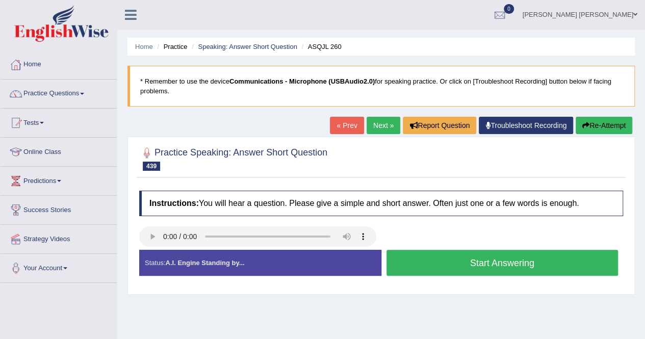
click at [514, 258] on button "Start Answering" at bounding box center [503, 263] width 232 height 26
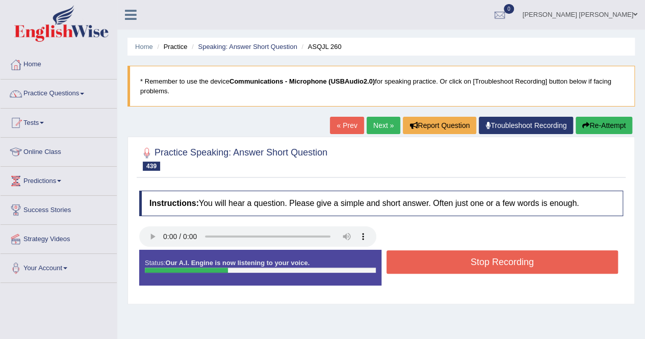
click at [514, 258] on button "Stop Recording" at bounding box center [503, 261] width 232 height 23
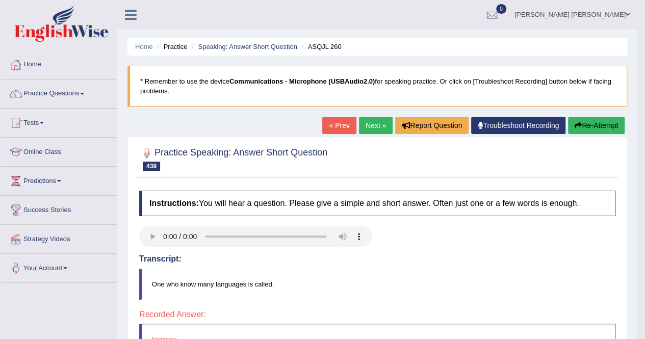
click at [367, 119] on link "Next »" at bounding box center [376, 125] width 34 height 17
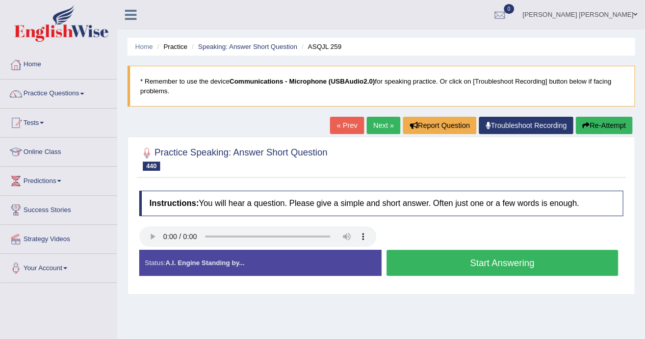
click at [155, 232] on div "Instructions: You will hear a question. Please give a simple and short answer. …" at bounding box center [381, 238] width 489 height 104
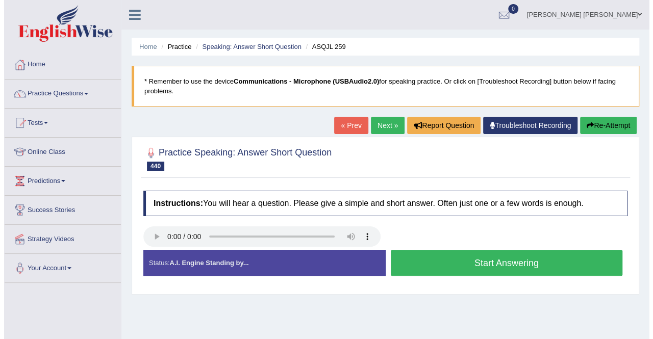
scroll to position [51, 0]
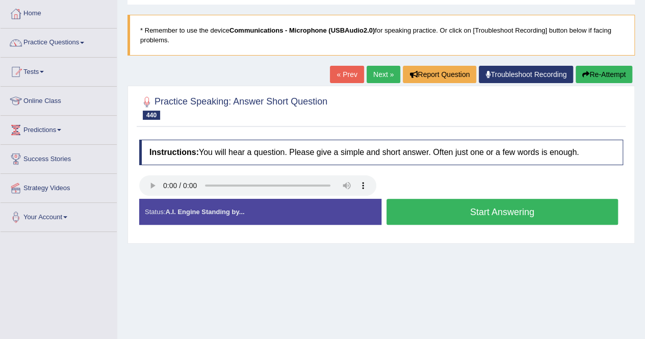
click at [488, 214] on button "Start Answering" at bounding box center [503, 212] width 232 height 26
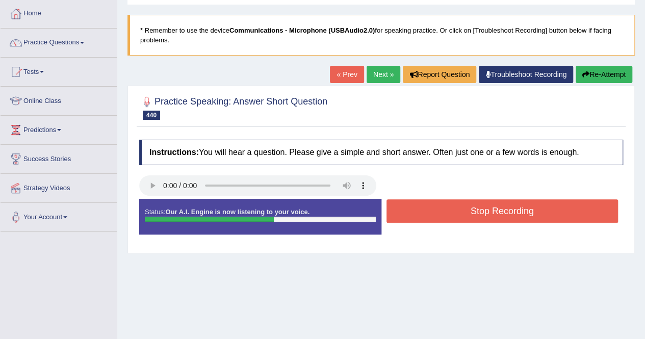
click at [491, 206] on button "Stop Recording" at bounding box center [503, 210] width 232 height 23
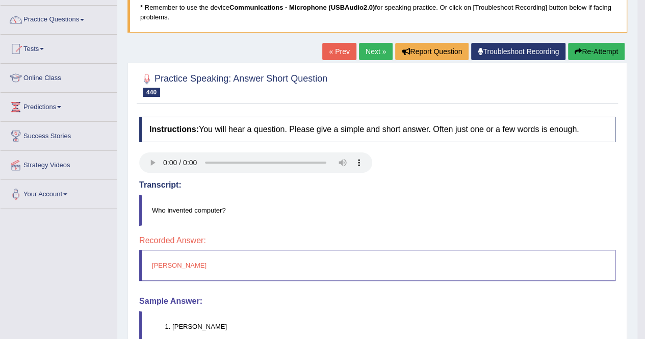
scroll to position [43, 0]
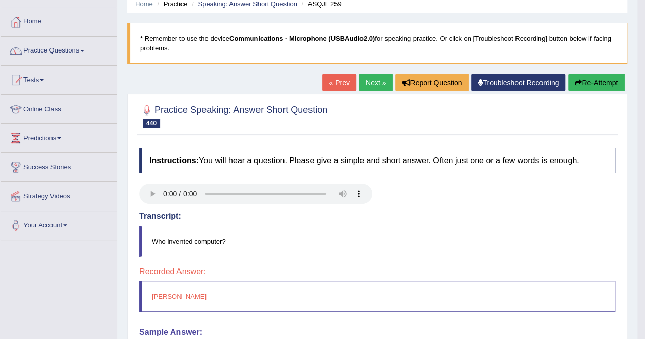
click at [383, 82] on link "Next »" at bounding box center [376, 82] width 34 height 17
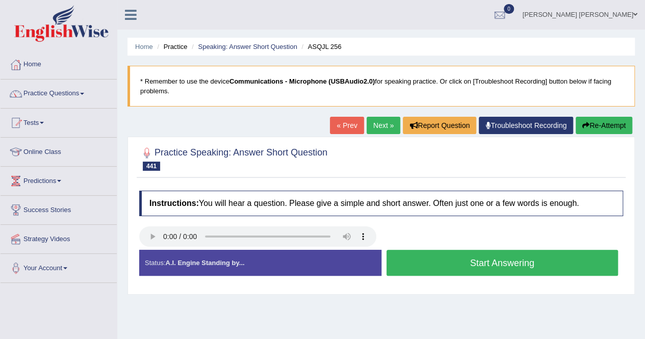
click at [420, 262] on button "Start Answering" at bounding box center [503, 263] width 232 height 26
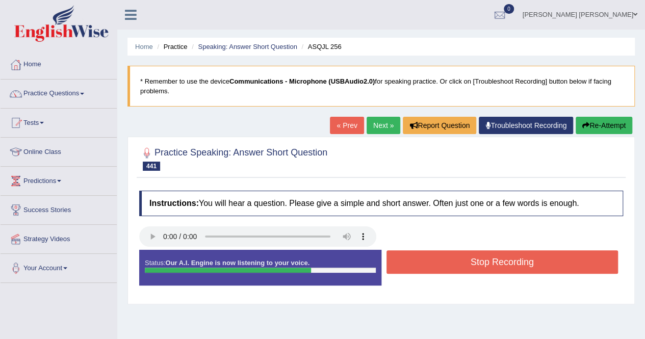
click at [427, 262] on button "Stop Recording" at bounding box center [503, 261] width 232 height 23
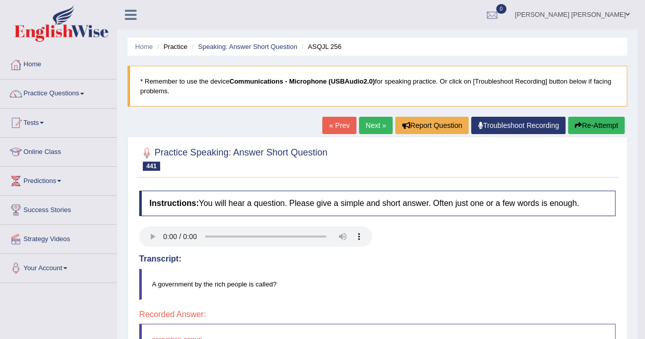
click at [371, 117] on link "Next »" at bounding box center [376, 125] width 34 height 17
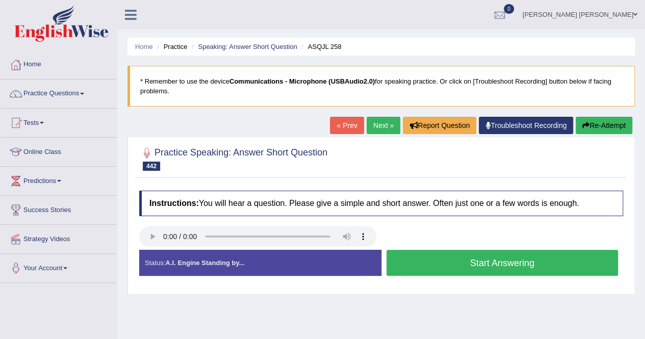
click at [424, 255] on button "Start Answering" at bounding box center [503, 263] width 232 height 26
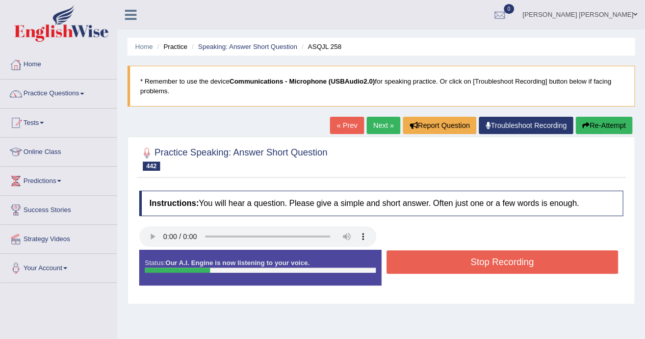
click at [424, 255] on button "Stop Recording" at bounding box center [503, 261] width 232 height 23
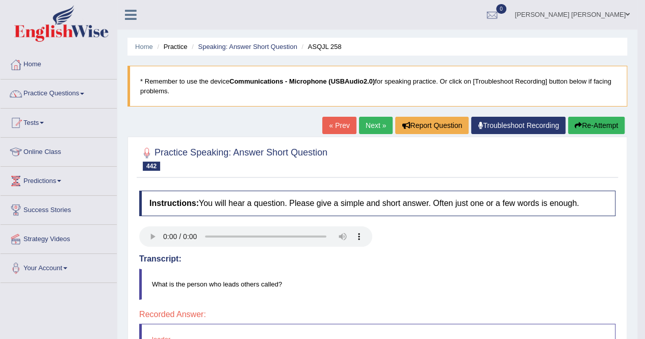
click at [586, 115] on div "Home Practice Speaking: Answer Short Question ASQJL 258 * Remember to use the d…" at bounding box center [377, 255] width 520 height 510
click at [586, 117] on button "Re-Attempt" at bounding box center [596, 125] width 57 height 17
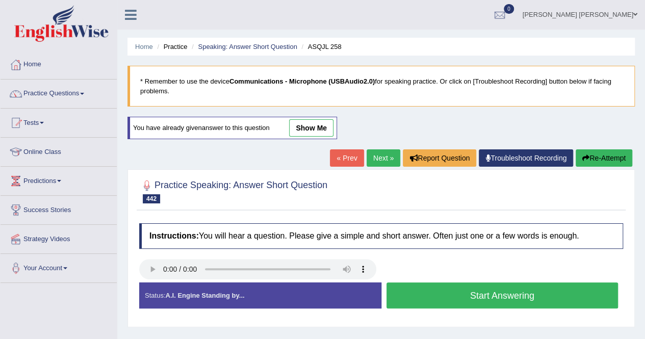
click at [401, 291] on button "Start Answering" at bounding box center [503, 296] width 232 height 26
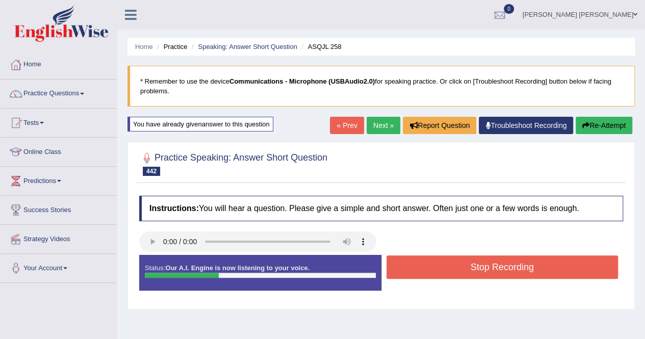
click at [419, 273] on button "Stop Recording" at bounding box center [503, 267] width 232 height 23
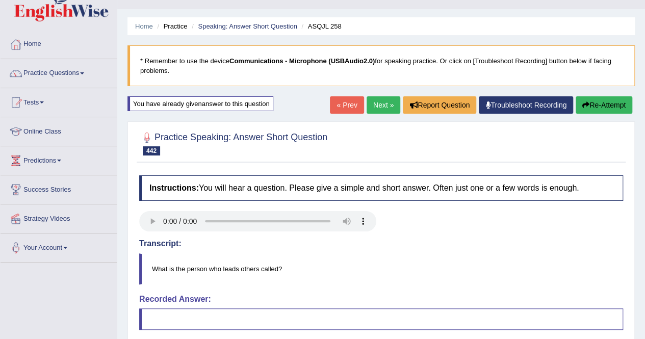
click at [419, 273] on blockquote "What is the person who leads others called?" at bounding box center [381, 269] width 484 height 31
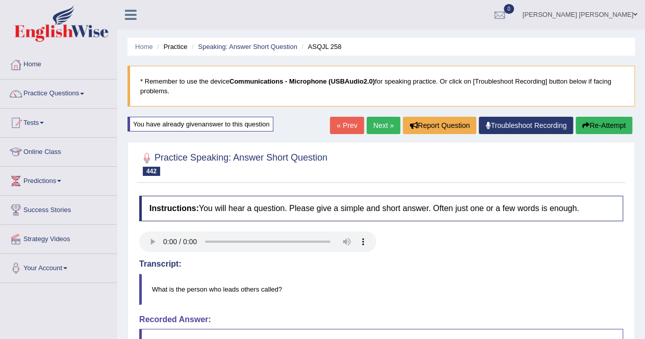
click at [378, 124] on link "Next »" at bounding box center [384, 125] width 34 height 17
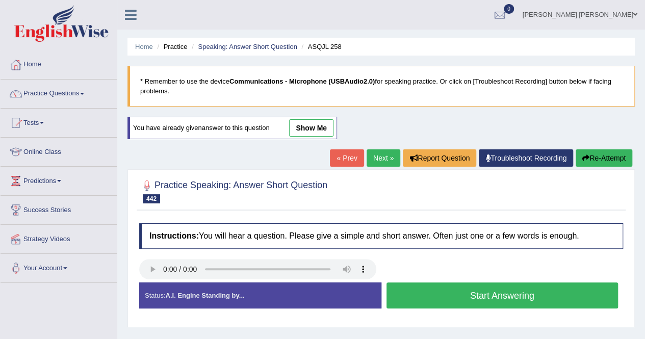
click at [516, 291] on button "Start Answering" at bounding box center [503, 296] width 232 height 26
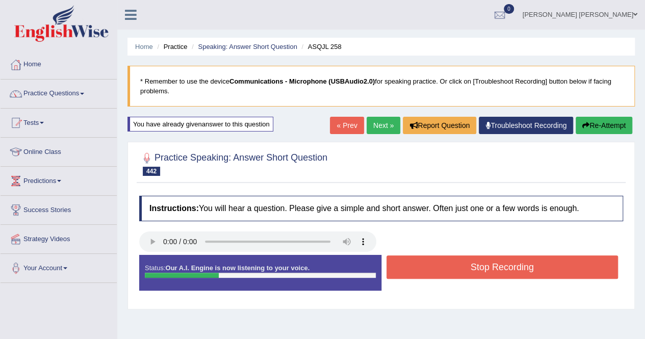
click at [502, 271] on button "Stop Recording" at bounding box center [503, 267] width 232 height 23
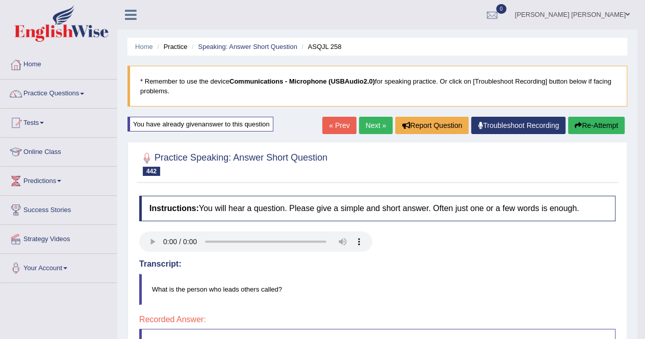
click at [376, 129] on link "Next »" at bounding box center [376, 125] width 34 height 17
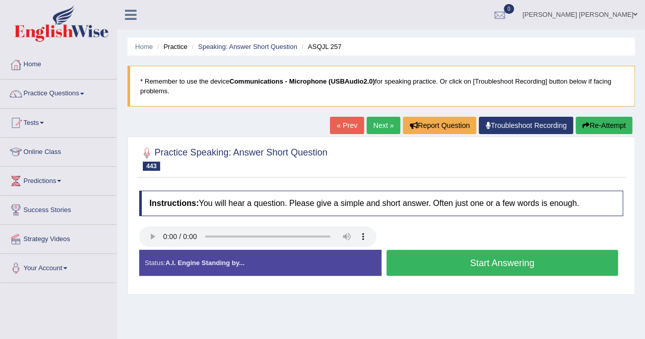
click at [428, 265] on button "Start Answering" at bounding box center [503, 263] width 232 height 26
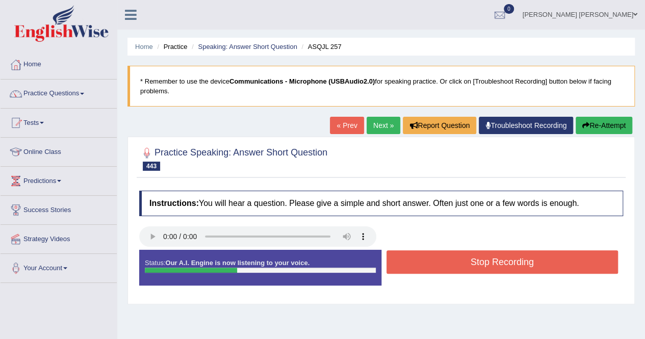
click at [428, 261] on button "Stop Recording" at bounding box center [503, 261] width 232 height 23
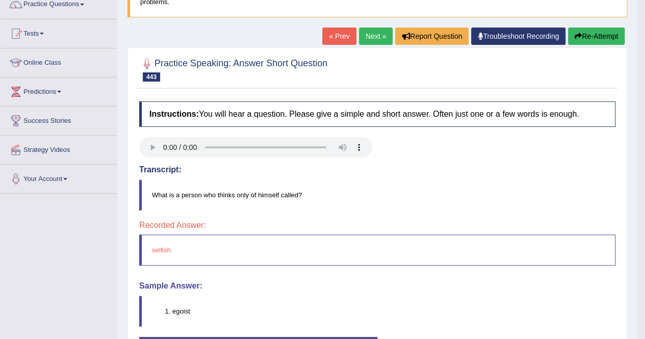
scroll to position [82, 0]
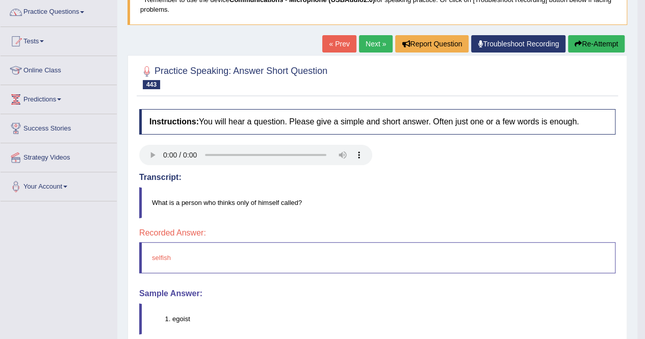
click at [371, 40] on link "Next »" at bounding box center [376, 43] width 34 height 17
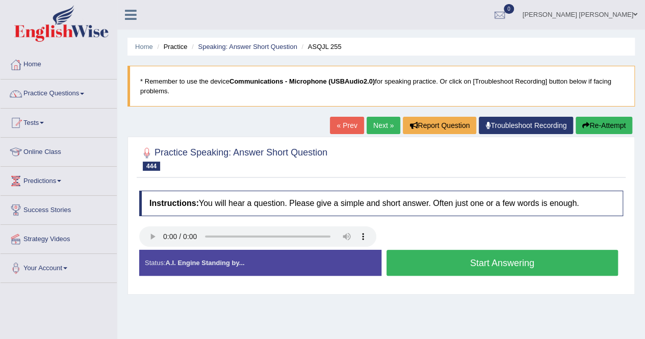
click at [436, 256] on button "Start Answering" at bounding box center [503, 263] width 232 height 26
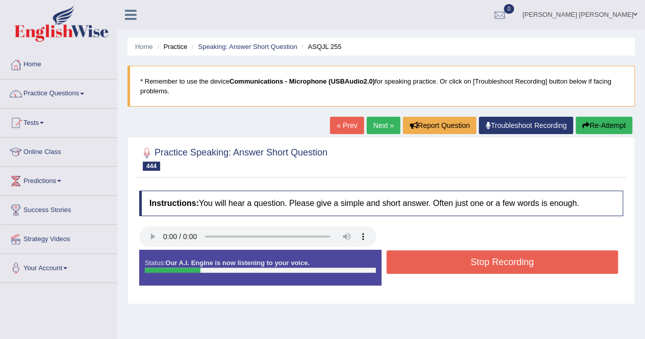
click at [436, 256] on button "Stop Recording" at bounding box center [503, 261] width 232 height 23
